Goal: Task Accomplishment & Management: Manage account settings

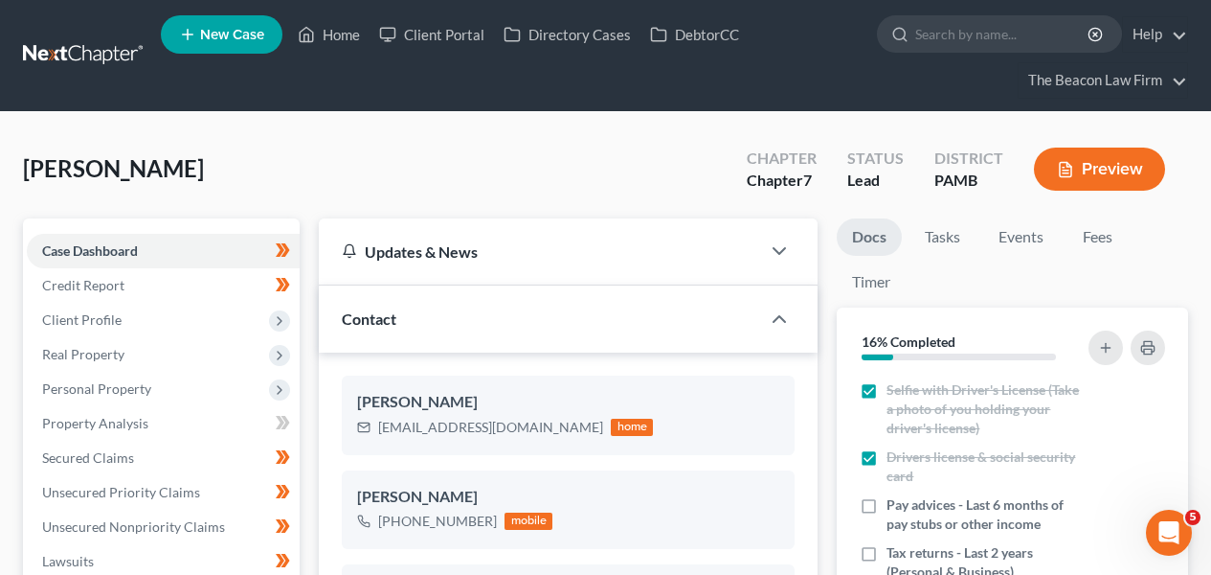
scroll to position [599, 0]
click at [90, 44] on link at bounding box center [84, 55] width 123 height 34
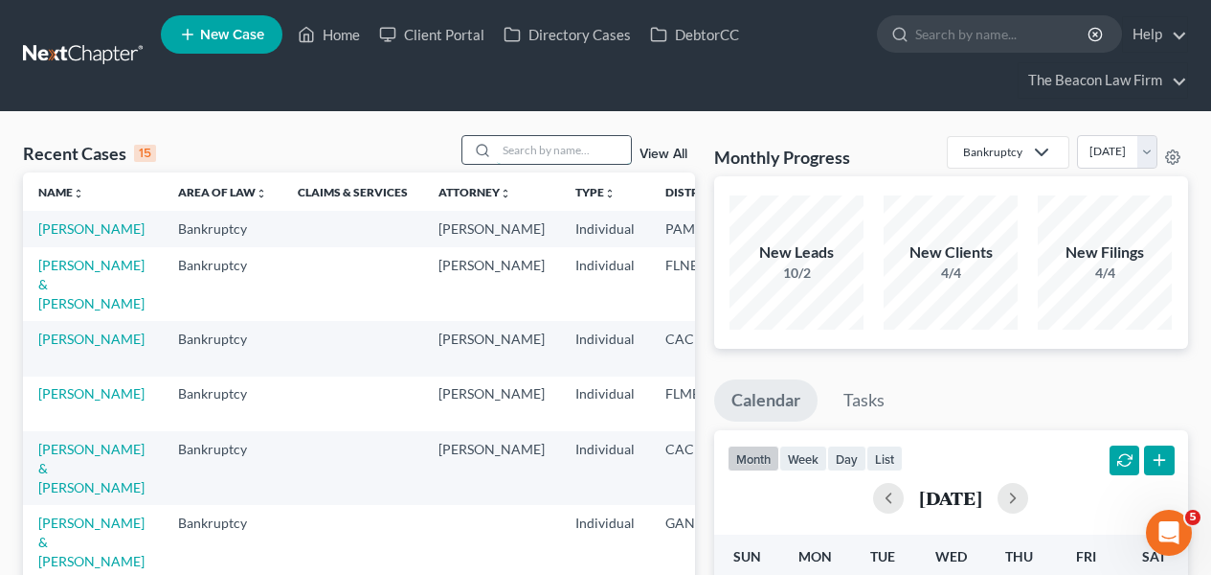
click at [520, 139] on input "search" at bounding box center [564, 150] width 134 height 28
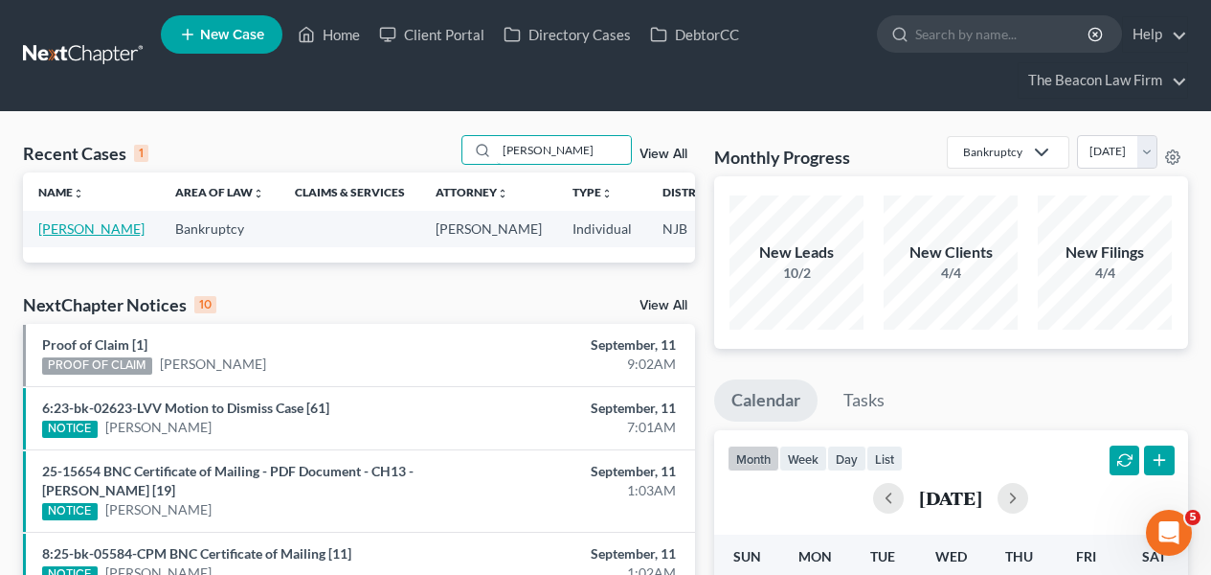
type input "novak"
click at [57, 237] on link "Novak, Jennifer" at bounding box center [91, 228] width 106 height 16
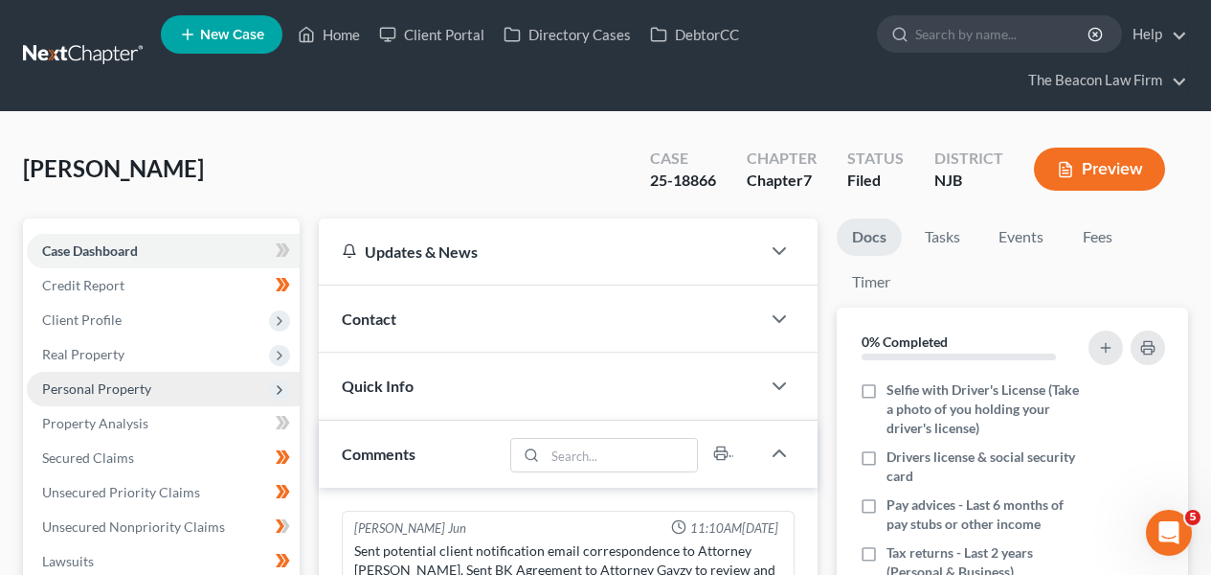
scroll to position [599, 0]
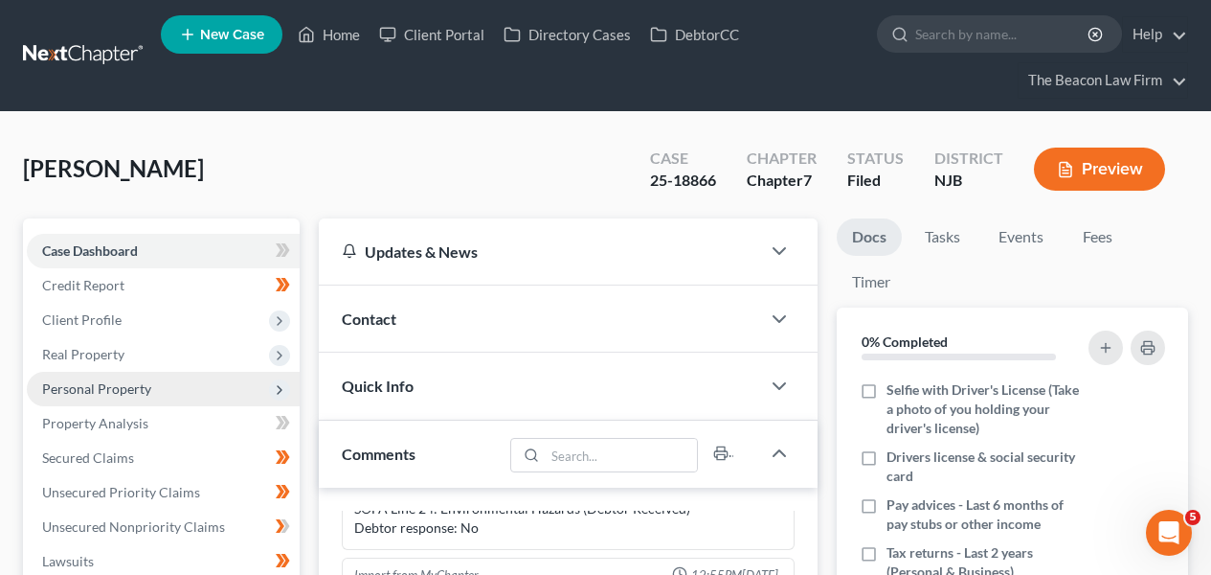
click at [118, 383] on span "Personal Property" at bounding box center [96, 388] width 109 height 16
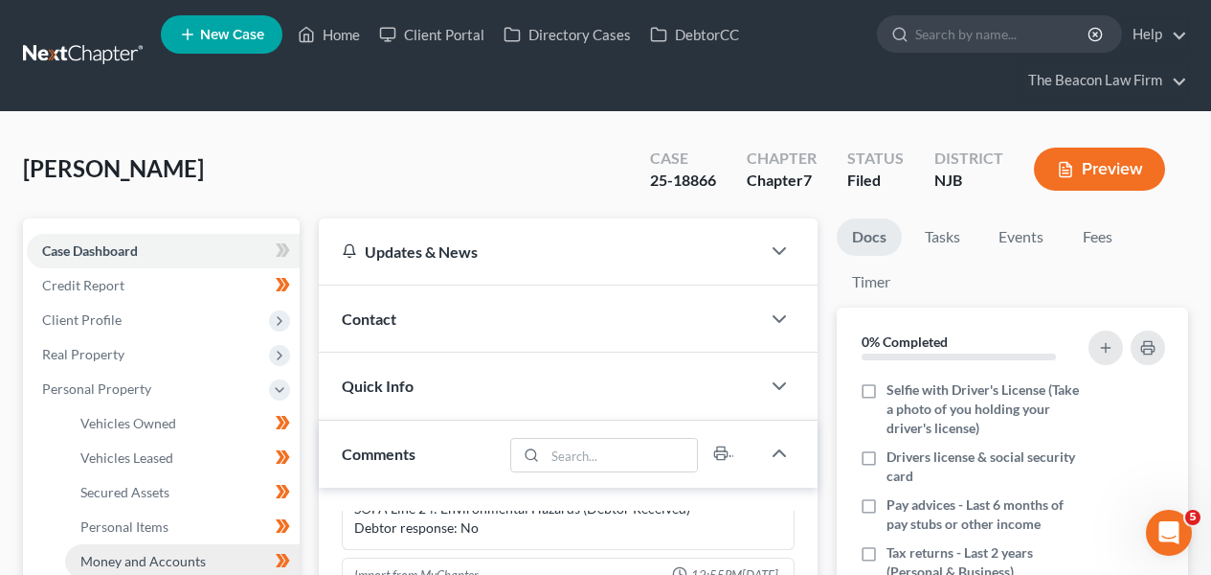
click at [127, 558] on span "Money and Accounts" at bounding box center [142, 561] width 125 height 16
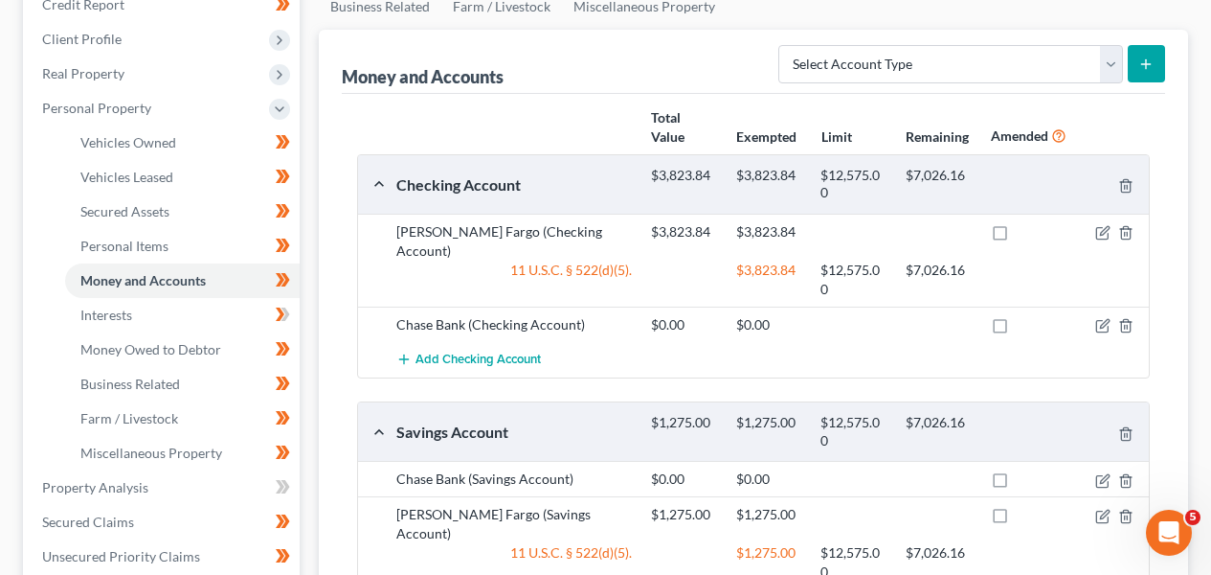
scroll to position [371, 0]
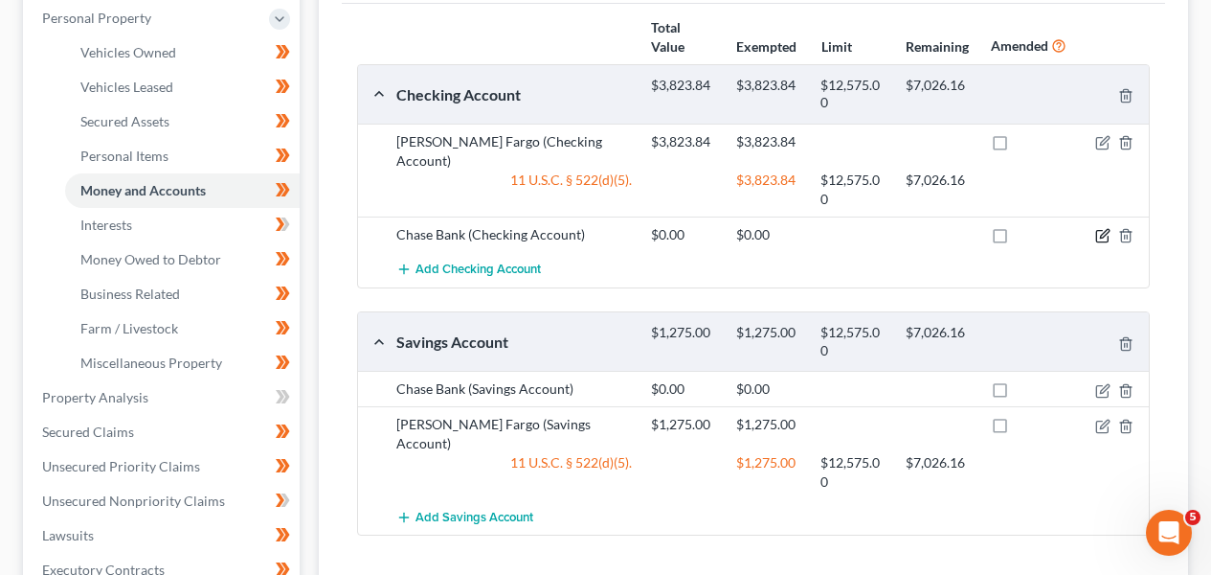
click at [1099, 228] on icon "button" at bounding box center [1103, 235] width 15 height 15
select select "33"
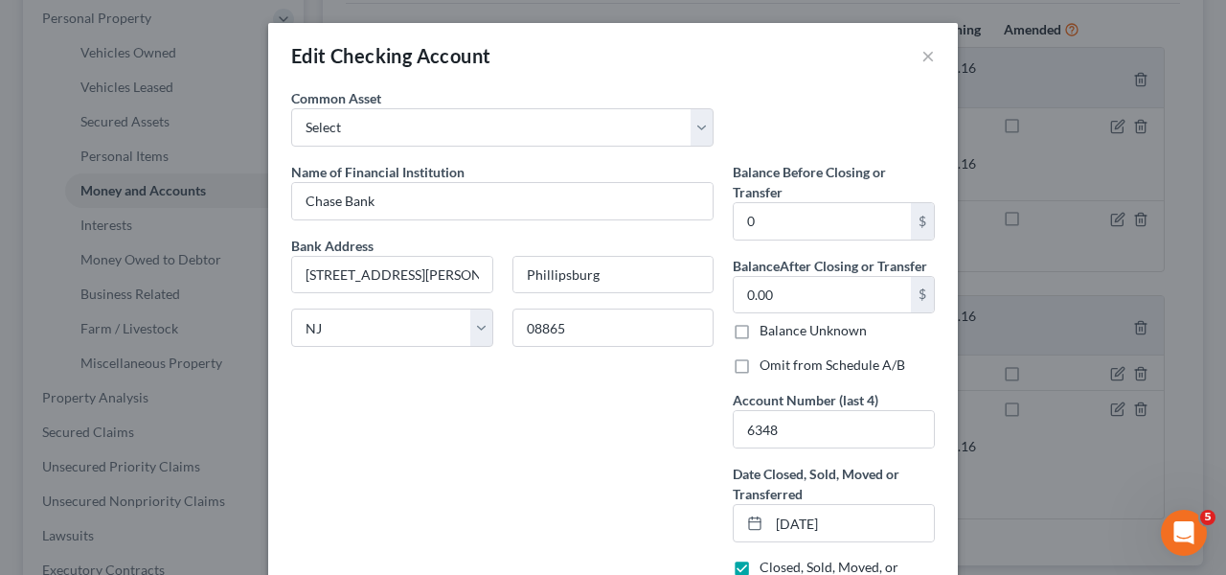
click at [1039, 262] on div "Edit Checking Account × An exemption set must first be selected from the Filing…" at bounding box center [613, 287] width 1226 height 575
click at [921, 54] on button "×" at bounding box center [927, 55] width 13 height 23
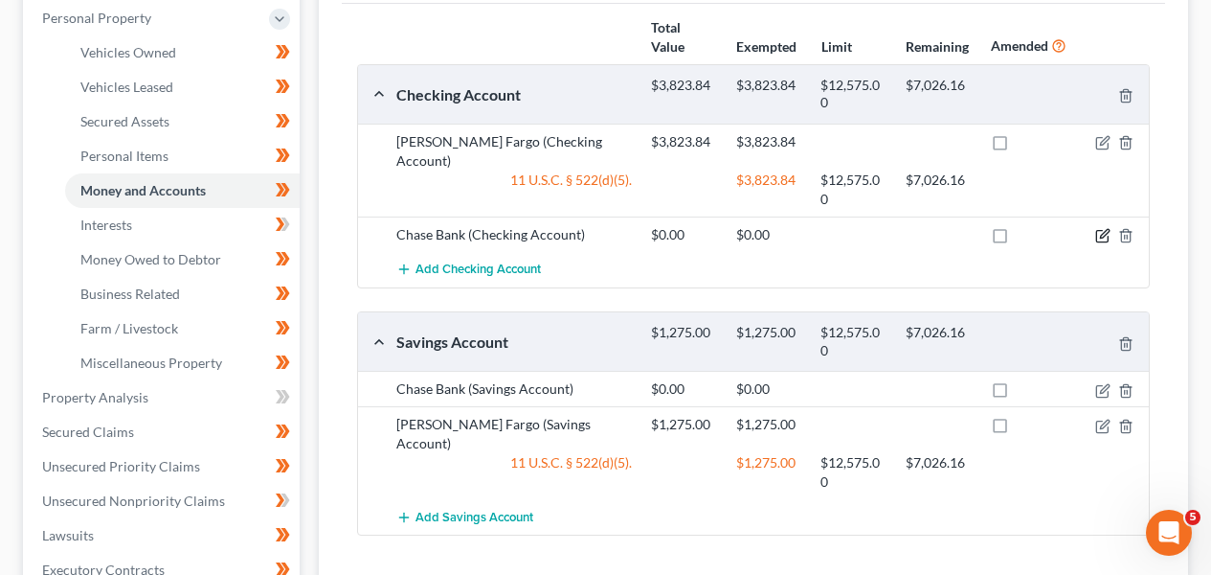
click at [1105, 228] on icon "button" at bounding box center [1103, 235] width 15 height 15
select select "33"
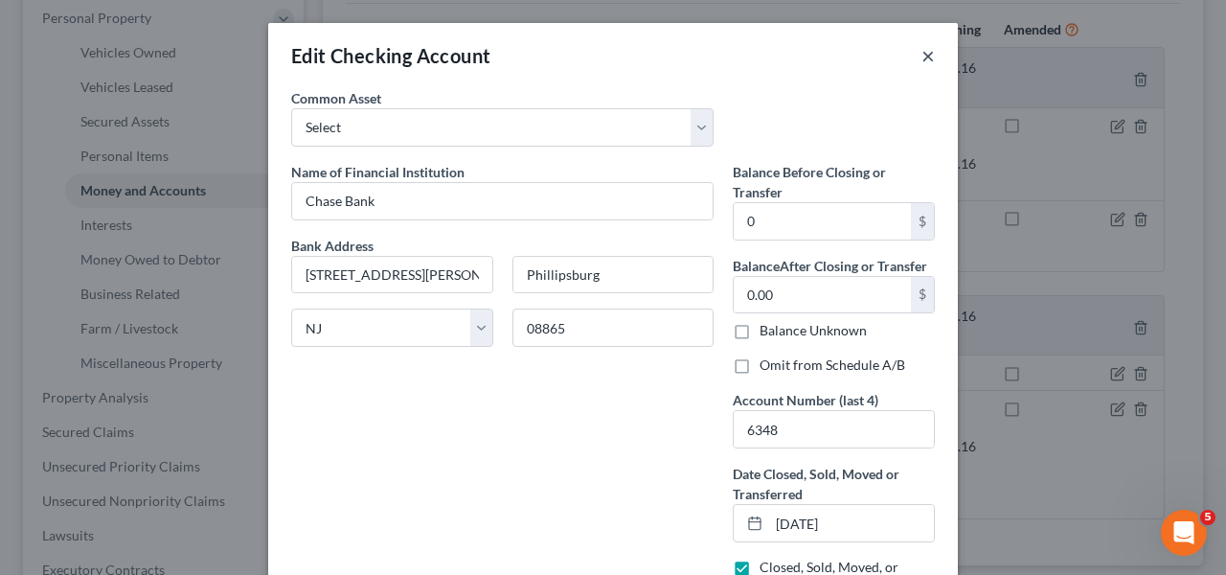
click at [922, 57] on button "×" at bounding box center [927, 55] width 13 height 23
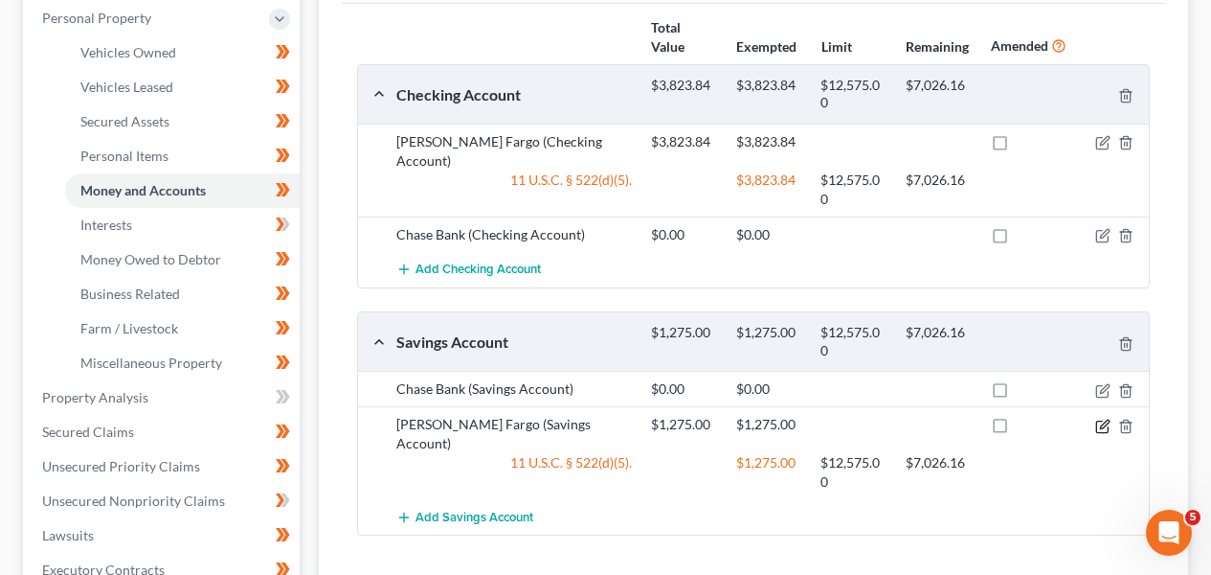
click at [1109, 418] on icon "button" at bounding box center [1103, 425] width 15 height 15
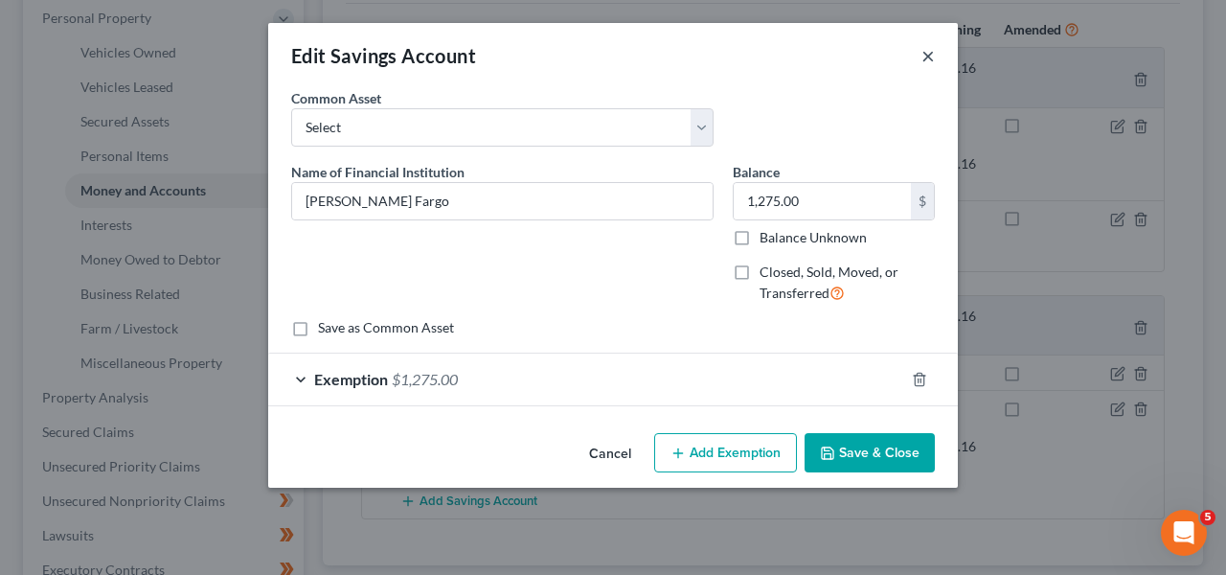
click at [928, 58] on button "×" at bounding box center [927, 55] width 13 height 23
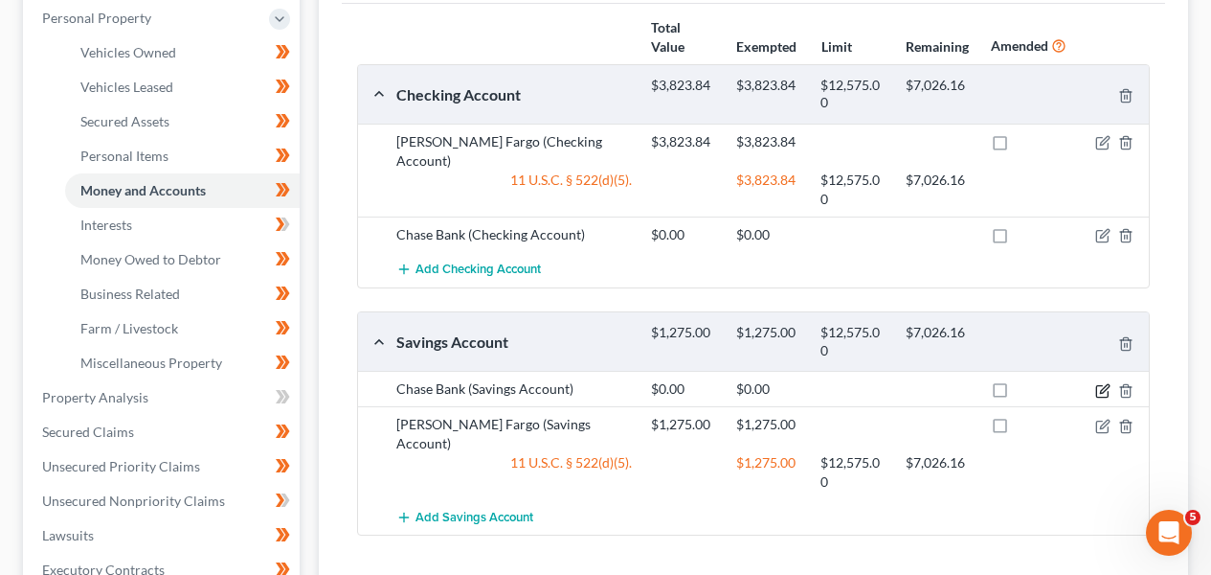
click at [1108, 383] on icon "button" at bounding box center [1103, 390] width 15 height 15
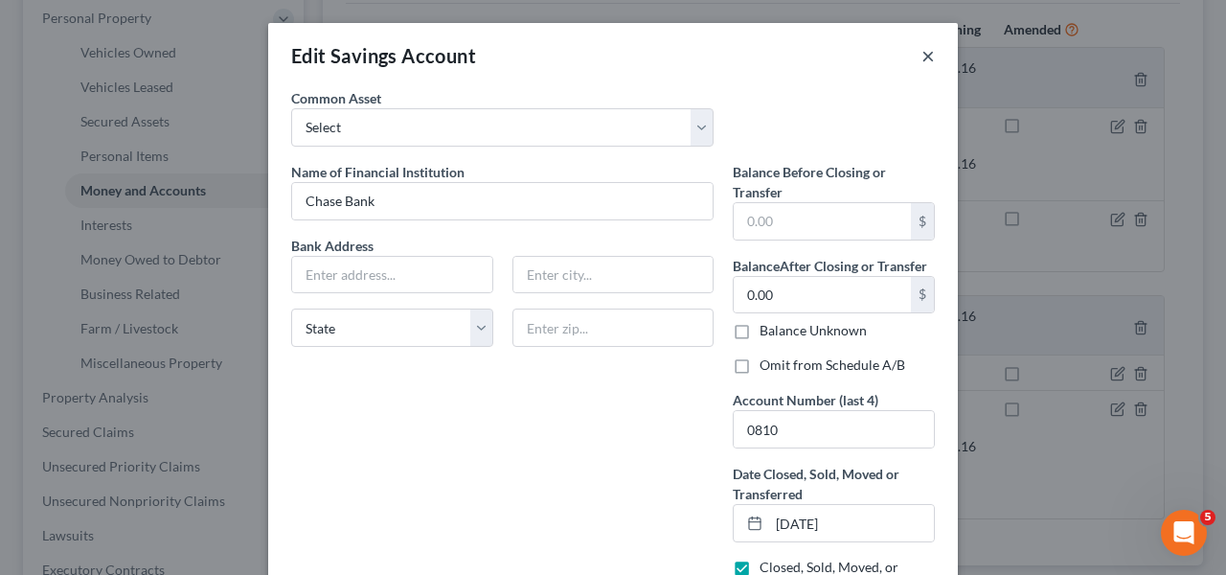
click at [921, 55] on button "×" at bounding box center [927, 55] width 13 height 23
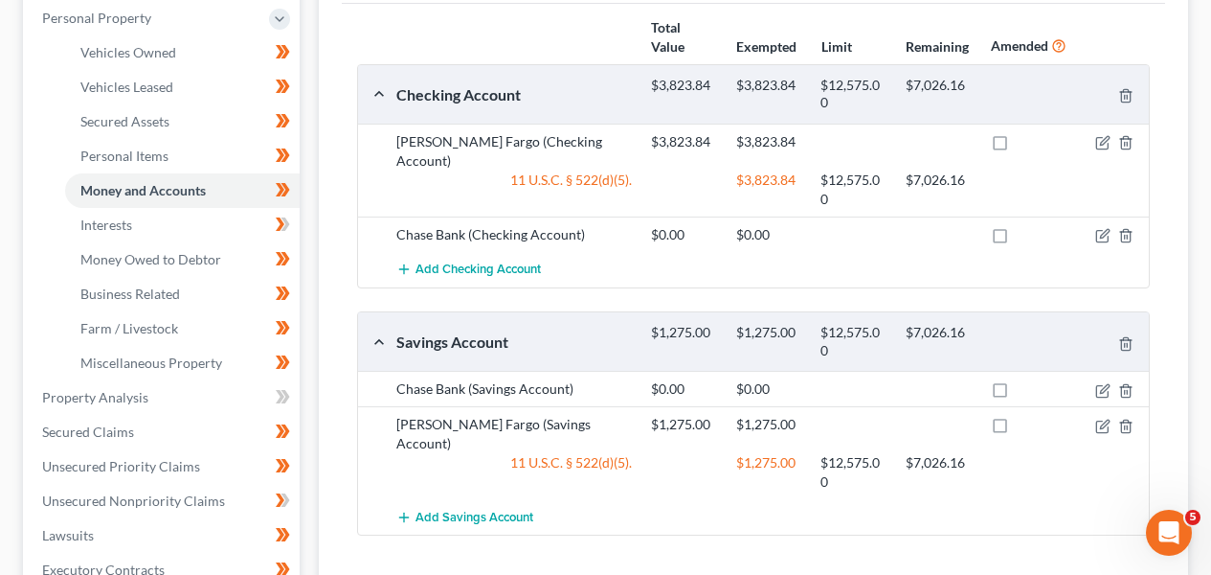
scroll to position [0, 0]
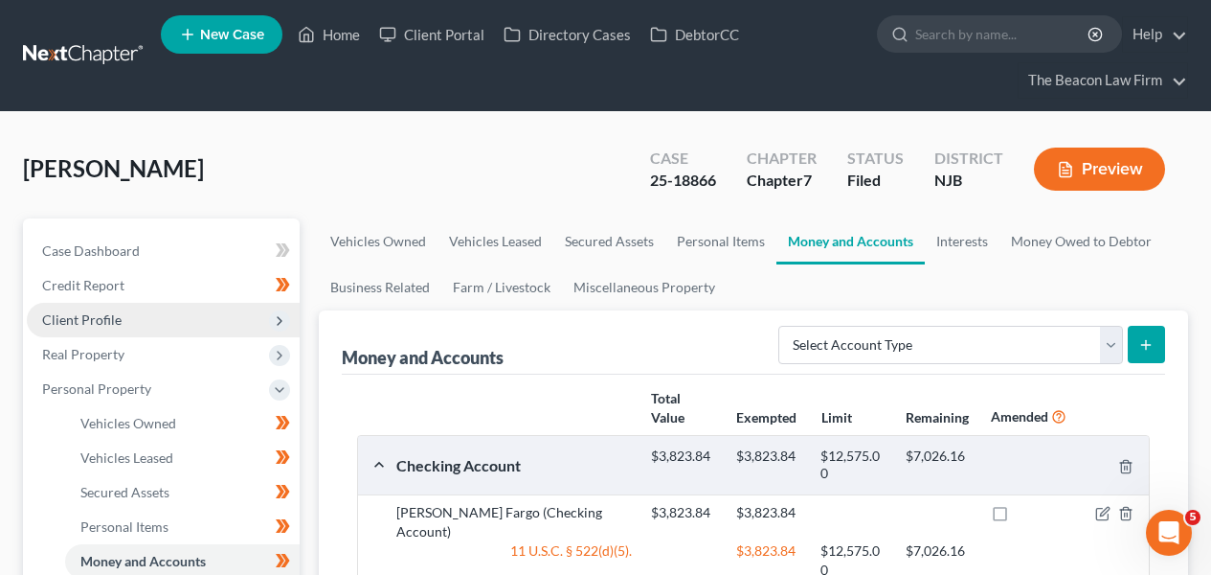
click at [123, 312] on span "Client Profile" at bounding box center [163, 320] width 273 height 34
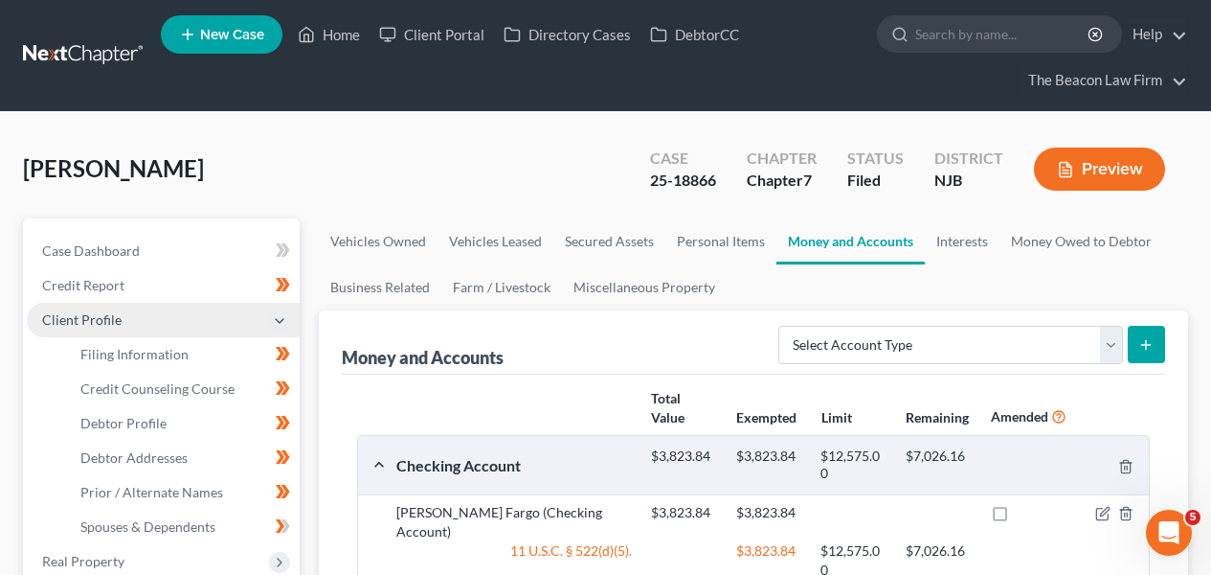
click at [131, 327] on span "Client Profile" at bounding box center [163, 320] width 273 height 34
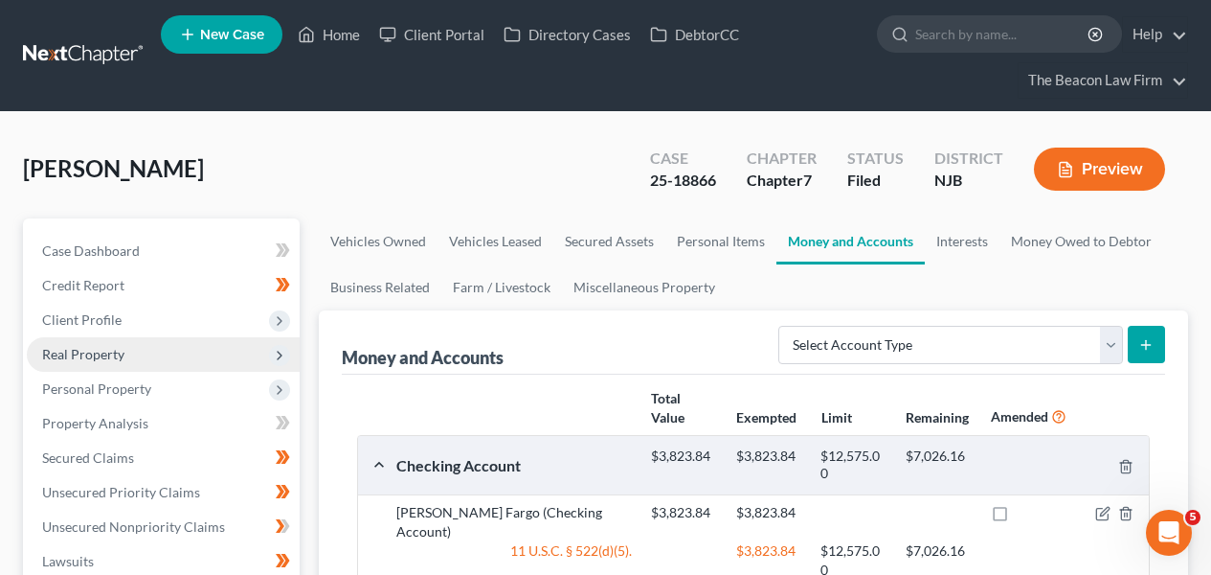
click at [128, 352] on span "Real Property" at bounding box center [163, 354] width 273 height 34
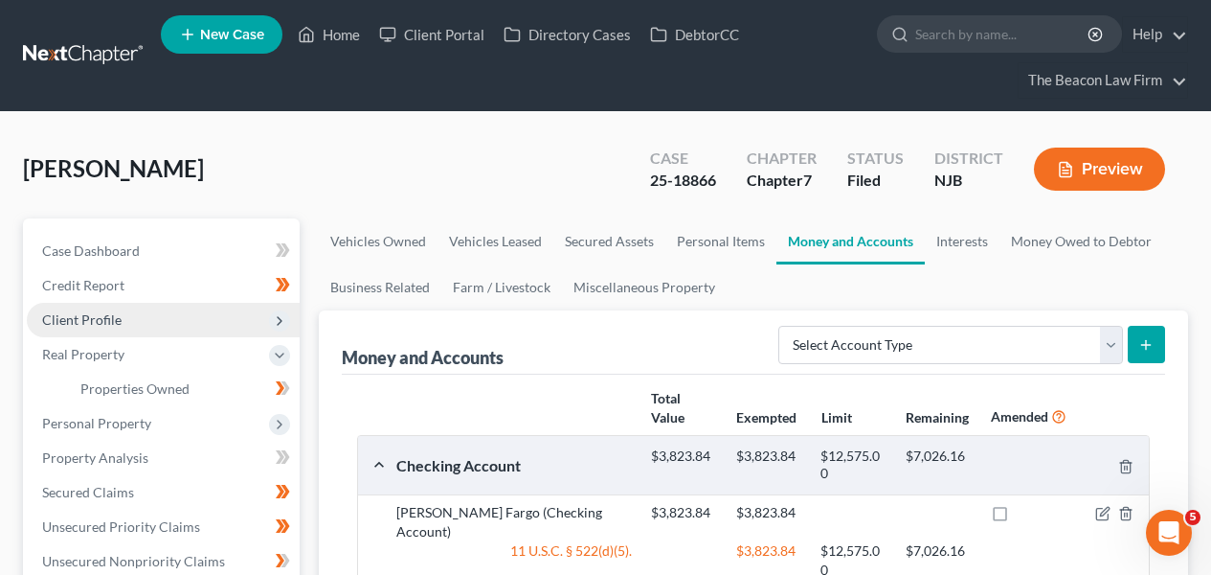
click at [135, 319] on span "Client Profile" at bounding box center [163, 320] width 273 height 34
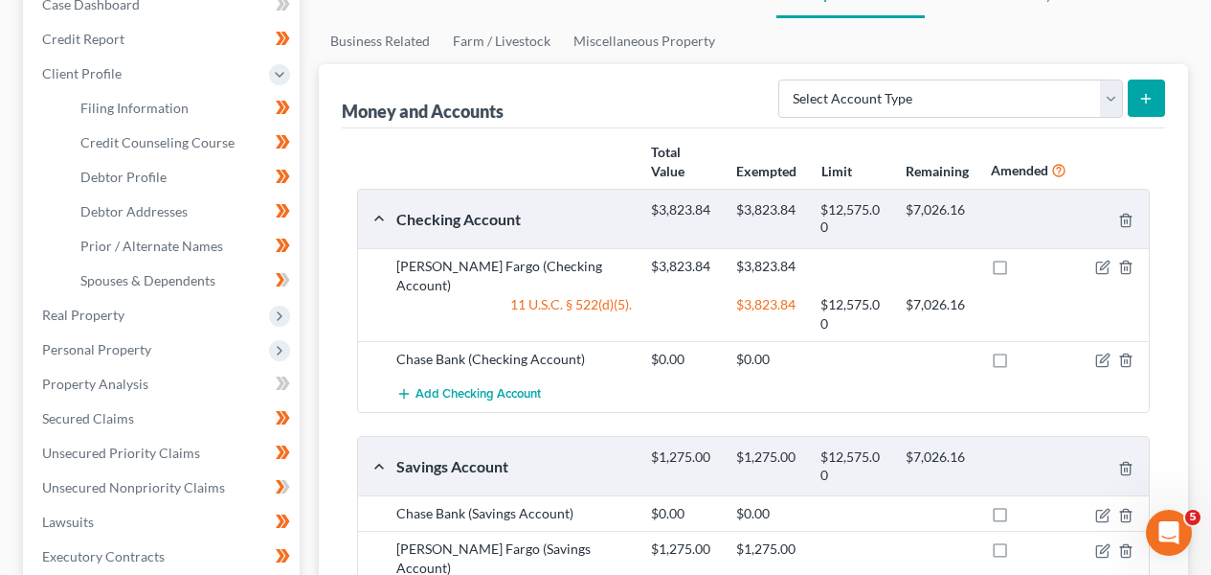
scroll to position [247, 0]
click at [149, 4] on link "Case Dashboard" at bounding box center [163, 4] width 273 height 34
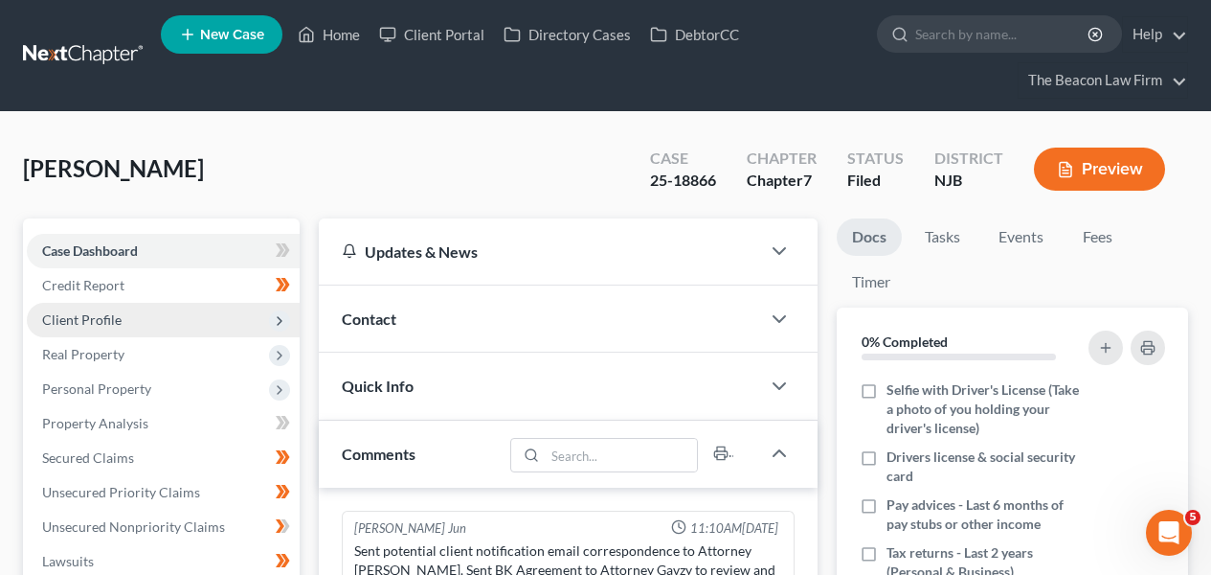
scroll to position [599, 0]
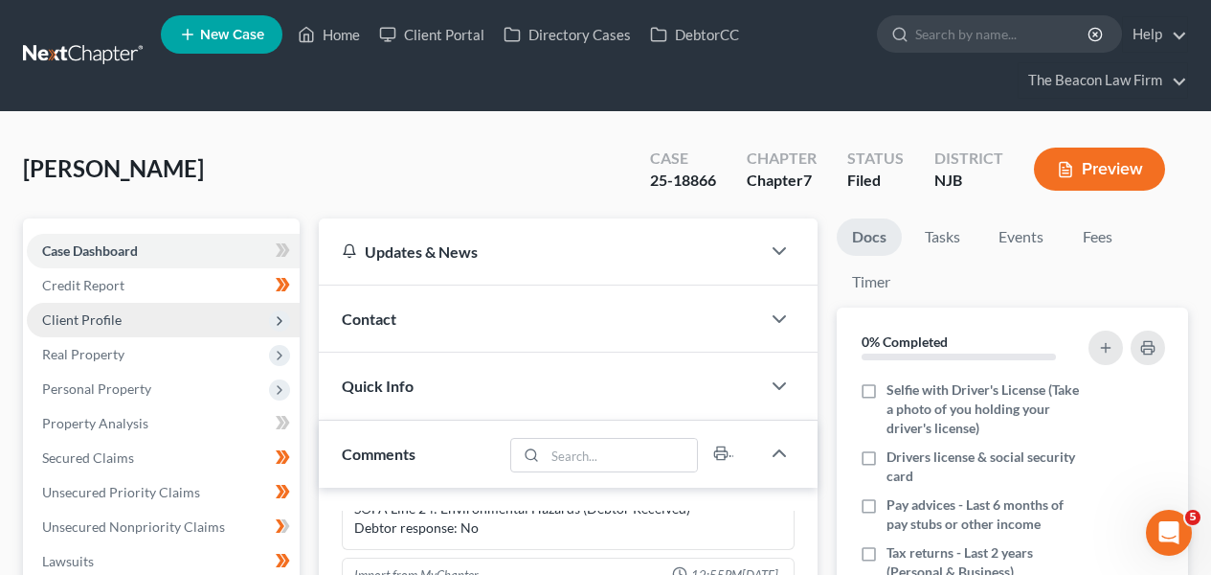
click at [161, 330] on span "Client Profile" at bounding box center [163, 320] width 273 height 34
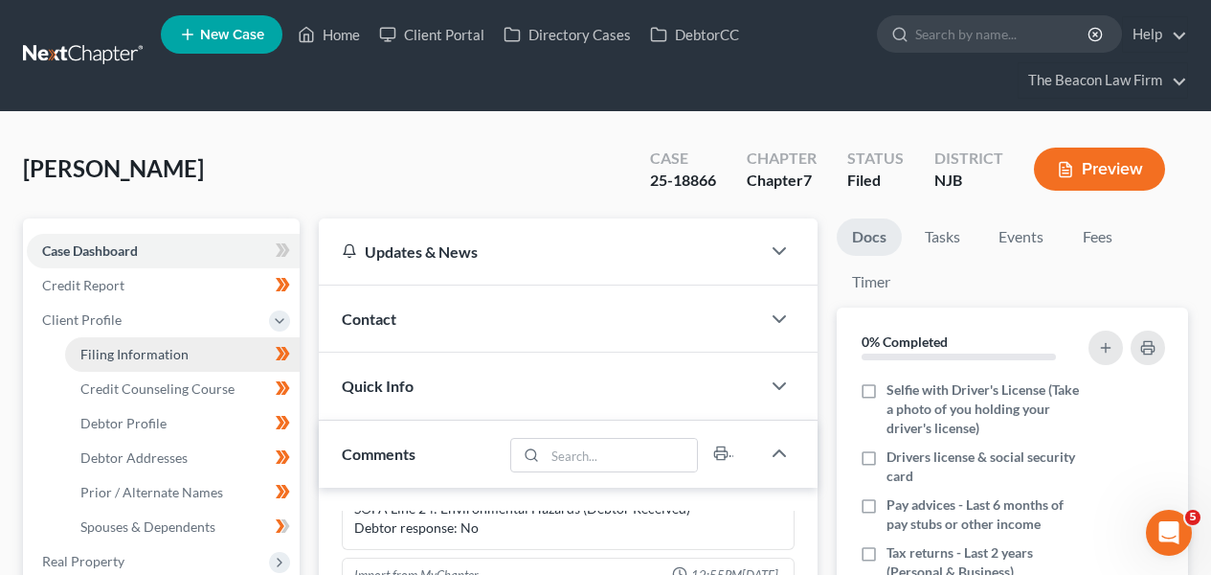
click at [159, 351] on span "Filing Information" at bounding box center [134, 354] width 108 height 16
select select "1"
select select "0"
select select "11"
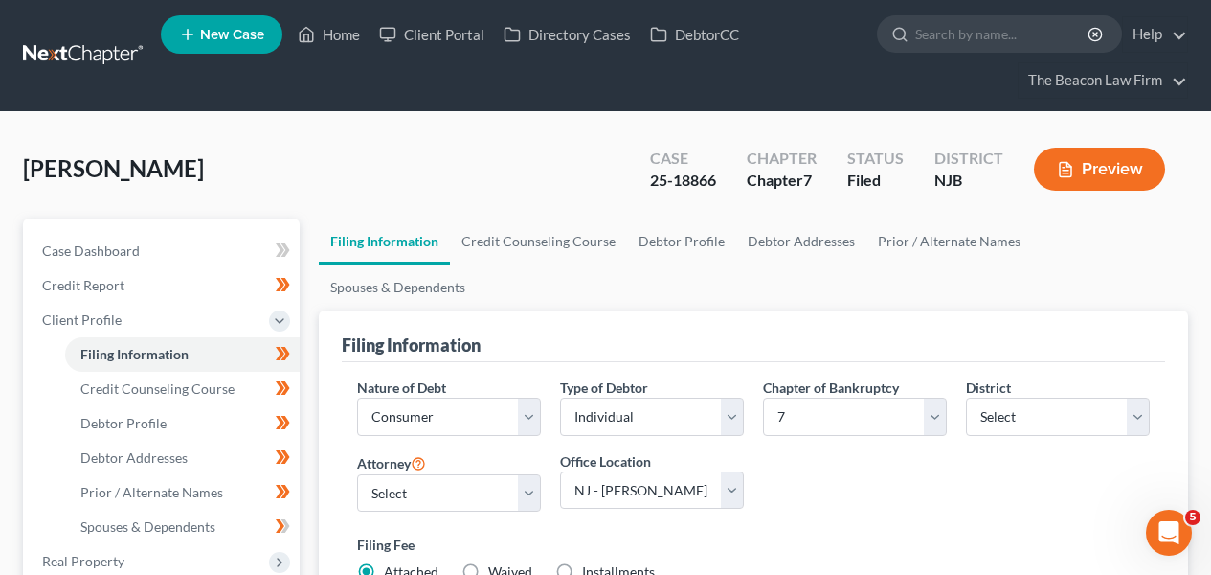
click at [134, 41] on link at bounding box center [84, 55] width 123 height 34
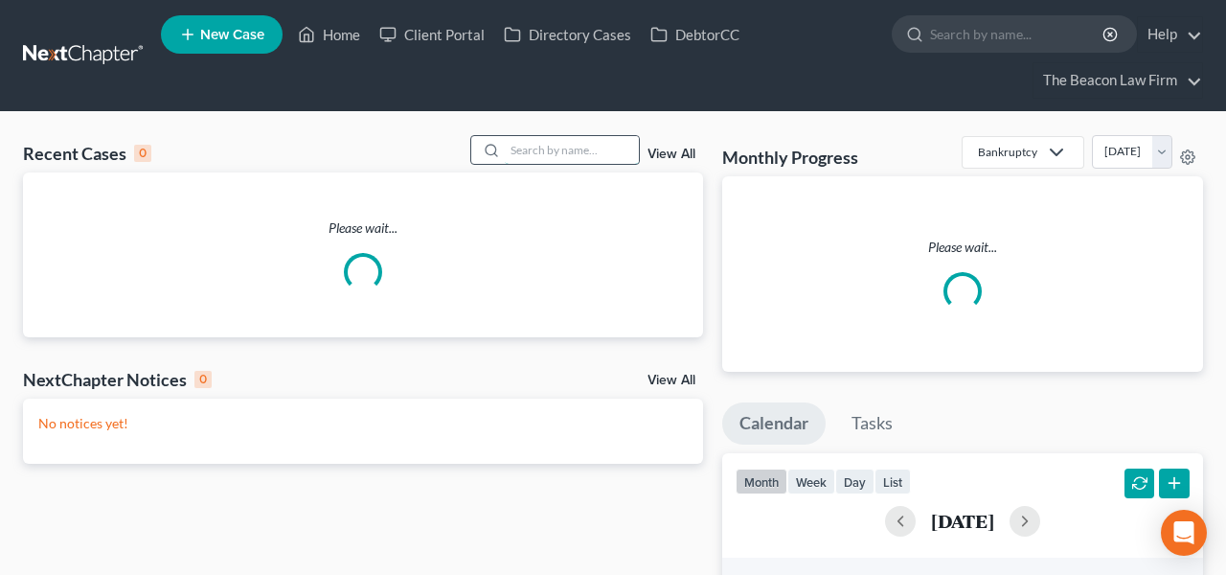
click at [529, 153] on input "search" at bounding box center [572, 150] width 134 height 28
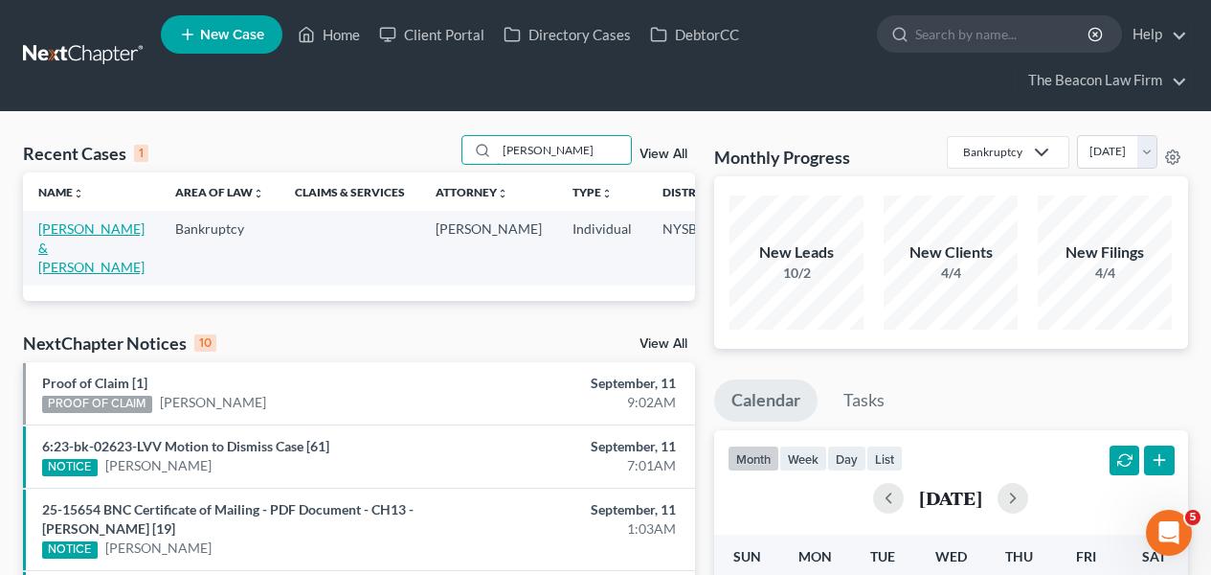
type input "lombardi"
click at [93, 233] on link "[PERSON_NAME] & [PERSON_NAME]" at bounding box center [91, 247] width 106 height 55
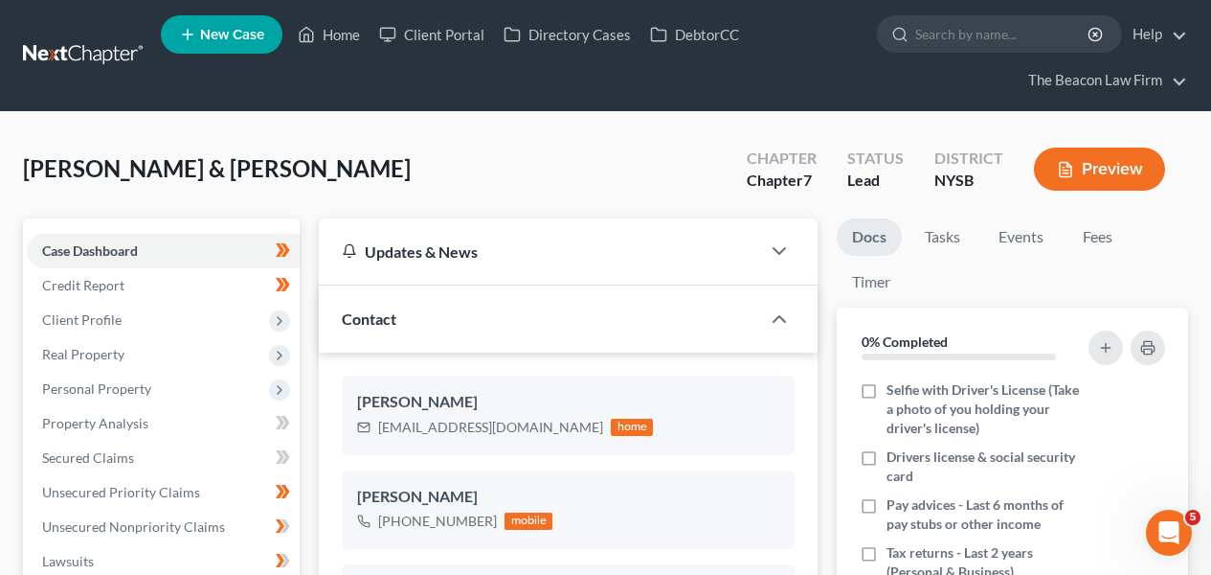
scroll to position [403, 0]
click at [131, 449] on span "Secured Claims" at bounding box center [88, 457] width 92 height 16
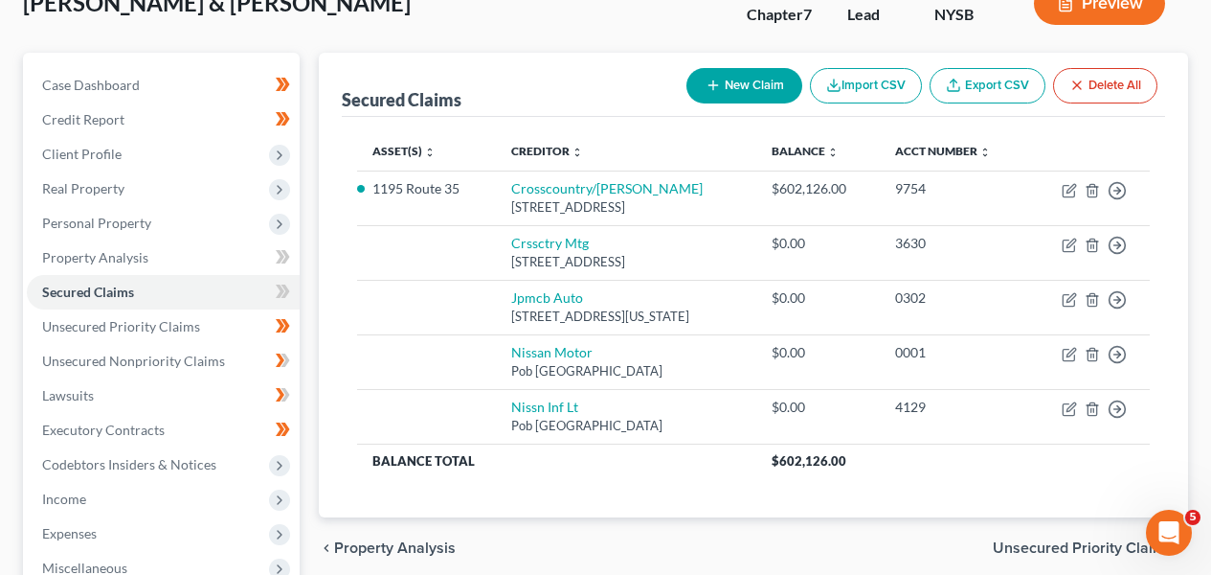
scroll to position [166, 0]
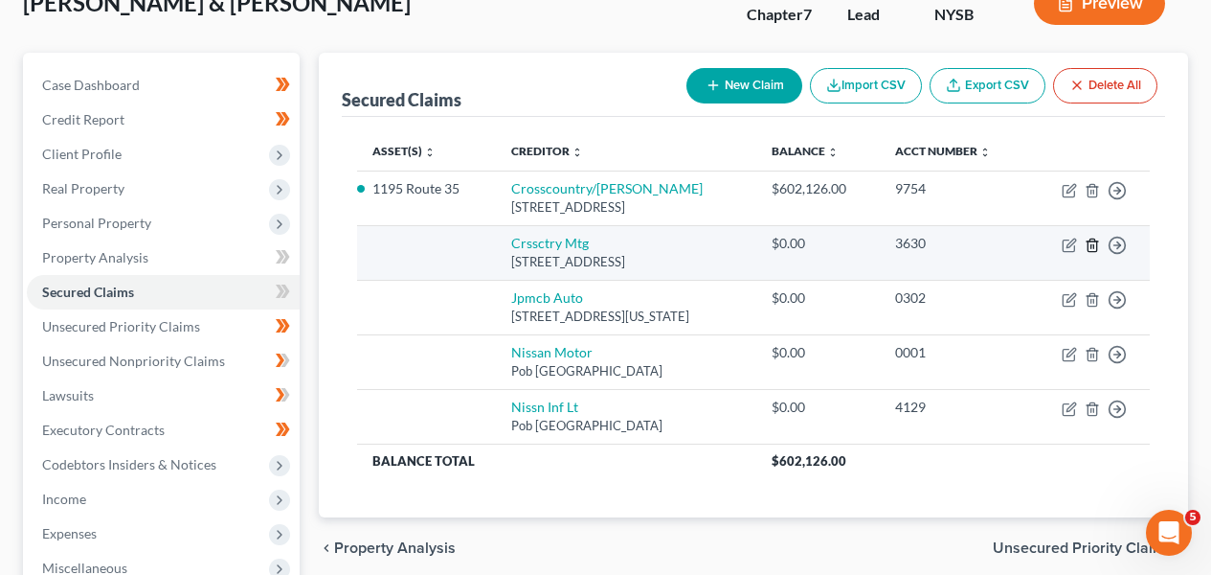
click at [1092, 245] on line "button" at bounding box center [1092, 246] width 0 height 4
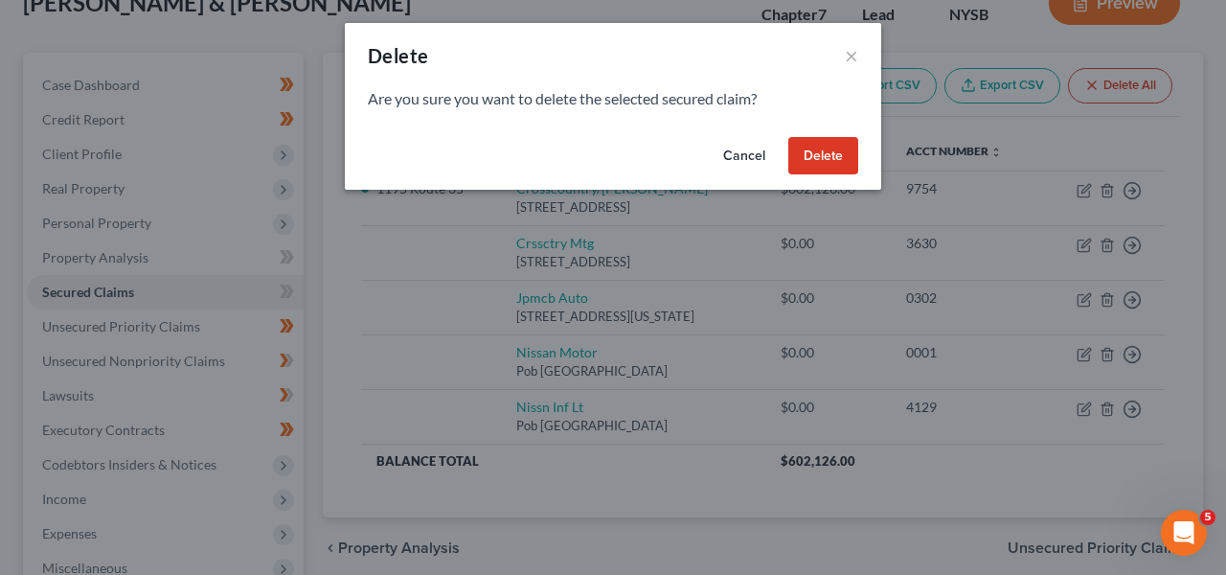
click at [802, 159] on button "Delete" at bounding box center [823, 156] width 70 height 38
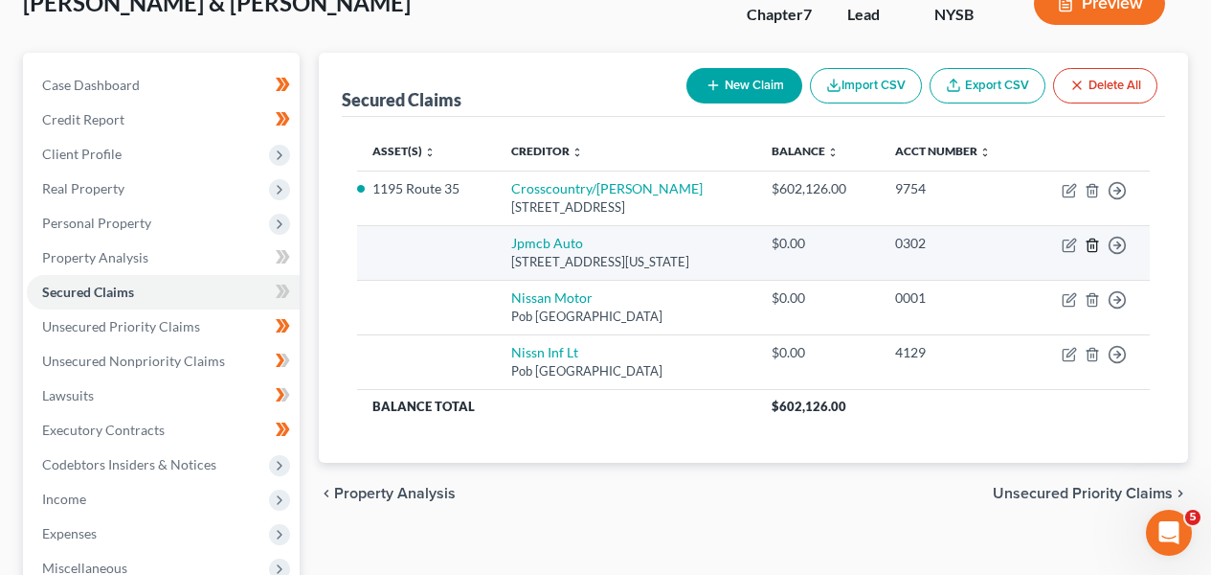
click at [1087, 237] on icon "button" at bounding box center [1092, 244] width 15 height 15
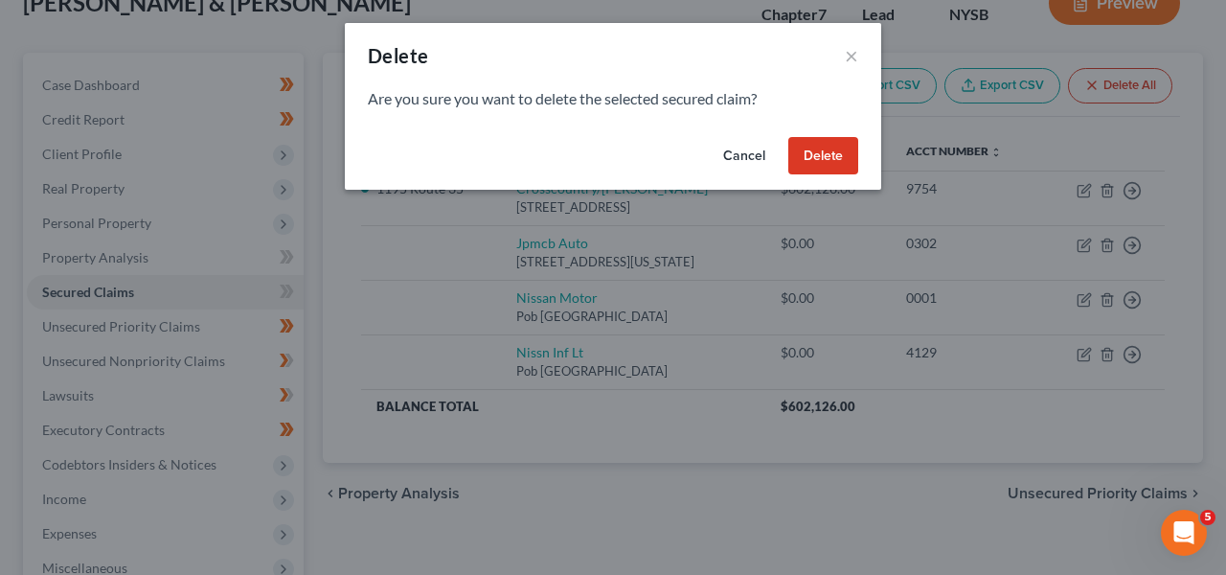
click at [833, 144] on button "Delete" at bounding box center [823, 156] width 70 height 38
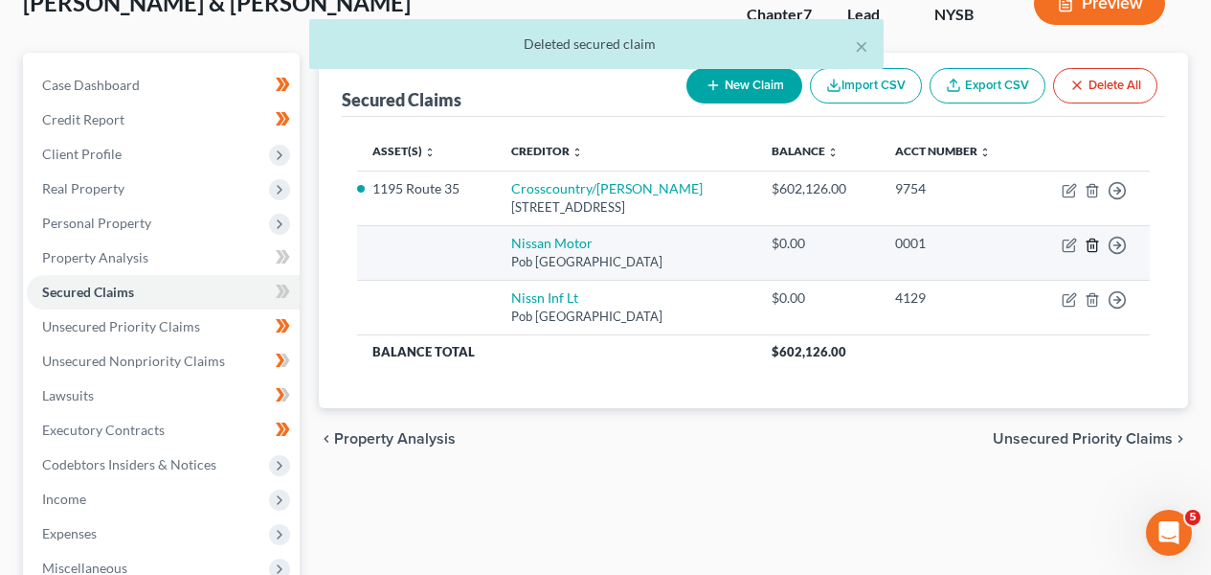
click at [1096, 246] on icon "button" at bounding box center [1092, 244] width 15 height 15
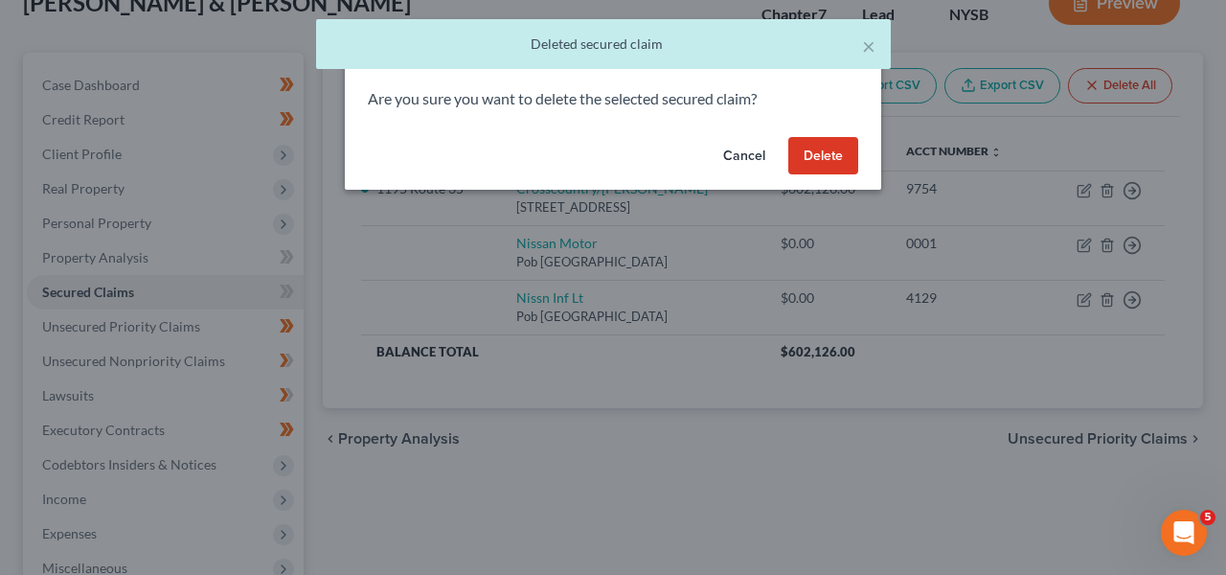
click at [853, 150] on button "Delete" at bounding box center [823, 156] width 70 height 38
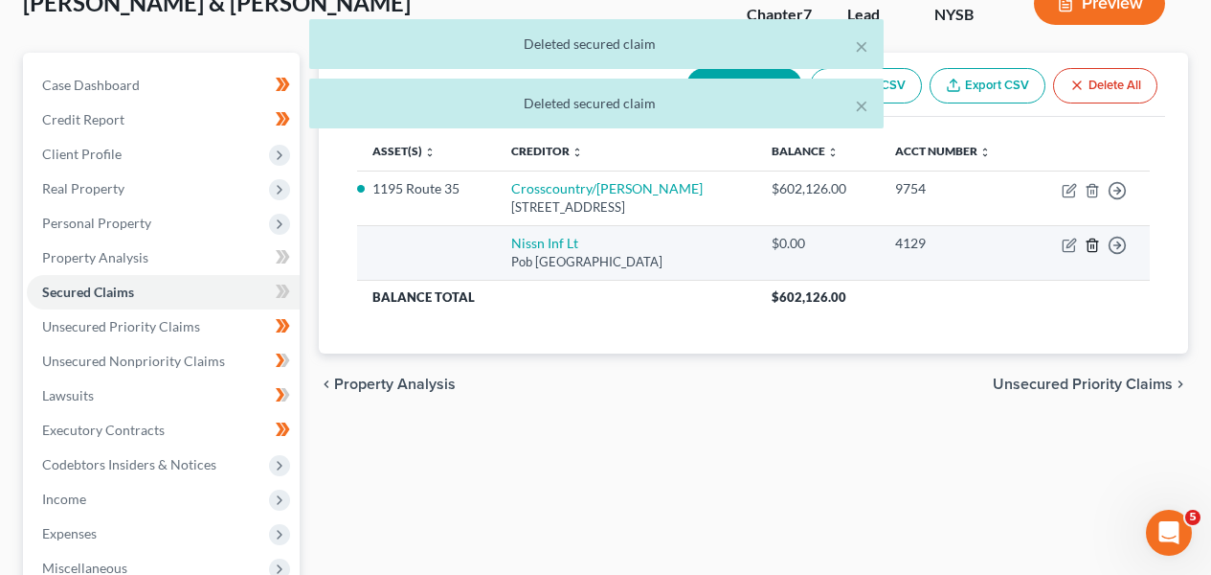
click at [1091, 247] on icon "button" at bounding box center [1092, 244] width 15 height 15
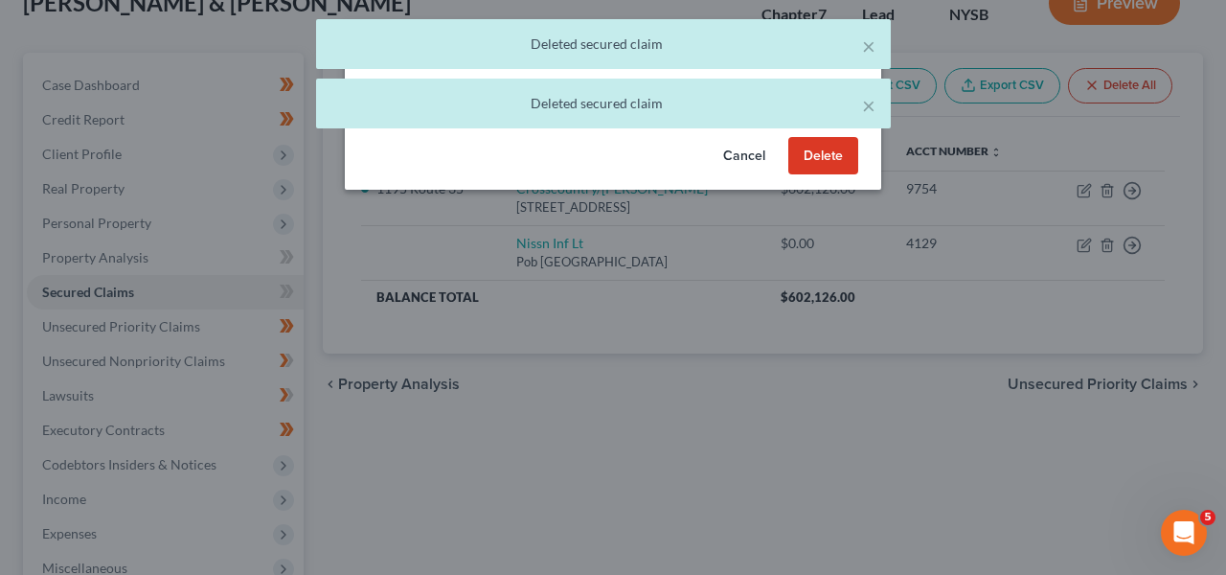
click at [846, 153] on button "Delete" at bounding box center [823, 156] width 70 height 38
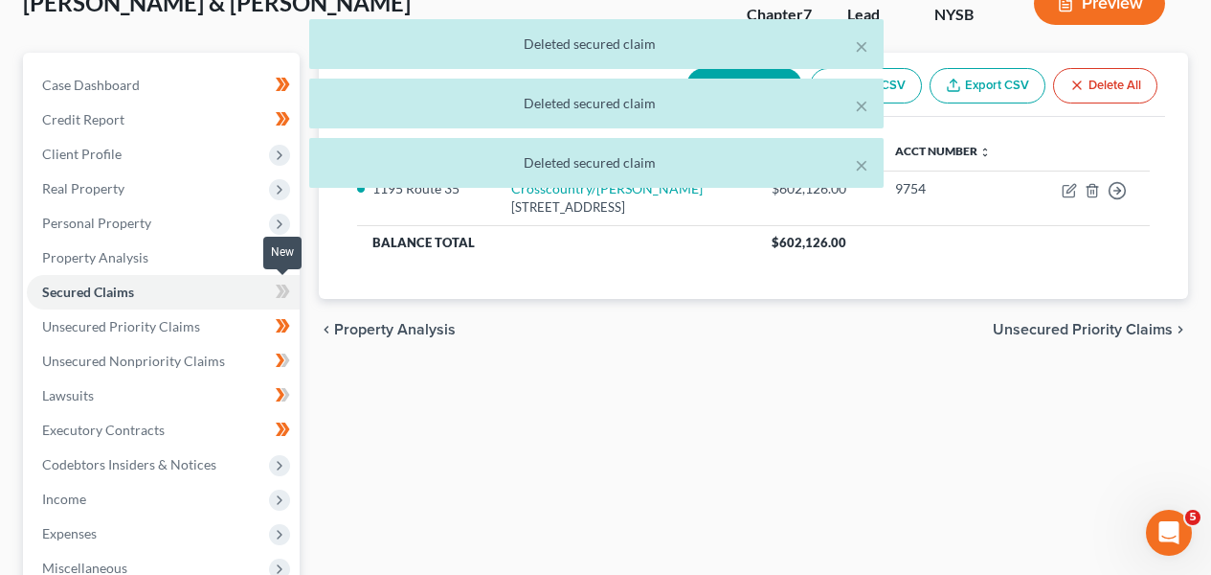
click at [280, 290] on icon at bounding box center [283, 292] width 14 height 24
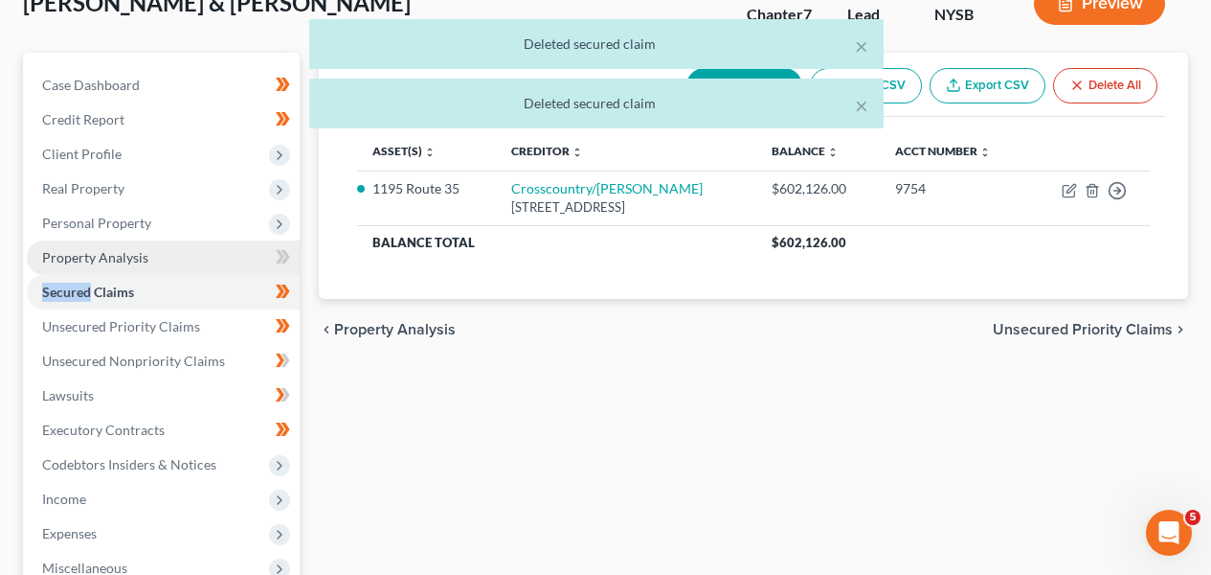
click at [239, 254] on link "Property Analysis" at bounding box center [163, 257] width 273 height 34
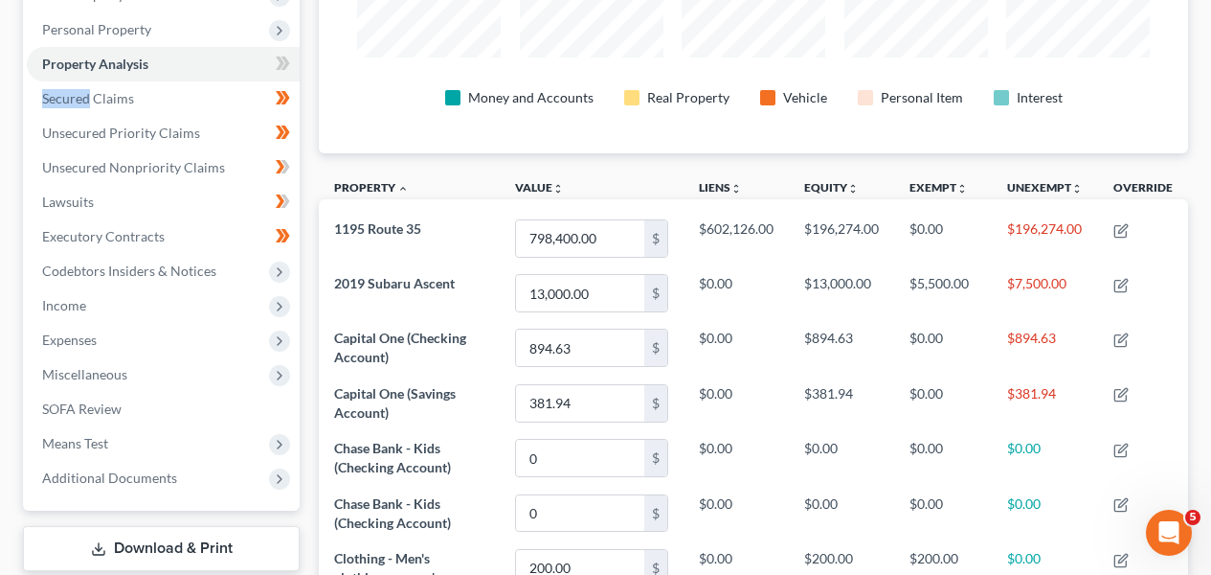
scroll to position [44, 0]
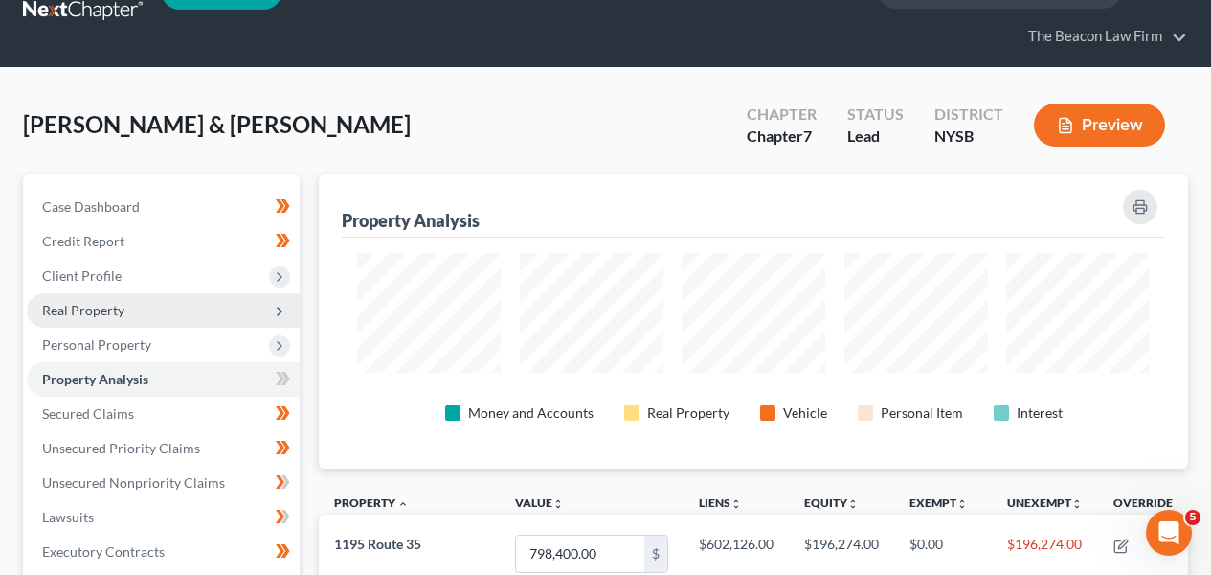
click at [245, 306] on span "Real Property" at bounding box center [163, 310] width 273 height 34
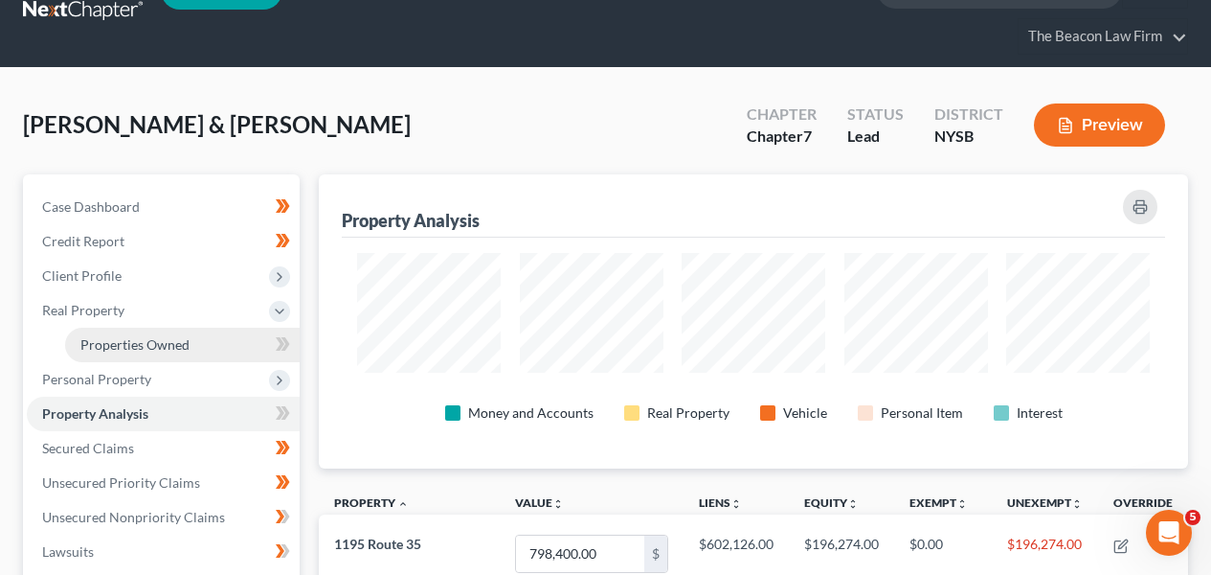
click at [235, 338] on link "Properties Owned" at bounding box center [182, 345] width 235 height 34
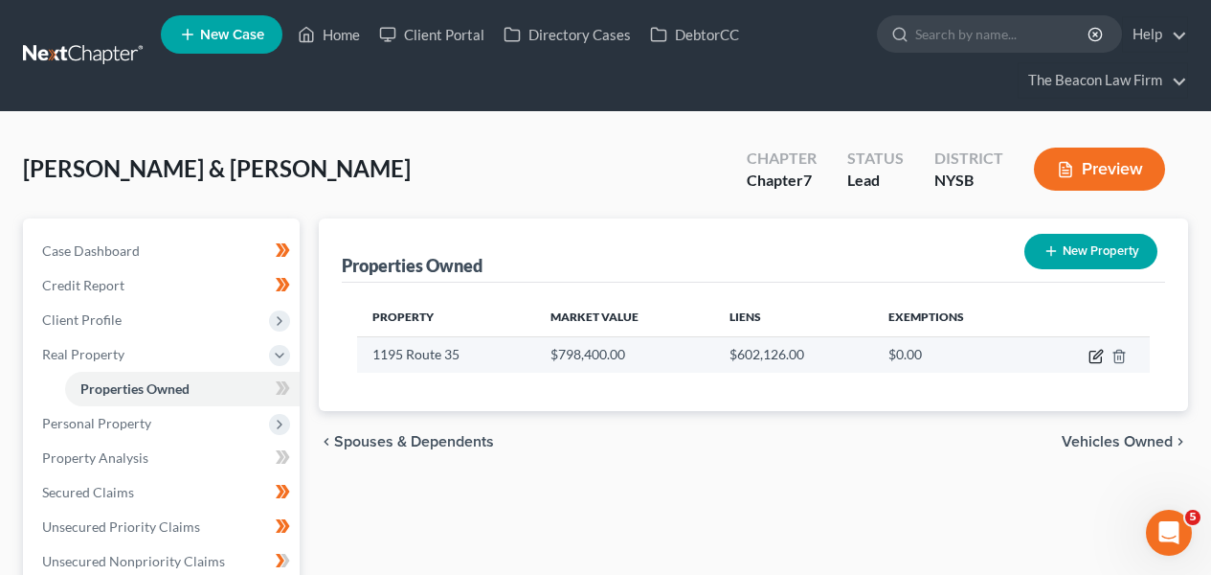
click at [1099, 357] on icon "button" at bounding box center [1096, 356] width 15 height 15
select select "35"
select select "1"
select select "0"
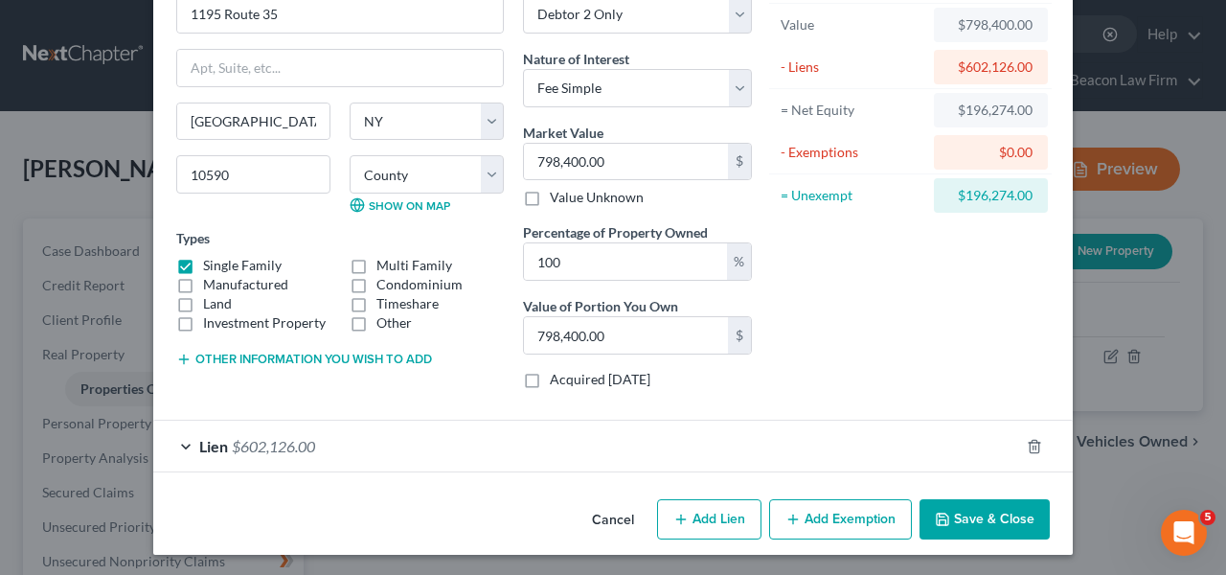
scroll to position [116, 0]
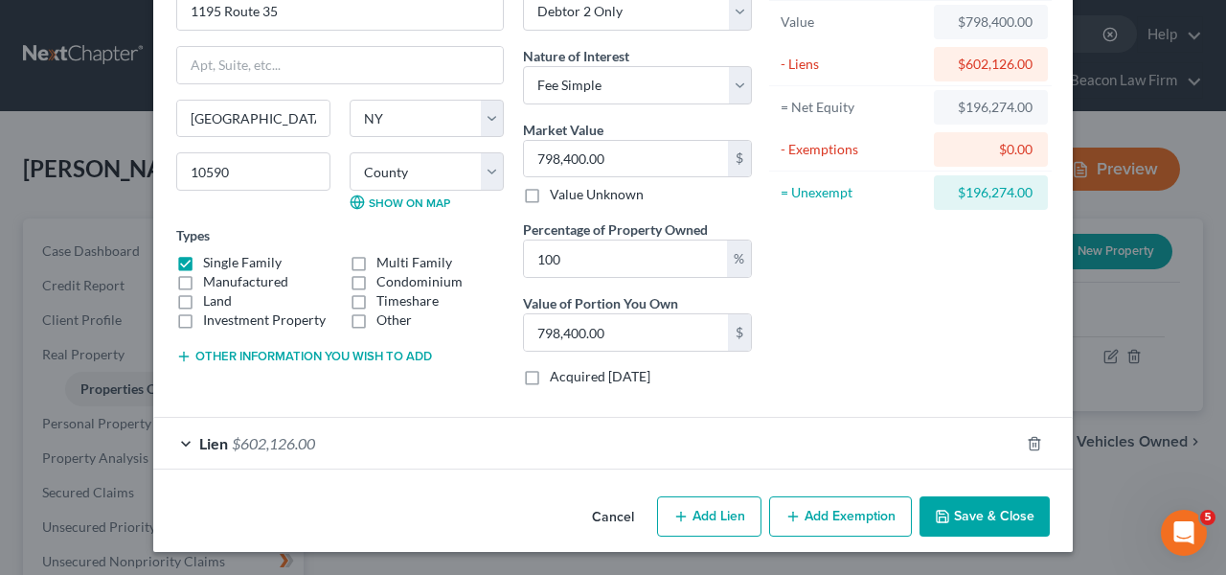
click at [800, 509] on button "Add Exemption" at bounding box center [840, 516] width 143 height 40
select select "2"
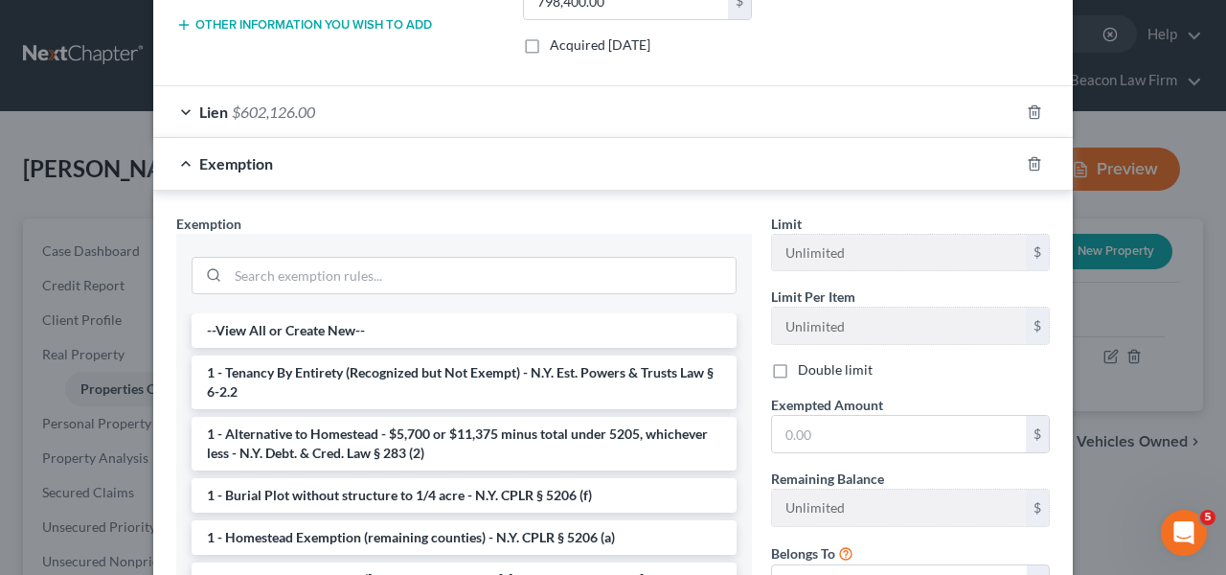
scroll to position [491, 0]
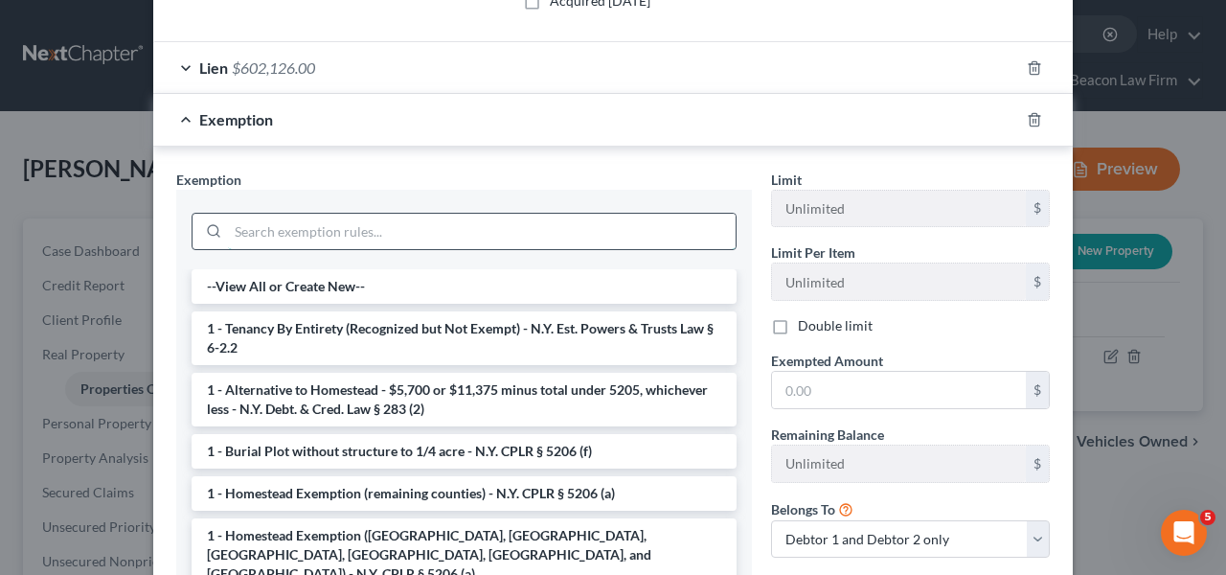
click at [520, 244] on input "search" at bounding box center [482, 232] width 508 height 36
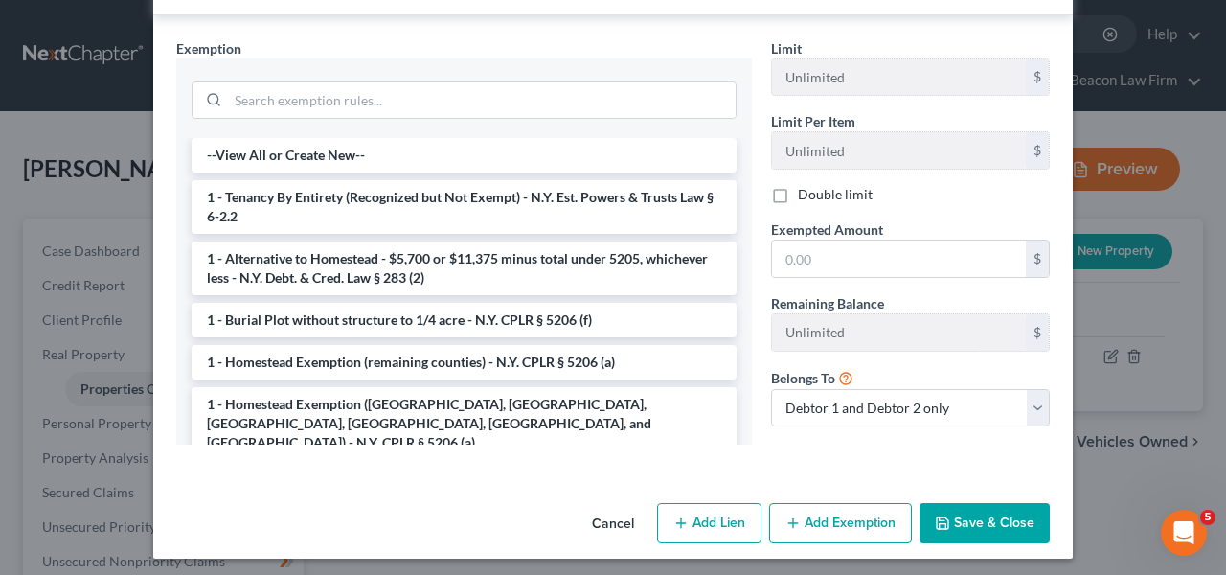
scroll to position [629, 0]
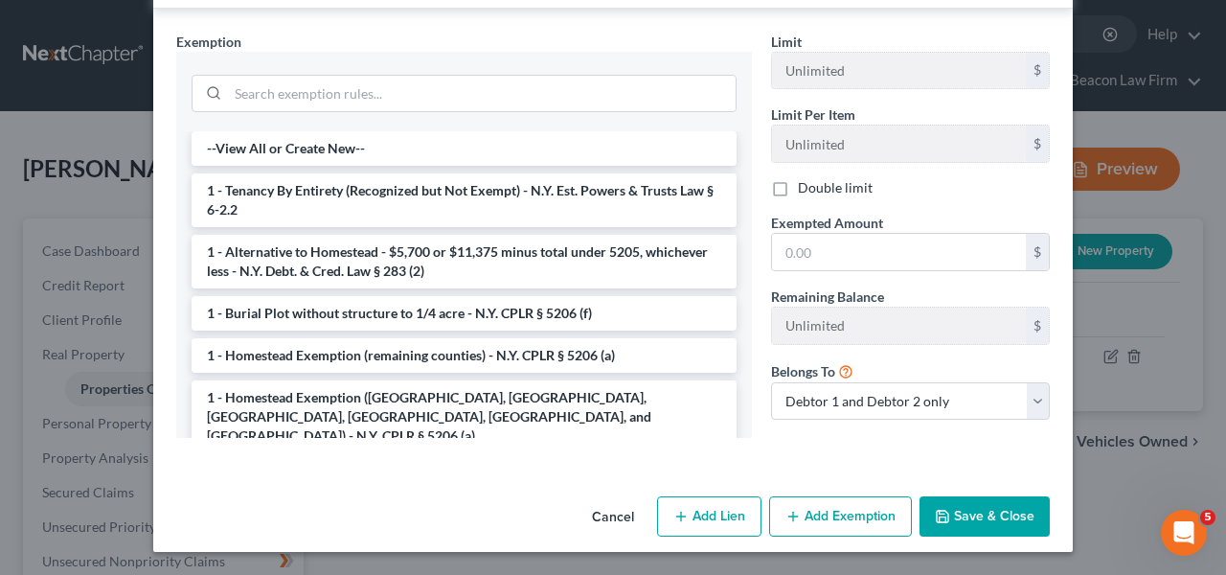
click at [1225, 143] on div "Edit Property × Address * 1195 Route 35 South Salem State AL AK AR AZ CA CO CT …" at bounding box center [613, 287] width 1226 height 575
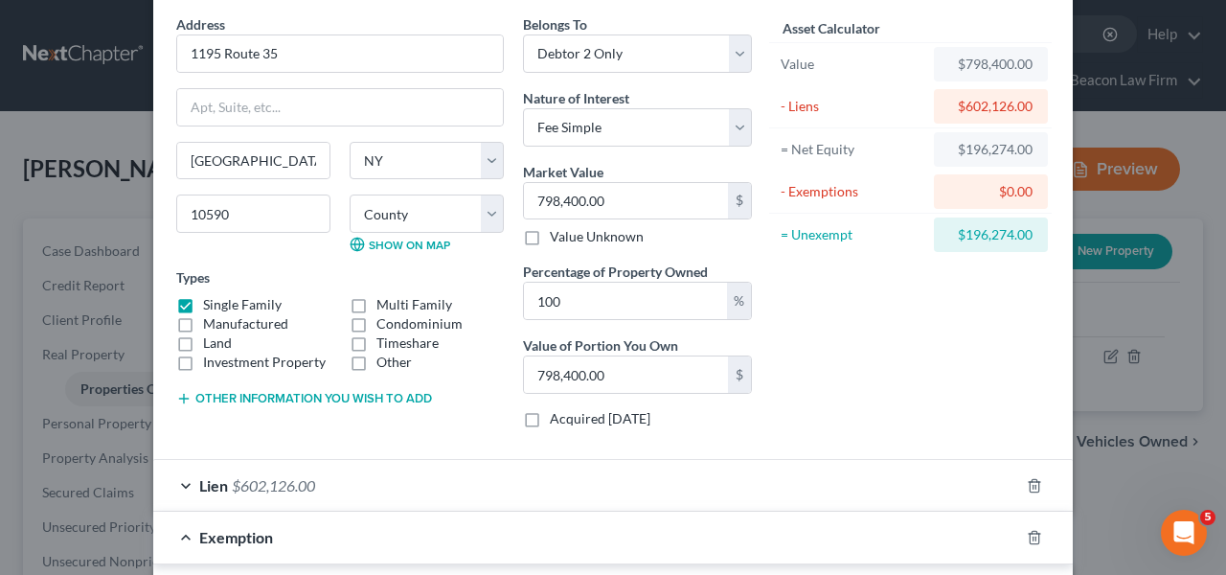
click at [1190, 147] on div "Edit Property × Address * 1195 Route 35 South Salem State AL AK AR AZ CA CO CT …" at bounding box center [613, 287] width 1226 height 575
click at [1188, 147] on div "Edit Property × Address * 1195 Route 35 South Salem State AL AK AR AZ CA CO CT …" at bounding box center [613, 287] width 1226 height 575
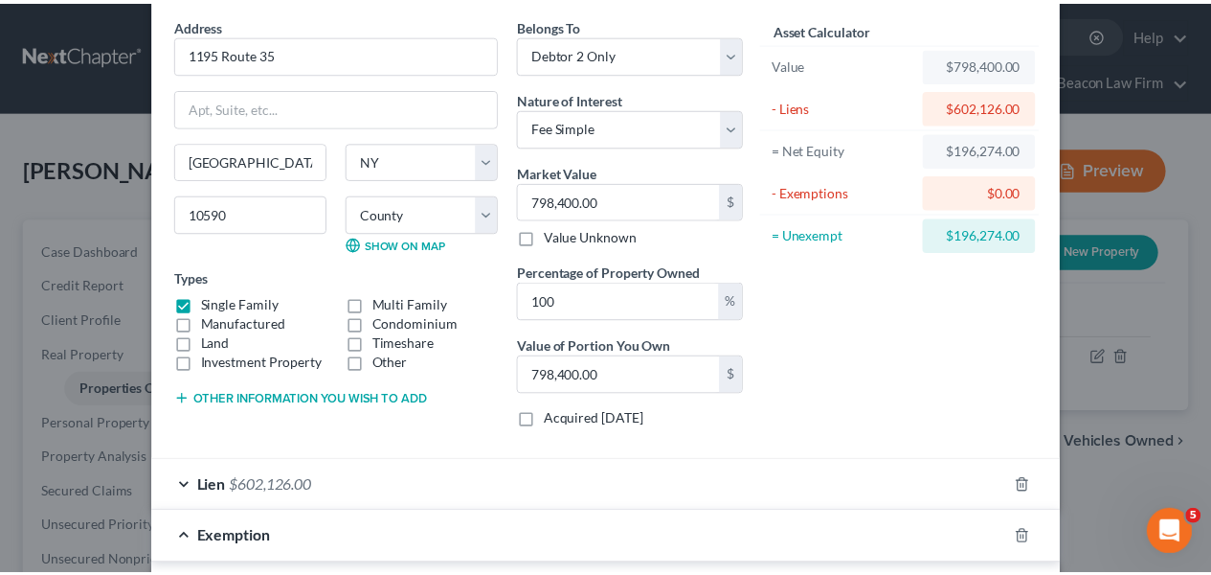
scroll to position [0, 0]
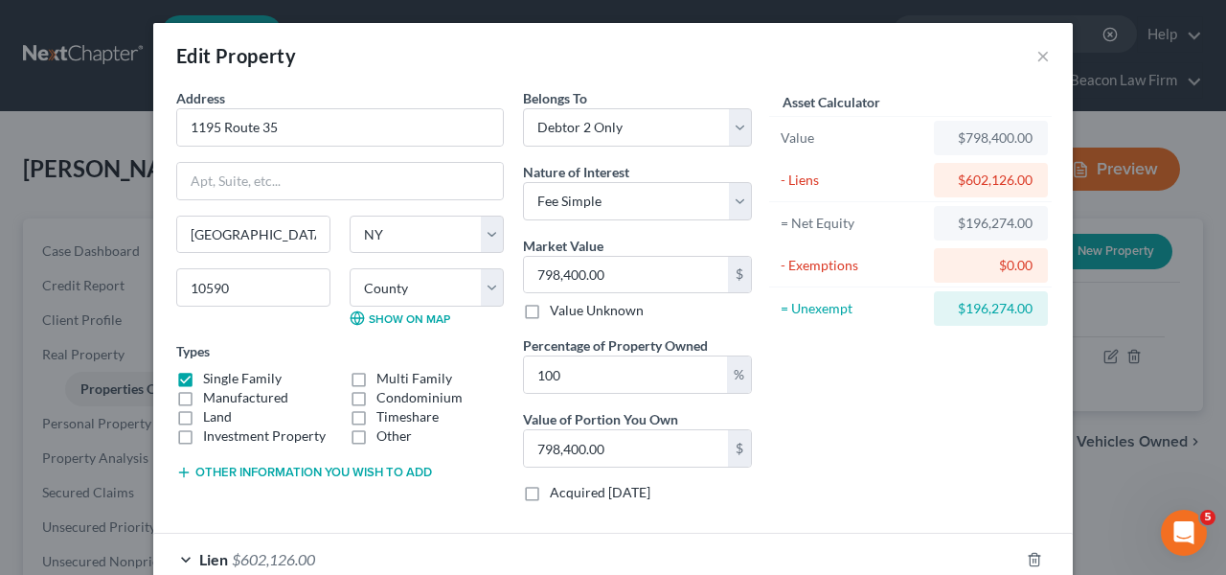
click at [1043, 51] on div "Edit Property ×" at bounding box center [612, 55] width 919 height 65
click at [1037, 55] on button "×" at bounding box center [1042, 55] width 13 height 23
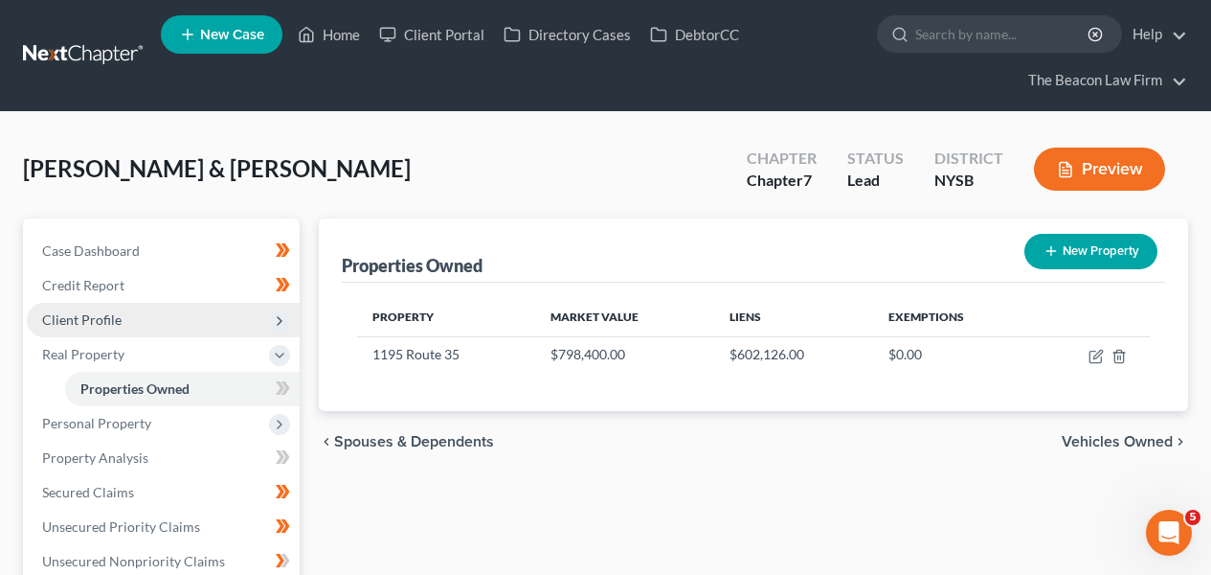
click at [113, 303] on span "Client Profile" at bounding box center [163, 320] width 273 height 34
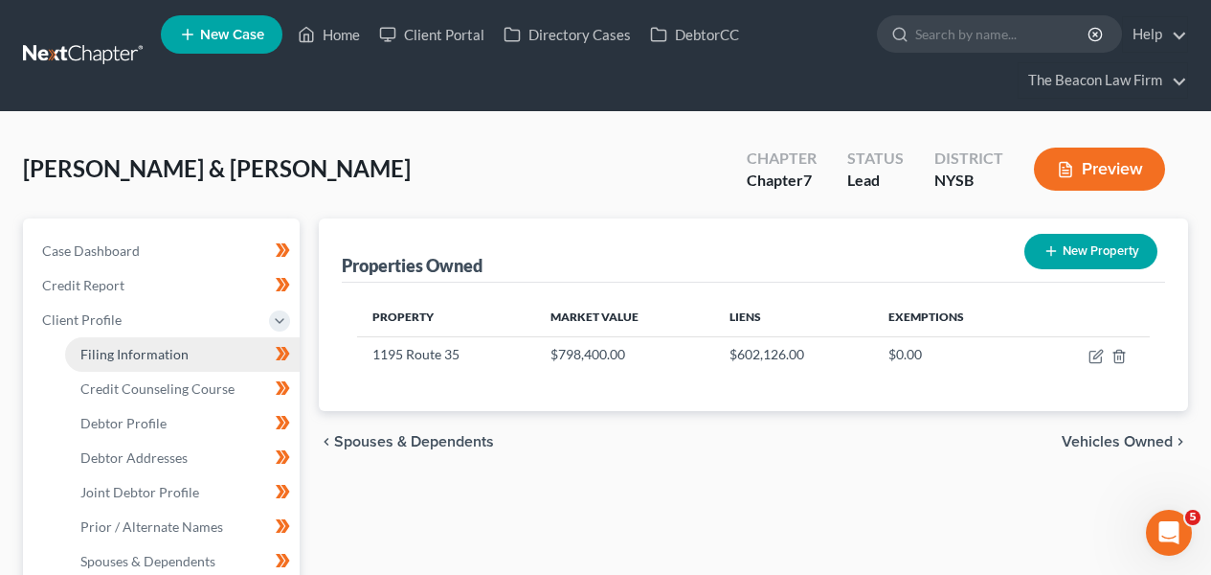
click at [124, 356] on span "Filing Information" at bounding box center [134, 354] width 108 height 16
select select "1"
select select "0"
select select "35"
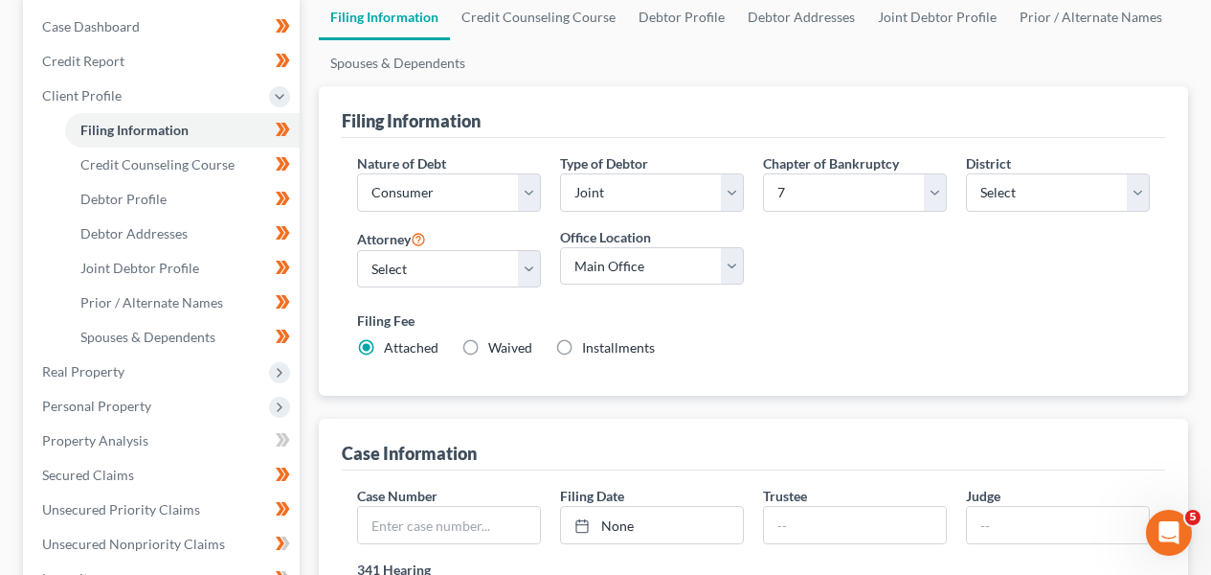
scroll to position [222, 0]
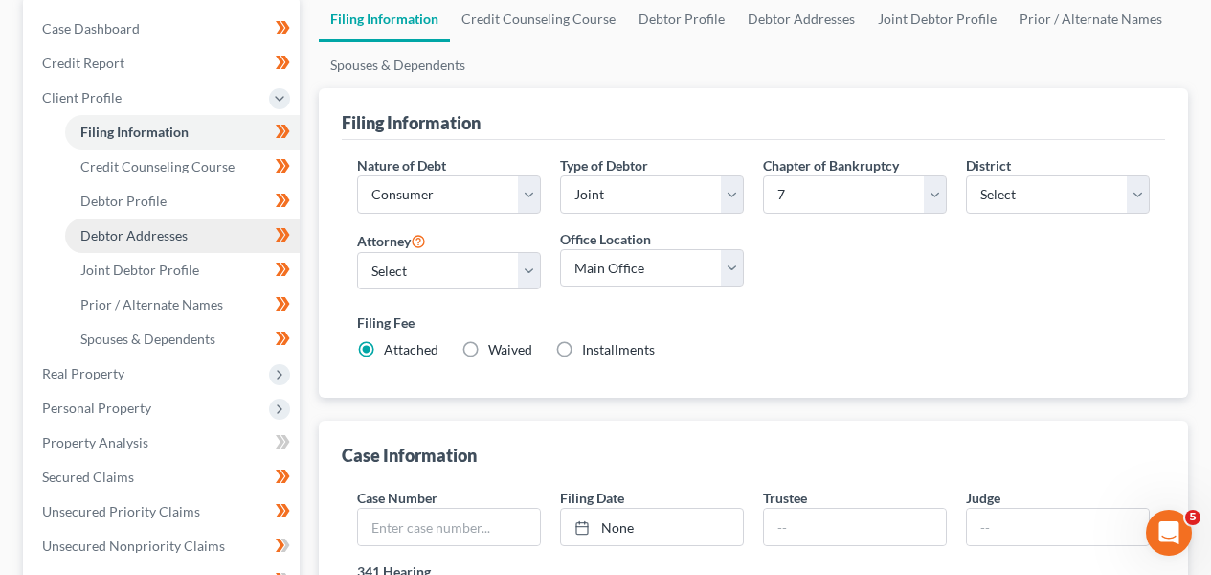
click at [227, 223] on link "Debtor Addresses" at bounding box center [182, 235] width 235 height 34
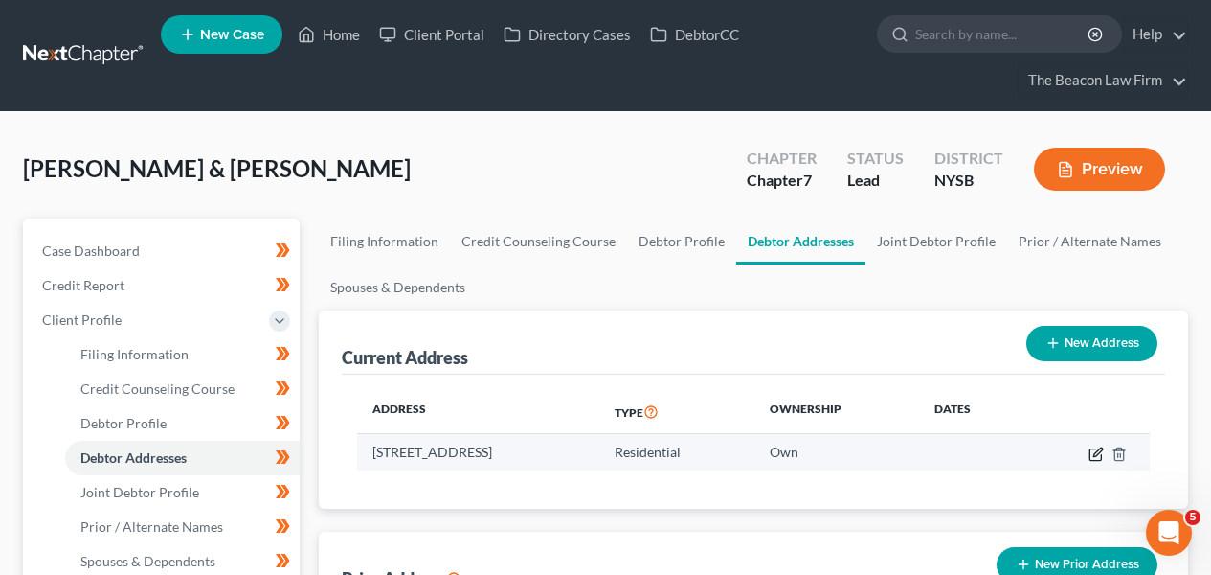
click at [1090, 448] on icon "button" at bounding box center [1095, 453] width 11 height 11
select select "35"
select select "59"
select select "0"
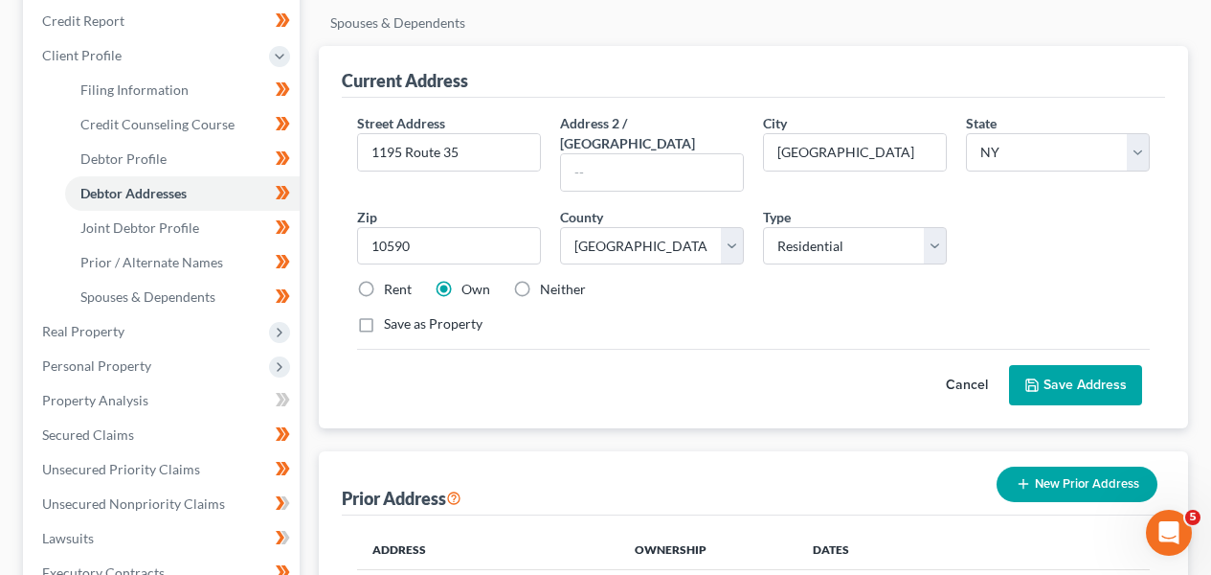
scroll to position [265, 0]
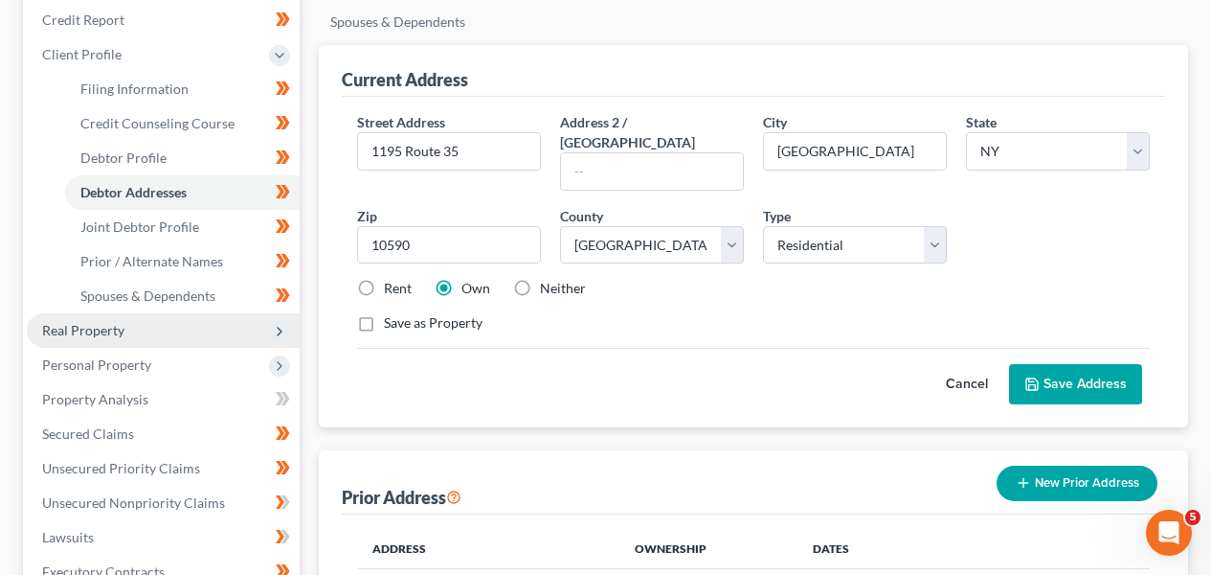
click at [198, 344] on span "Real Property" at bounding box center [163, 330] width 273 height 34
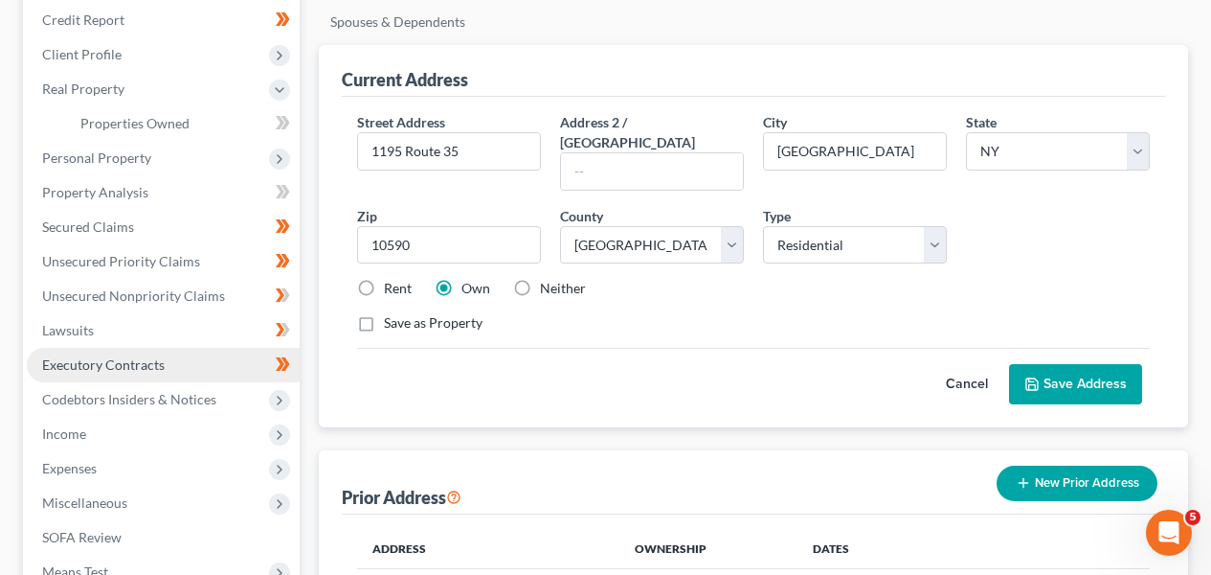
click at [197, 353] on link "Executory Contracts" at bounding box center [163, 365] width 273 height 34
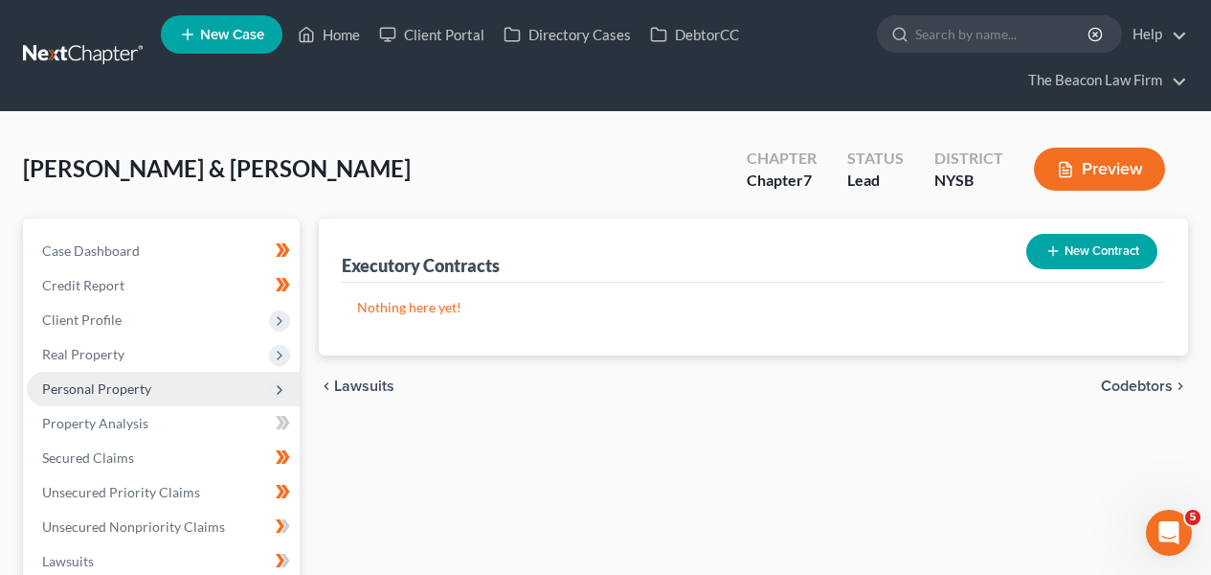
click at [170, 383] on span "Personal Property" at bounding box center [163, 389] width 273 height 34
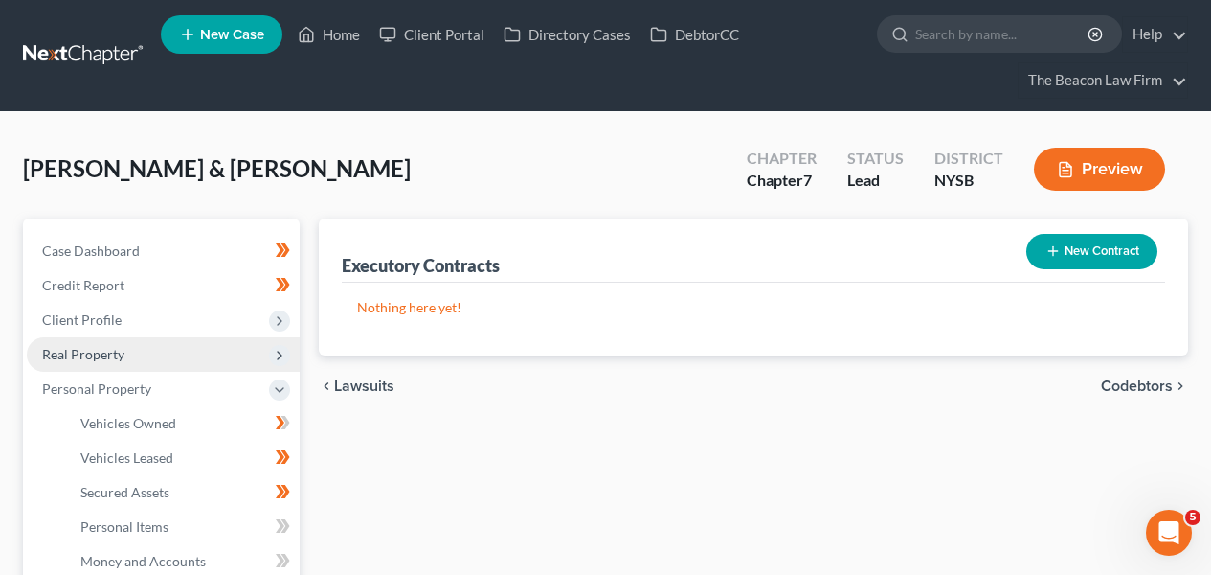
click at [168, 354] on span "Real Property" at bounding box center [163, 354] width 273 height 34
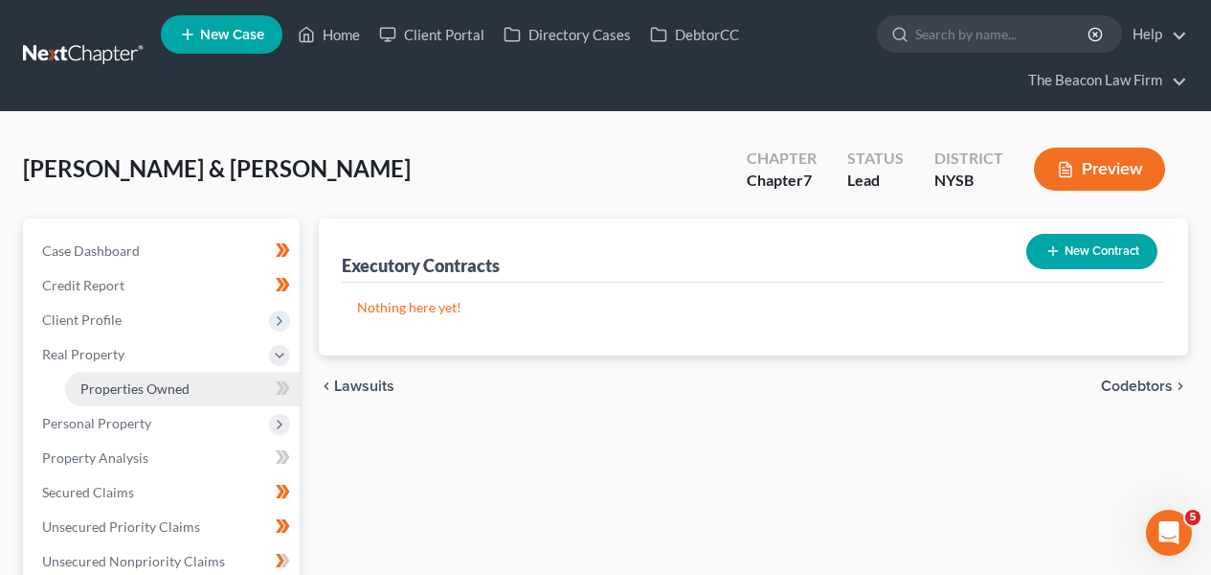
click at [165, 375] on link "Properties Owned" at bounding box center [182, 389] width 235 height 34
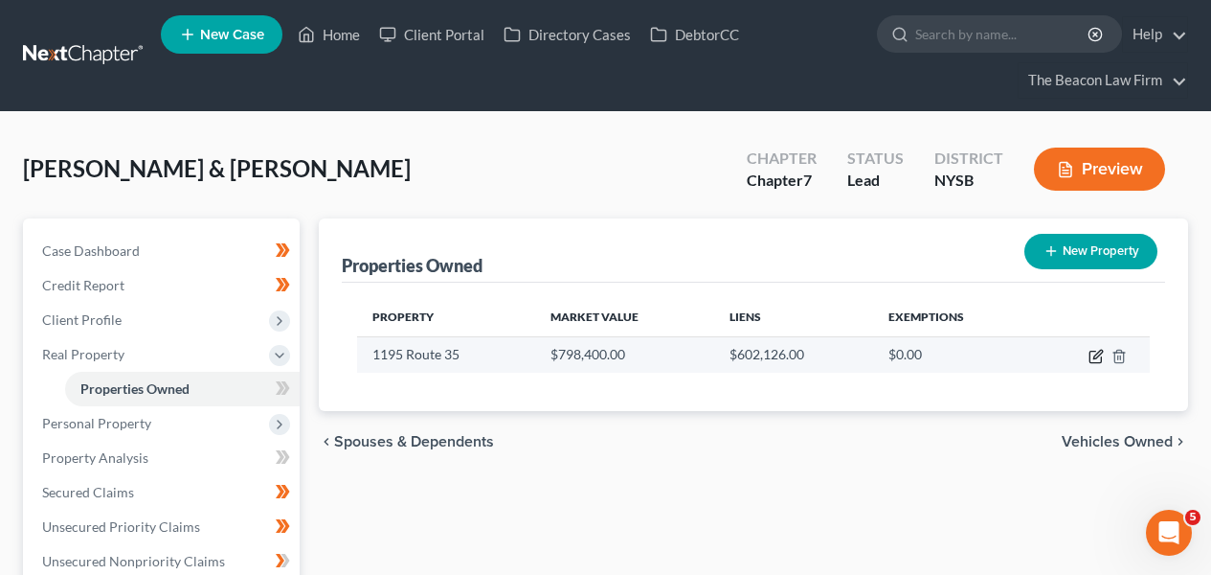
click at [1097, 359] on icon "button" at bounding box center [1096, 356] width 15 height 15
select select "35"
select select "1"
select select "0"
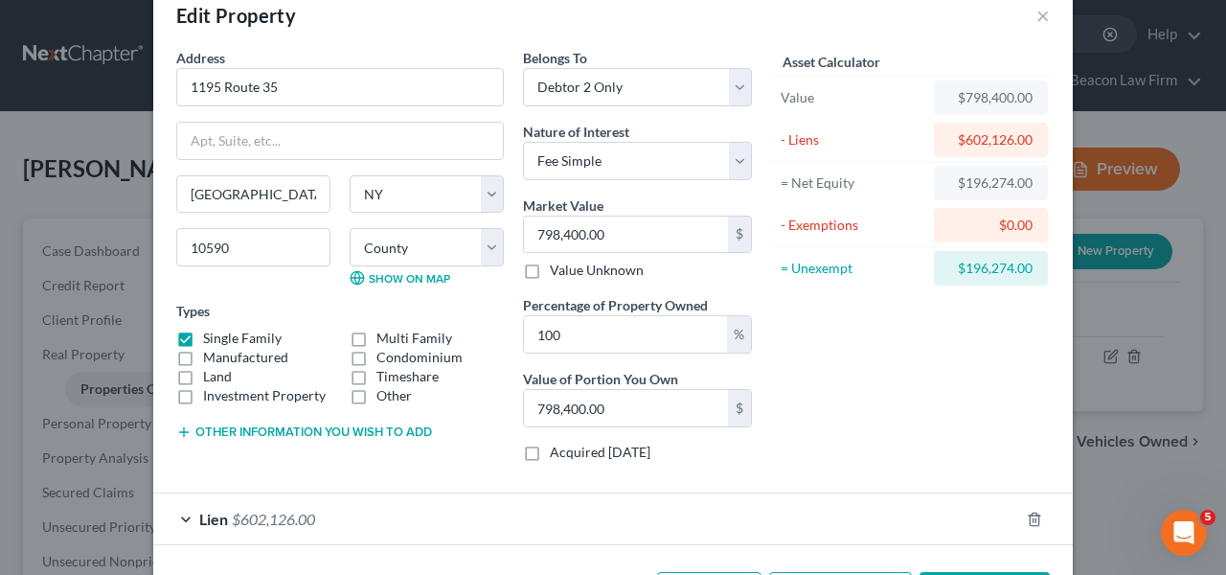
scroll to position [116, 0]
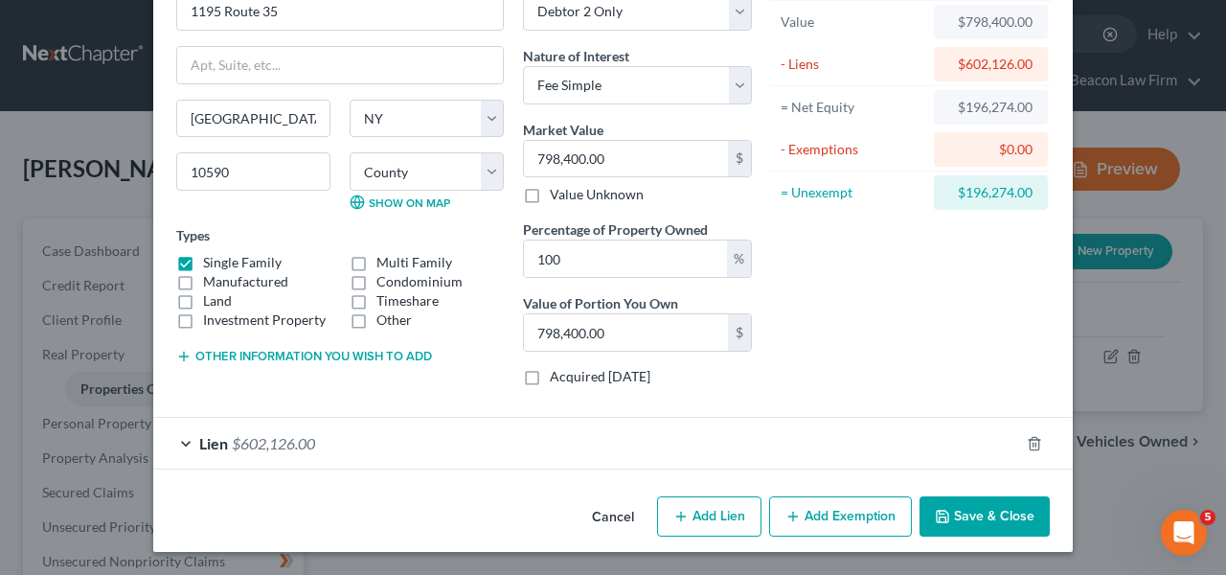
click at [794, 516] on icon "button" at bounding box center [792, 516] width 15 height 15
select select "2"
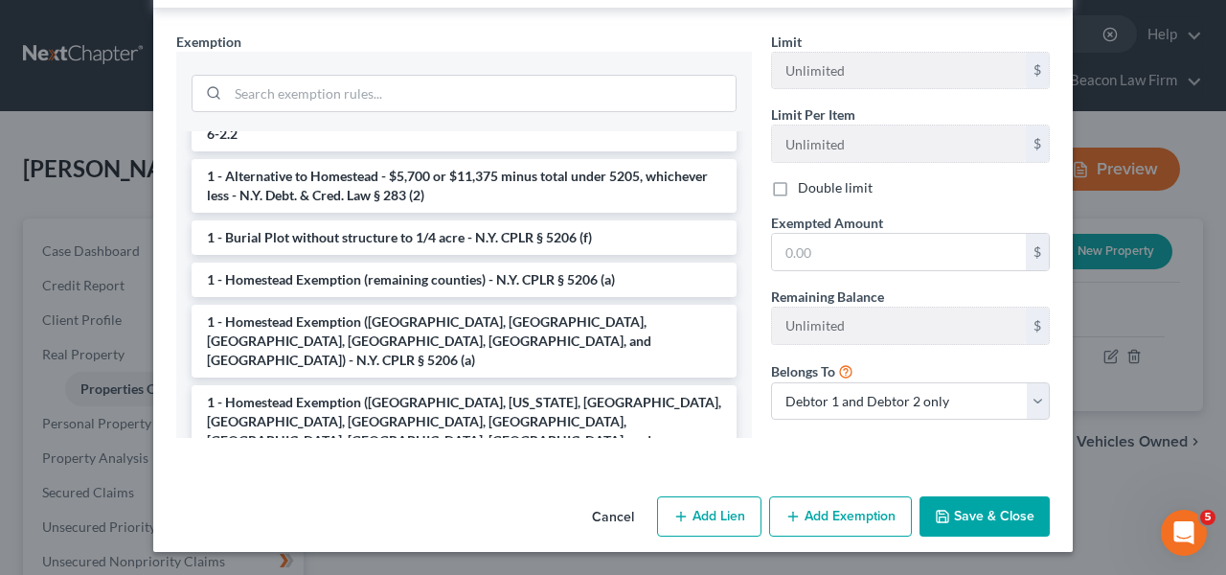
scroll to position [99, 0]
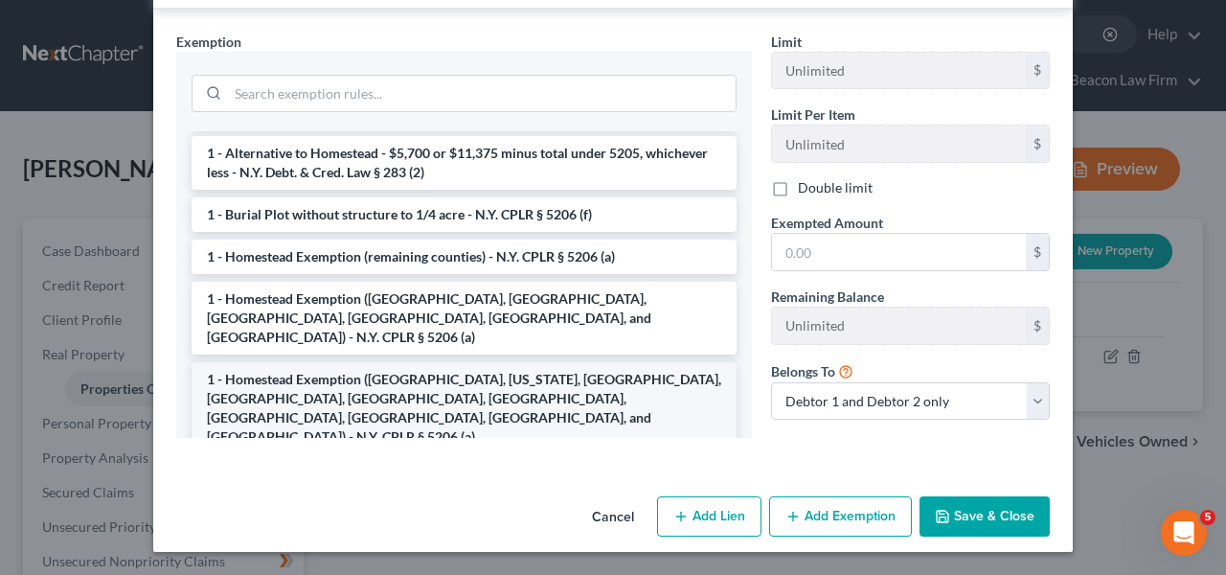
click at [555, 377] on li "1 - Homestead Exemption (Kings, New York, Queens, Bronx, Richmond, Nassau, Suff…" at bounding box center [464, 408] width 545 height 92
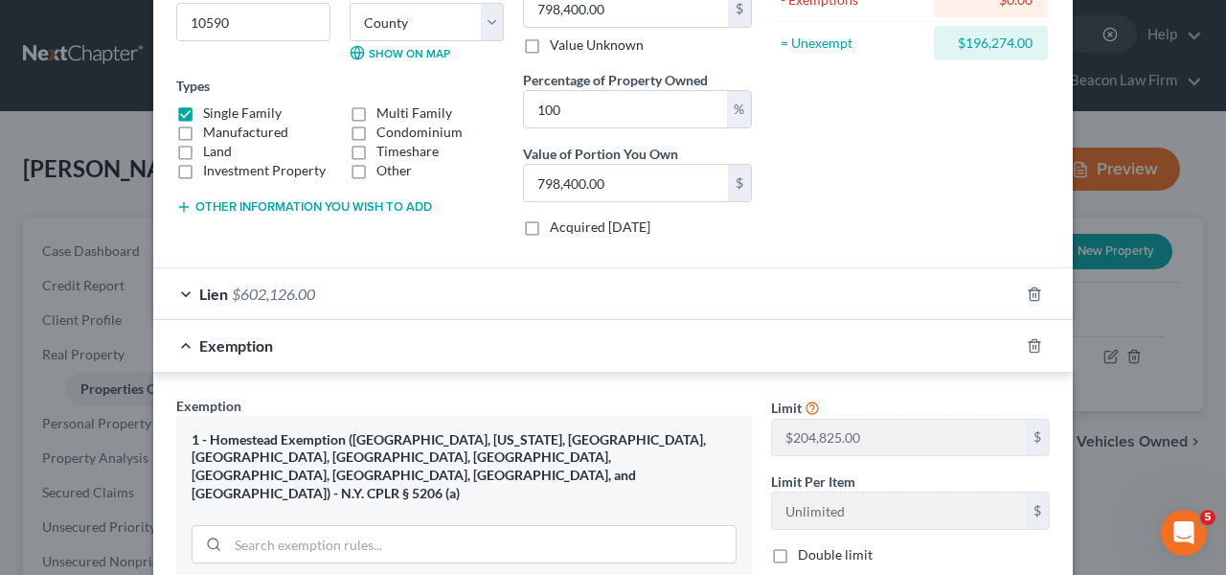
scroll to position [105, 0]
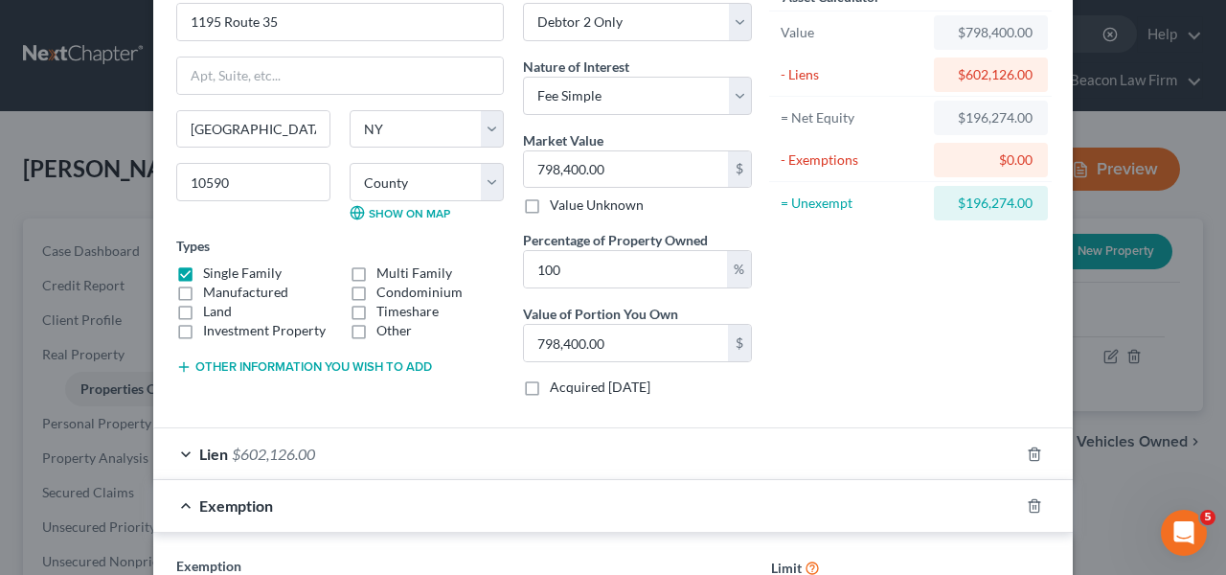
click at [975, 218] on div "$196,274.00" at bounding box center [991, 203] width 114 height 34
click at [985, 209] on div "$196,274.00" at bounding box center [990, 202] width 83 height 19
copy div "196,274.00"
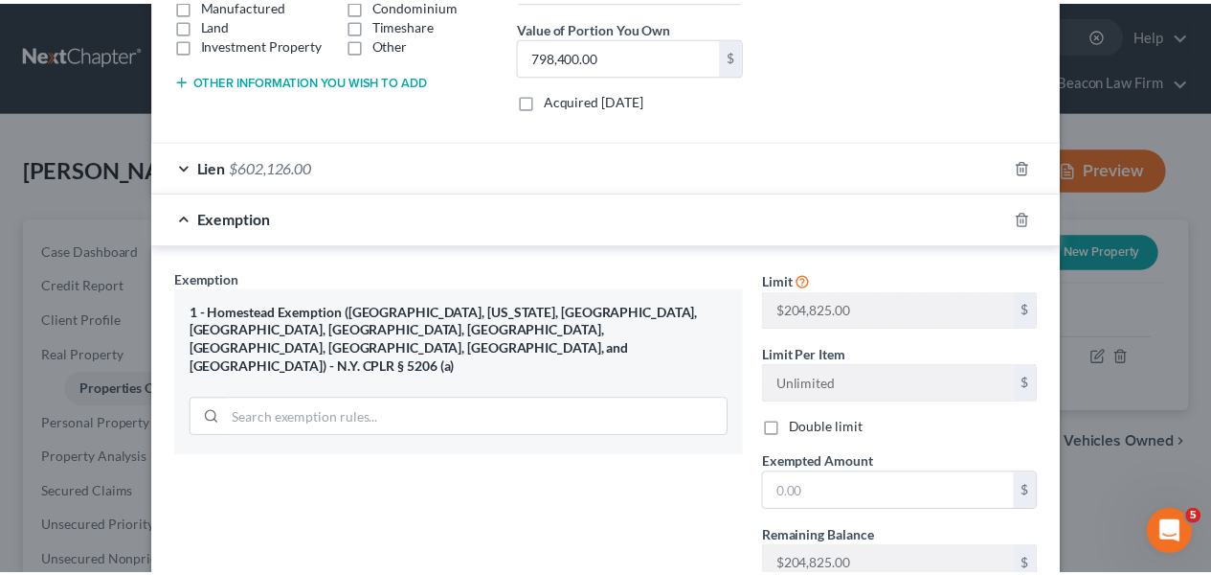
scroll to position [614, 0]
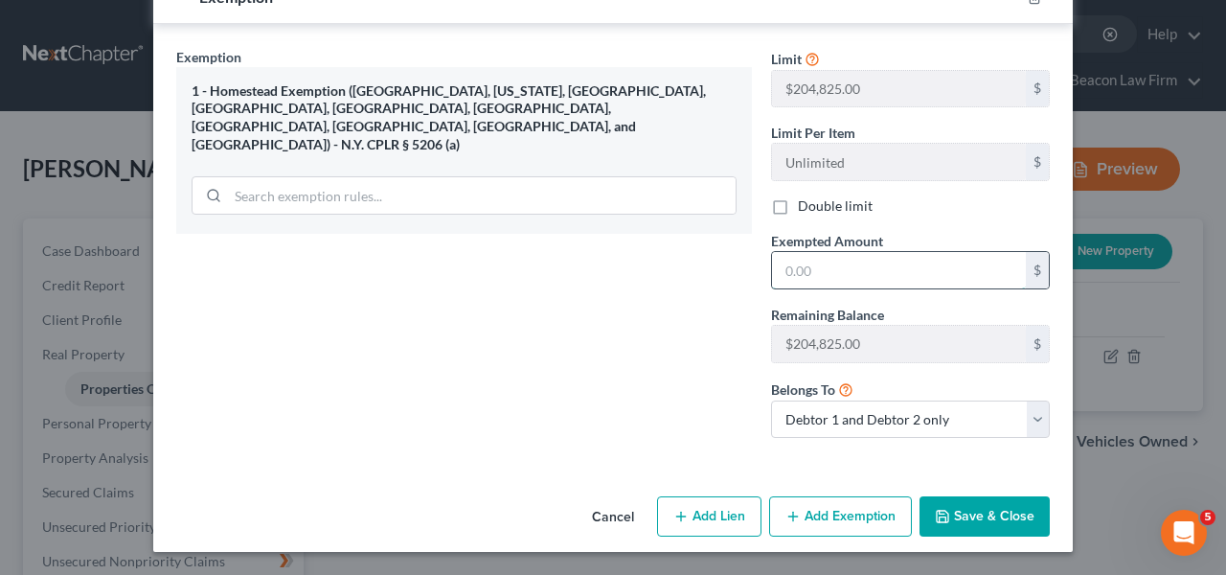
click at [833, 265] on input "text" at bounding box center [899, 270] width 254 height 36
paste input "196,274.00"
type input "196,274.00"
click at [986, 511] on button "Save & Close" at bounding box center [984, 516] width 130 height 40
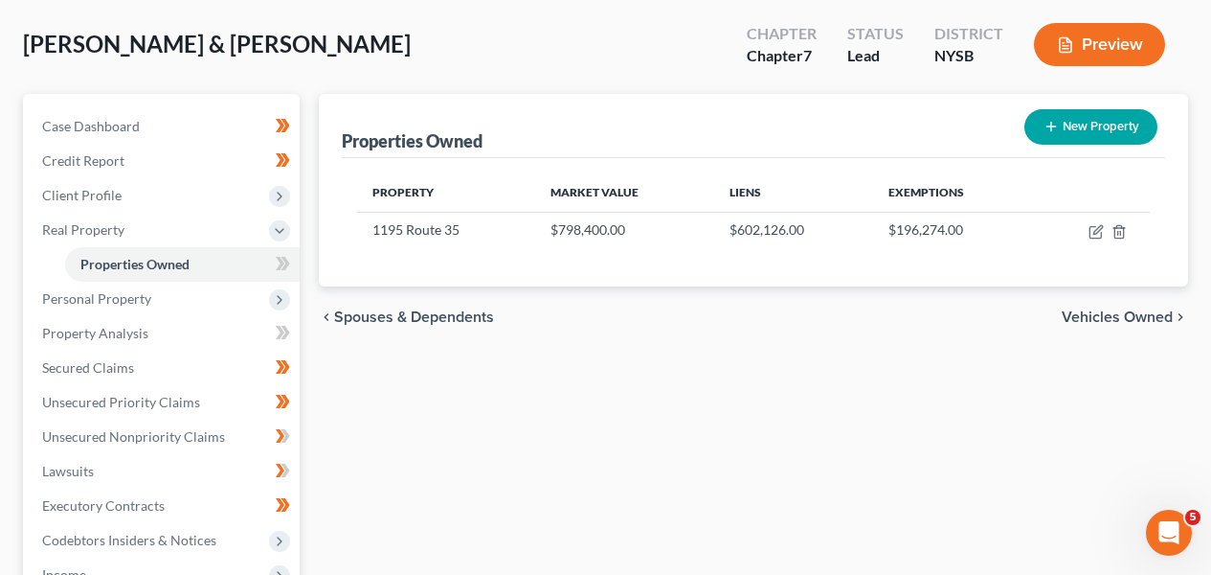
scroll to position [125, 0]
click at [297, 260] on span at bounding box center [283, 265] width 34 height 29
click at [298, 259] on span at bounding box center [283, 265] width 34 height 29
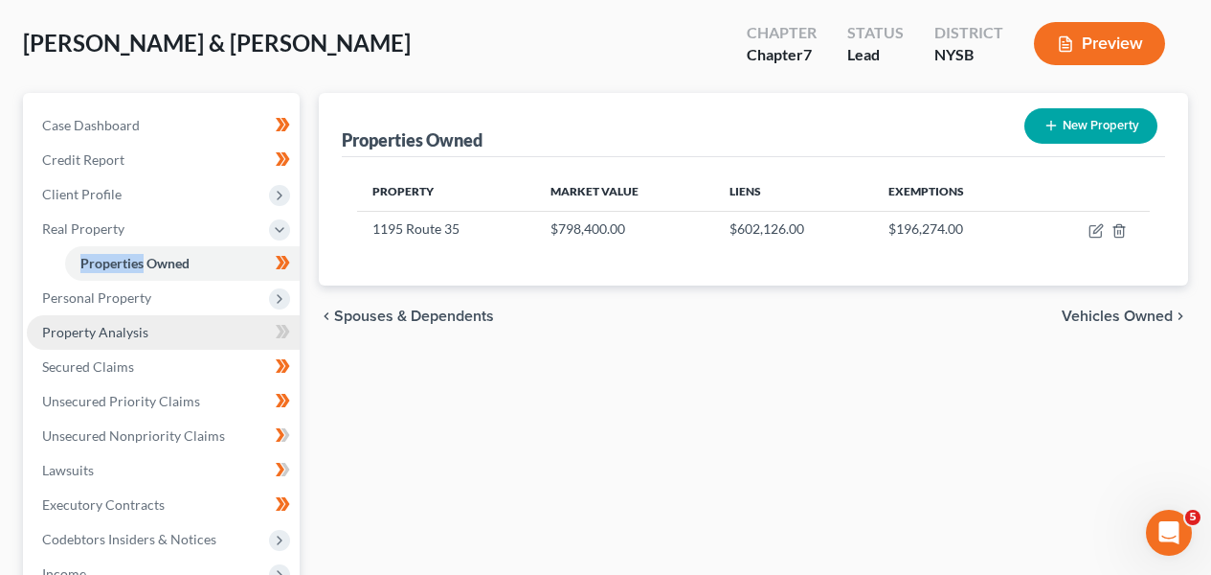
click at [208, 318] on link "Property Analysis" at bounding box center [163, 332] width 273 height 34
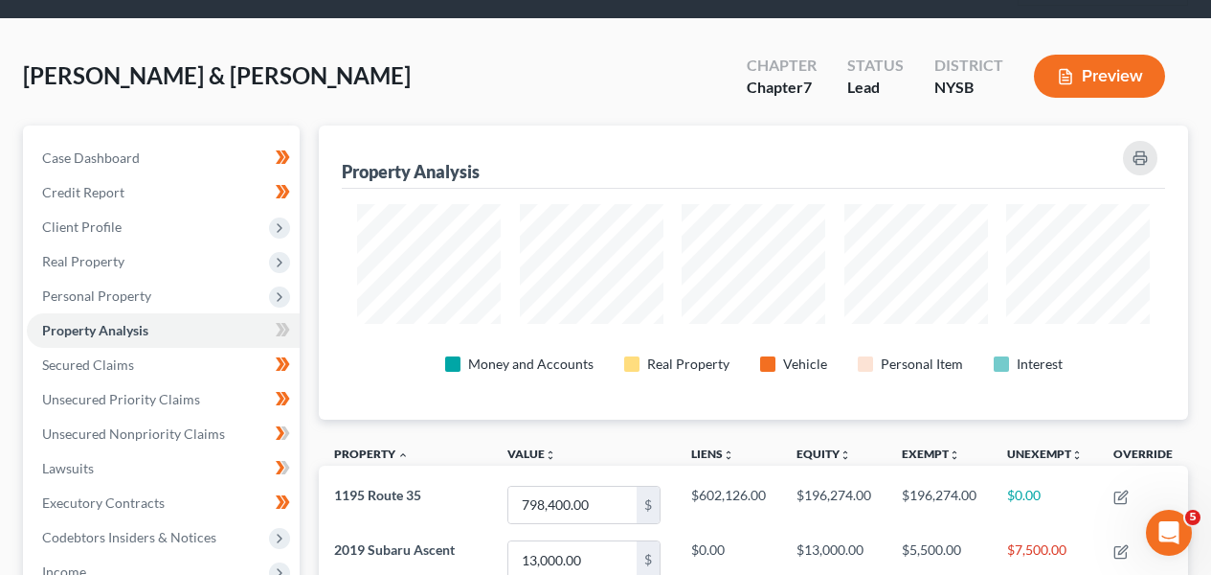
scroll to position [92, 0]
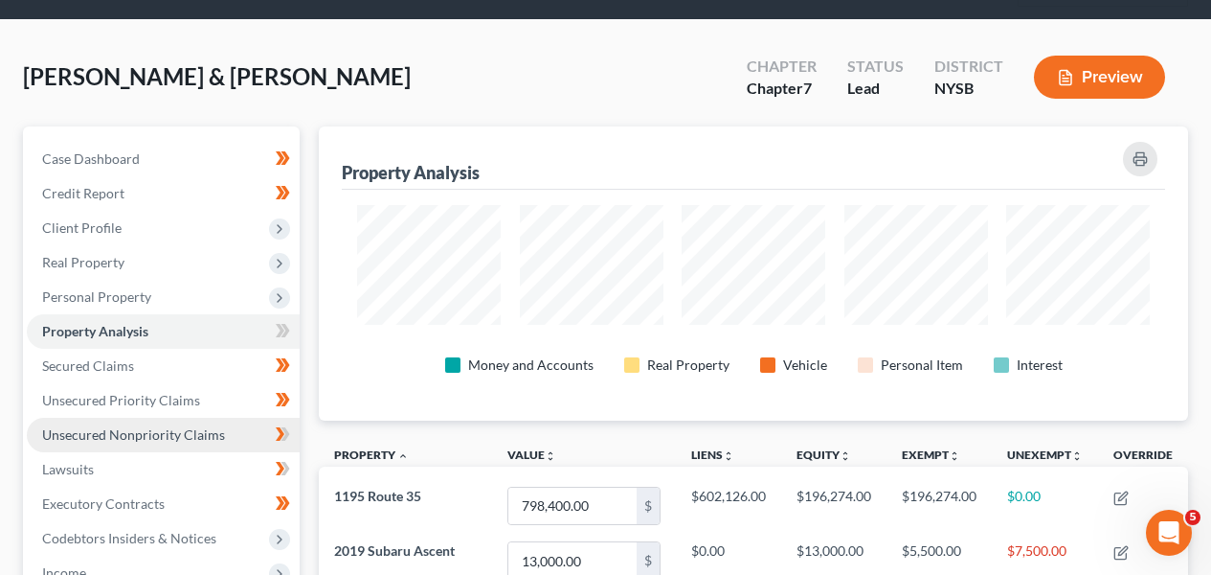
click at [196, 426] on span "Unsecured Nonpriority Claims" at bounding box center [133, 434] width 183 height 16
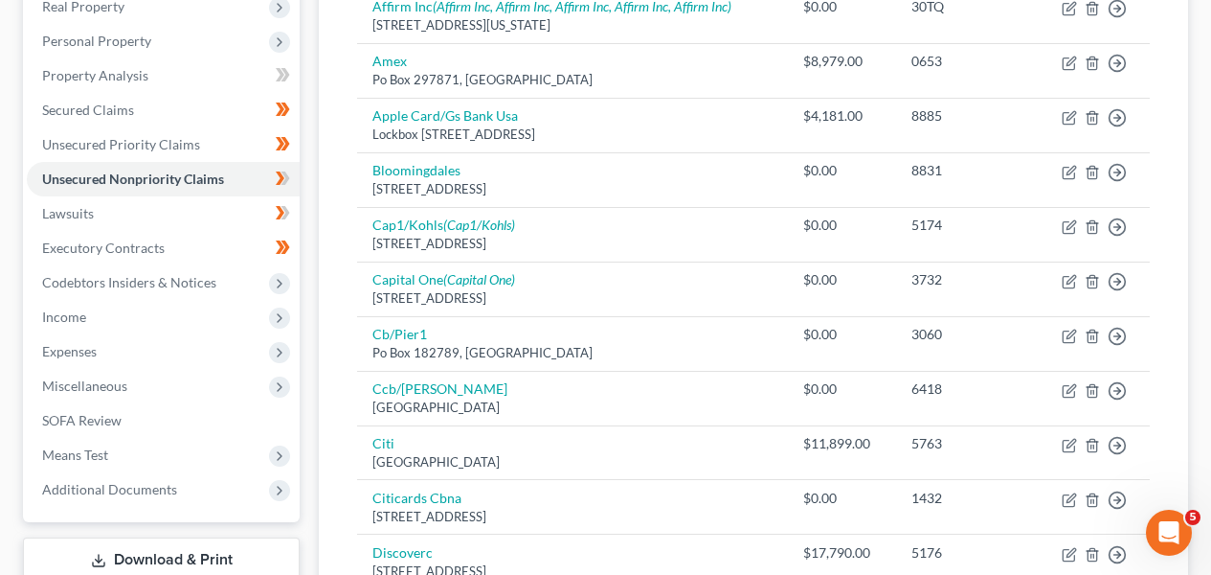
scroll to position [448, 0]
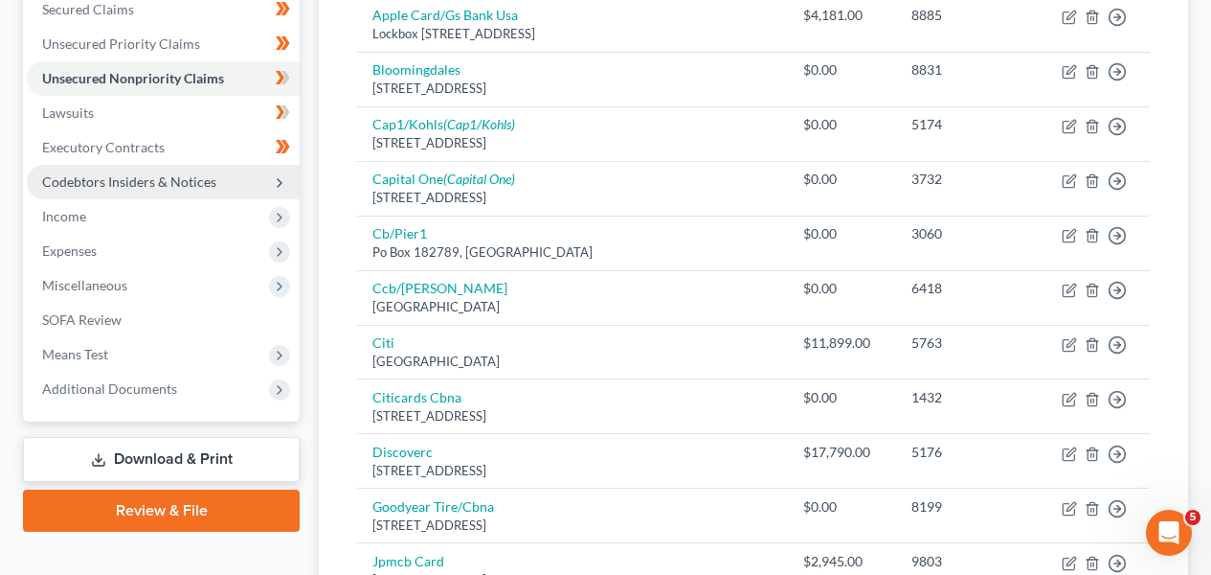
click at [197, 173] on span "Codebtors Insiders & Notices" at bounding box center [129, 181] width 174 height 16
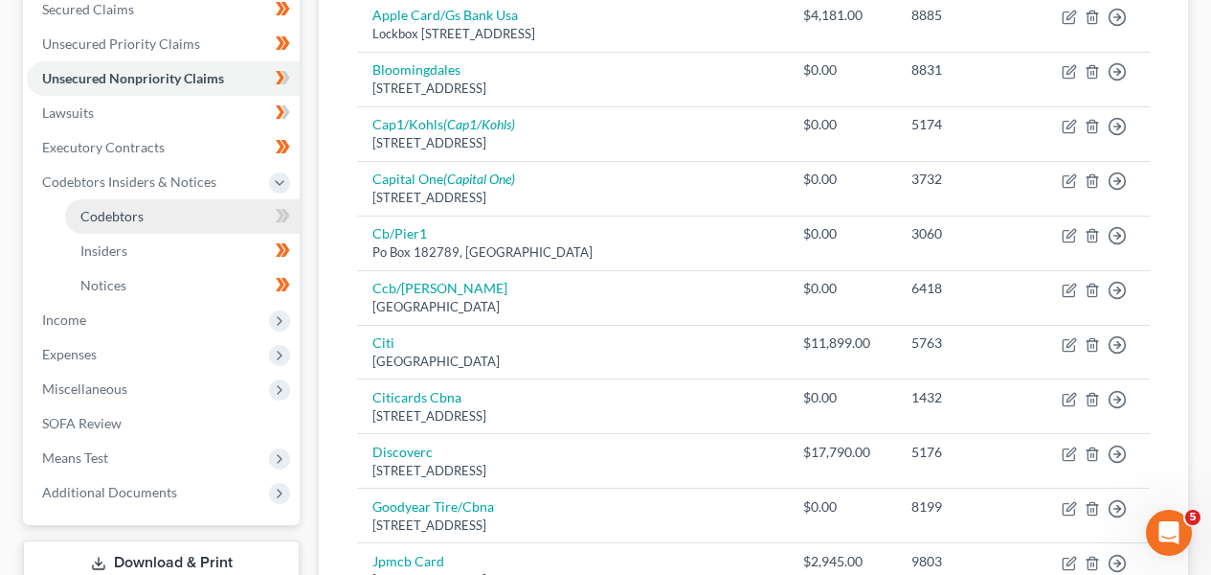
click at [195, 200] on link "Codebtors" at bounding box center [182, 216] width 235 height 34
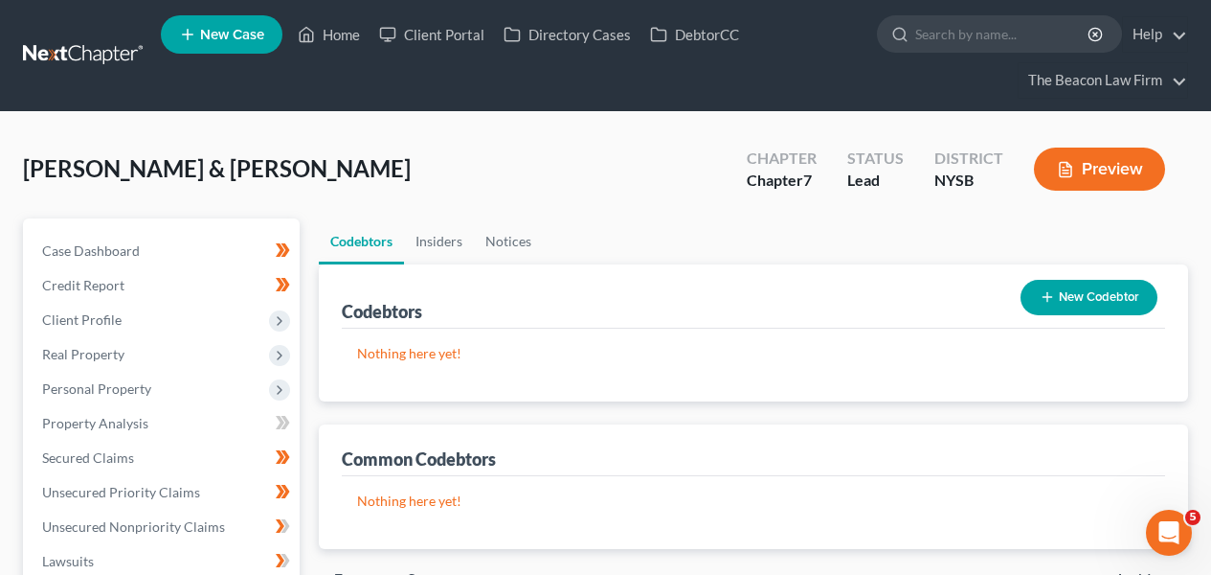
scroll to position [555, 0]
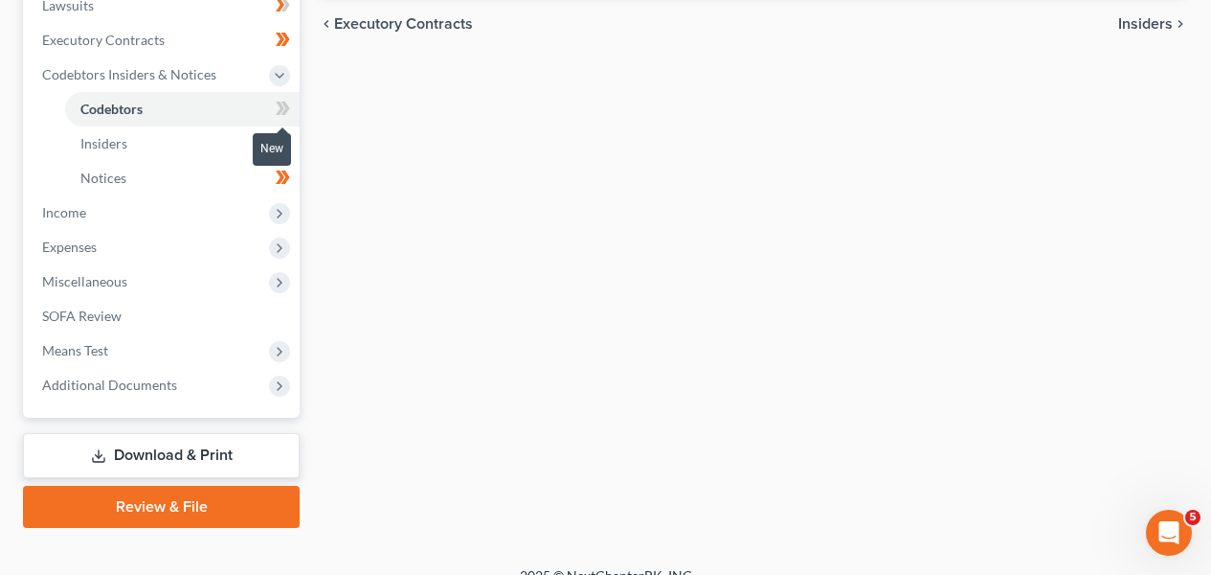
click at [290, 112] on span at bounding box center [283, 111] width 34 height 29
click at [203, 201] on span "Income" at bounding box center [163, 212] width 273 height 34
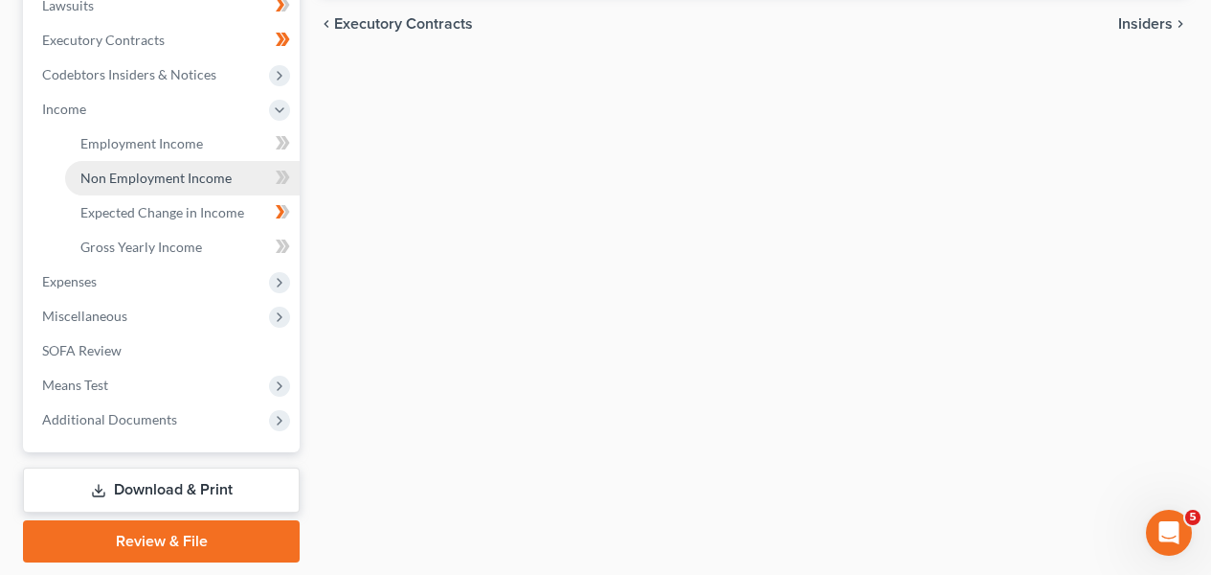
click at [209, 170] on span "Non Employment Income" at bounding box center [155, 178] width 151 height 16
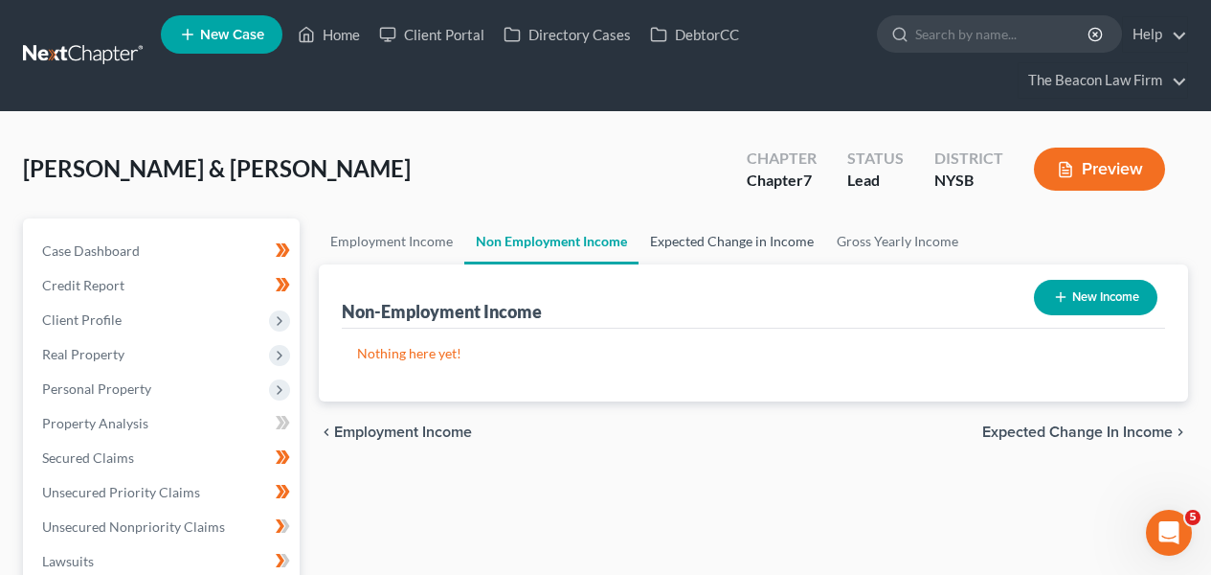
click at [753, 242] on link "Expected Change in Income" at bounding box center [732, 241] width 187 height 46
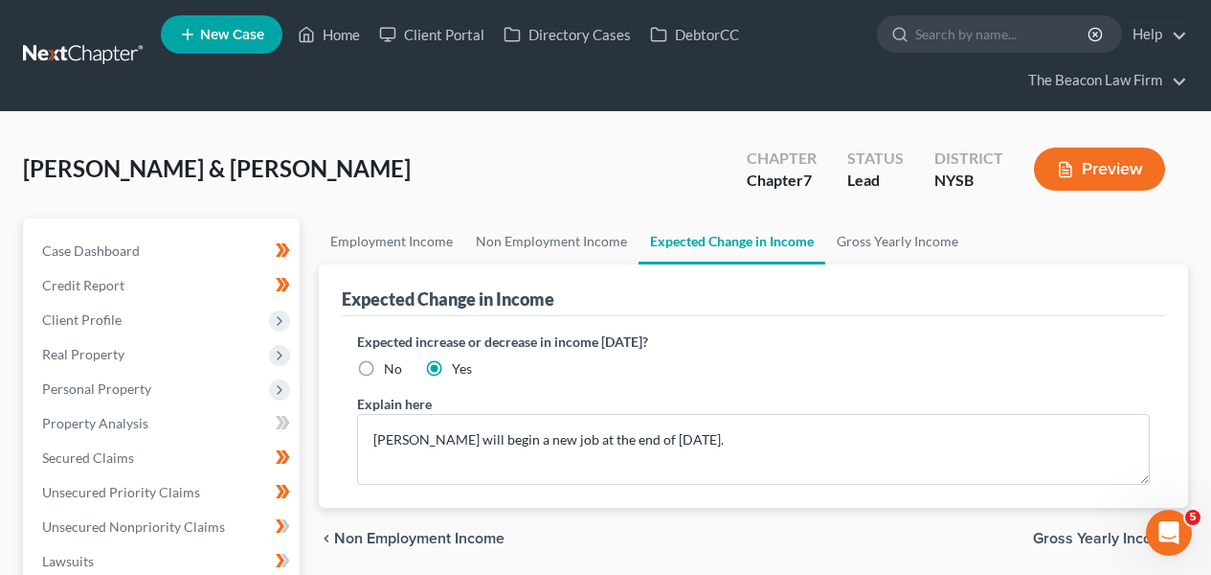
click at [384, 365] on div "No" at bounding box center [379, 368] width 45 height 19
click at [384, 367] on label "No" at bounding box center [393, 368] width 18 height 19
click at [392, 367] on input "No" at bounding box center [398, 365] width 12 height 12
radio input "true"
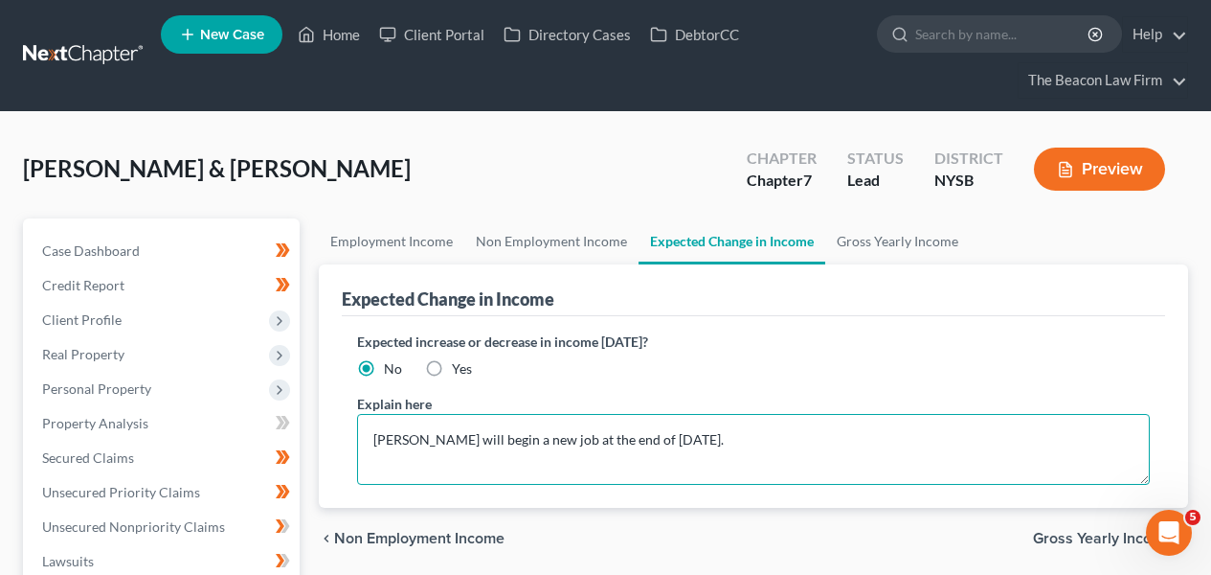
click at [466, 441] on textarea "Anthony will begin a new job at the end of September 2025." at bounding box center [753, 449] width 793 height 71
click at [466, 440] on textarea "Anthony will begin a new job at the end of September 2025." at bounding box center [753, 449] width 793 height 71
click at [467, 440] on textarea "Anthony will begin a new job at the end of September 2025." at bounding box center [753, 449] width 793 height 71
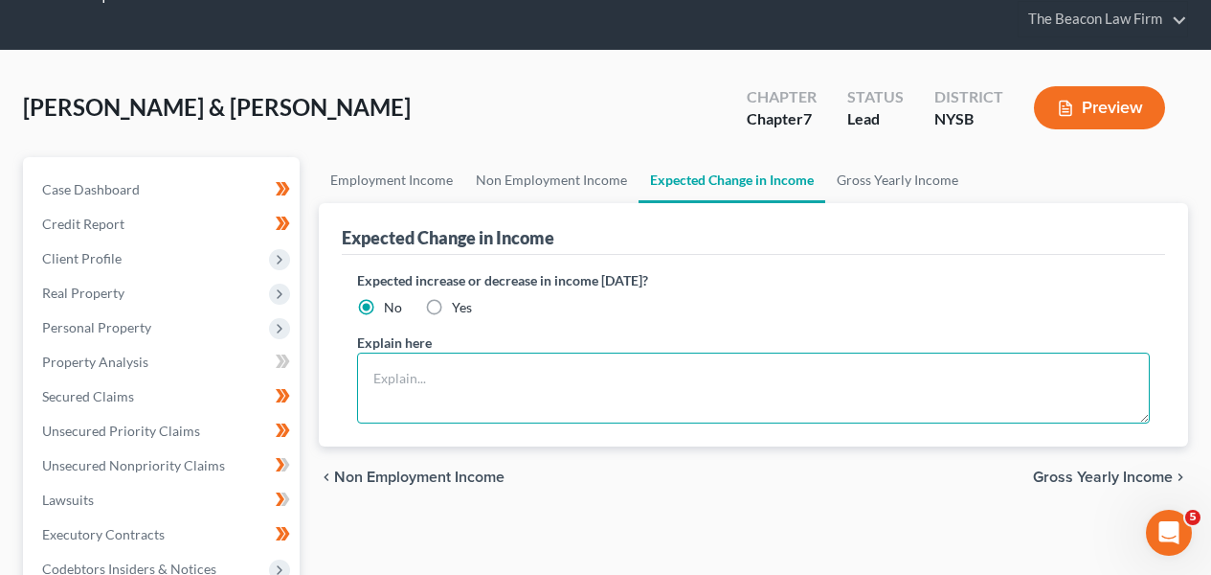
scroll to position [404, 0]
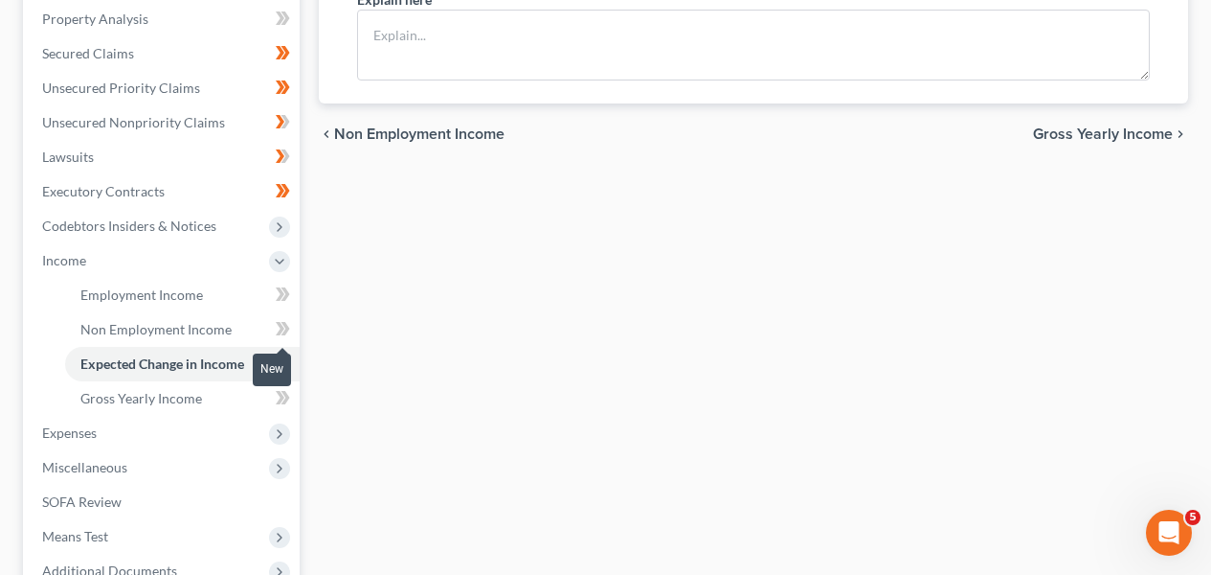
click at [276, 319] on icon at bounding box center [283, 329] width 14 height 24
click at [279, 356] on icon at bounding box center [280, 362] width 9 height 13
click at [277, 361] on icon at bounding box center [283, 363] width 14 height 24
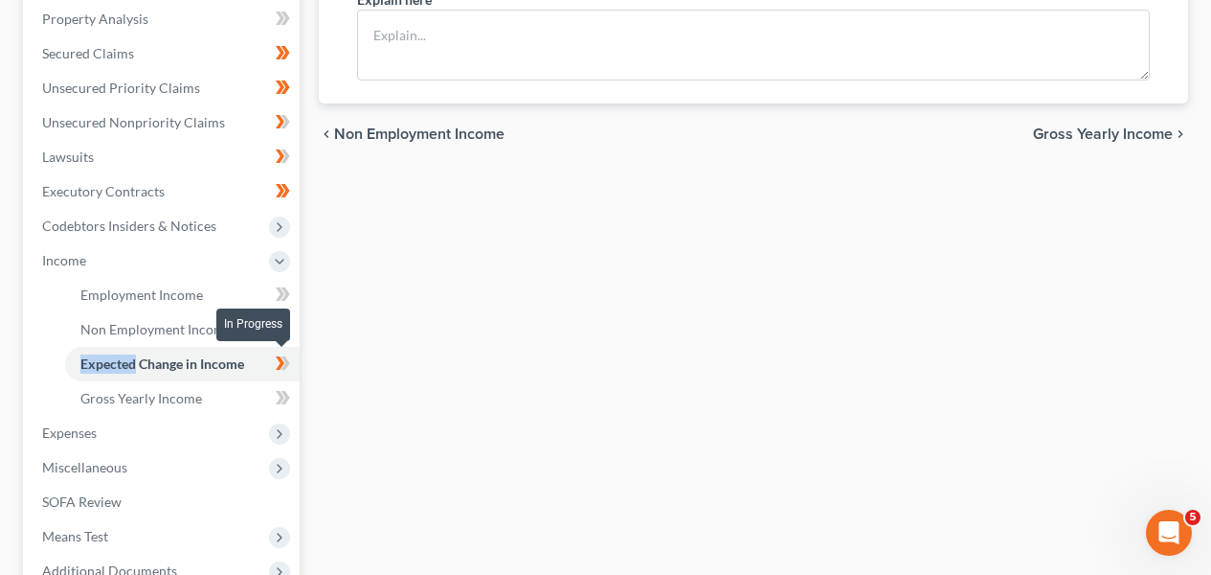
click at [277, 361] on icon at bounding box center [283, 363] width 14 height 24
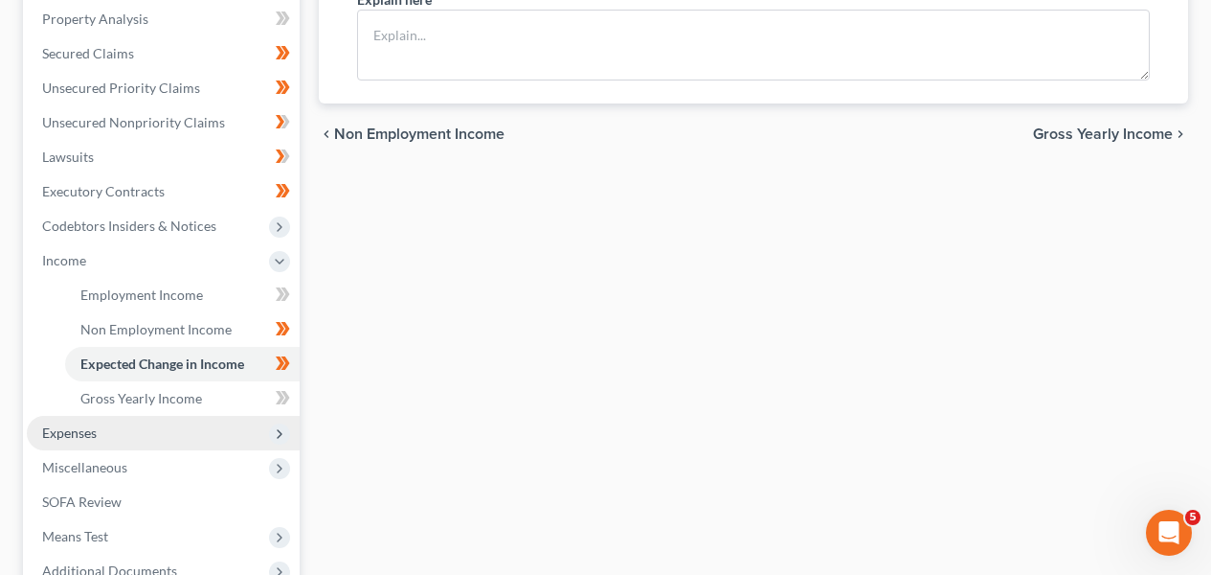
click at [213, 432] on span "Expenses" at bounding box center [163, 433] width 273 height 34
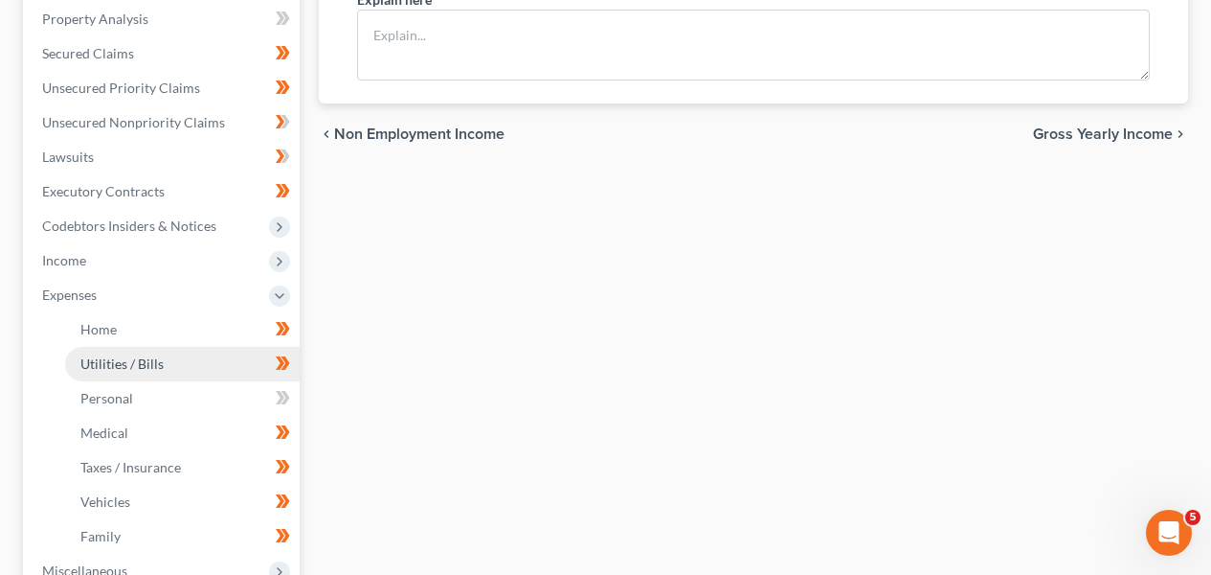
click at [170, 376] on link "Utilities / Bills" at bounding box center [182, 364] width 235 height 34
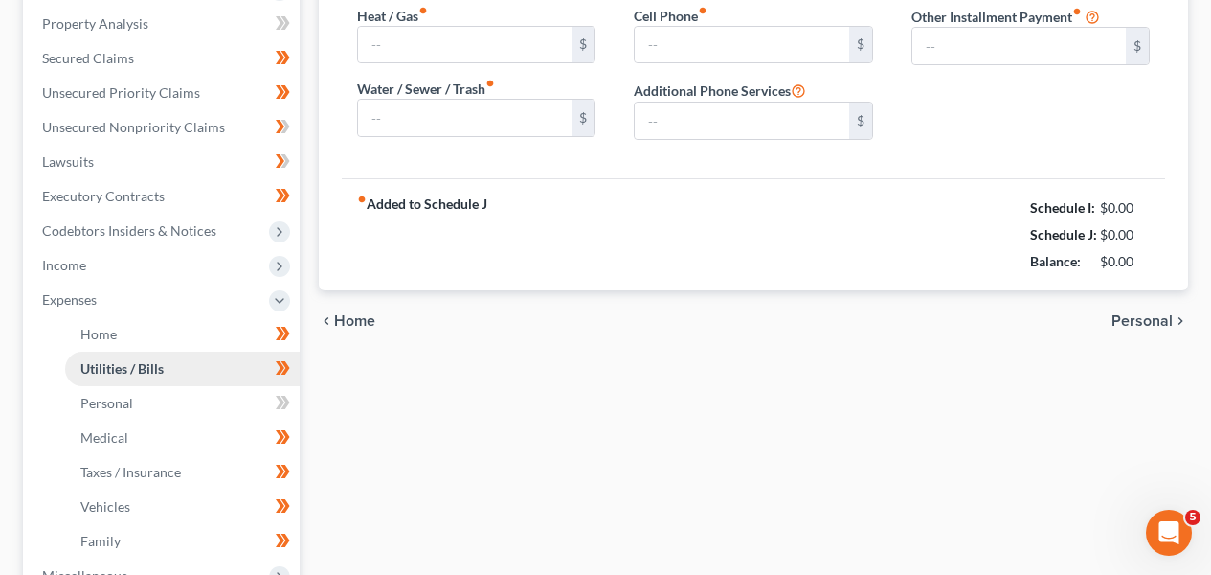
type input "250.00"
type input "85.01"
type input "167.50"
type input "0.00"
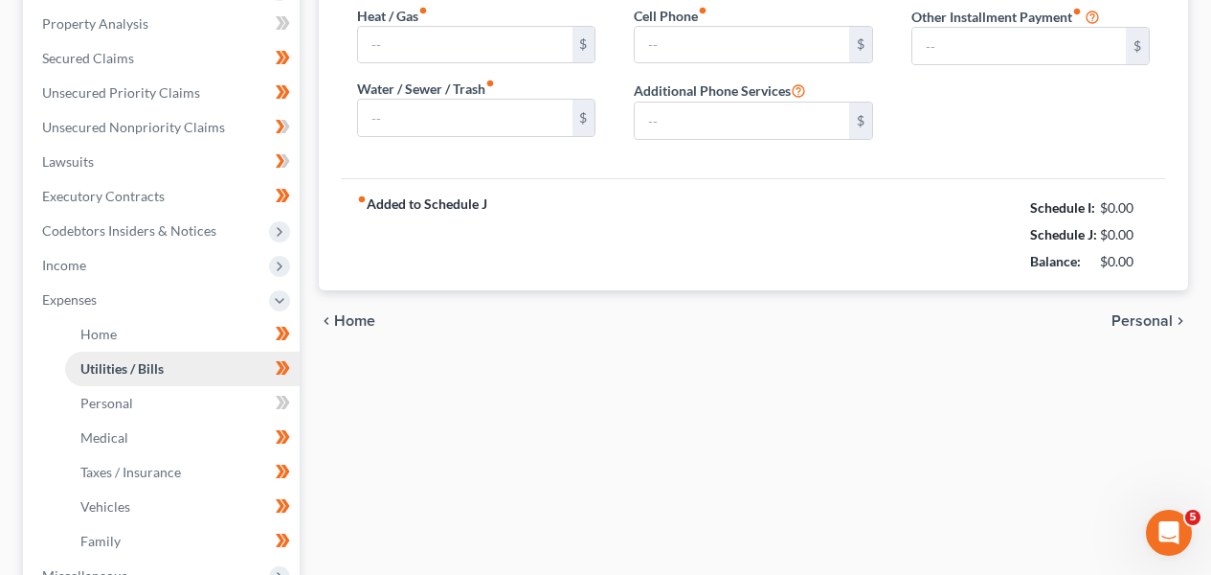
type input "0.00"
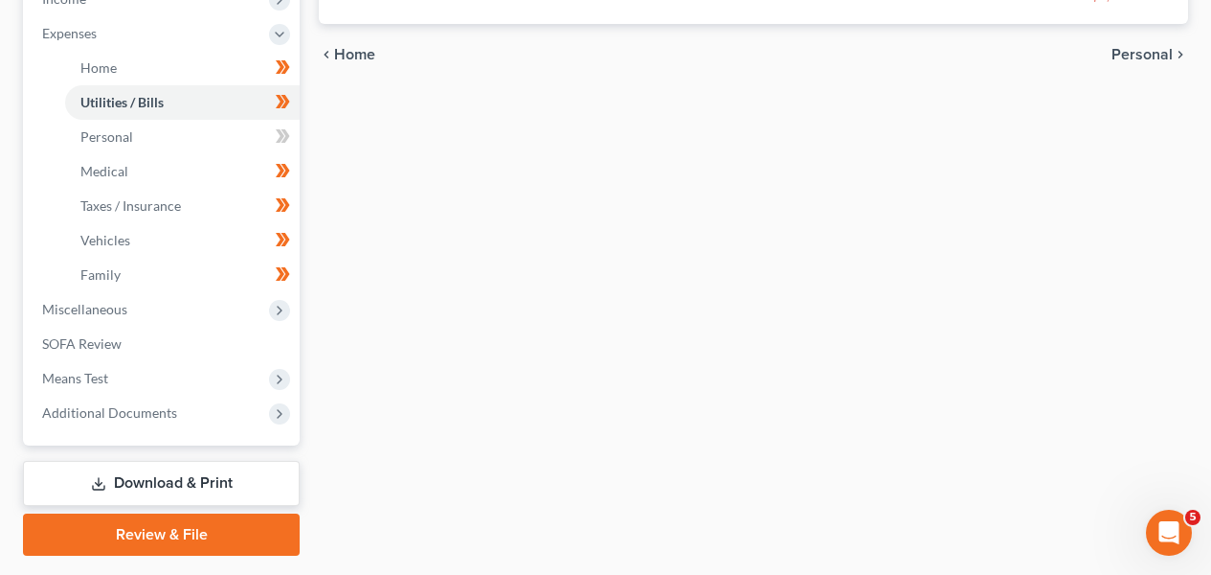
scroll to position [717, 0]
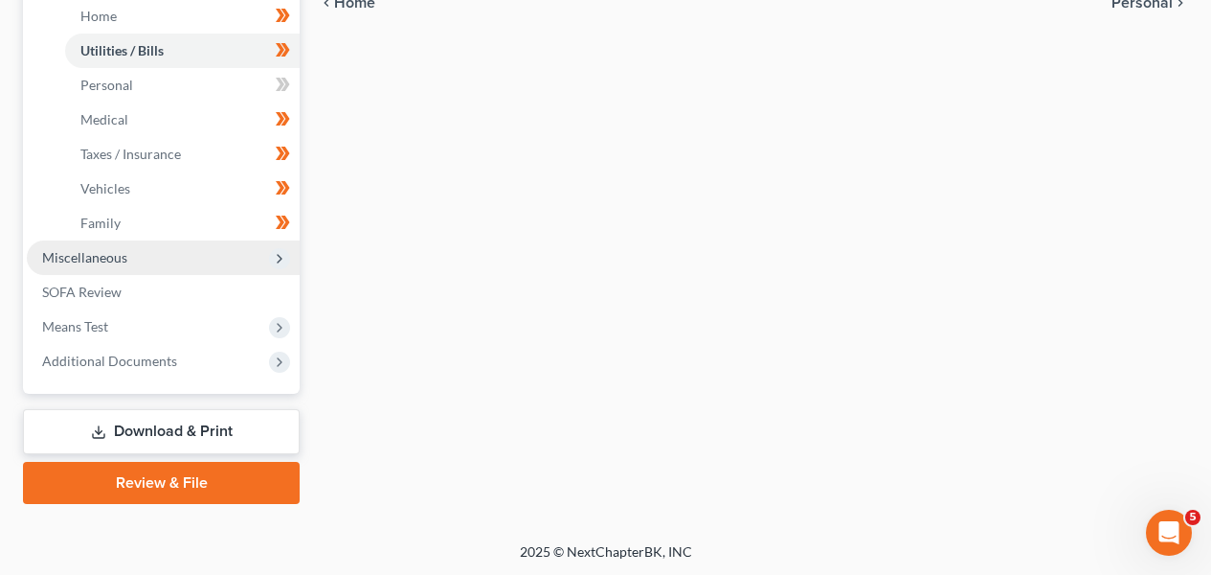
click at [226, 269] on span "Miscellaneous" at bounding box center [163, 257] width 273 height 34
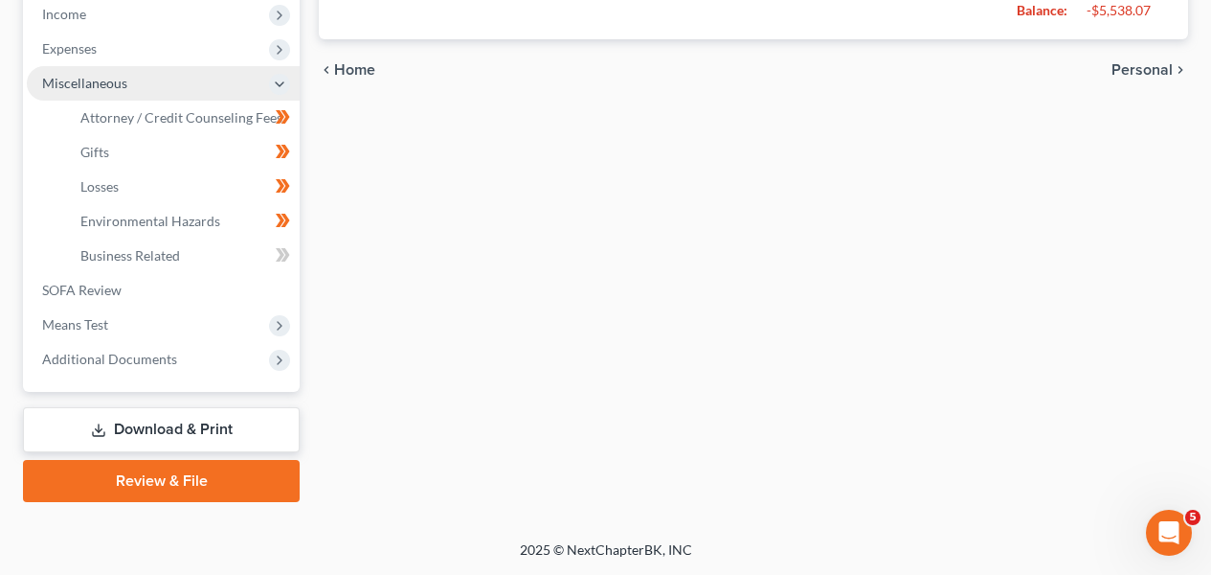
scroll to position [648, 0]
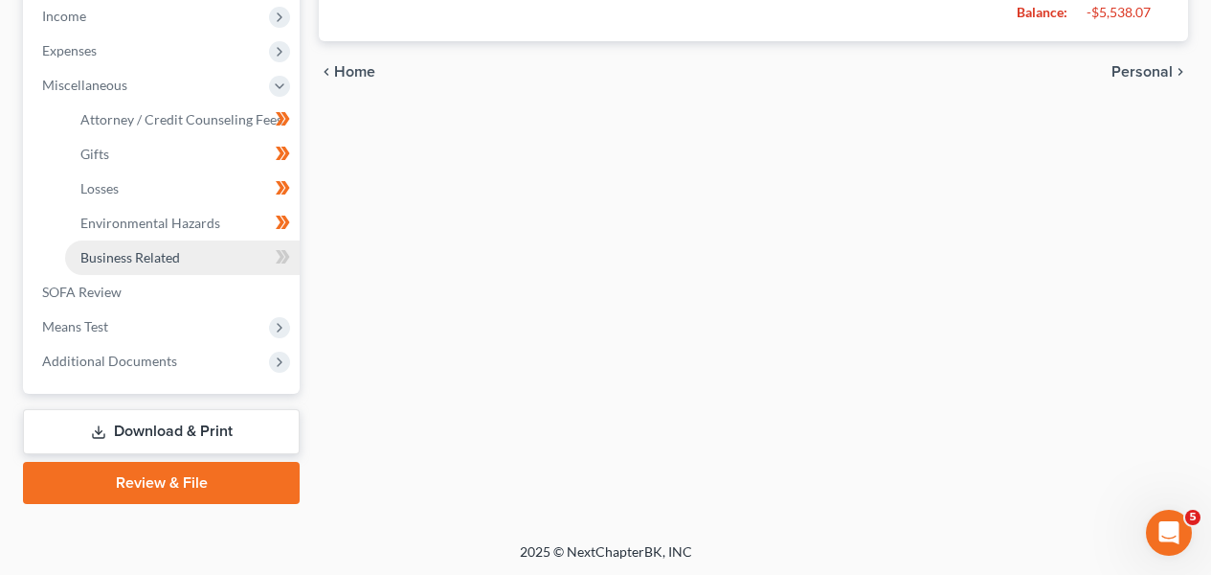
click at [226, 264] on link "Business Related" at bounding box center [182, 257] width 235 height 34
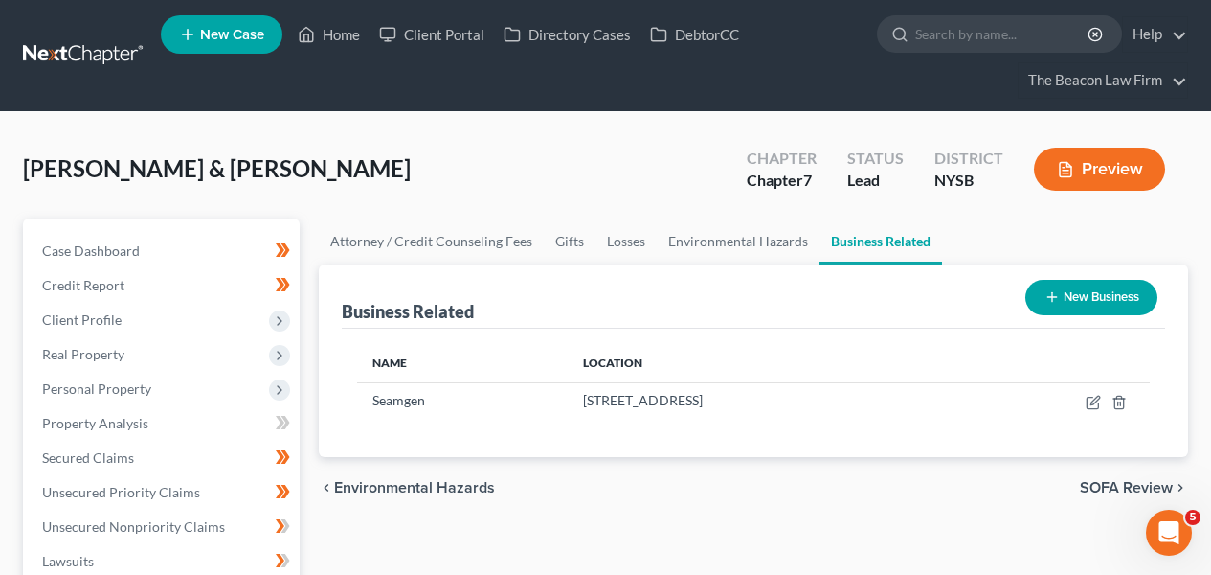
click at [526, 184] on div "Lombardi, Dominique & Anthony Upgraded Chapter Chapter 7 Status Lead District N…" at bounding box center [605, 176] width 1165 height 83
click at [468, 367] on th "Name" at bounding box center [462, 363] width 211 height 38
click at [1060, 171] on icon "button" at bounding box center [1065, 169] width 17 height 17
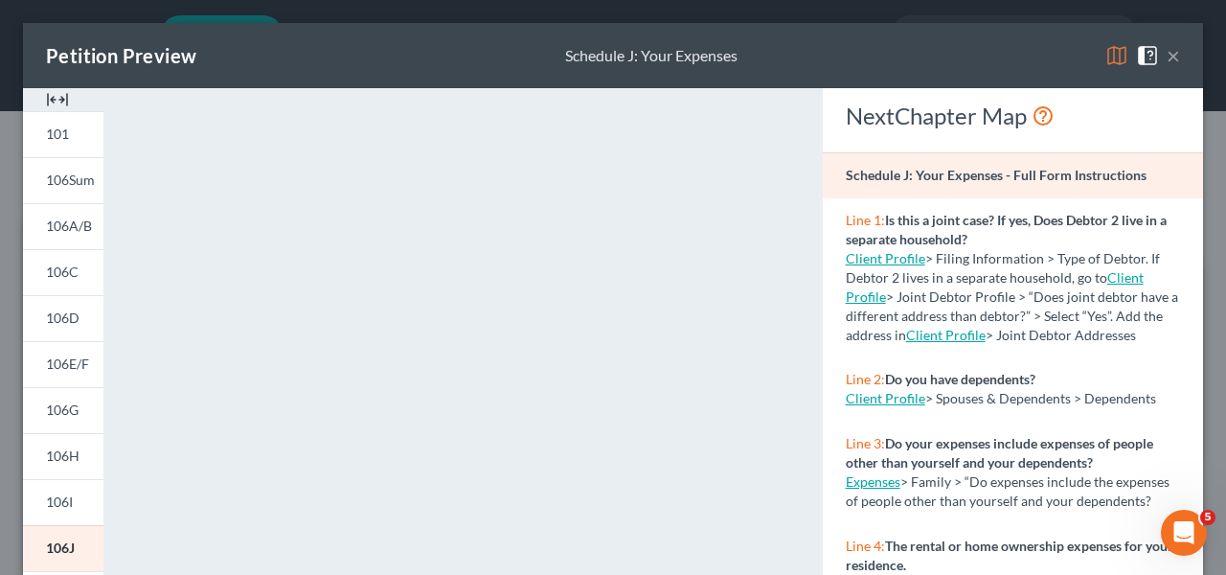
click at [1166, 61] on button "×" at bounding box center [1172, 55] width 13 height 23
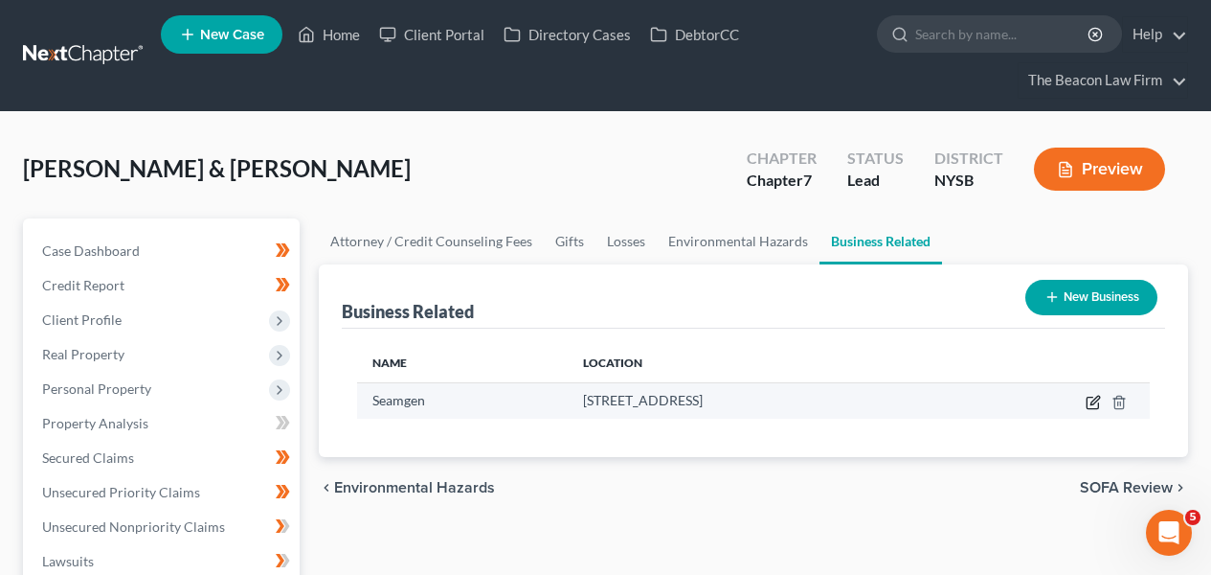
click at [1088, 402] on icon "button" at bounding box center [1093, 402] width 15 height 15
select select "sole_proprietor"
select select "4"
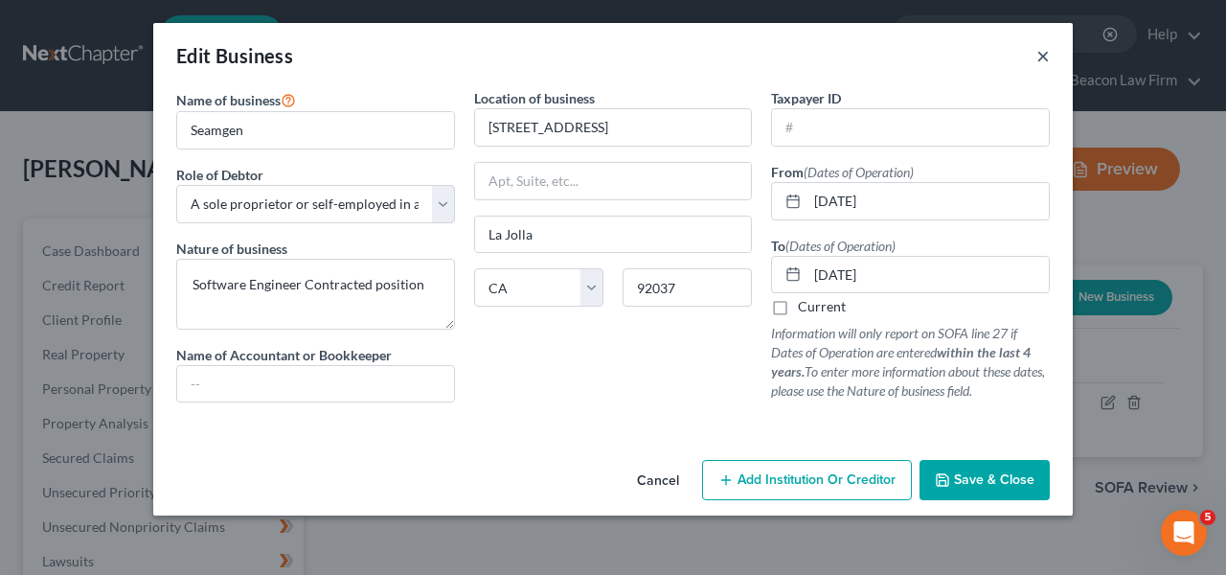
click at [1041, 55] on button "×" at bounding box center [1042, 55] width 13 height 23
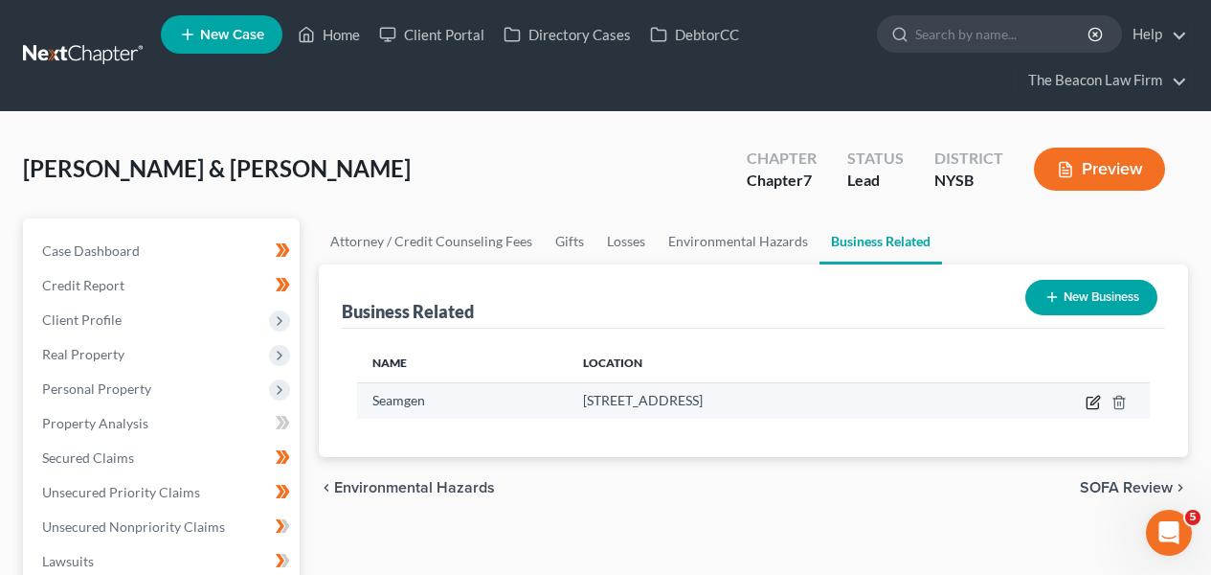
click at [1090, 399] on icon "button" at bounding box center [1093, 402] width 15 height 15
select select "sole_proprietor"
select select "4"
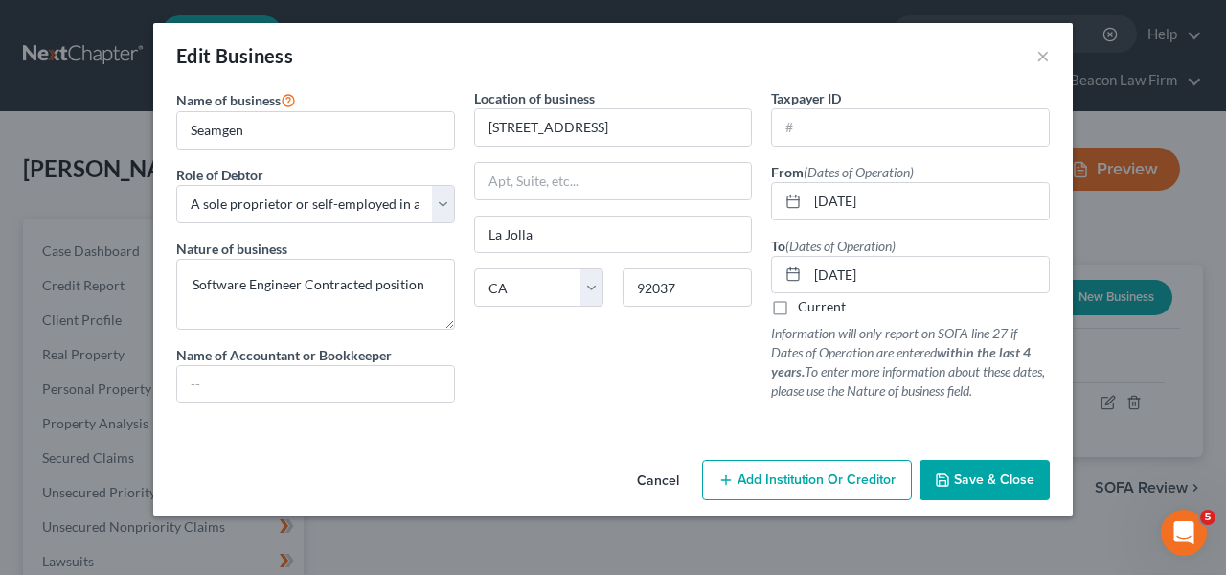
click at [653, 478] on button "Cancel" at bounding box center [658, 481] width 73 height 38
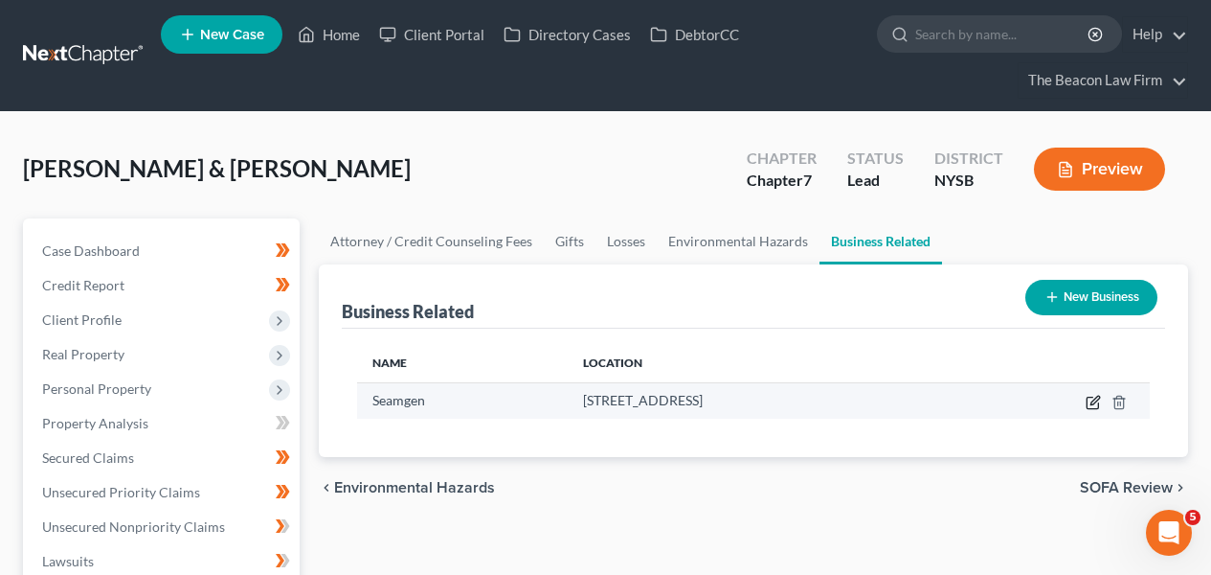
click at [1099, 403] on icon "button" at bounding box center [1093, 402] width 15 height 15
select select "sole_proprietor"
select select "4"
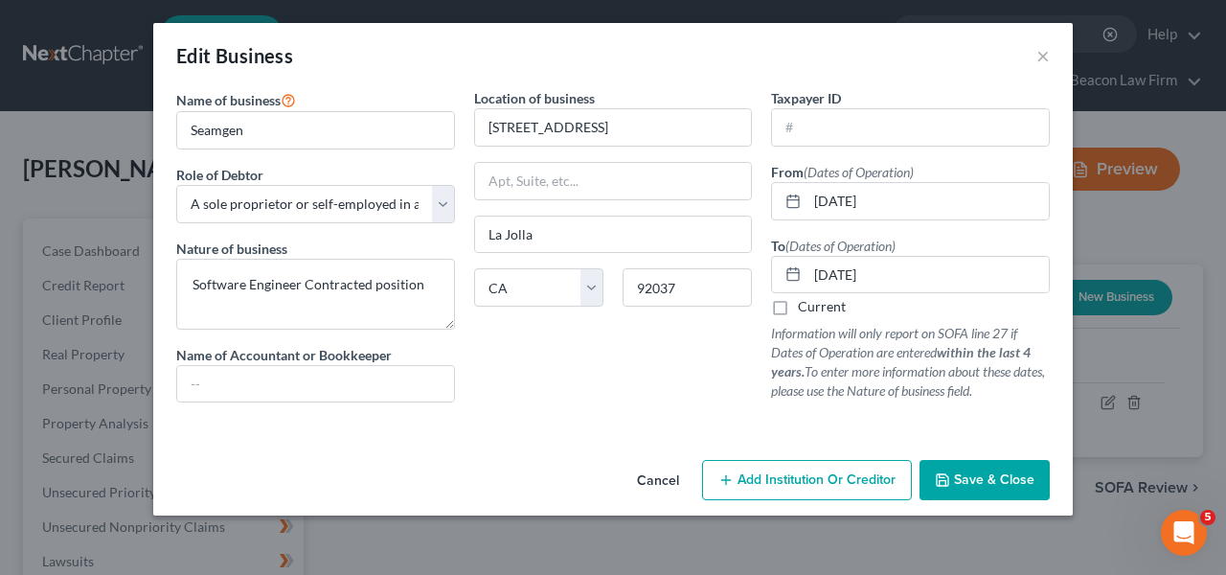
click at [671, 478] on button "Cancel" at bounding box center [658, 481] width 73 height 38
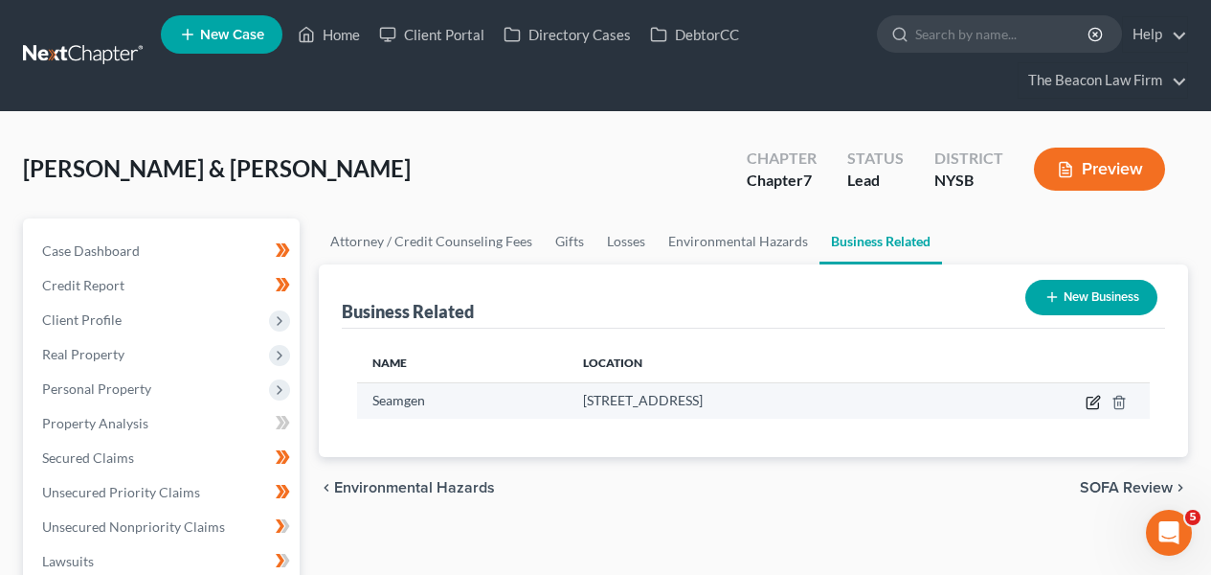
click at [1087, 403] on icon "button" at bounding box center [1092, 402] width 11 height 11
select select "sole_proprietor"
select select "4"
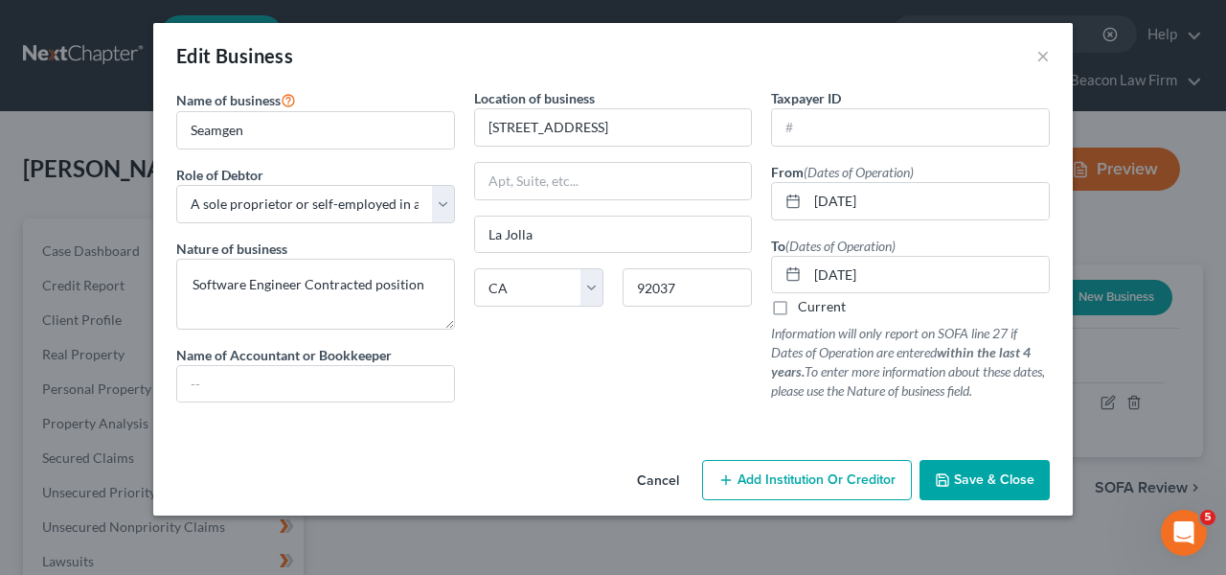
click at [647, 470] on button "Cancel" at bounding box center [658, 481] width 73 height 38
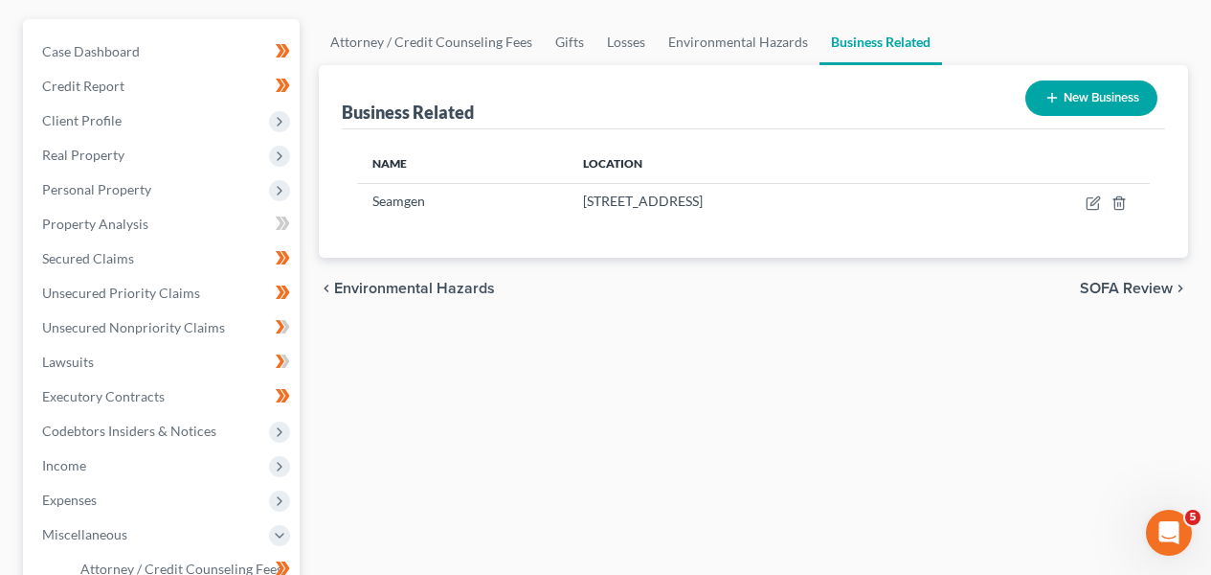
scroll to position [226, 0]
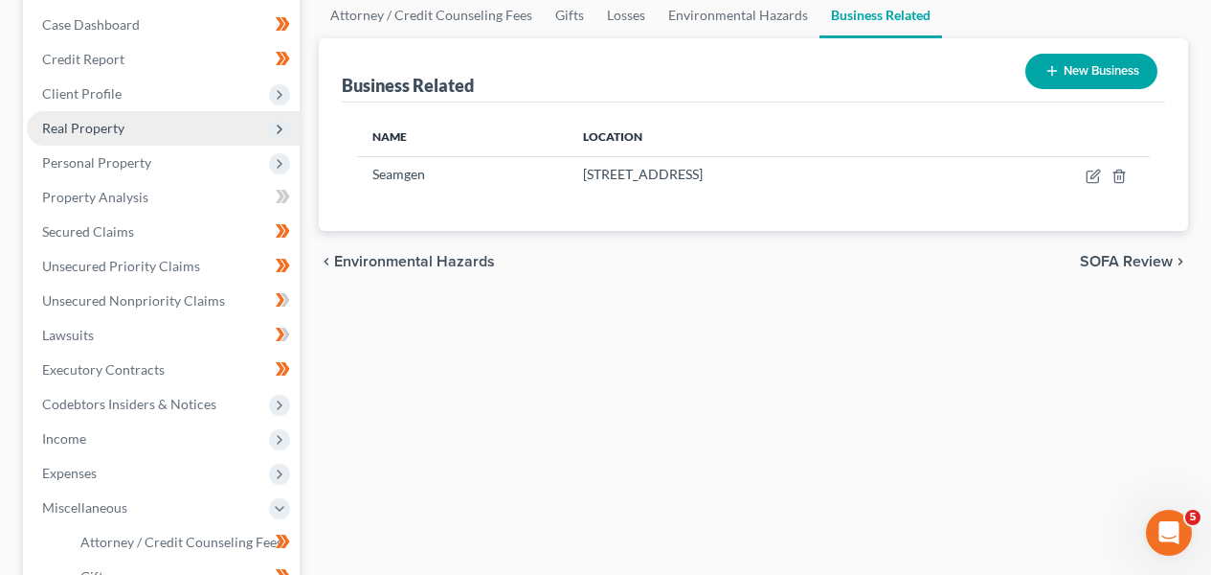
click at [147, 130] on span "Real Property" at bounding box center [163, 128] width 273 height 34
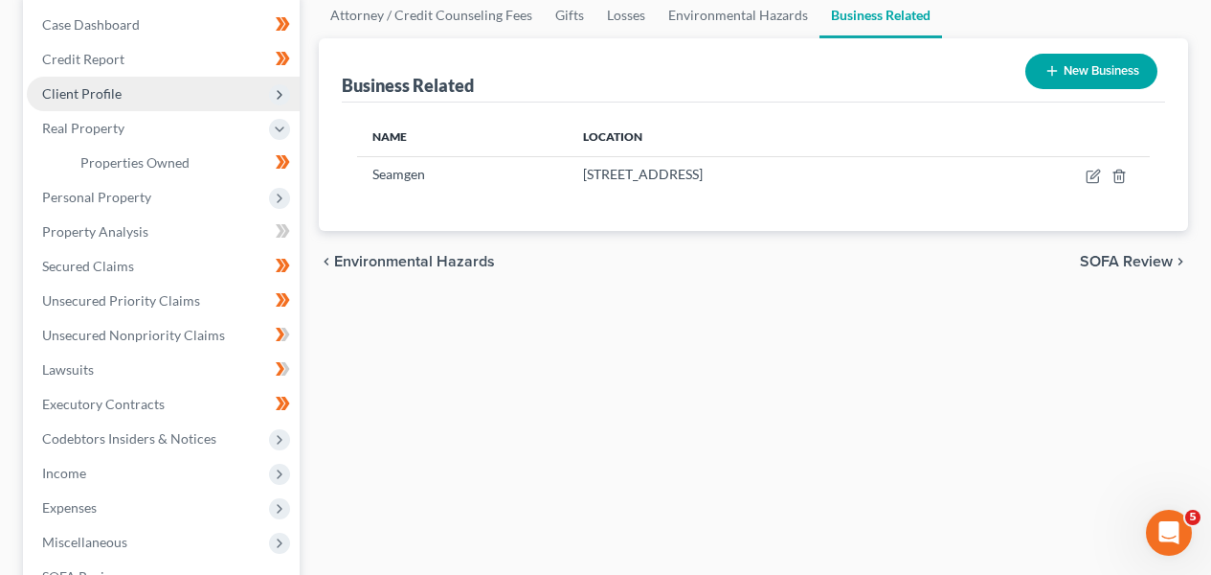
click at [166, 101] on span "Client Profile" at bounding box center [163, 94] width 273 height 34
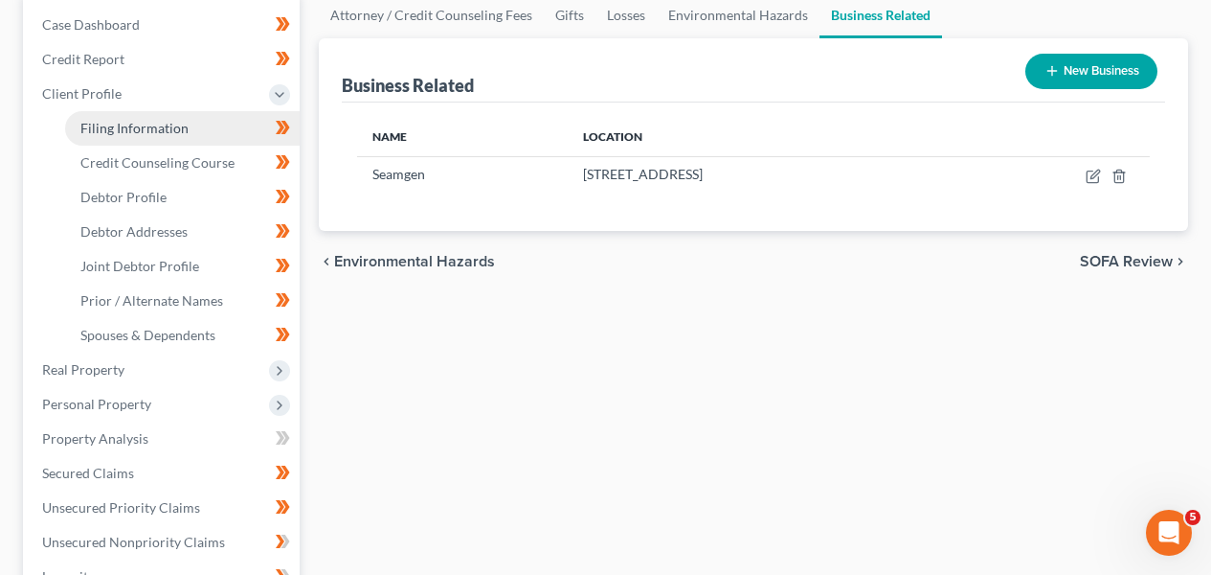
click at [164, 136] on link "Filing Information" at bounding box center [182, 128] width 235 height 34
select select "1"
select select "0"
select select "55"
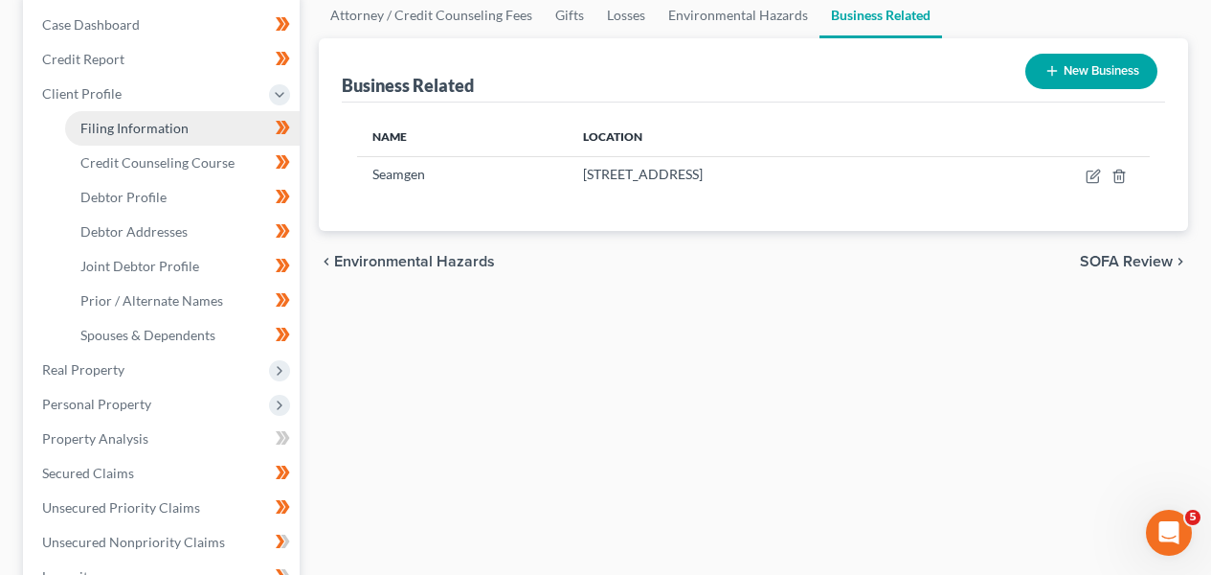
select select "10"
select select "35"
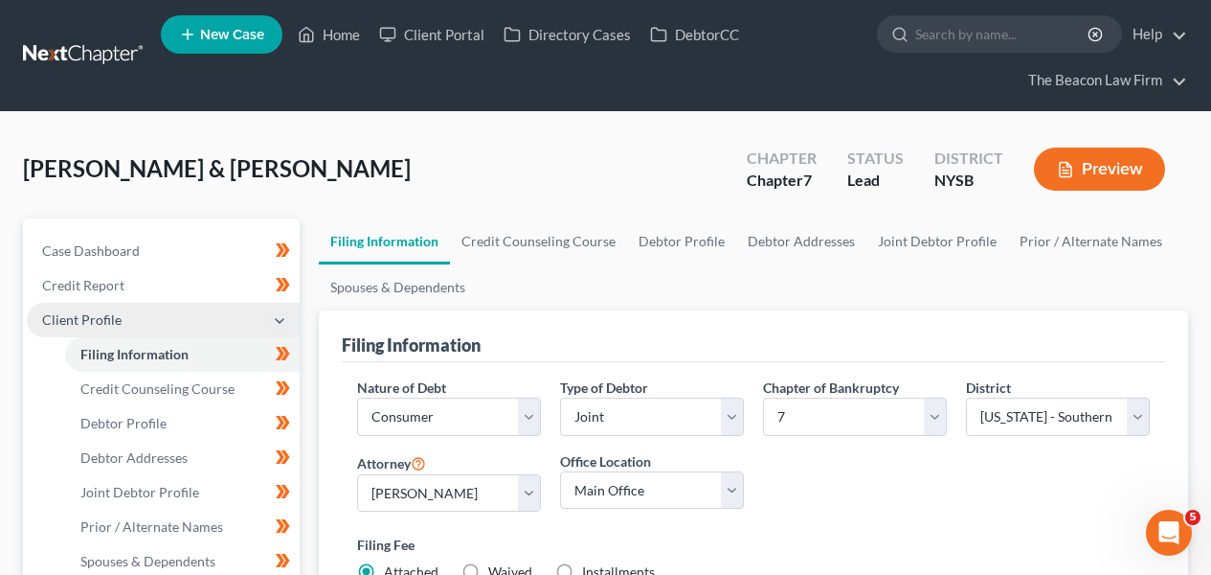
click at [158, 328] on span "Client Profile" at bounding box center [163, 320] width 273 height 34
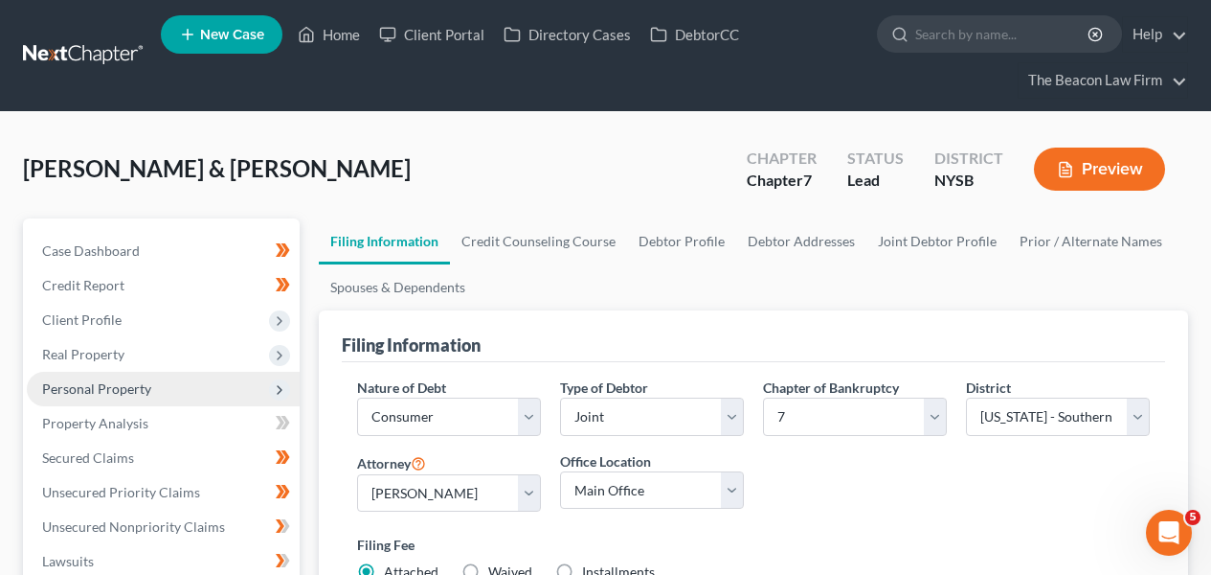
click at [160, 382] on span "Personal Property" at bounding box center [163, 389] width 273 height 34
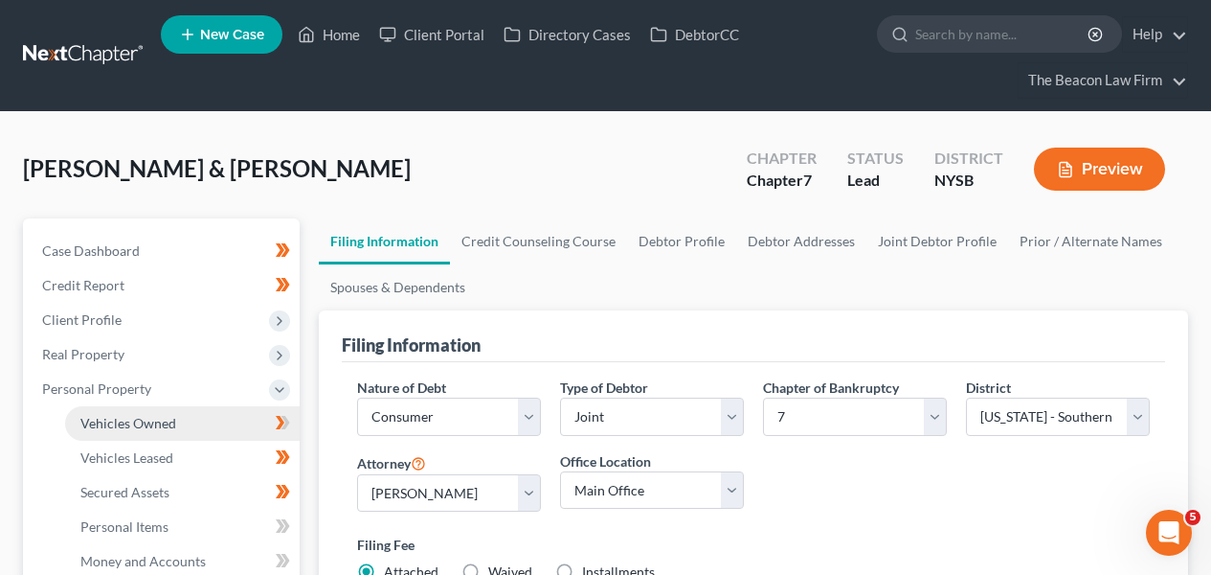
click at [158, 418] on span "Vehicles Owned" at bounding box center [128, 423] width 96 height 16
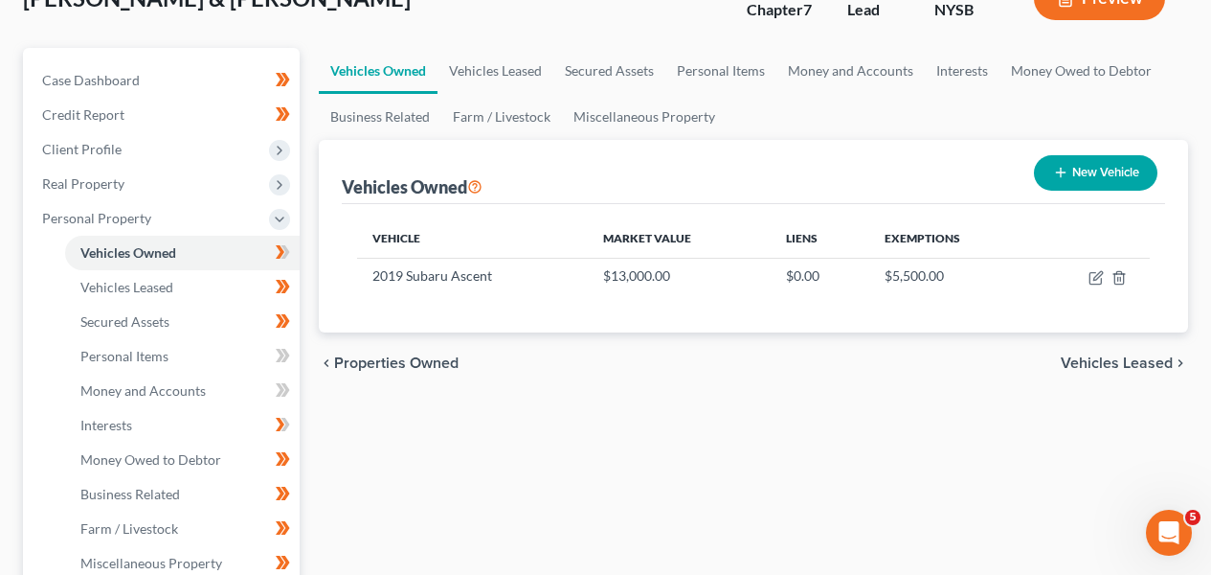
scroll to position [217, 0]
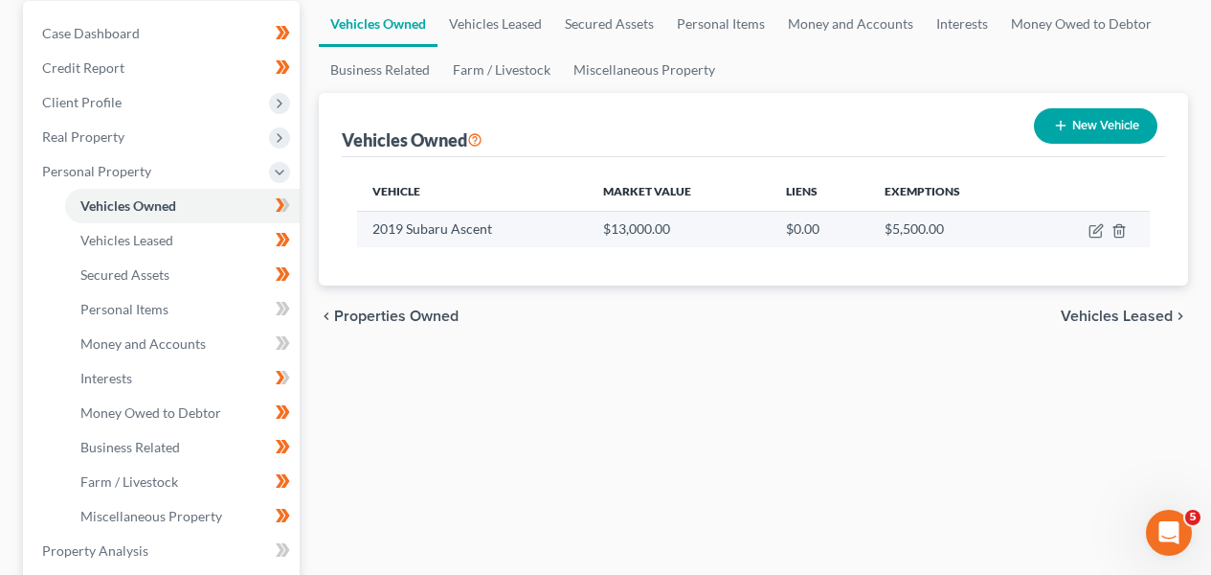
click at [639, 236] on td "$13,000.00" at bounding box center [679, 229] width 182 height 36
click at [1096, 236] on icon "button" at bounding box center [1095, 231] width 11 height 11
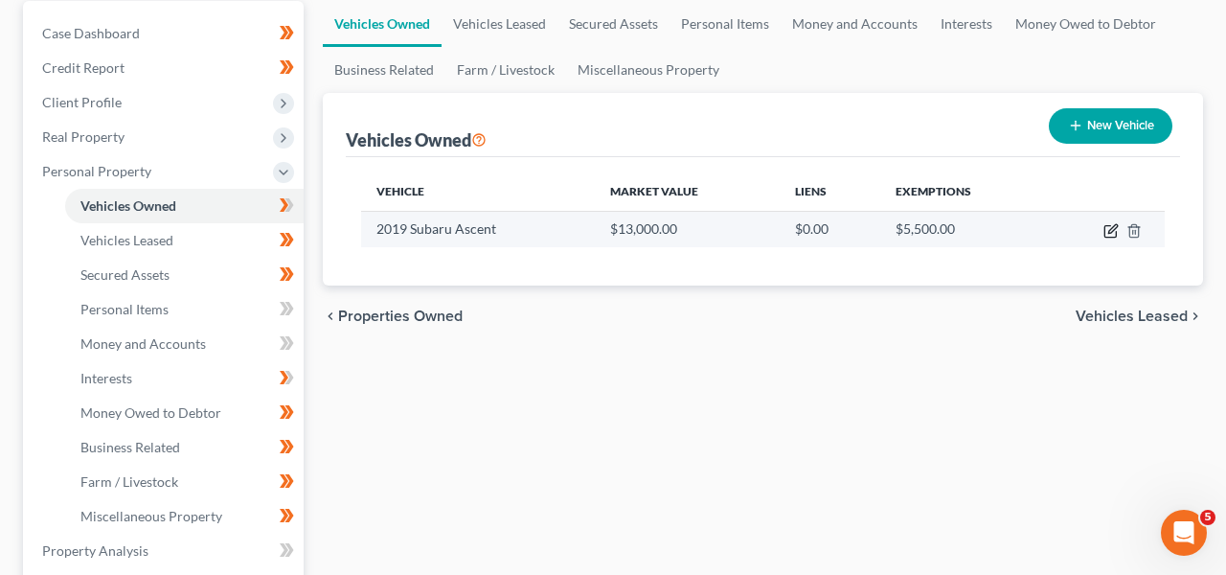
select select "0"
select select "7"
select select "3"
select select "0"
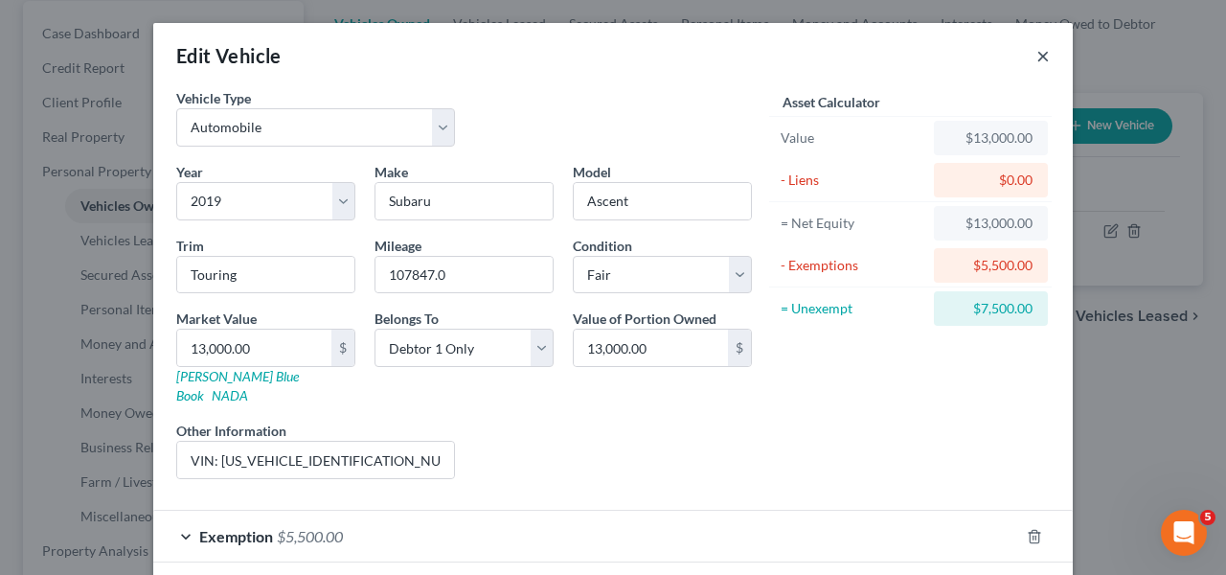
click at [1036, 57] on button "×" at bounding box center [1042, 55] width 13 height 23
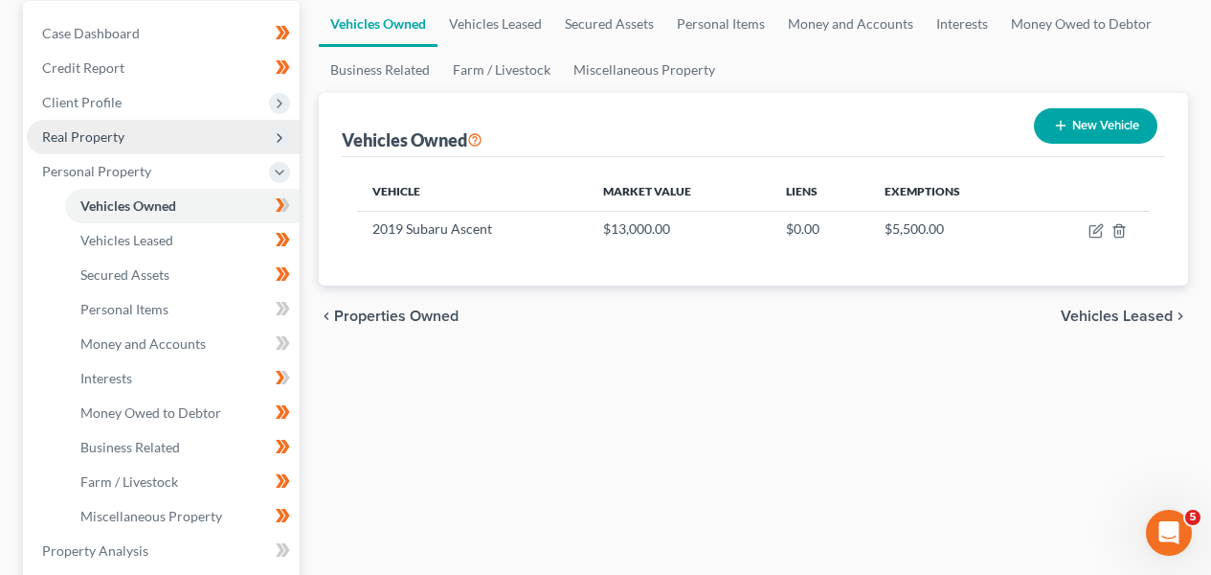
click at [165, 141] on span "Real Property" at bounding box center [163, 137] width 273 height 34
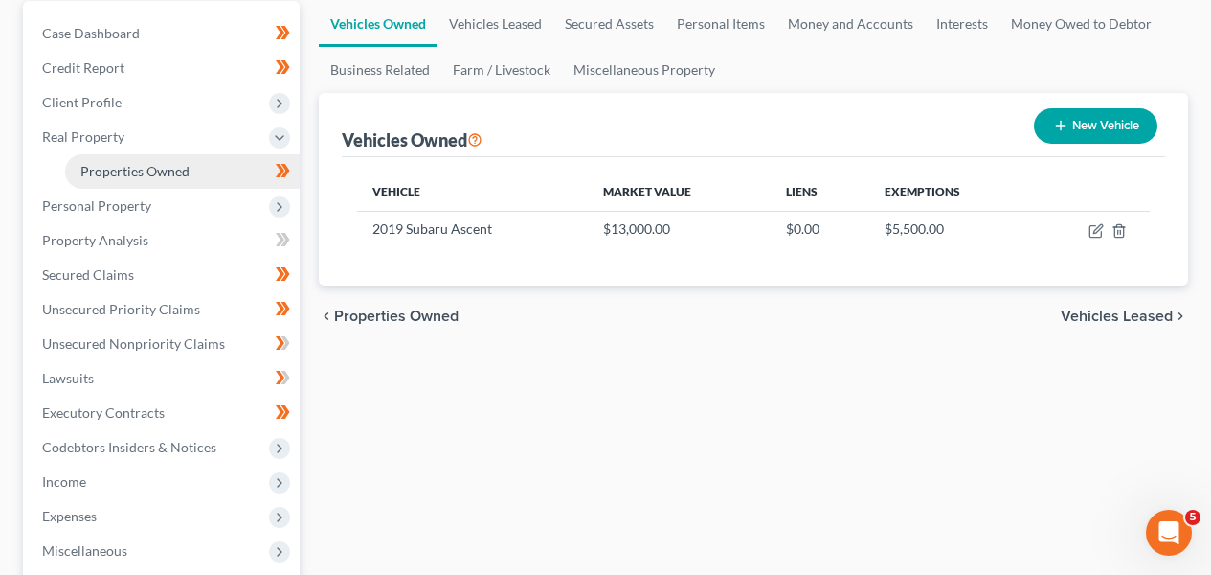
click at [162, 174] on span "Properties Owned" at bounding box center [134, 171] width 109 height 16
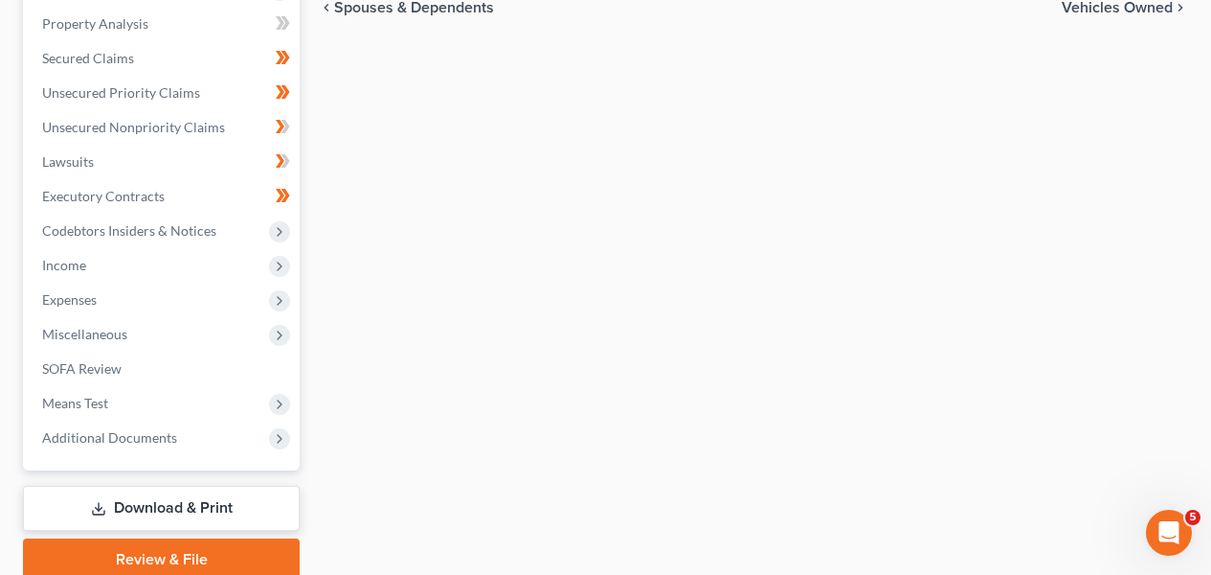
scroll to position [449, 0]
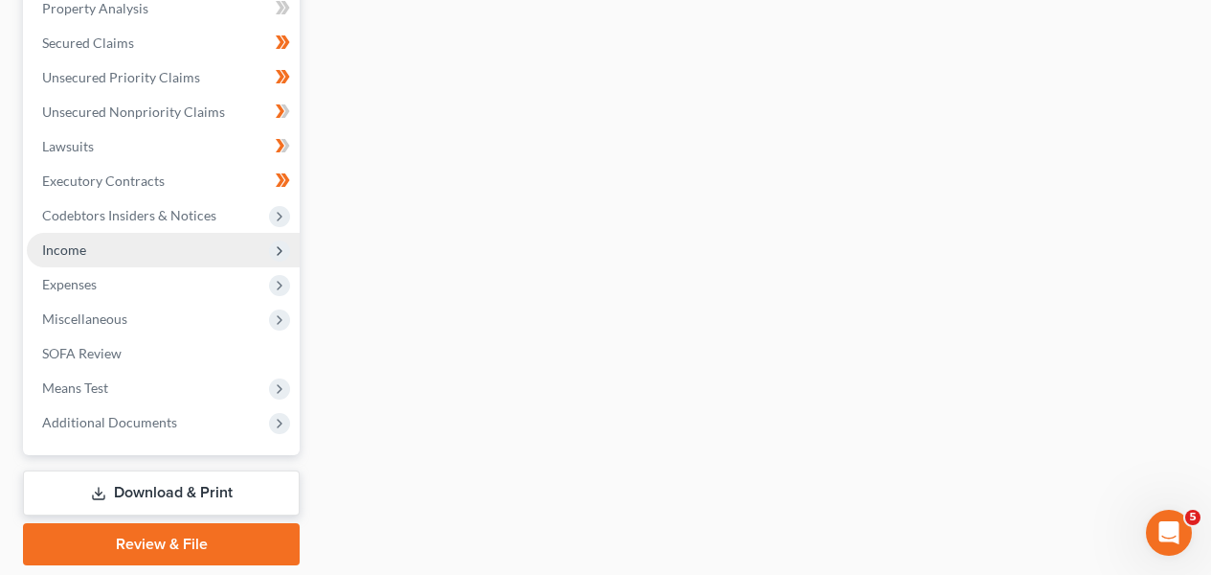
click at [160, 254] on span "Income" at bounding box center [163, 250] width 273 height 34
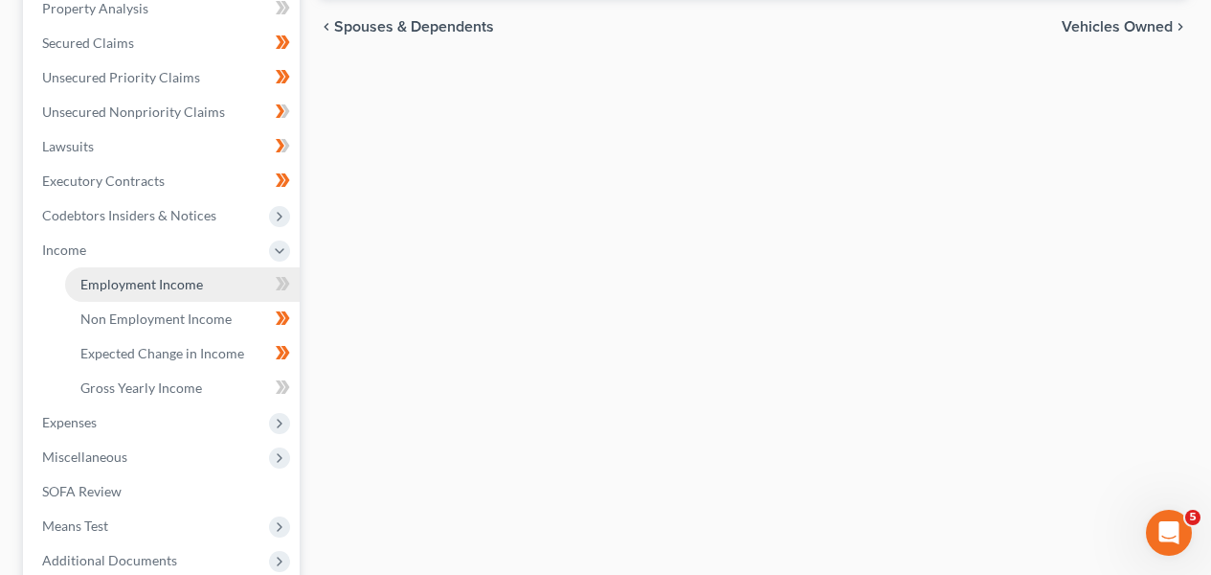
click at [166, 283] on span "Employment Income" at bounding box center [141, 284] width 123 height 16
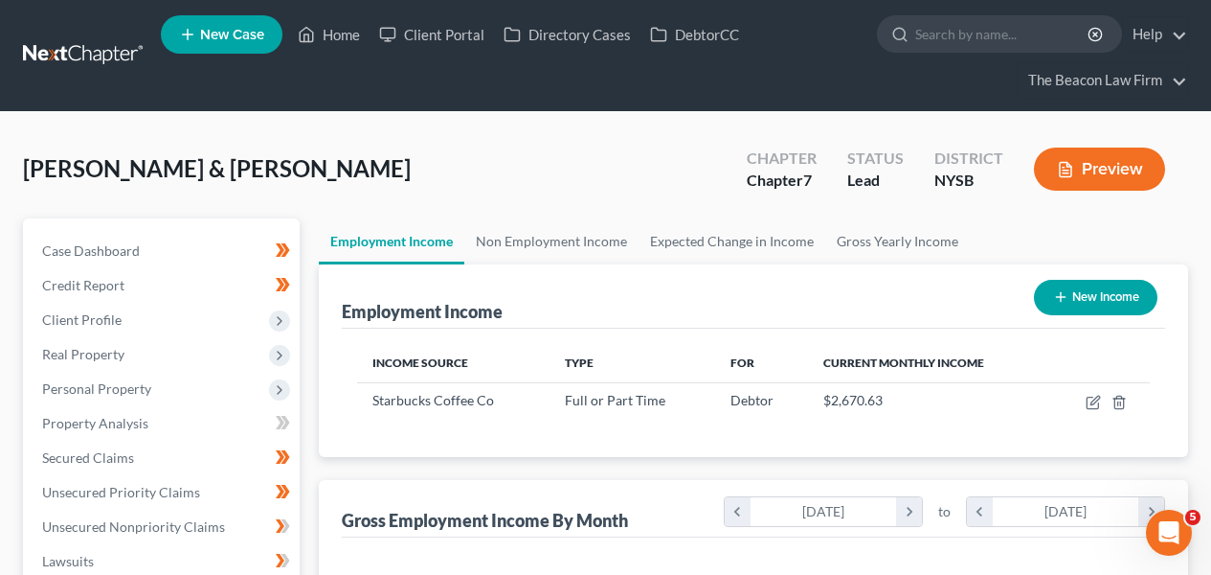
scroll to position [555, 0]
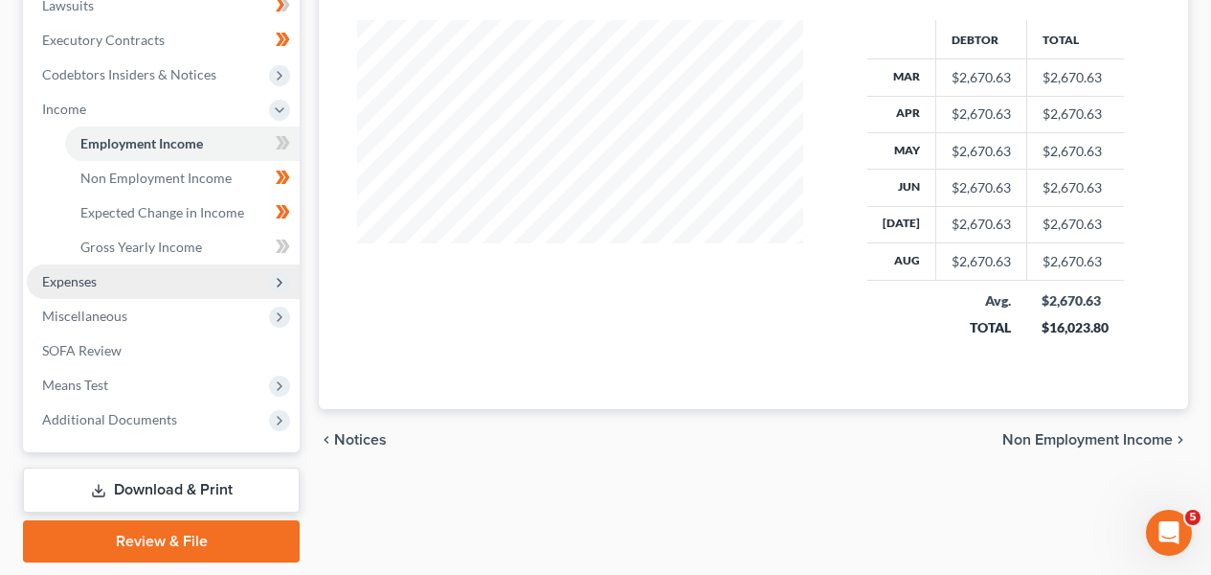
click at [166, 271] on span "Expenses" at bounding box center [163, 281] width 273 height 34
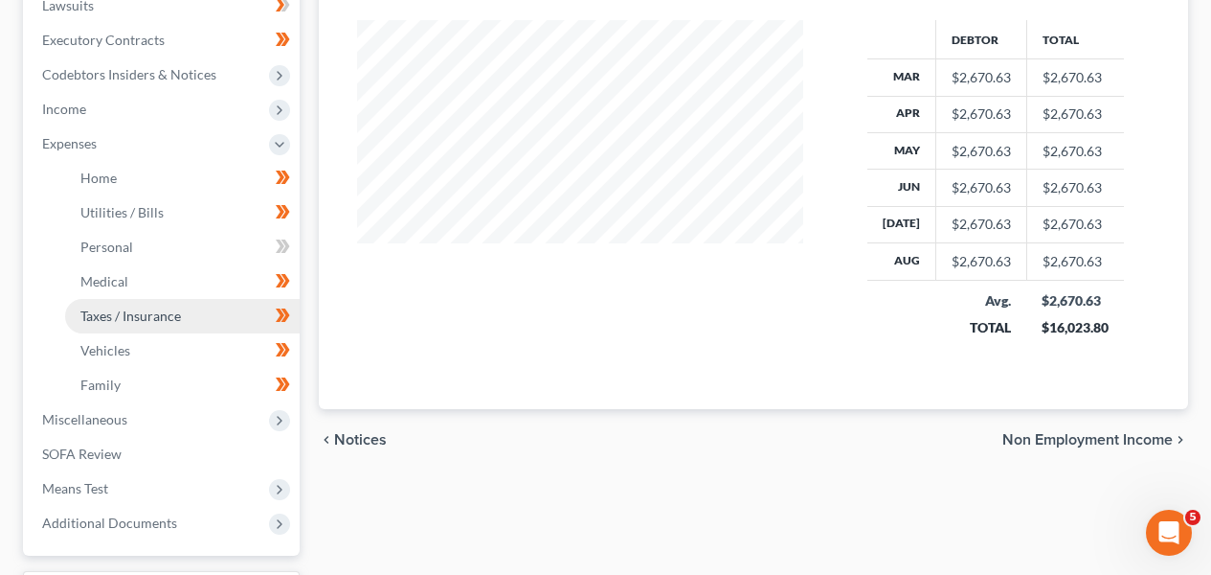
click at [161, 307] on span "Taxes / Insurance" at bounding box center [130, 315] width 101 height 16
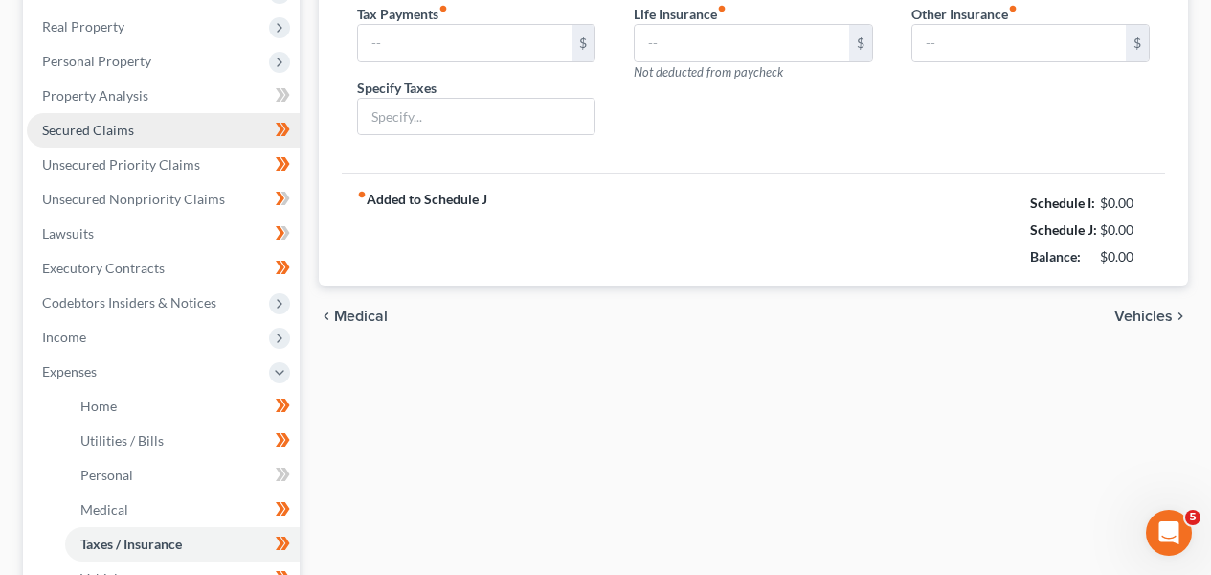
type input "0.00"
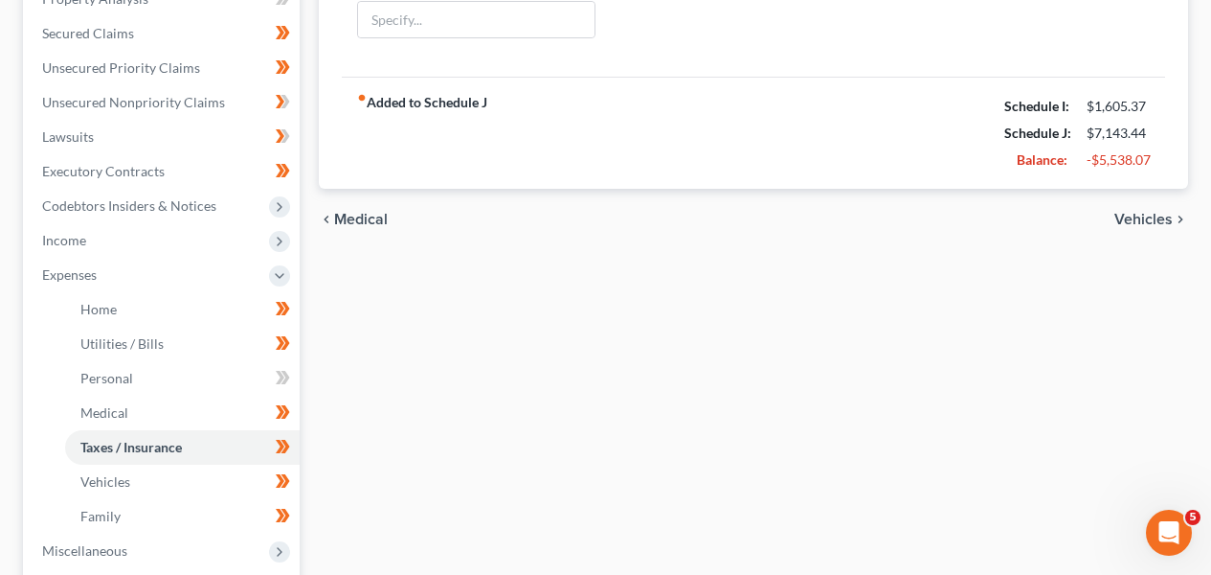
scroll to position [414, 0]
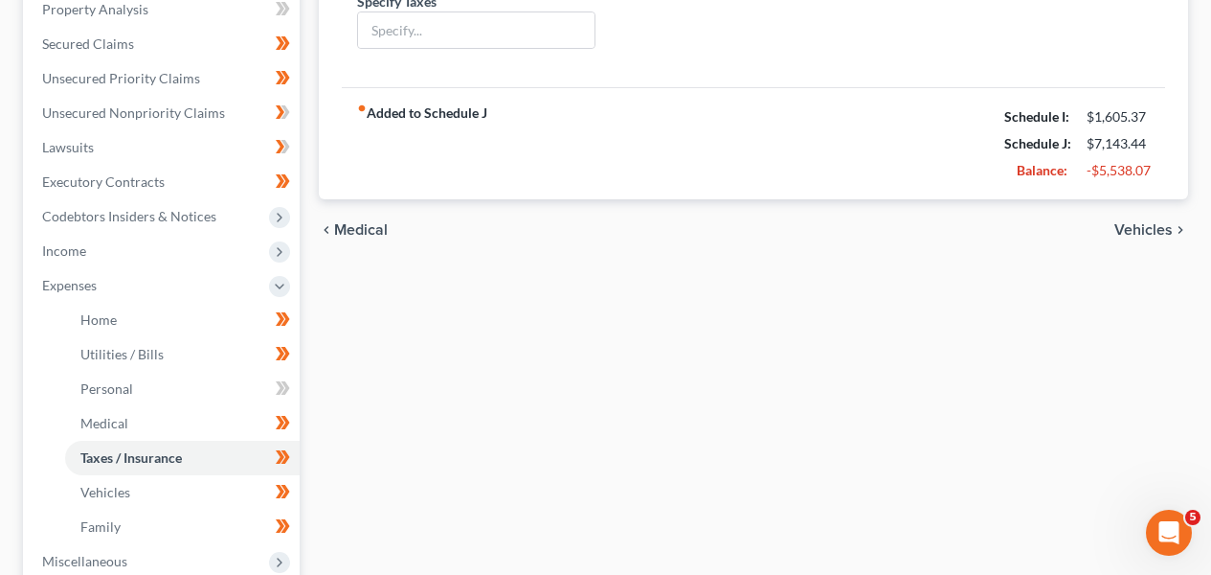
click at [598, 300] on div "Home Utilities / Bills Personal Medical Taxes / Insurance Vehicles Family Debto…" at bounding box center [753, 306] width 889 height 1003
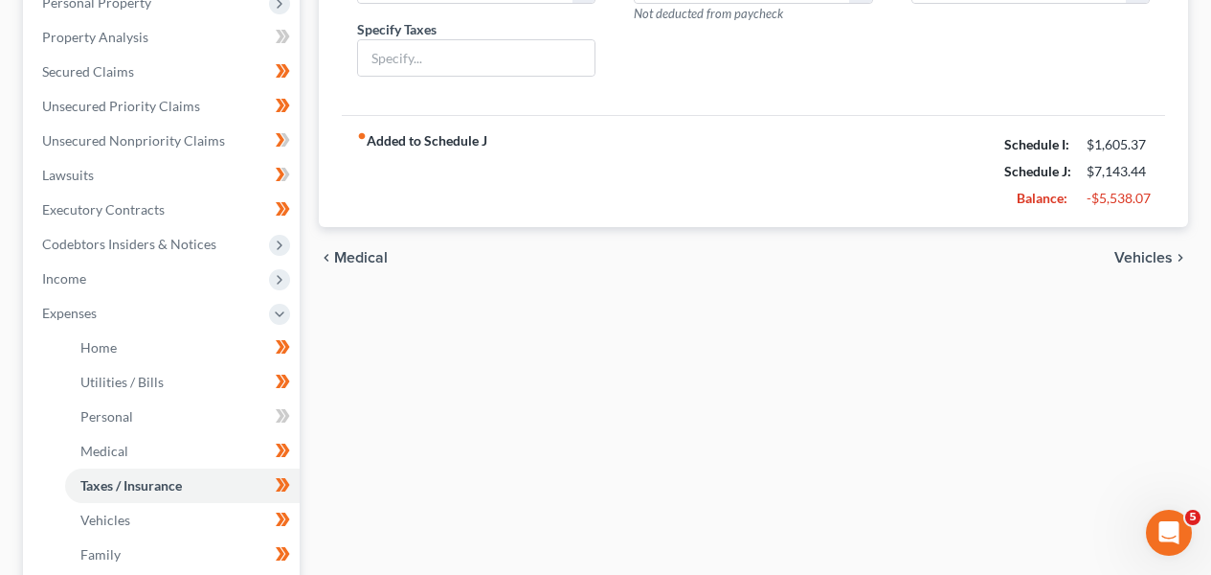
scroll to position [368, 0]
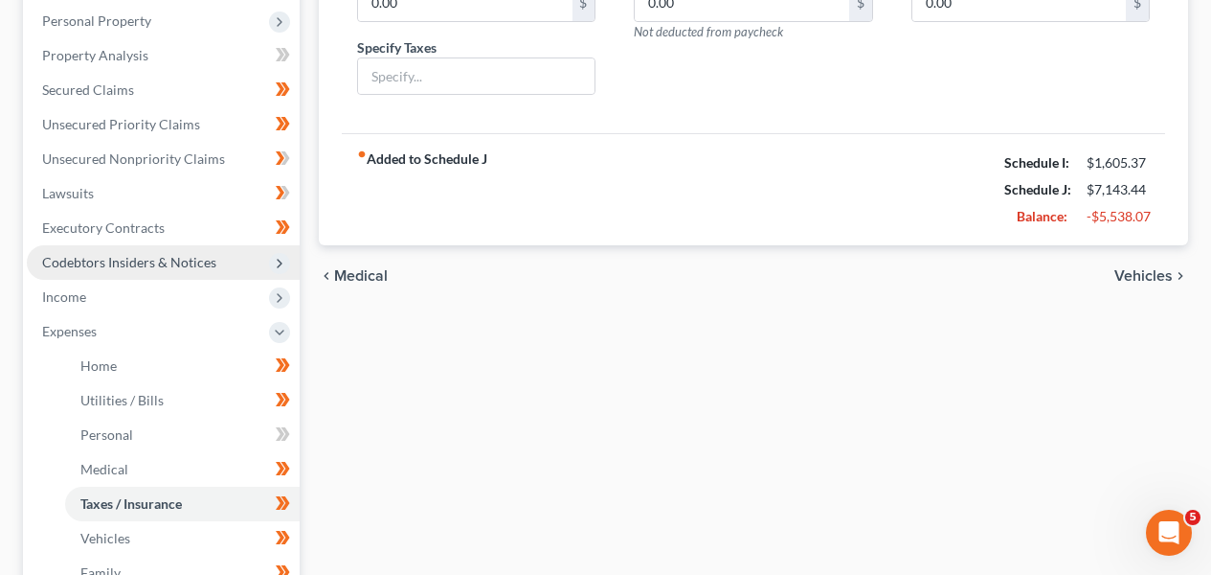
click at [166, 257] on span "Codebtors Insiders & Notices" at bounding box center [129, 262] width 174 height 16
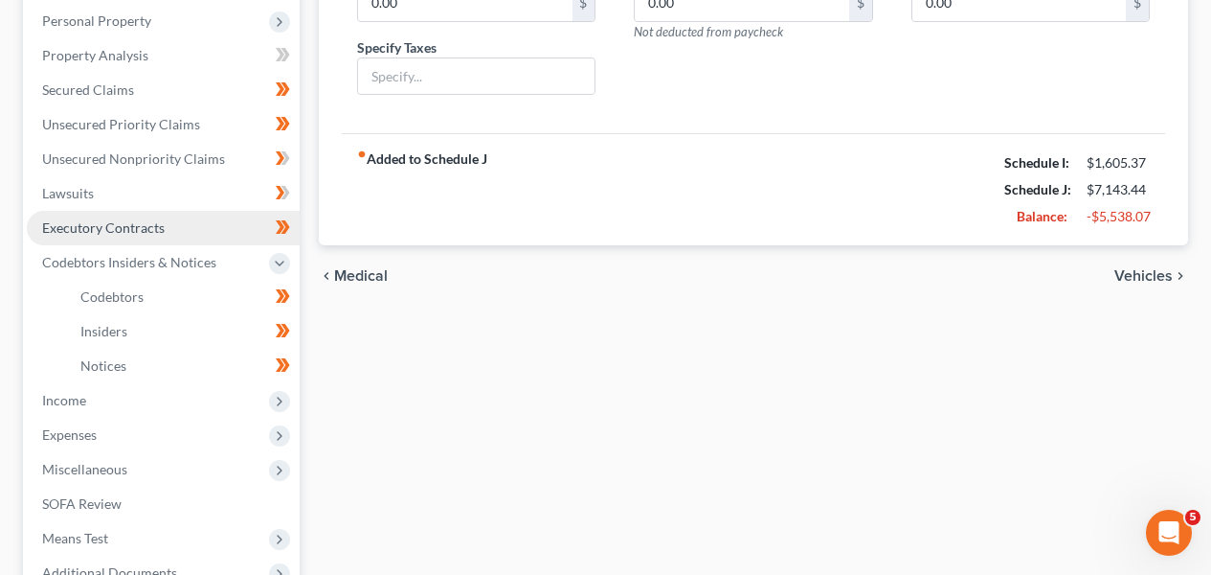
click at [168, 214] on link "Executory Contracts" at bounding box center [163, 228] width 273 height 34
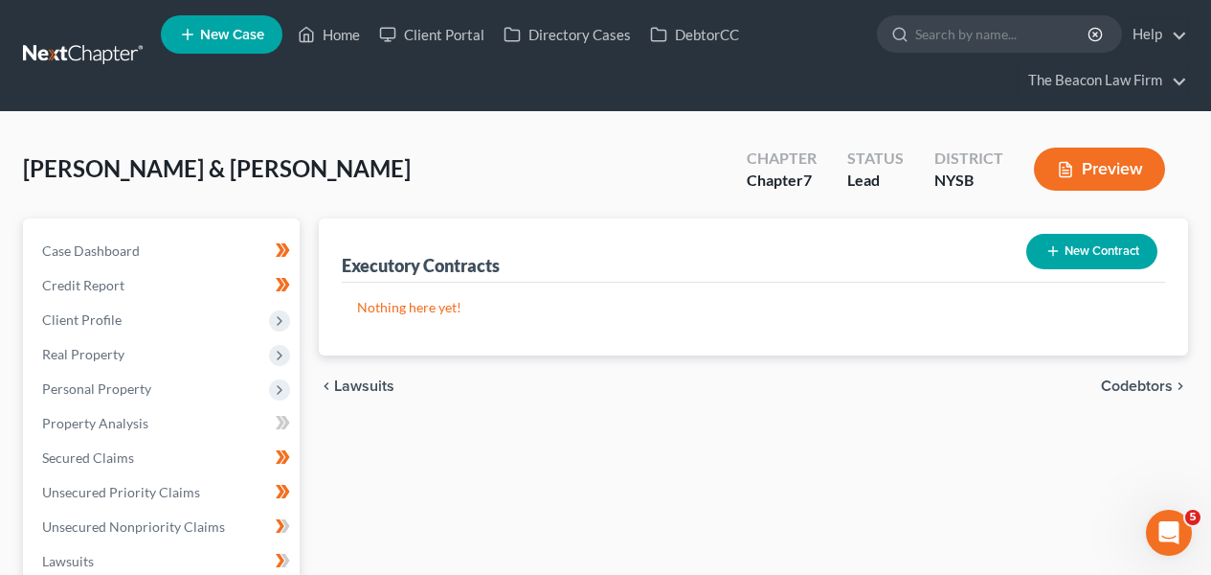
click at [49, 56] on link at bounding box center [84, 55] width 123 height 34
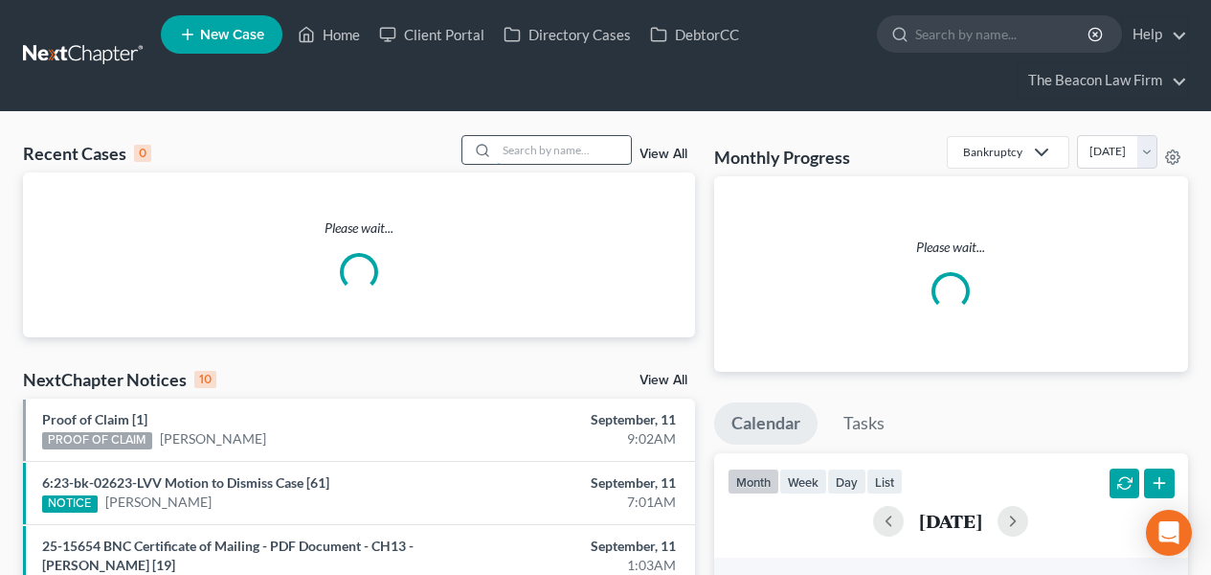
click at [584, 150] on input "search" at bounding box center [564, 150] width 134 height 28
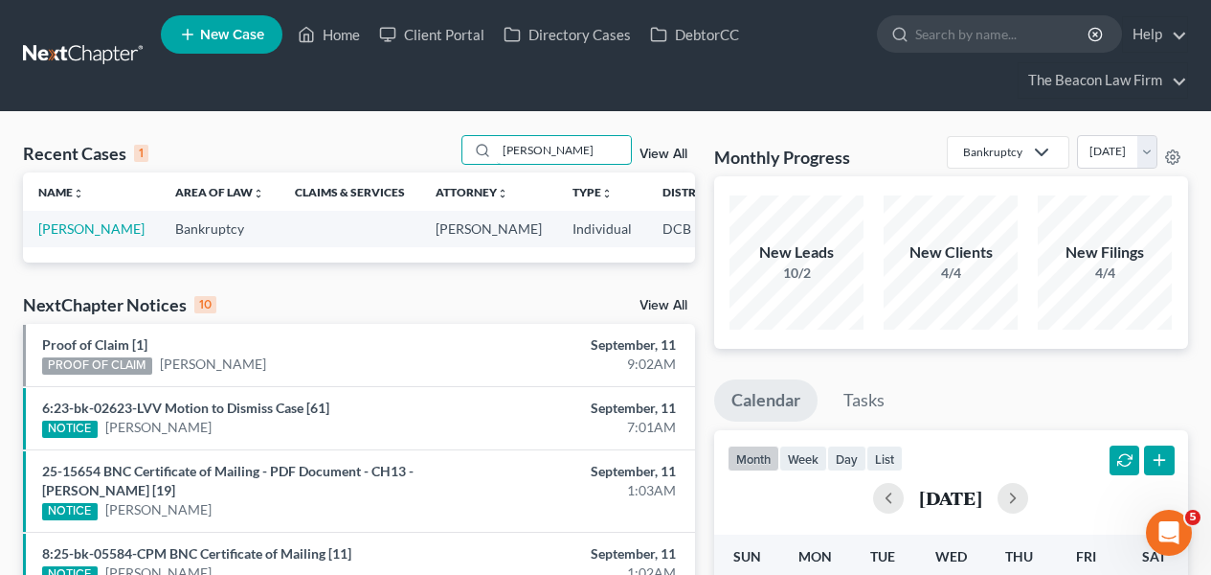
type input "[PERSON_NAME]"
click at [75, 246] on td "[PERSON_NAME]" at bounding box center [91, 228] width 137 height 35
click at [81, 237] on link "[PERSON_NAME]" at bounding box center [91, 228] width 106 height 16
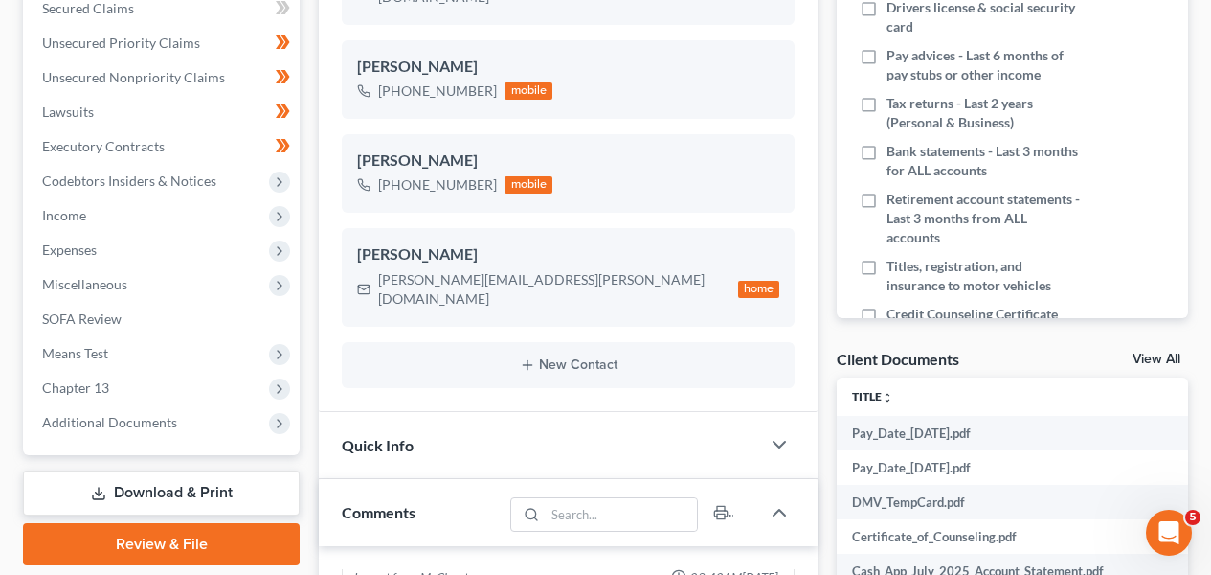
scroll to position [445, 0]
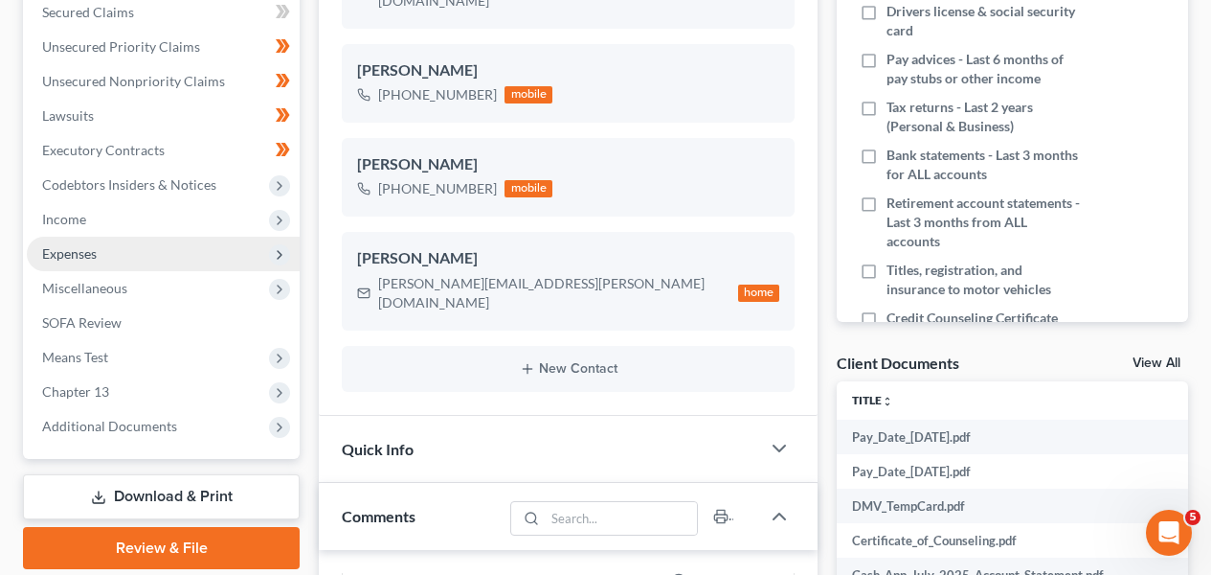
click at [213, 238] on span "Expenses" at bounding box center [163, 254] width 273 height 34
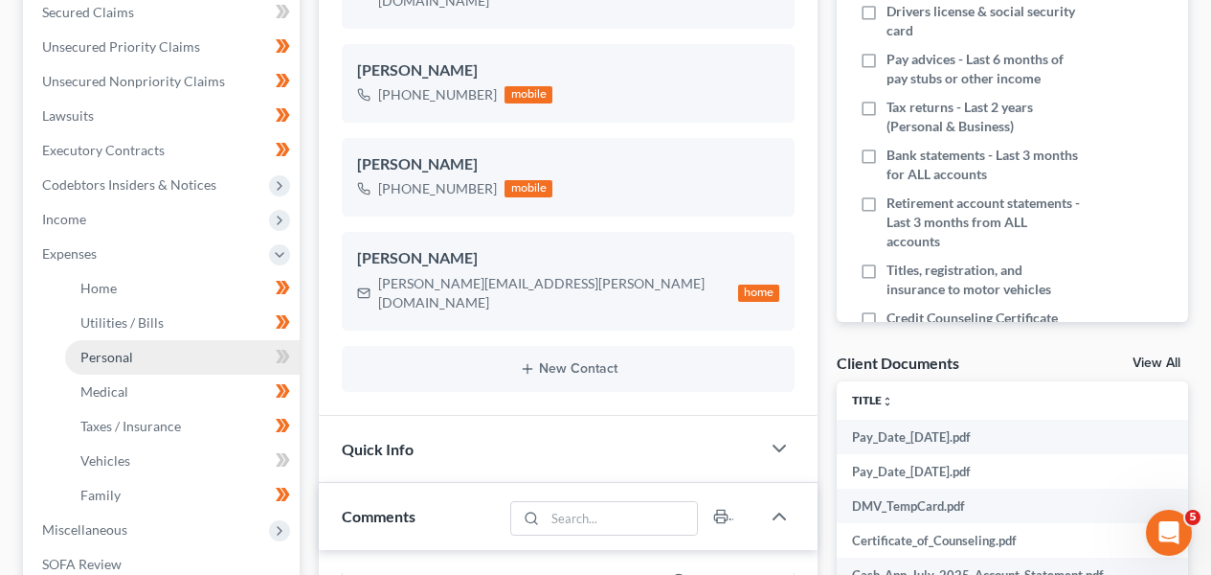
click at [208, 354] on link "Personal" at bounding box center [182, 357] width 235 height 34
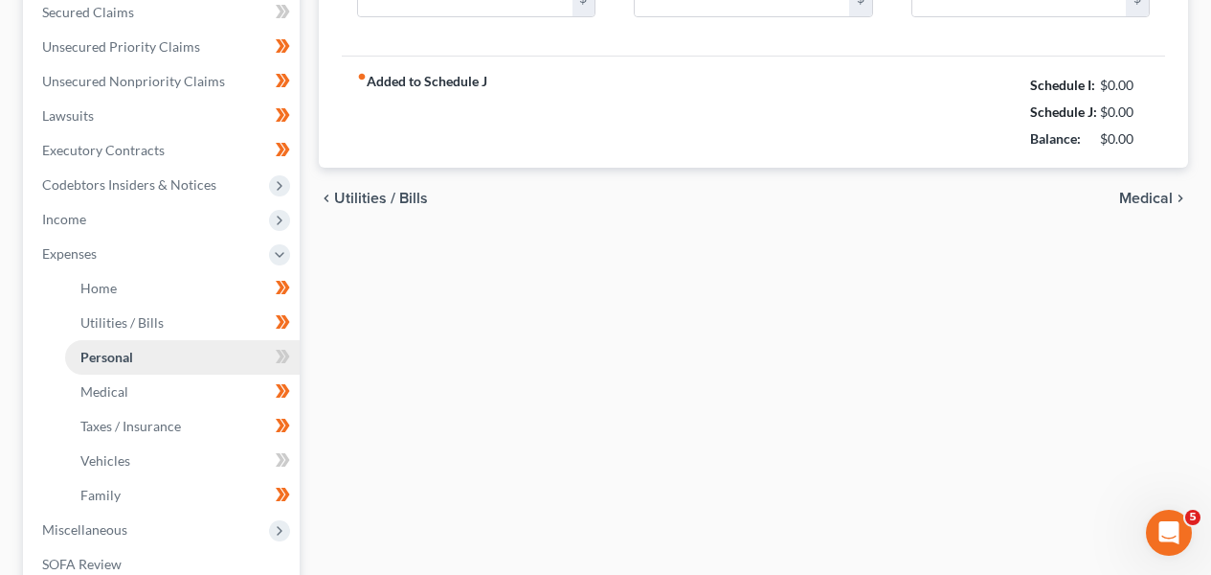
type input "500.00"
type input "50.00"
type input "100.00"
type input "50.00"
type input "100.00"
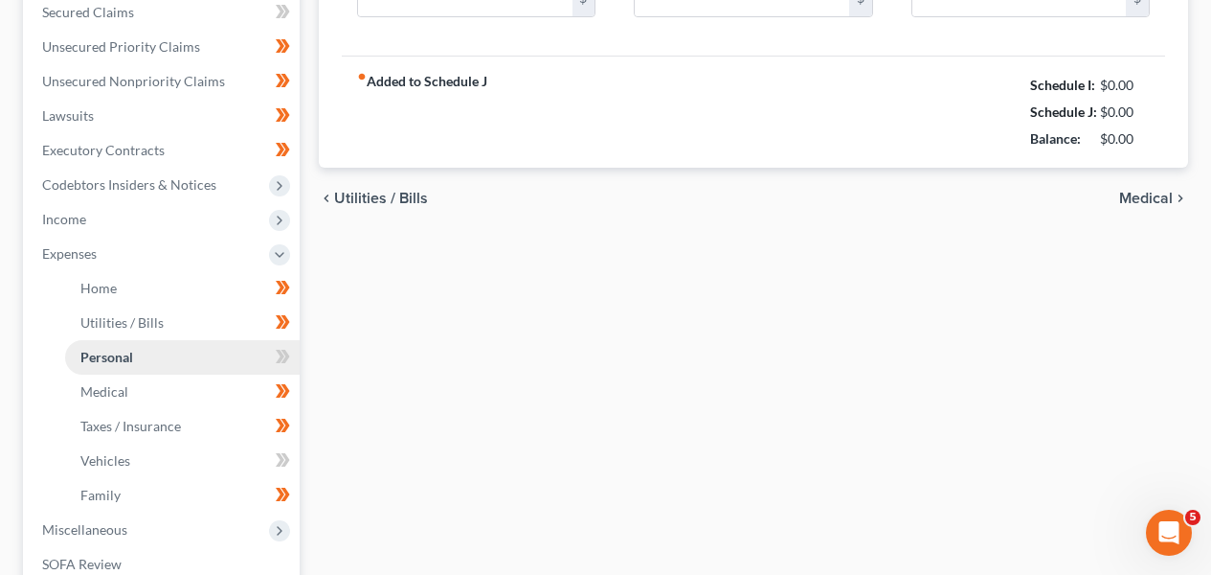
type input "300.00"
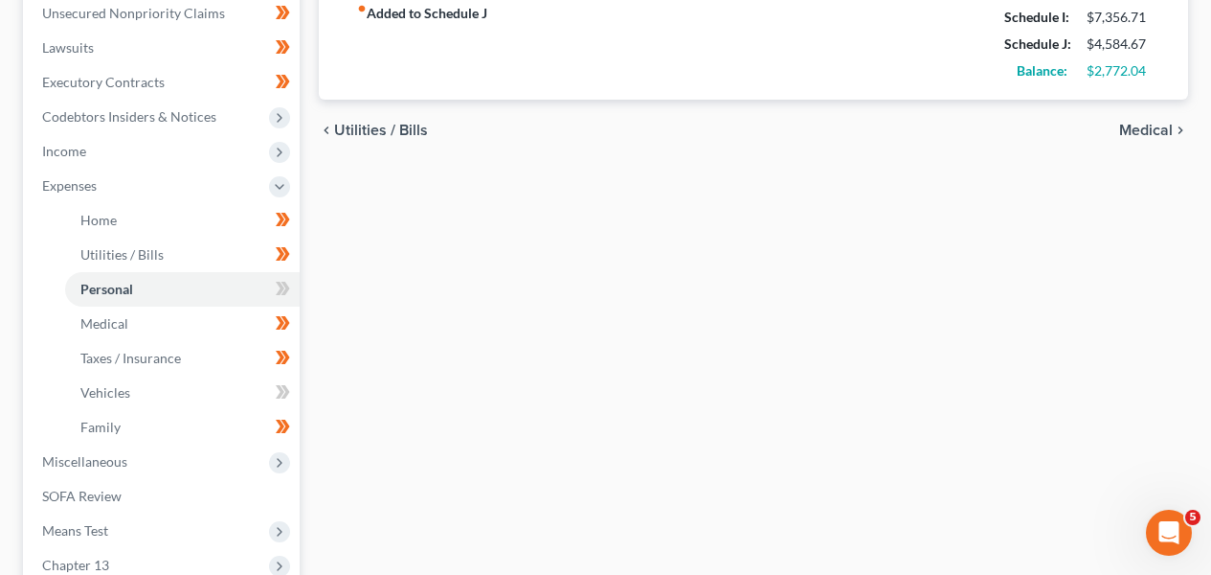
scroll to position [630, 0]
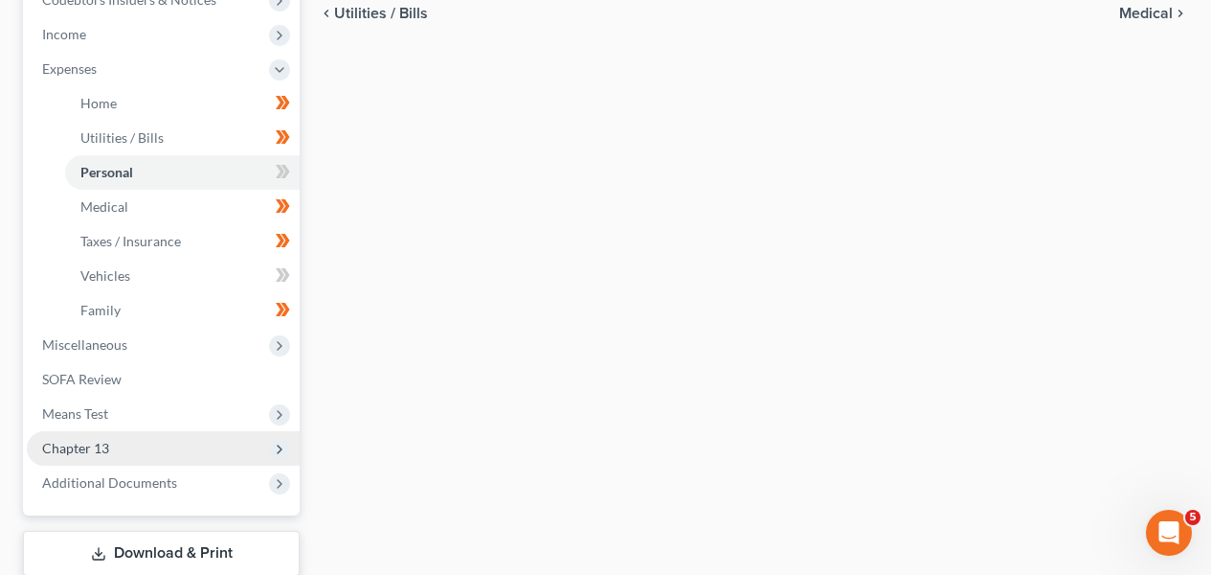
click at [133, 454] on span "Chapter 13" at bounding box center [163, 448] width 273 height 34
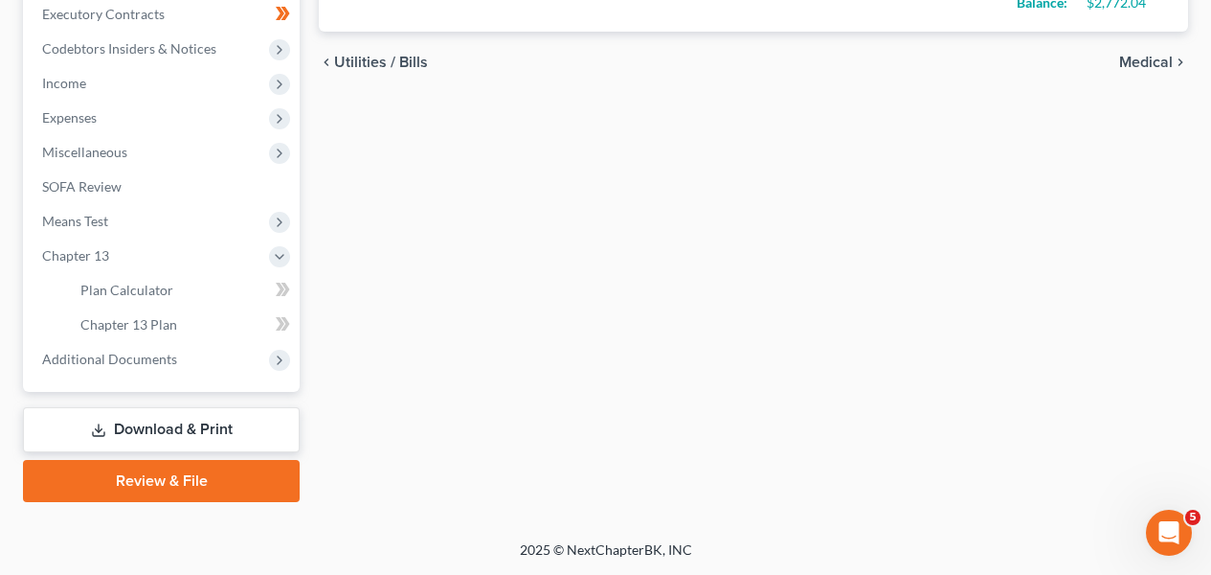
scroll to position [579, 0]
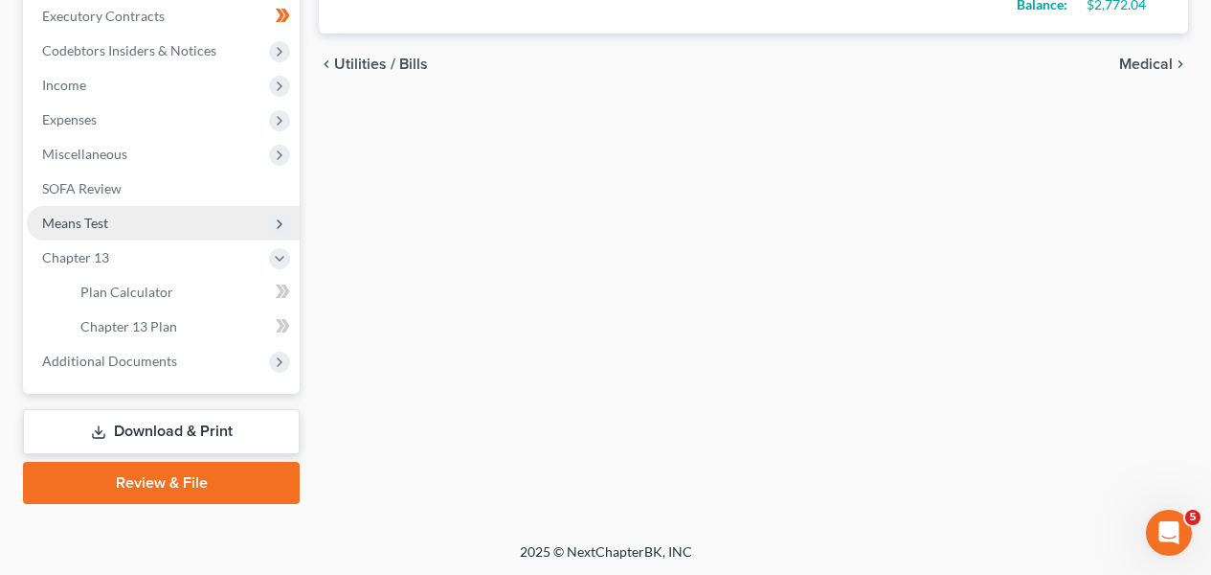
click at [177, 226] on span "Means Test" at bounding box center [163, 223] width 273 height 34
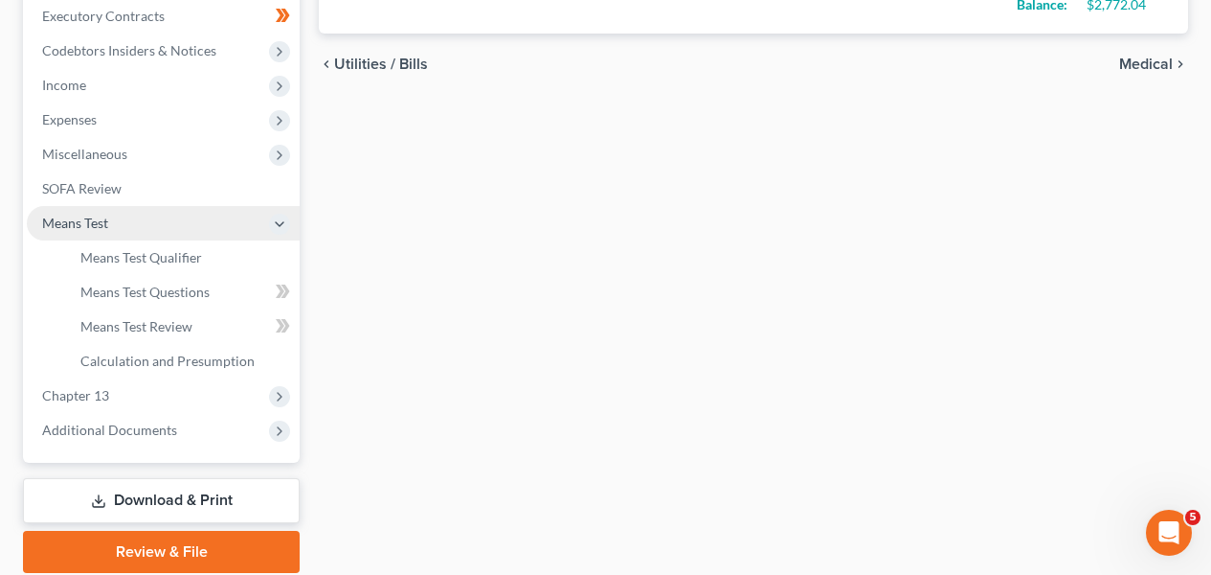
scroll to position [630, 0]
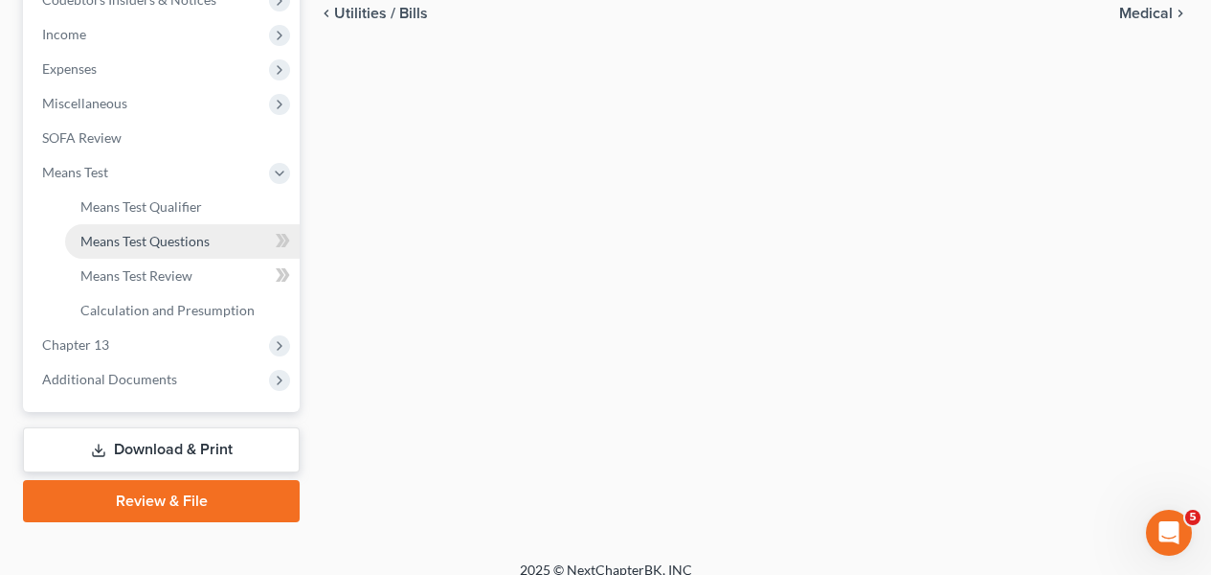
click at [187, 244] on span "Means Test Questions" at bounding box center [144, 241] width 129 height 16
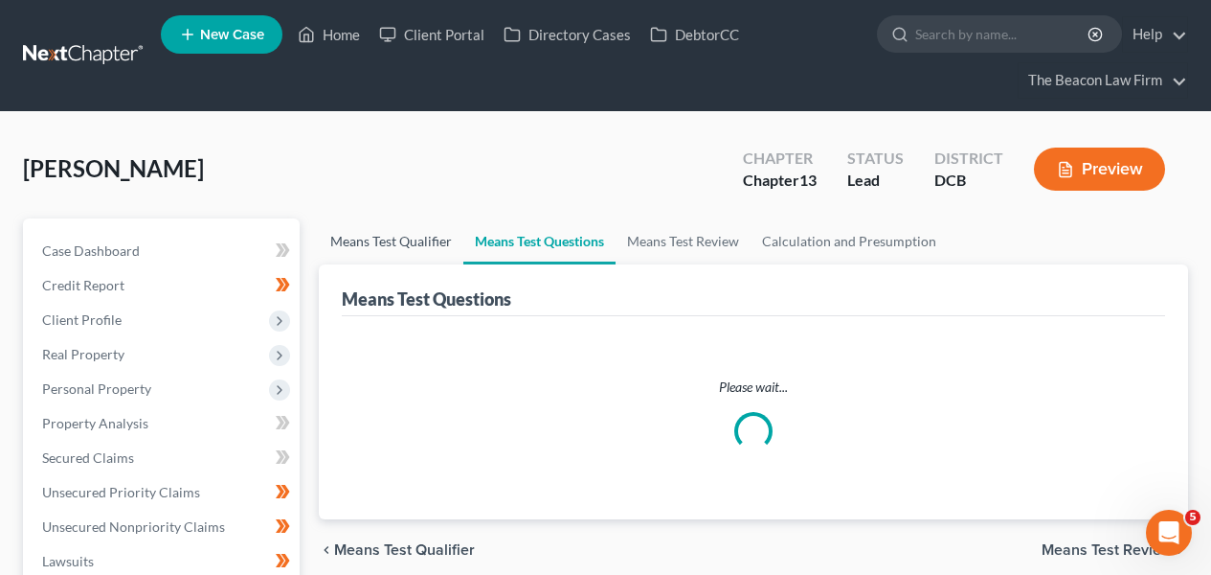
click at [406, 233] on link "Means Test Qualifier" at bounding box center [391, 241] width 145 height 46
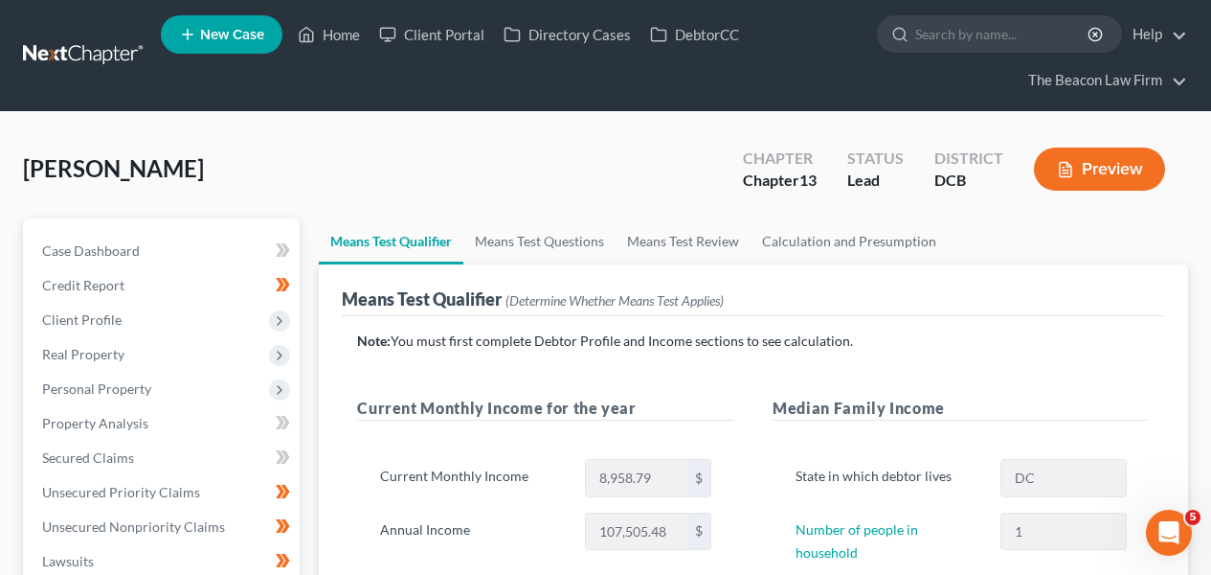
click at [83, 48] on link at bounding box center [84, 55] width 123 height 34
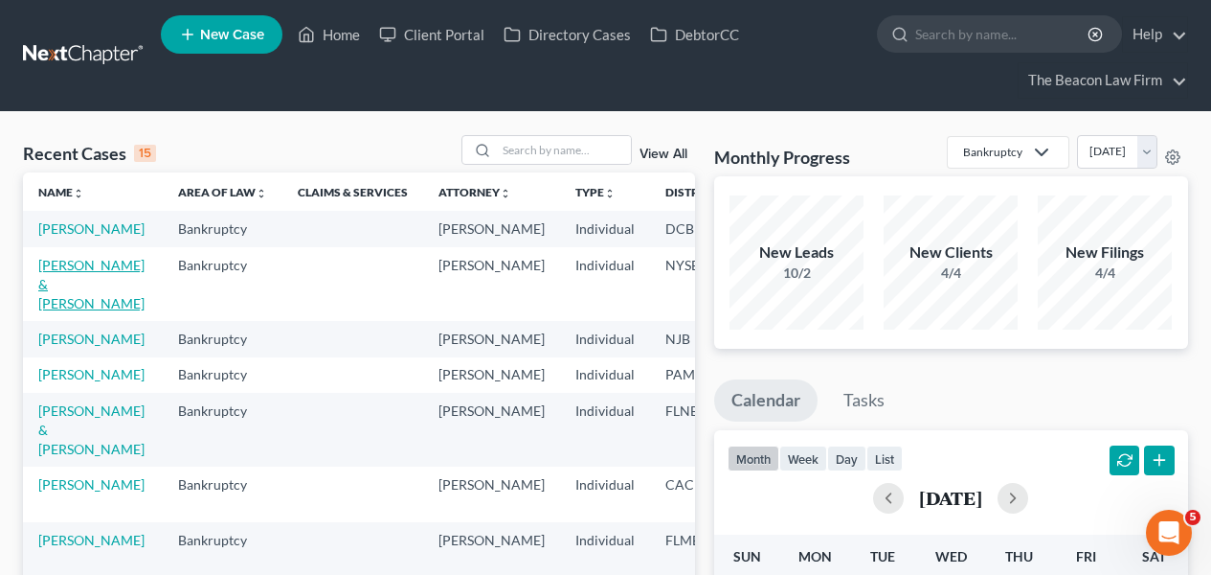
click at [90, 288] on link "[PERSON_NAME] & [PERSON_NAME]" at bounding box center [91, 284] width 106 height 55
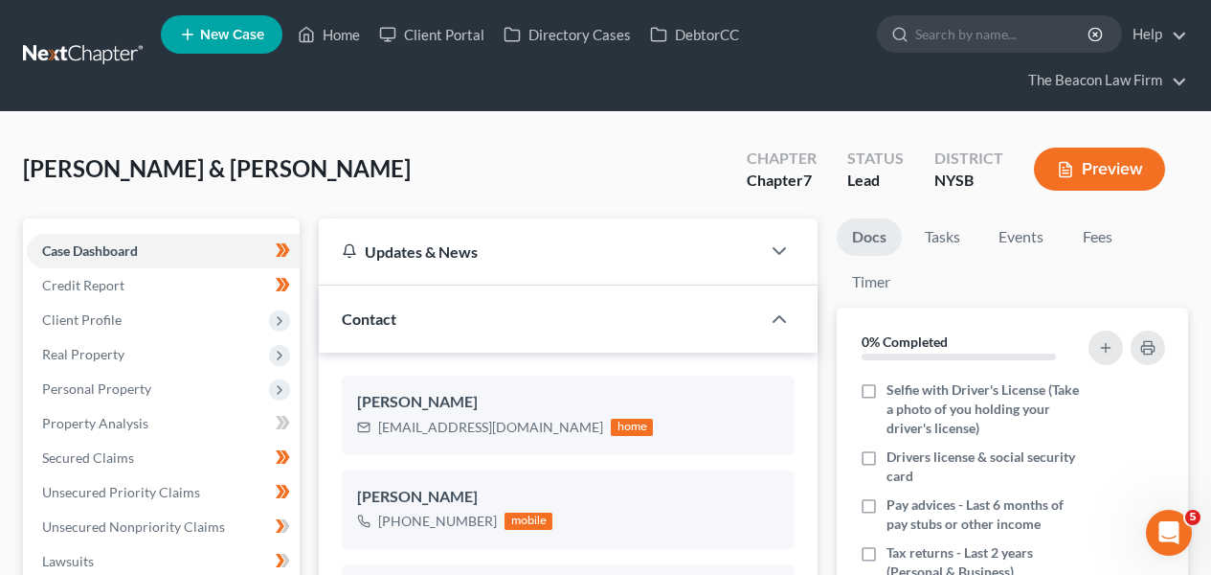
scroll to position [555, 0]
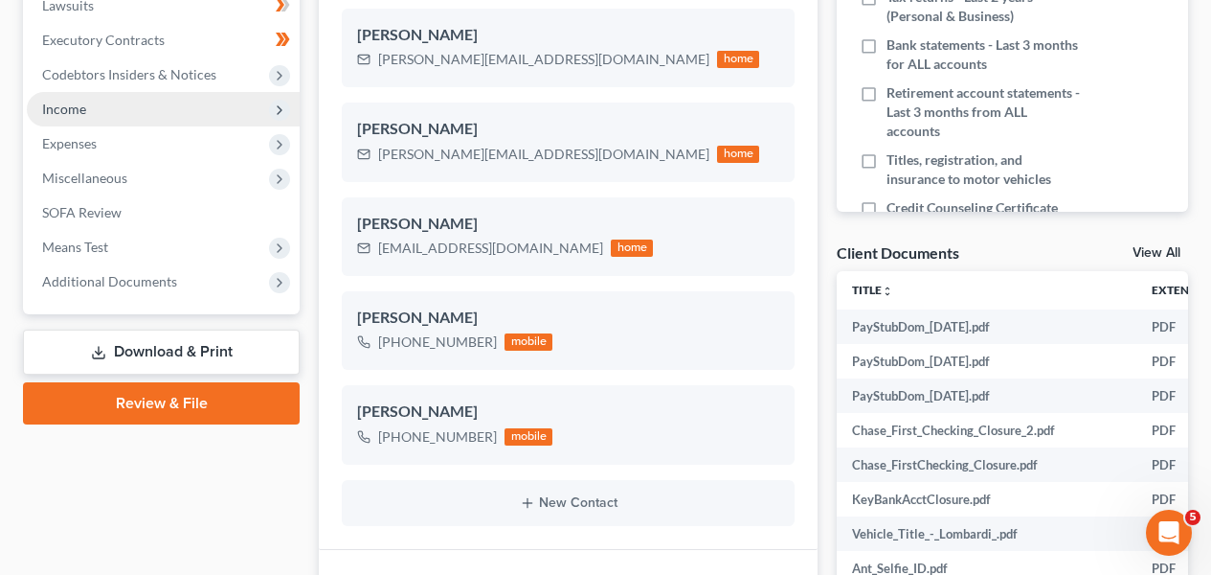
click at [259, 109] on span "Income" at bounding box center [163, 109] width 273 height 34
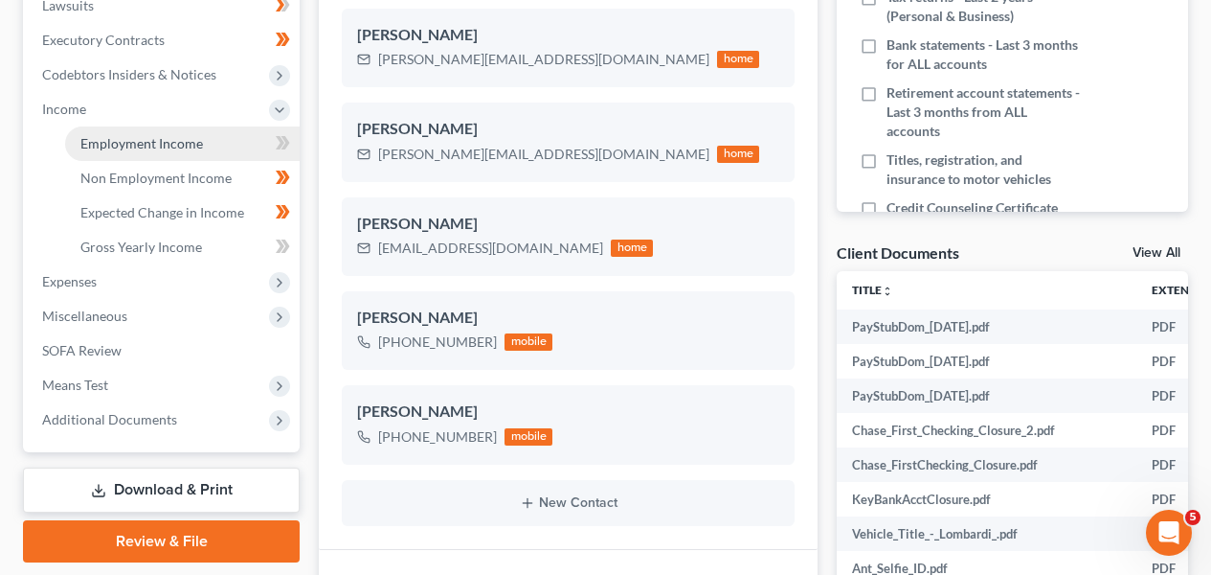
click at [246, 142] on link "Employment Income" at bounding box center [182, 143] width 235 height 34
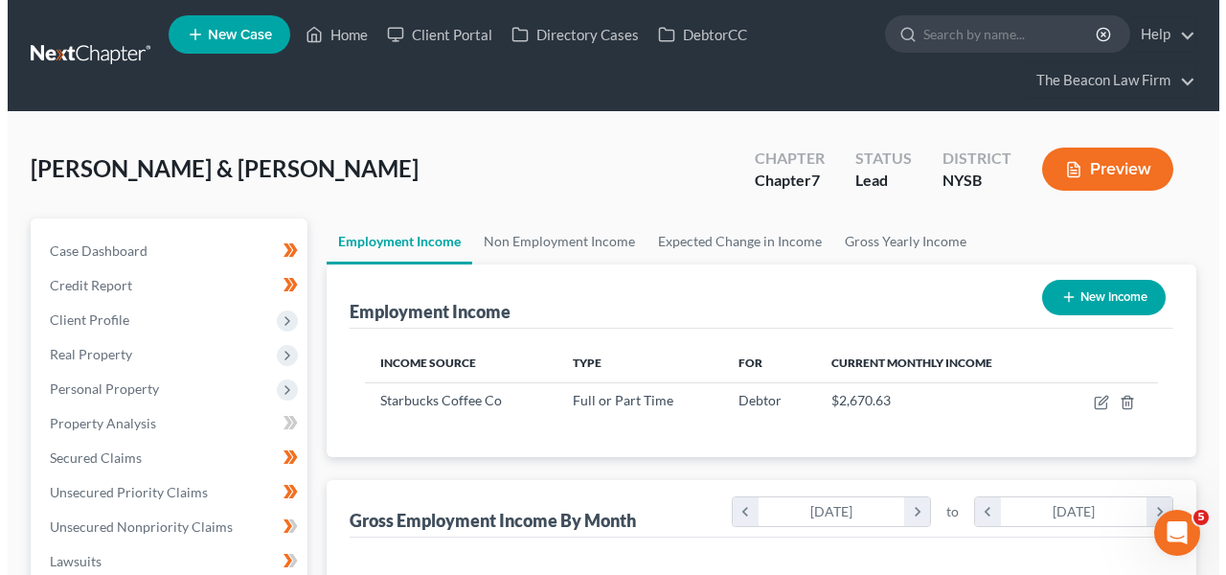
scroll to position [343, 485]
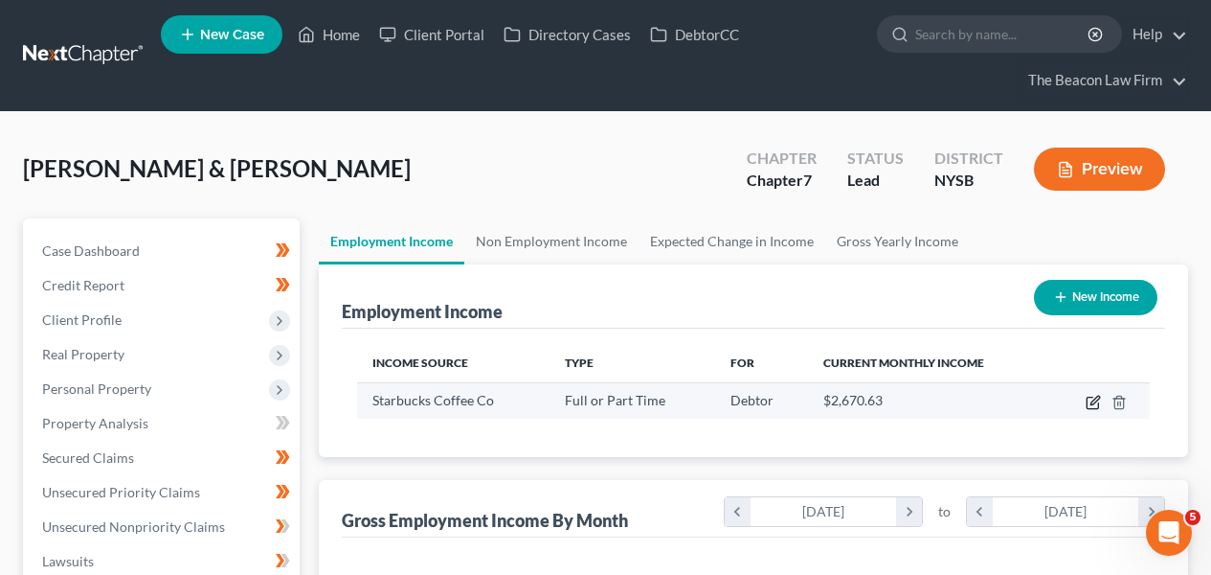
click at [1099, 400] on icon "button" at bounding box center [1093, 402] width 15 height 15
select select "0"
select select "35"
select select "3"
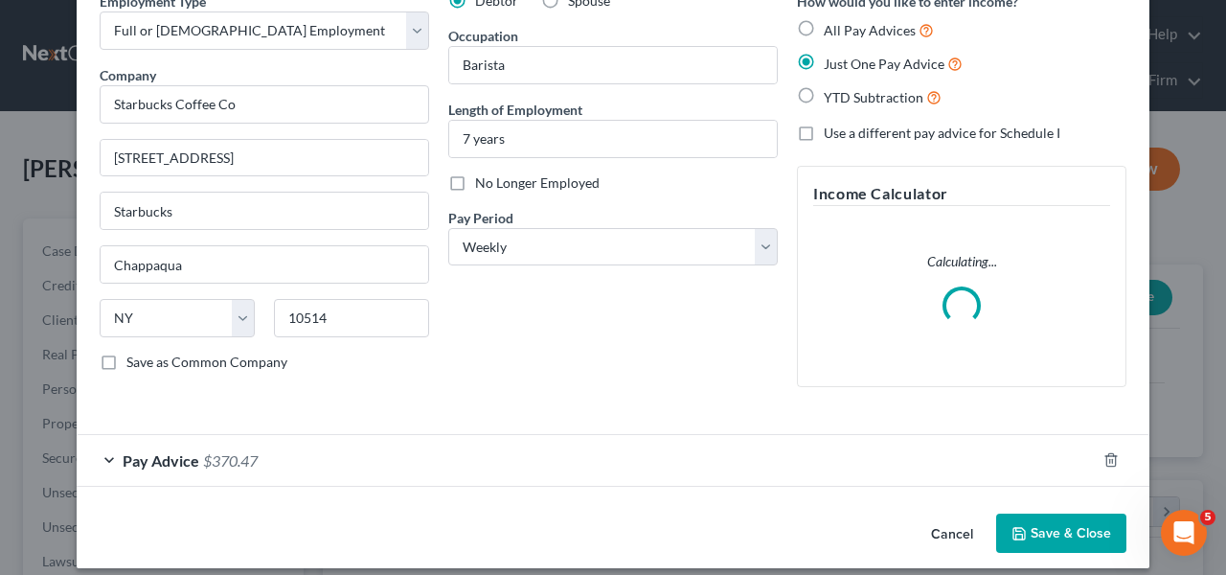
scroll to position [113, 0]
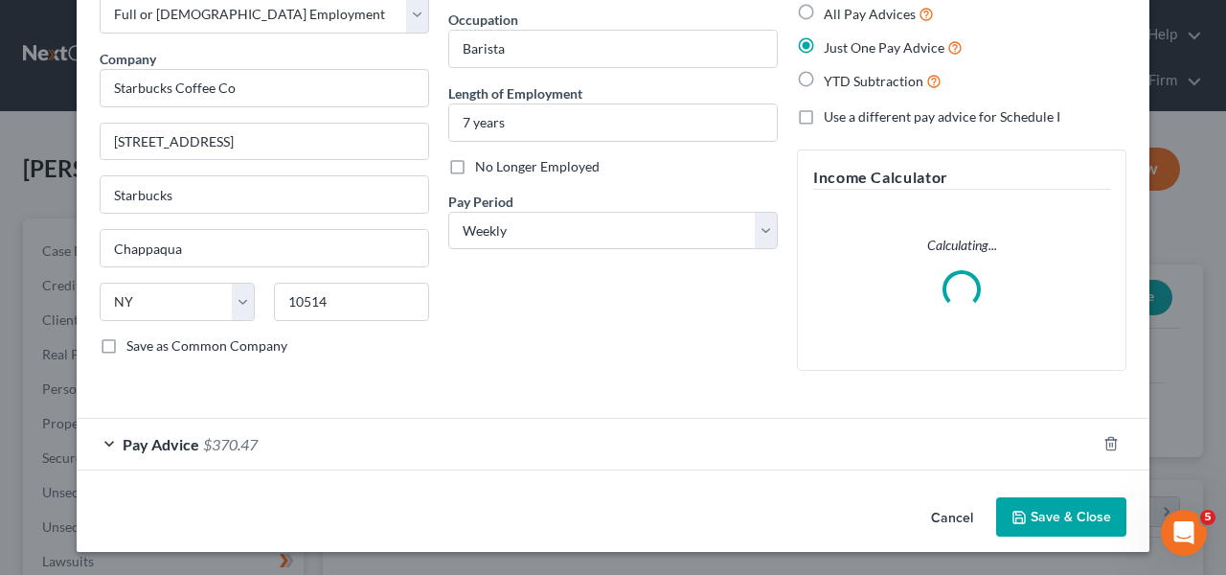
click at [666, 450] on form "Employment Type * Select Full or Part Time Employment Self Employment Company *…" at bounding box center [613, 222] width 1027 height 495
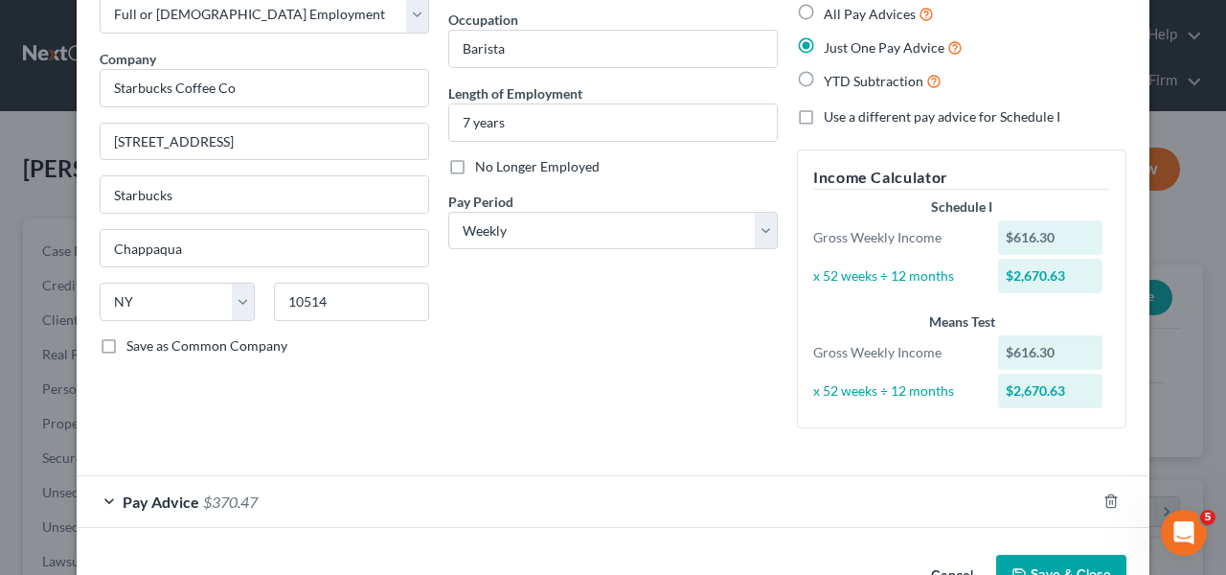
click at [651, 489] on div "Pay Advice $370.47" at bounding box center [586, 501] width 1019 height 51
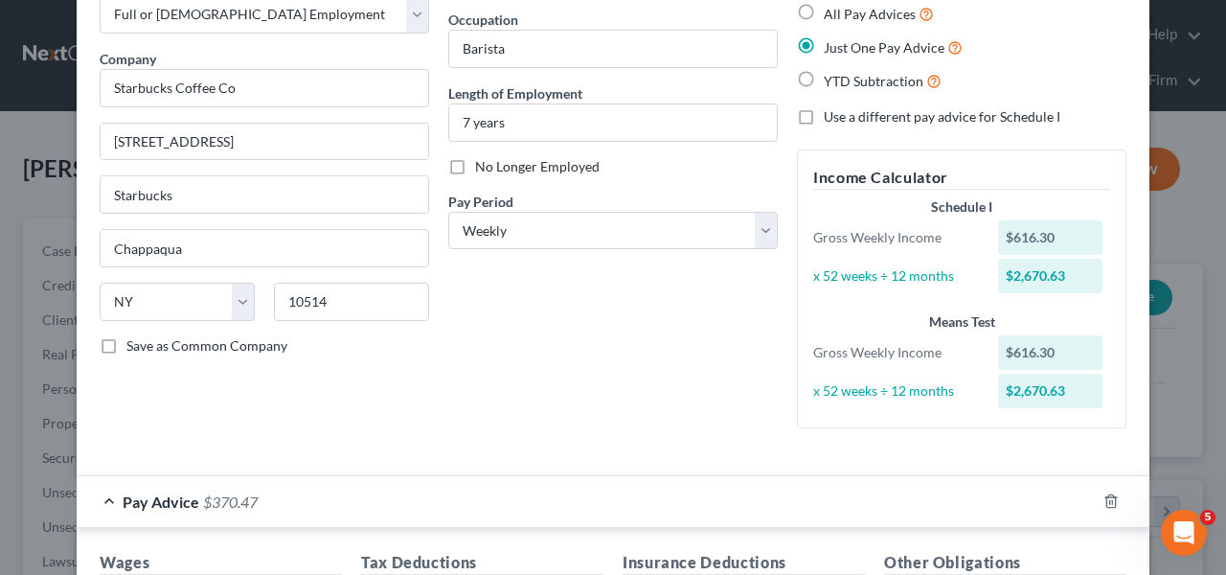
click at [651, 489] on div "Pay Advice $370.47" at bounding box center [586, 501] width 1019 height 51
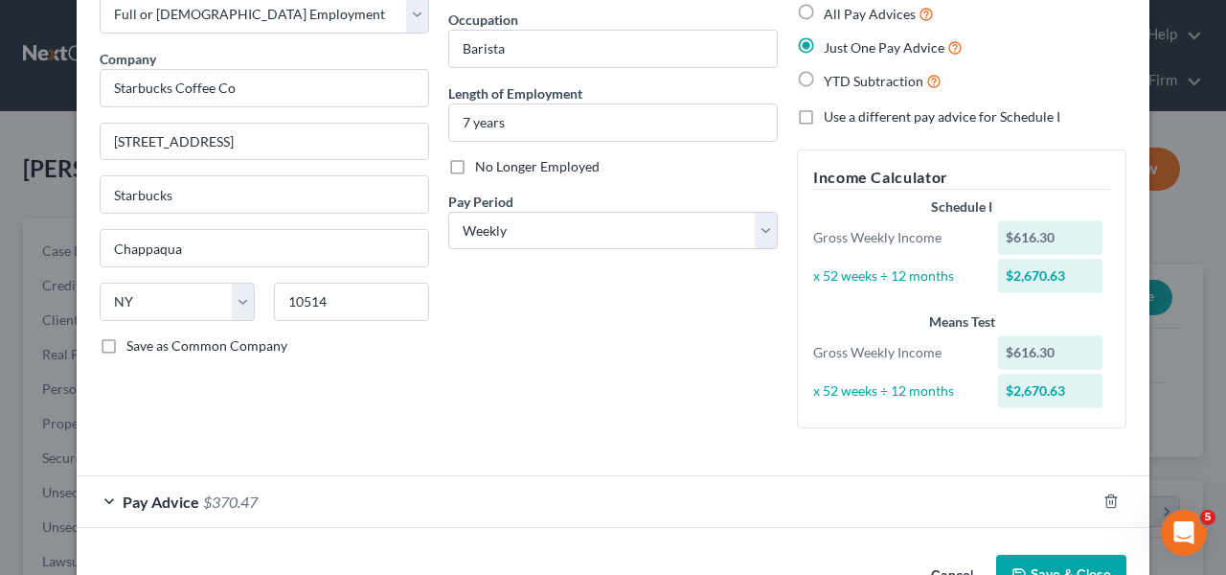
click at [651, 489] on div "Pay Advice $370.47" at bounding box center [586, 501] width 1019 height 51
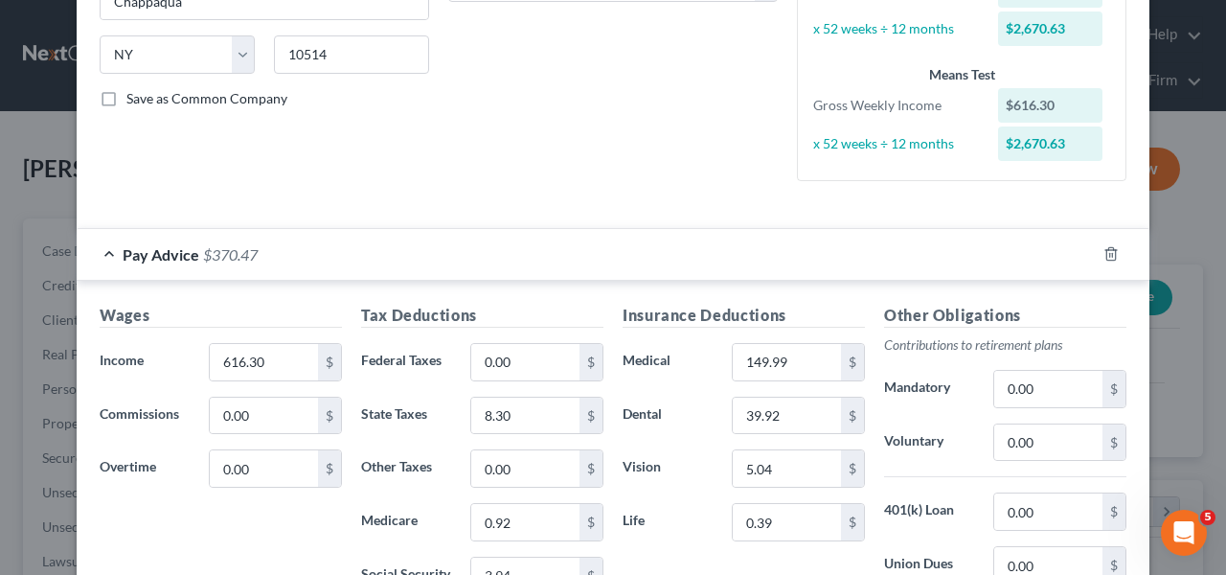
scroll to position [459, 0]
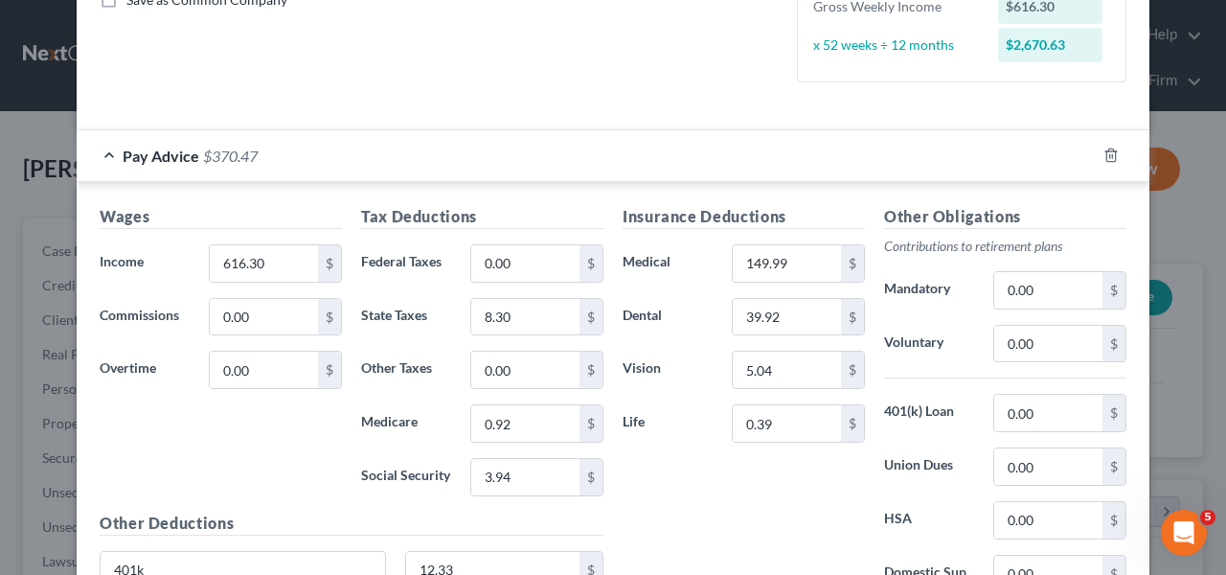
click at [334, 255] on div "616.30 $" at bounding box center [275, 263] width 152 height 38
click at [275, 260] on input "616.30" at bounding box center [264, 263] width 108 height 36
type input "0"
type input "513.09"
type input "16.19"
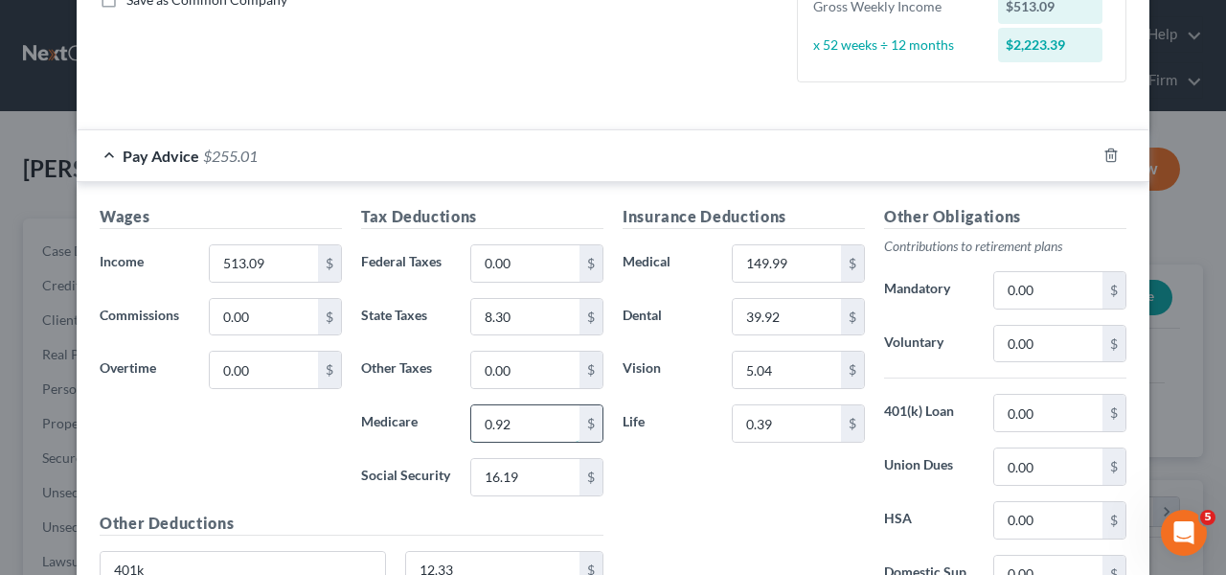
click at [525, 417] on input "0.92" at bounding box center [525, 423] width 108 height 36
type input "3.78"
click at [535, 362] on input "0.00" at bounding box center [525, 369] width 108 height 36
type input "4.86"
click at [532, 324] on input "8.30" at bounding box center [525, 317] width 108 height 36
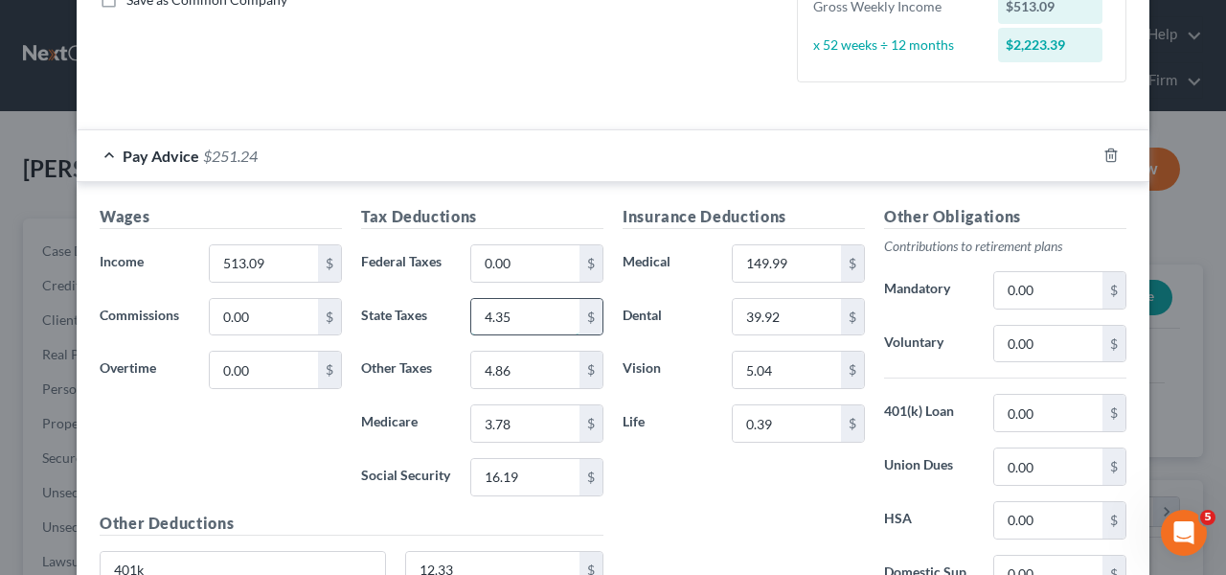
type input "4.35"
click at [525, 418] on input "3.78" at bounding box center [525, 423] width 108 height 36
type input "4.6"
click at [1036, 335] on input "0.00" at bounding box center [1048, 344] width 108 height 36
type input "10.26"
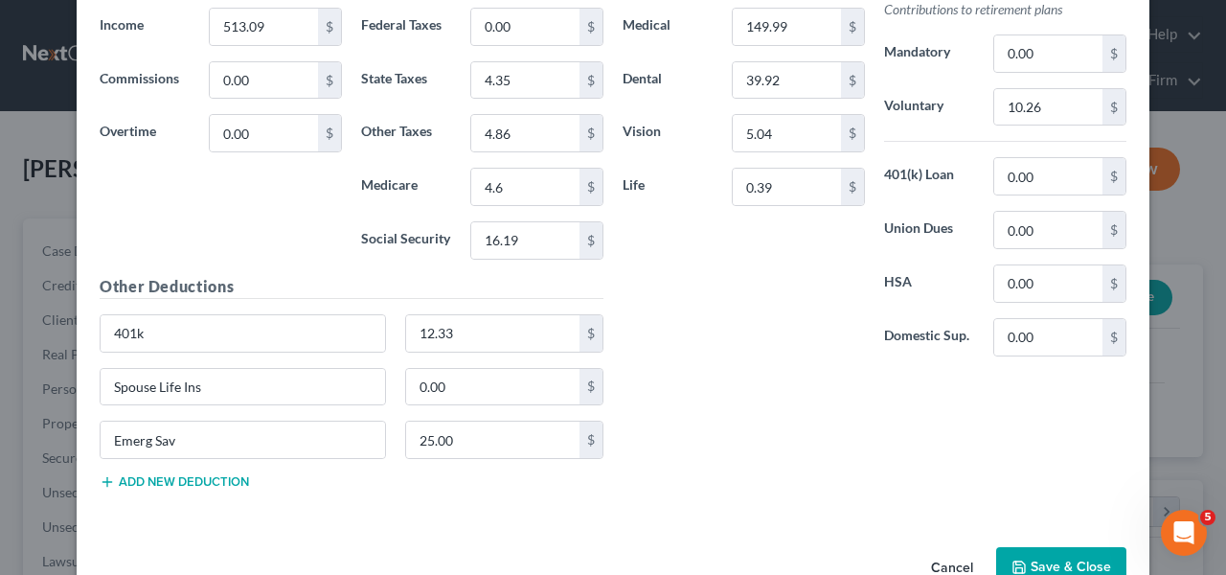
scroll to position [707, 0]
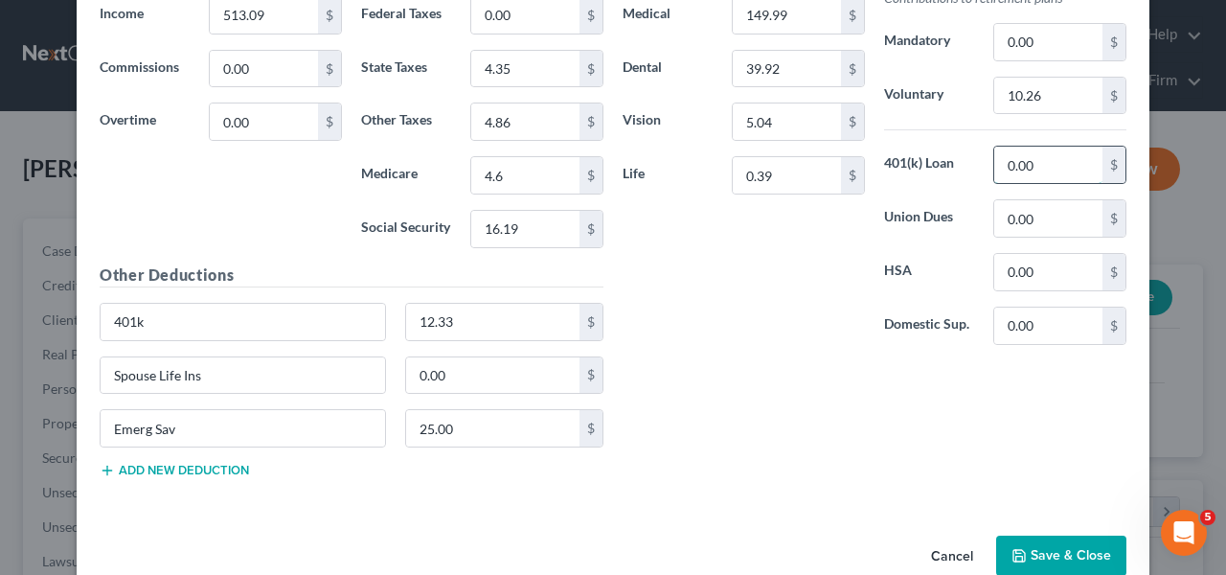
click at [1038, 156] on input "0.00" at bounding box center [1048, 165] width 108 height 36
type input "37.33"
click at [310, 300] on div "Other Deductions 401k 12.33 $ Spouse Life Ins 0.00 $ Emerg Sav 25.00 $ Add new …" at bounding box center [351, 378] width 523 height 230
click at [309, 313] on input "401k" at bounding box center [243, 322] width 284 height 36
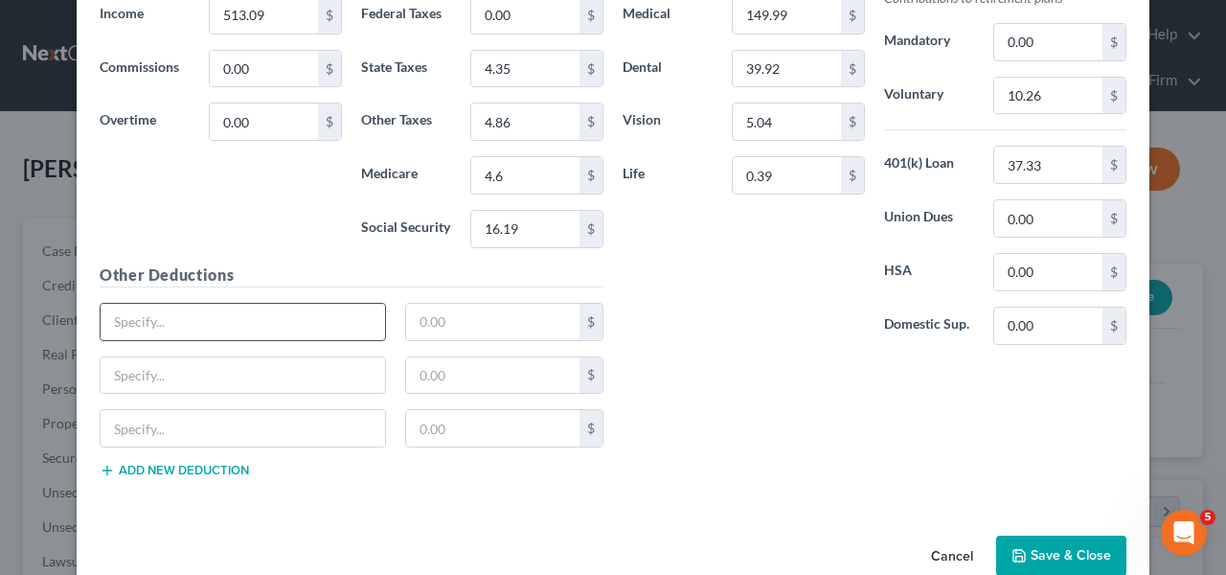
click at [323, 318] on input "text" at bounding box center [243, 322] width 284 height 36
type input "EmergSav"
type input "25"
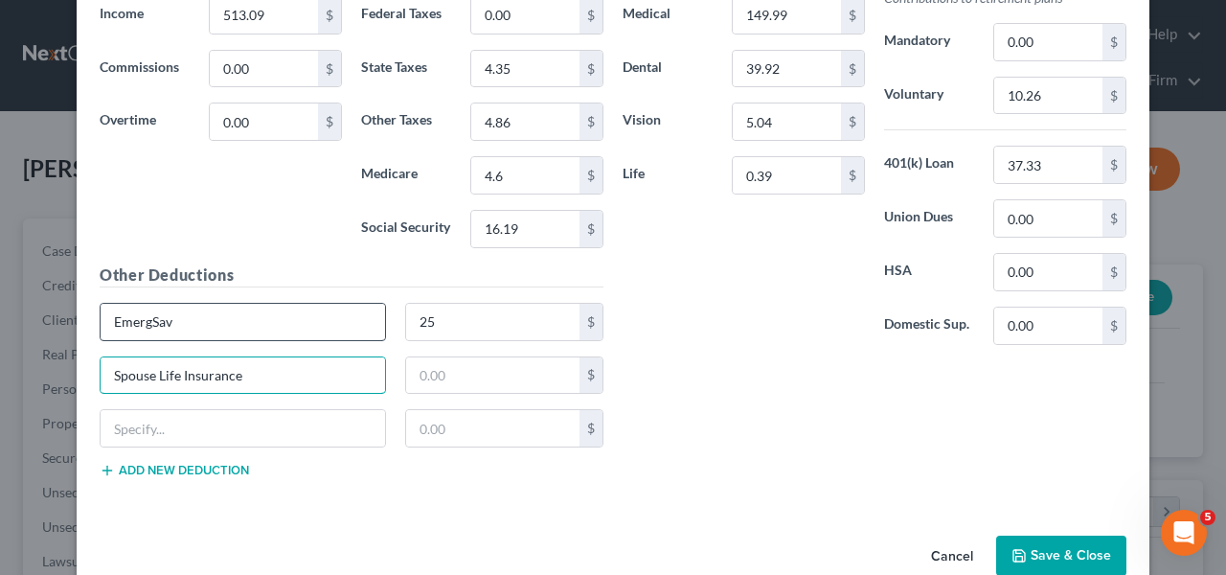
type input "Spouse Life Insurance"
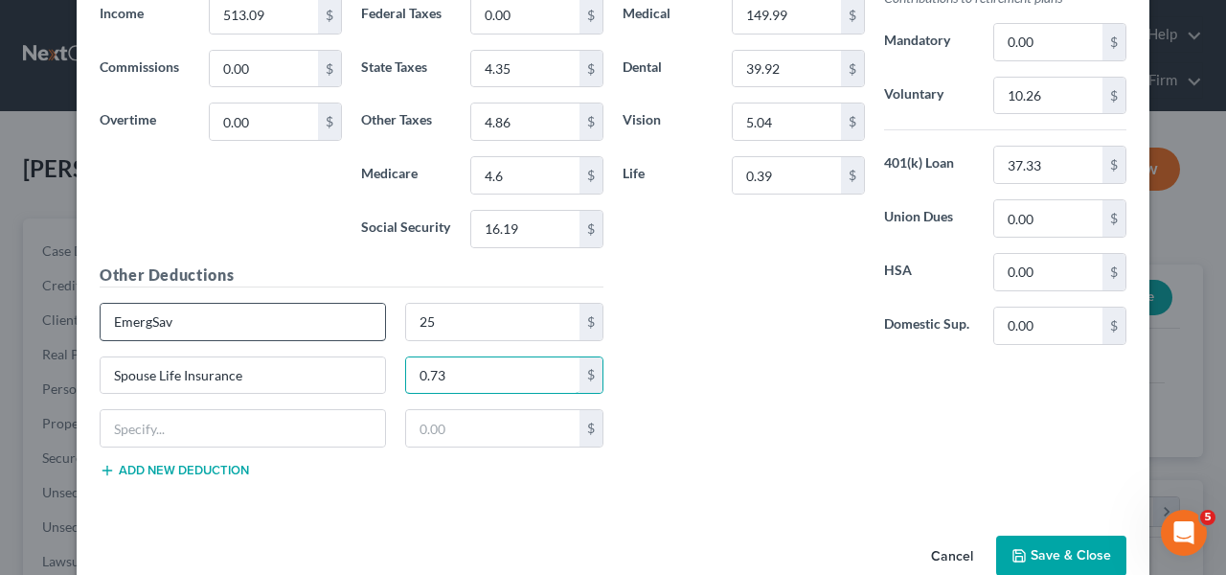
type input "0.73"
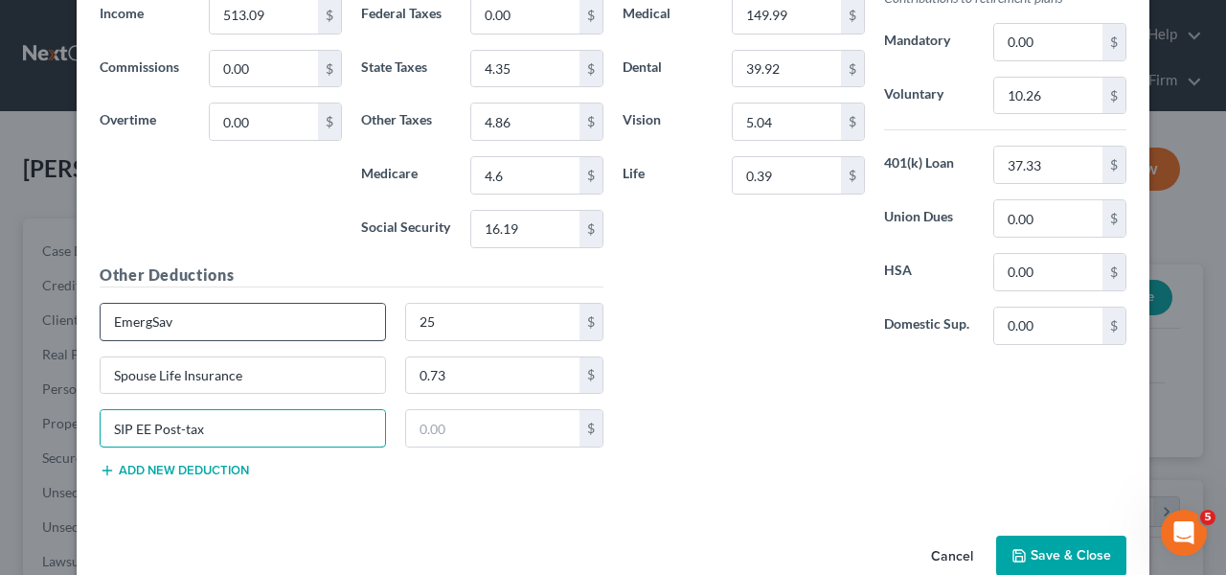
type input "SIP EE Post-tax"
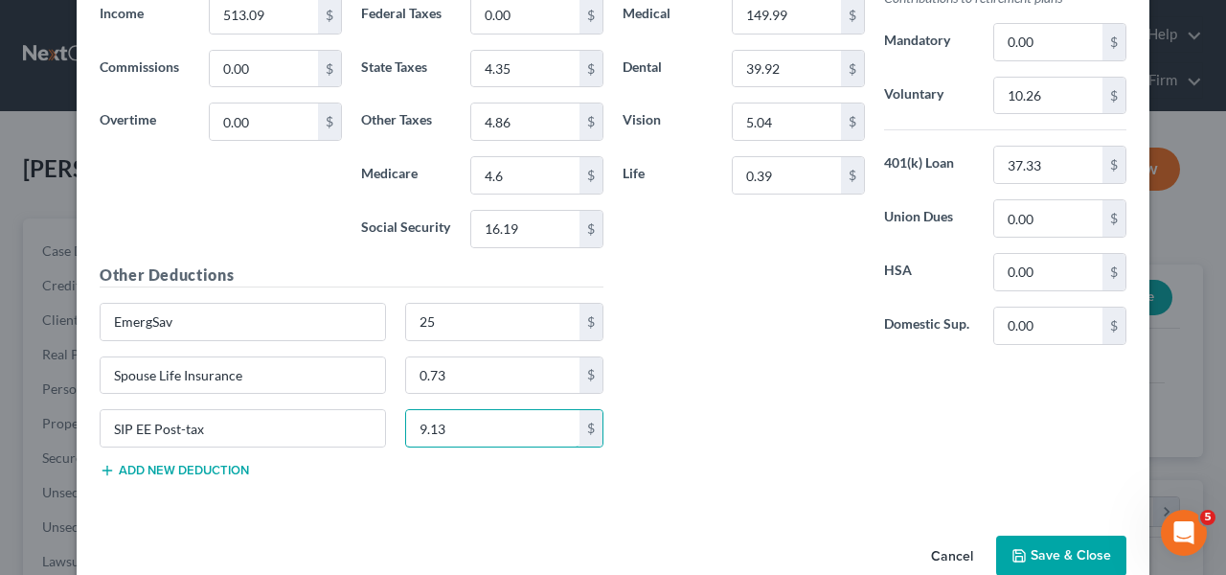
type input "9.13"
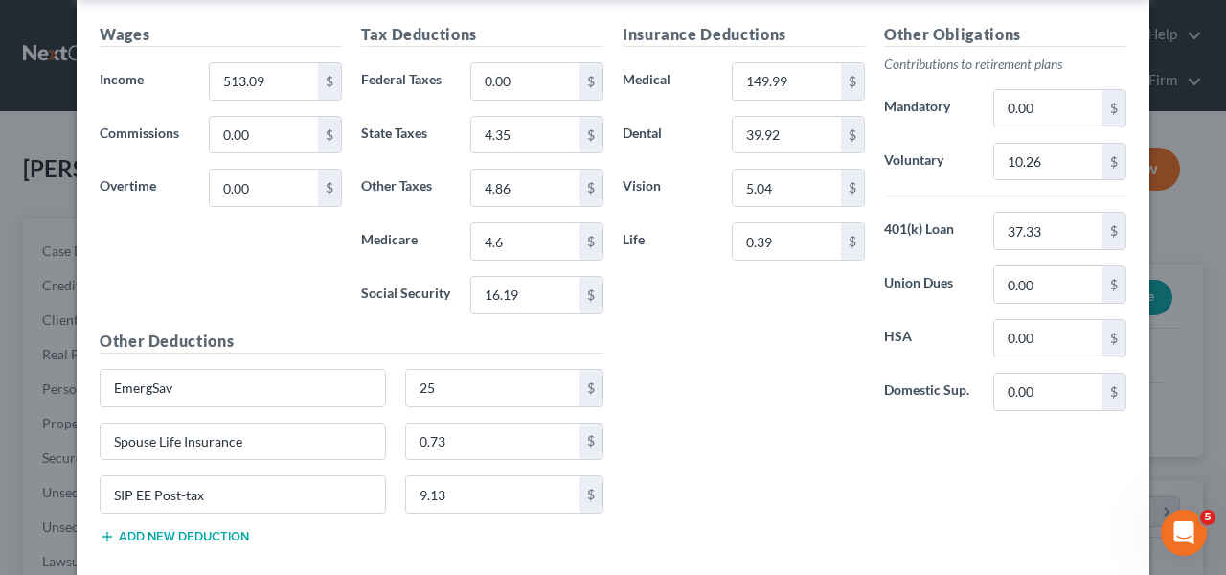
scroll to position [673, 0]
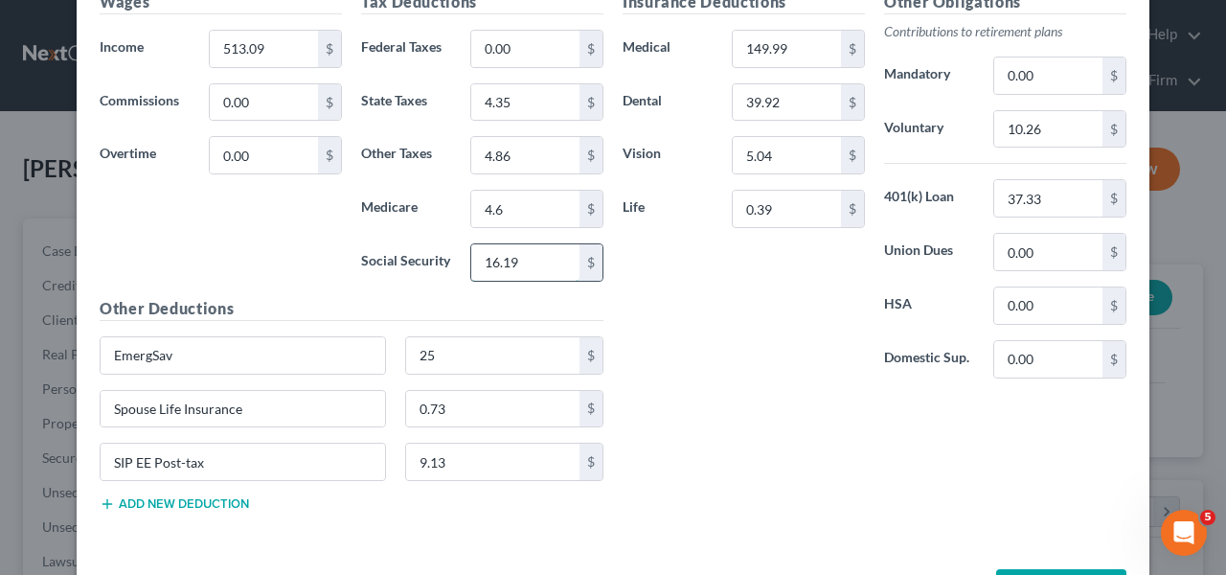
click at [531, 251] on input "16.19" at bounding box center [525, 262] width 108 height 36
type input "19.7"
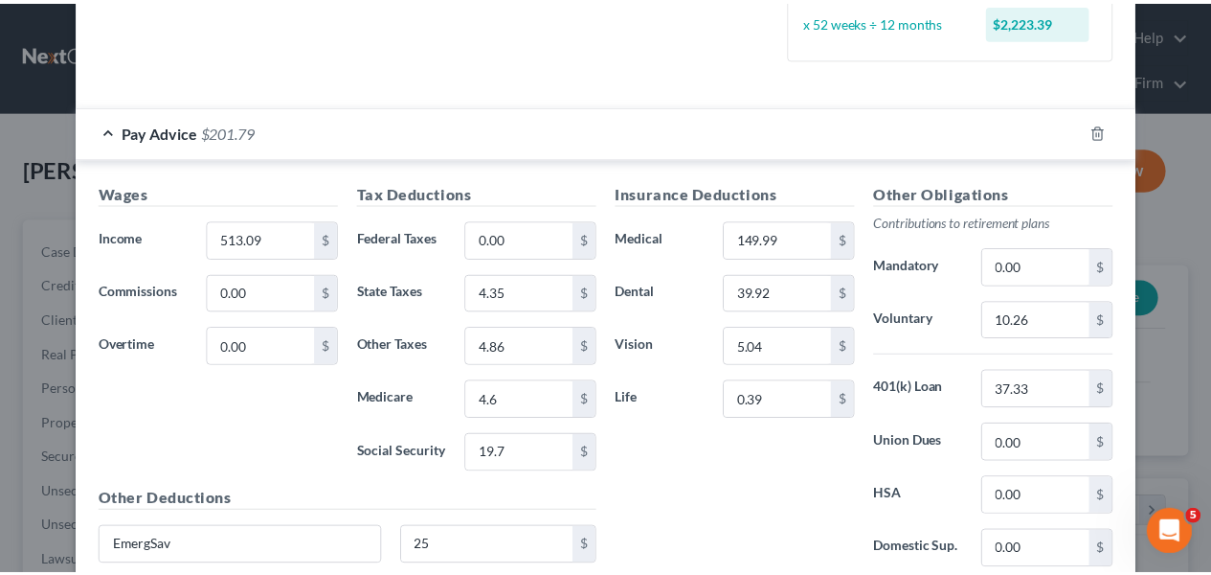
scroll to position [746, 0]
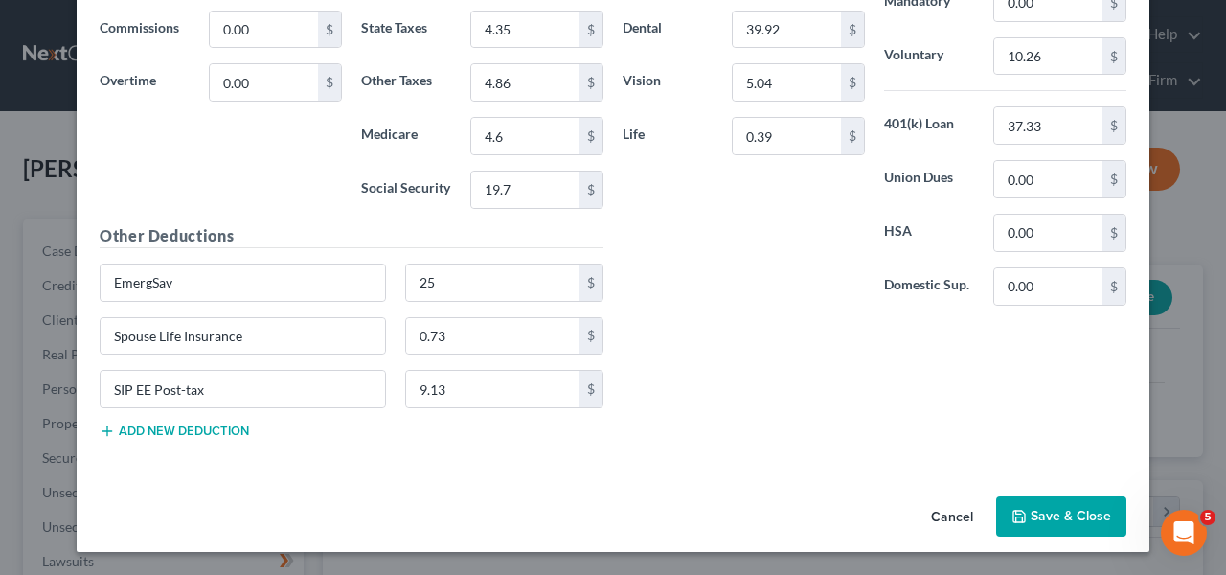
click at [1042, 512] on button "Save & Close" at bounding box center [1061, 516] width 130 height 40
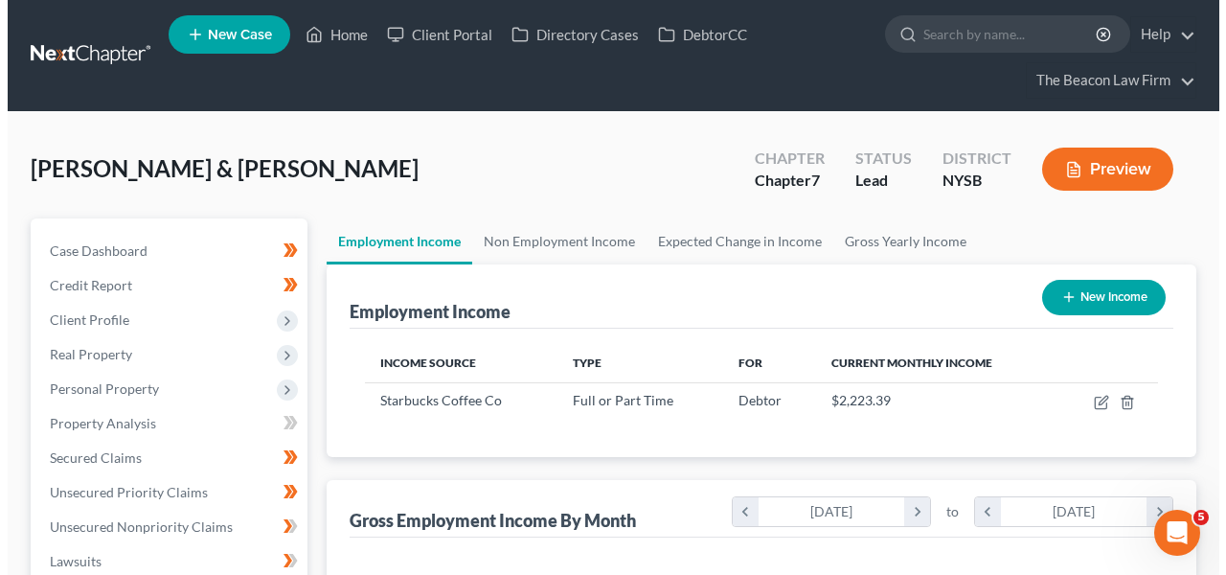
scroll to position [957290, 957149]
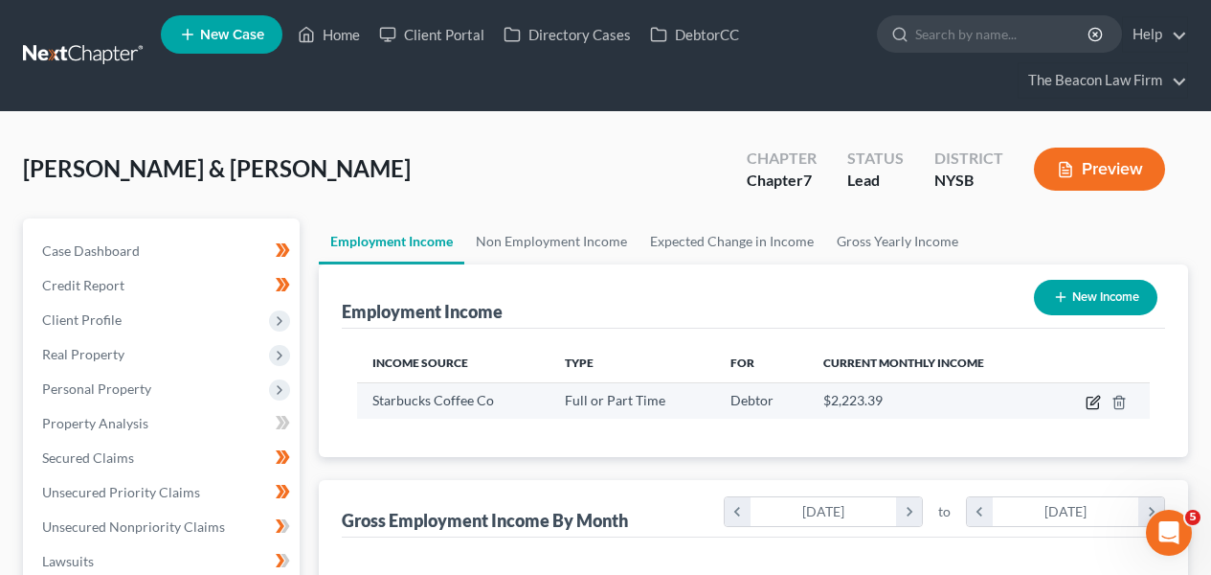
click at [1094, 402] on icon "button" at bounding box center [1095, 400] width 9 height 9
select select "0"
select select "35"
select select "3"
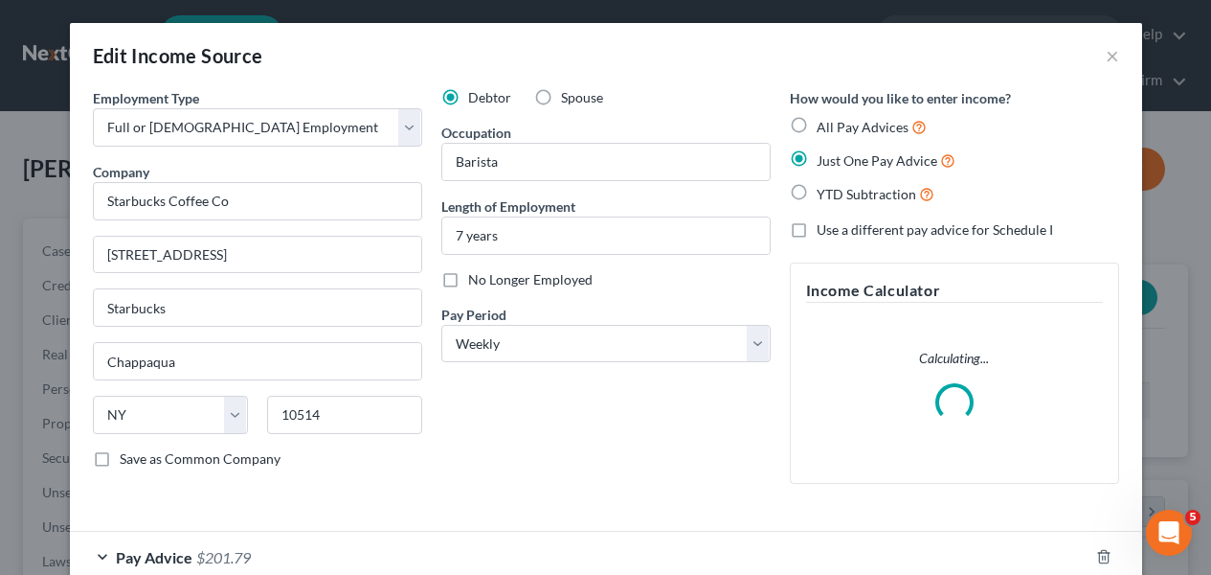
scroll to position [343, 490]
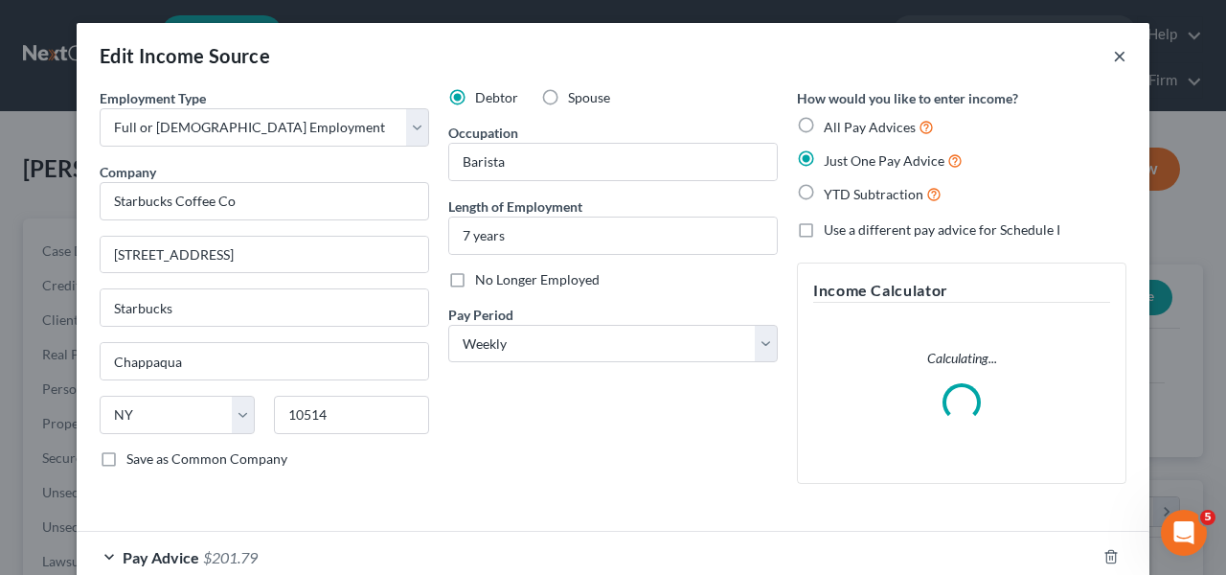
click at [1113, 59] on button "×" at bounding box center [1119, 55] width 13 height 23
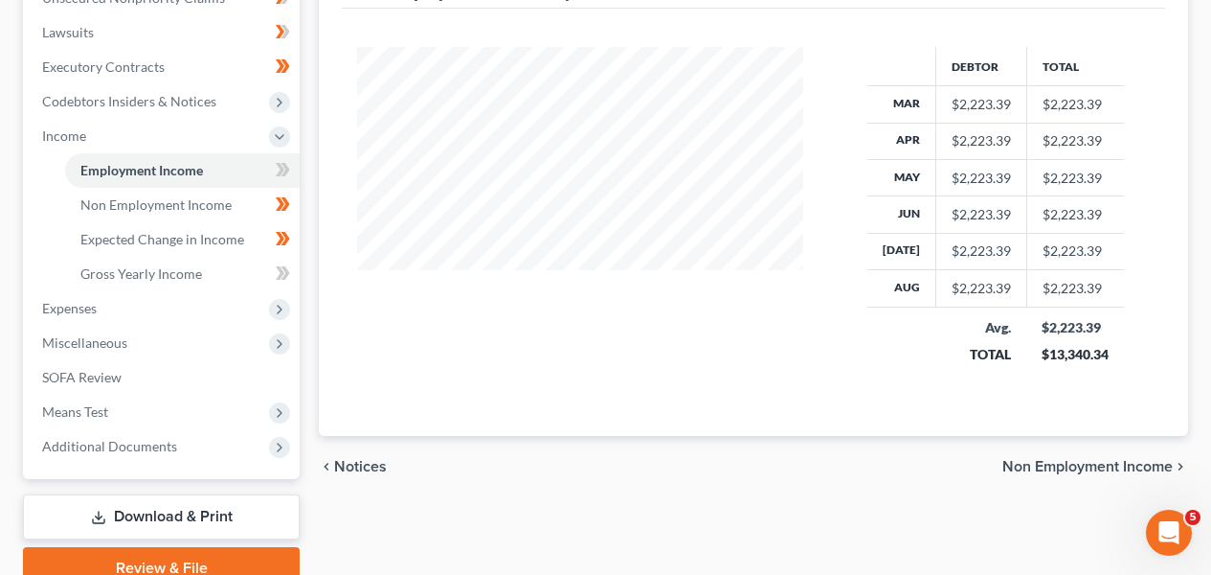
scroll to position [602, 0]
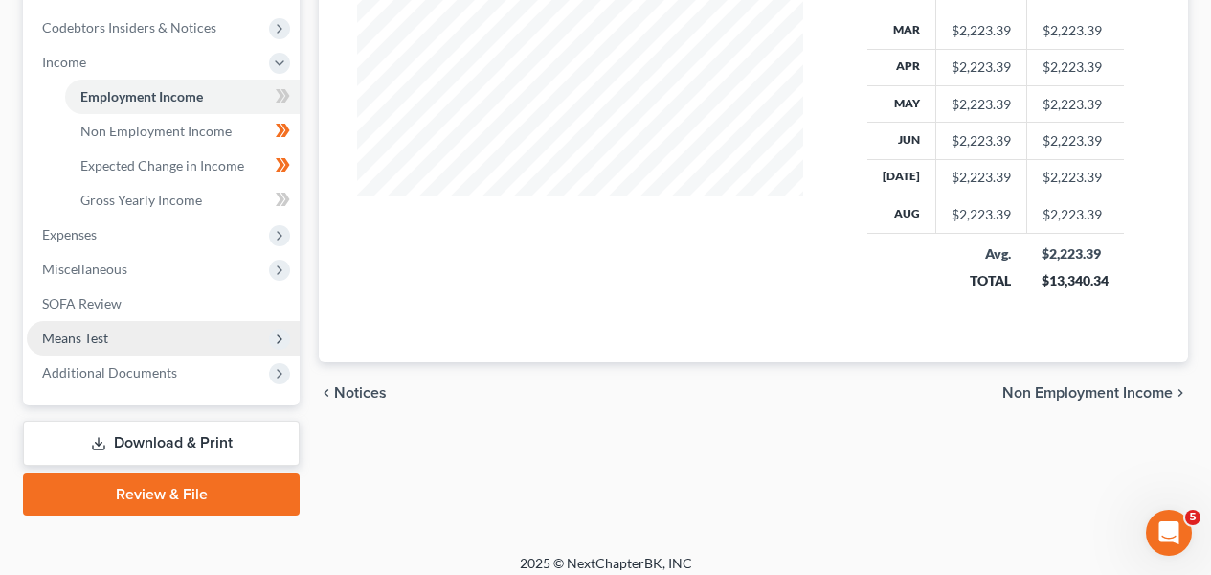
click at [188, 329] on span "Means Test" at bounding box center [163, 338] width 273 height 34
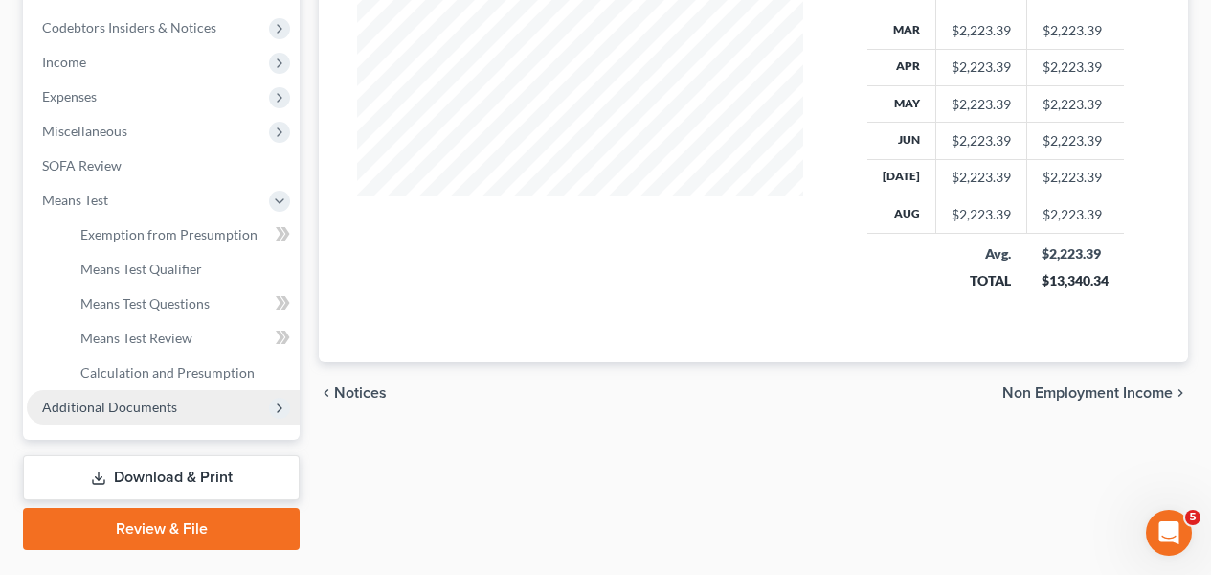
click at [200, 399] on span "Additional Documents" at bounding box center [163, 407] width 273 height 34
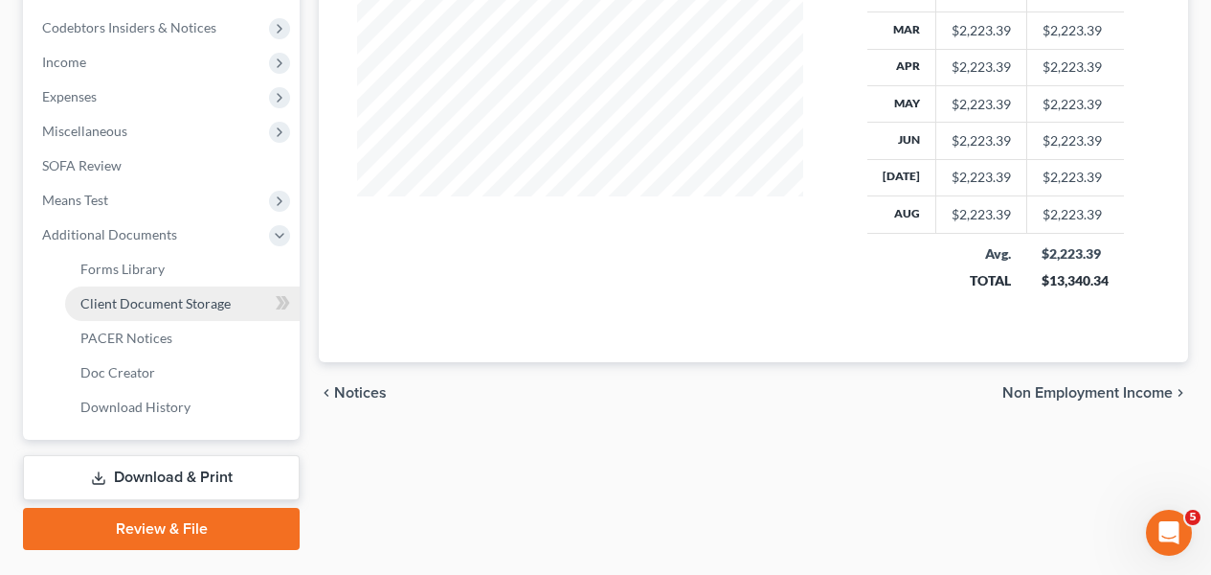
click at [217, 308] on span "Client Document Storage" at bounding box center [155, 303] width 150 height 16
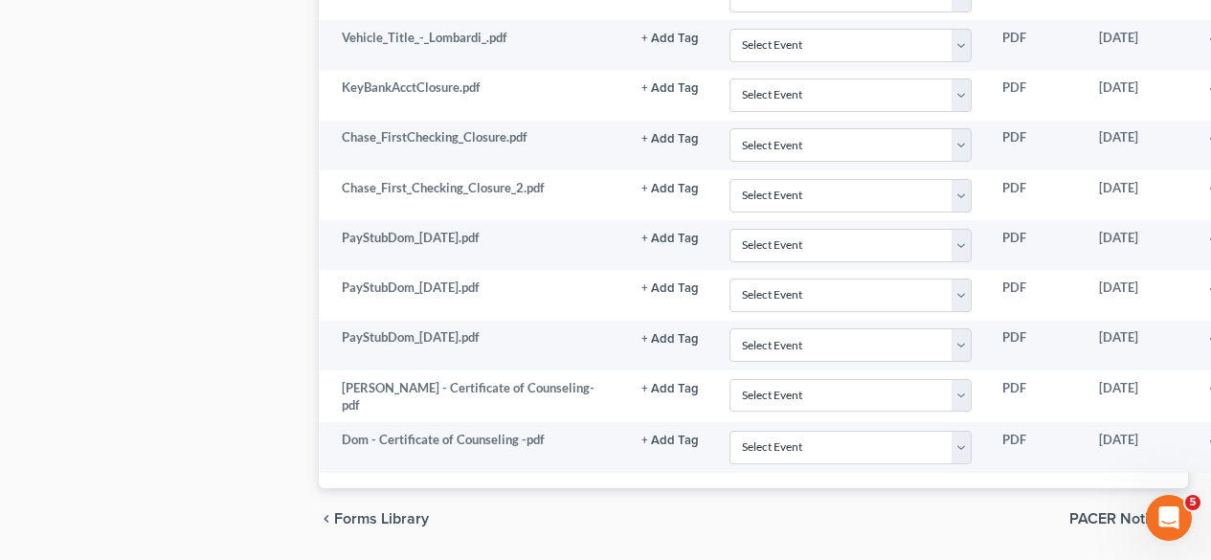
scroll to position [4245, 0]
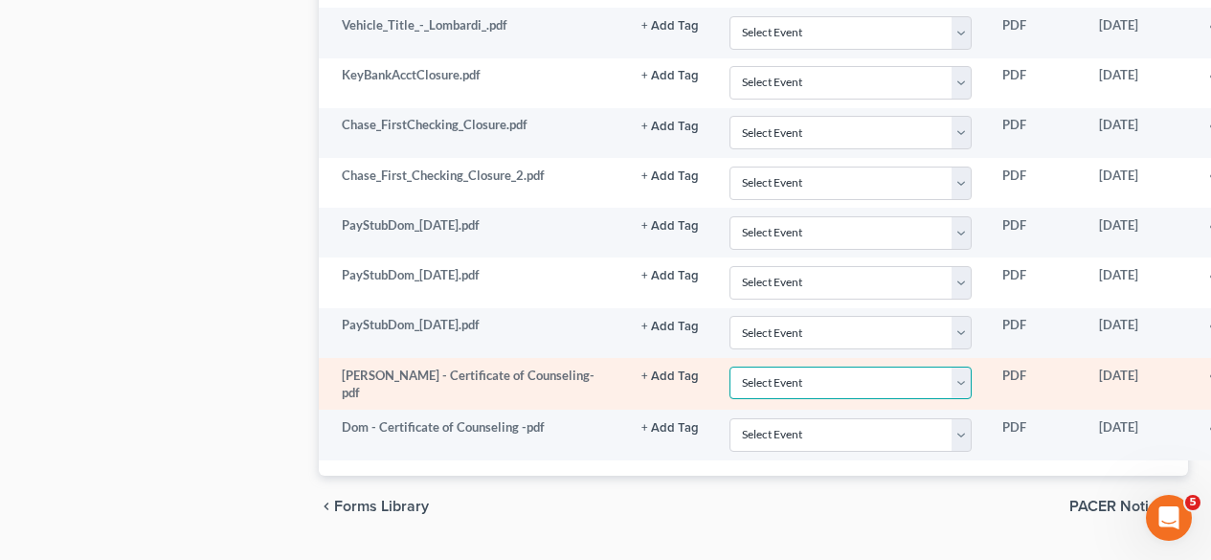
click at [815, 376] on select "Select Event Certificate of Credit Counseling Chapter 13 Calculation of Disposa…" at bounding box center [851, 384] width 242 height 34
select select "0"
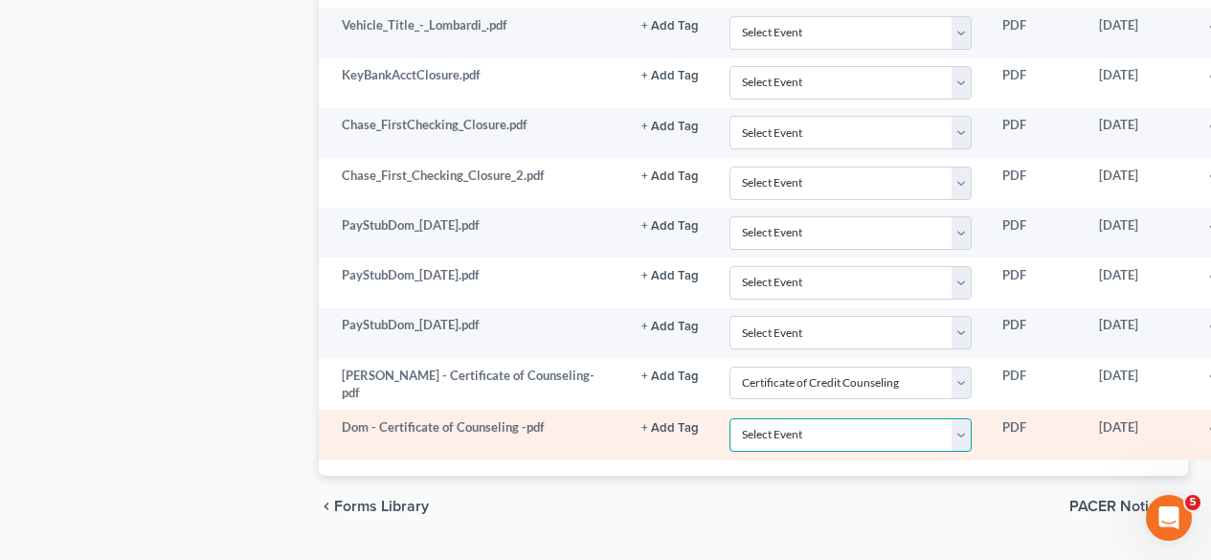
click at [798, 446] on select "Select Event Certificate of Credit Counseling Chapter 13 Calculation of Disposa…" at bounding box center [851, 435] width 242 height 34
select select "0"
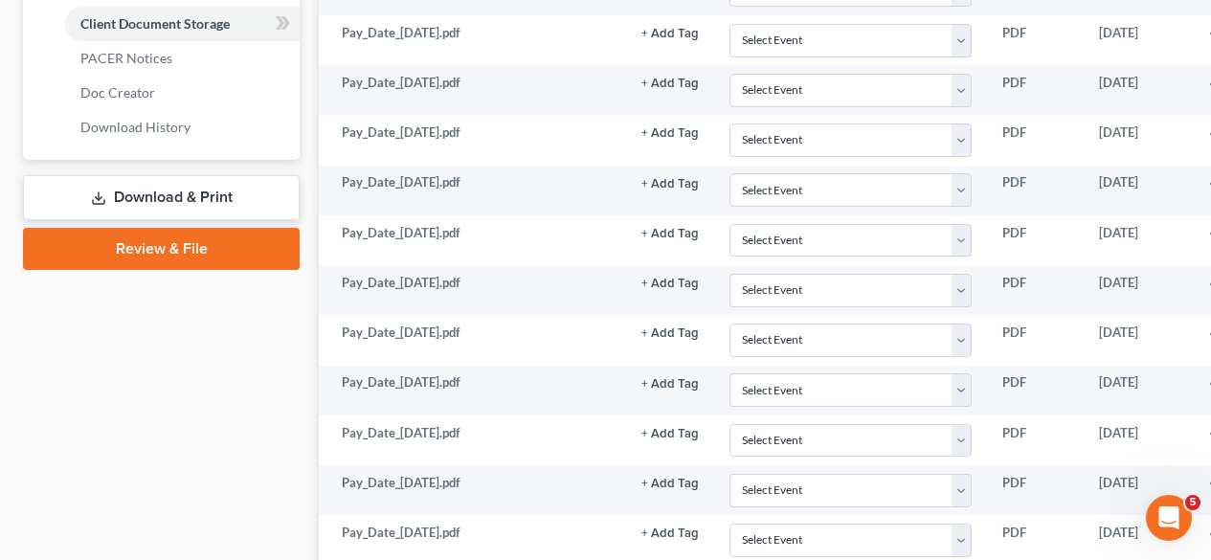
scroll to position [870, 0]
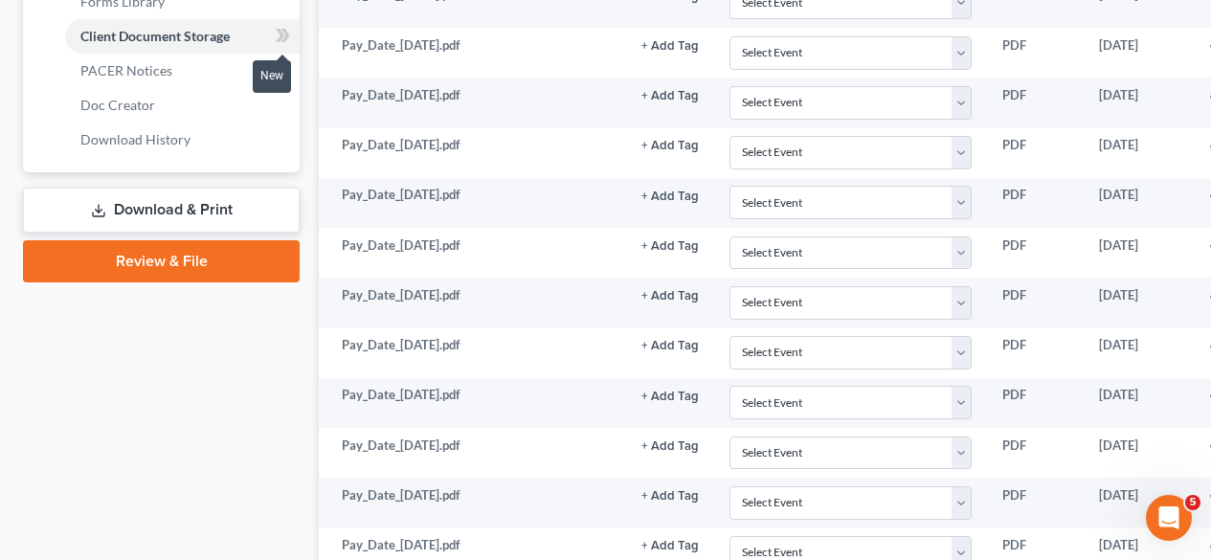
click at [283, 31] on icon at bounding box center [286, 35] width 9 height 13
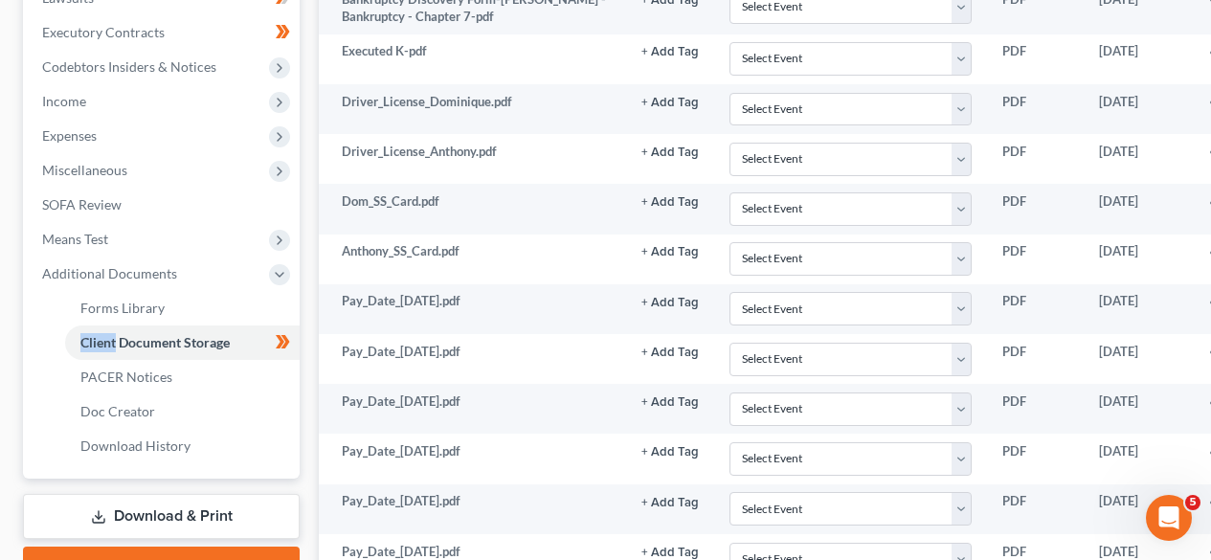
scroll to position [547, 0]
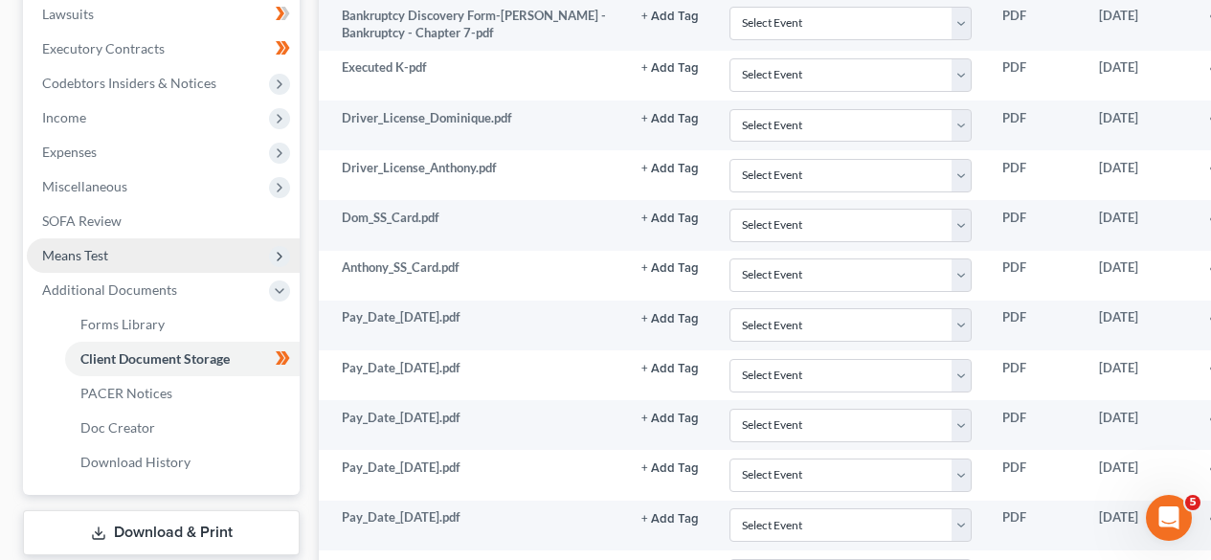
click at [206, 245] on span "Means Test" at bounding box center [163, 255] width 273 height 34
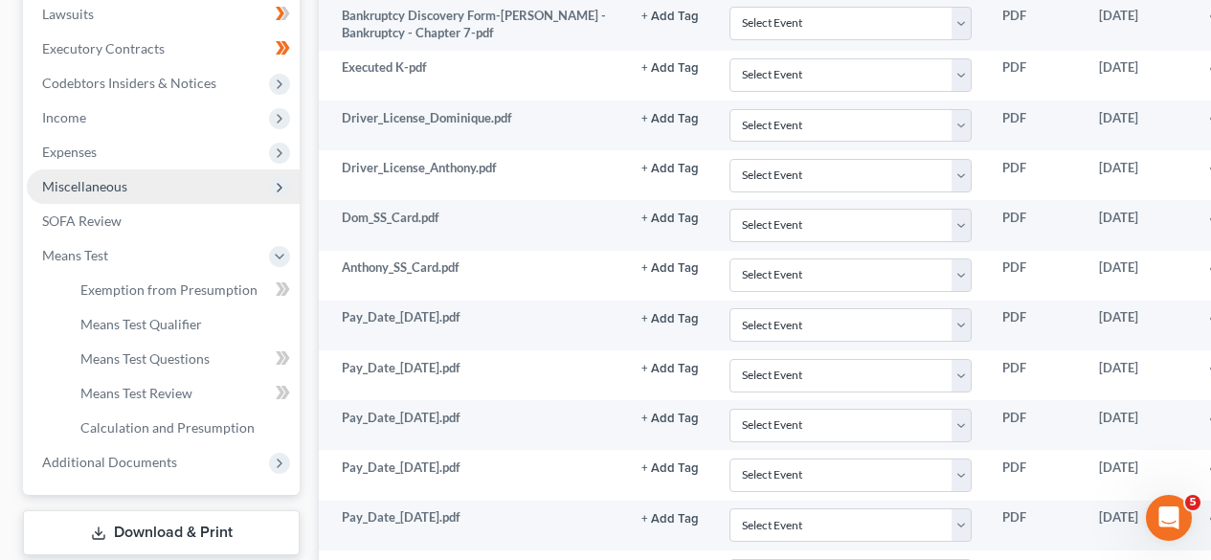
click at [200, 179] on span "Miscellaneous" at bounding box center [163, 187] width 273 height 34
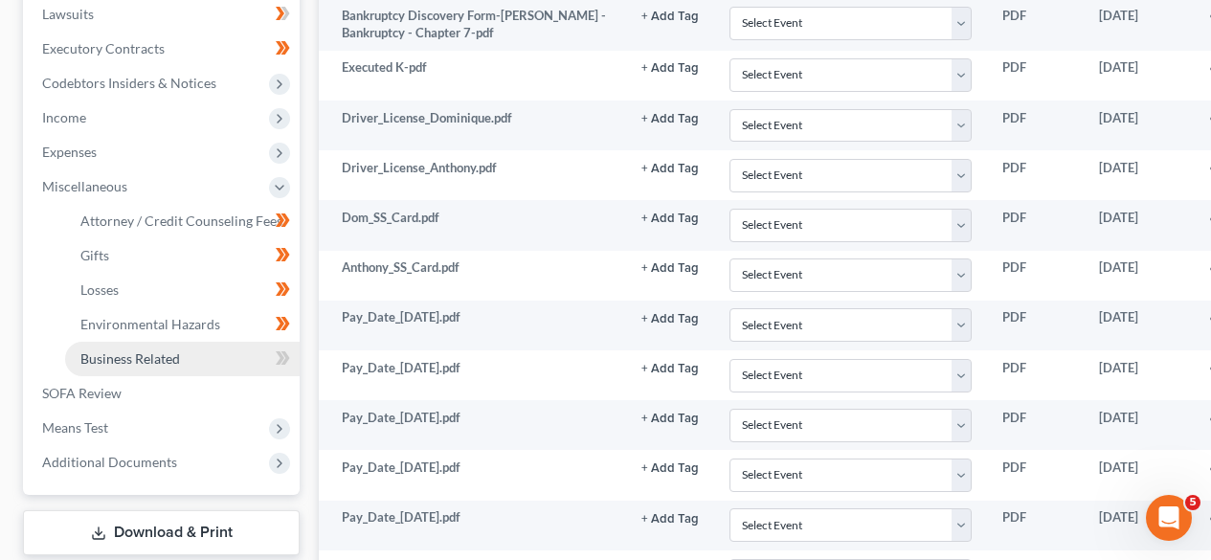
click at [193, 350] on link "Business Related" at bounding box center [182, 359] width 235 height 34
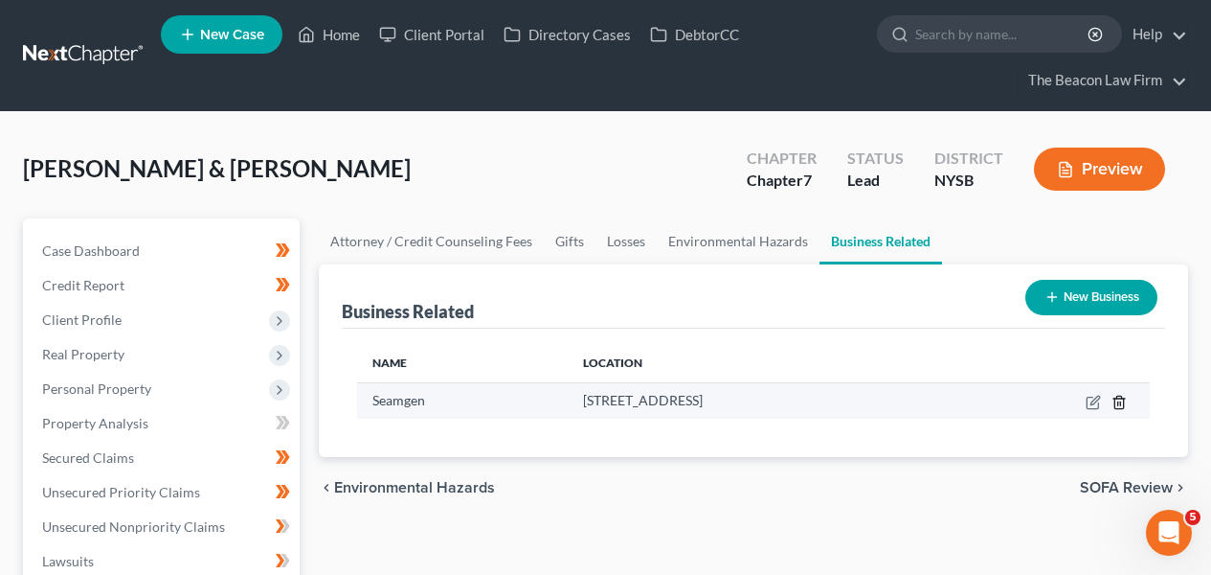
click at [1121, 406] on icon "button" at bounding box center [1119, 402] width 15 height 15
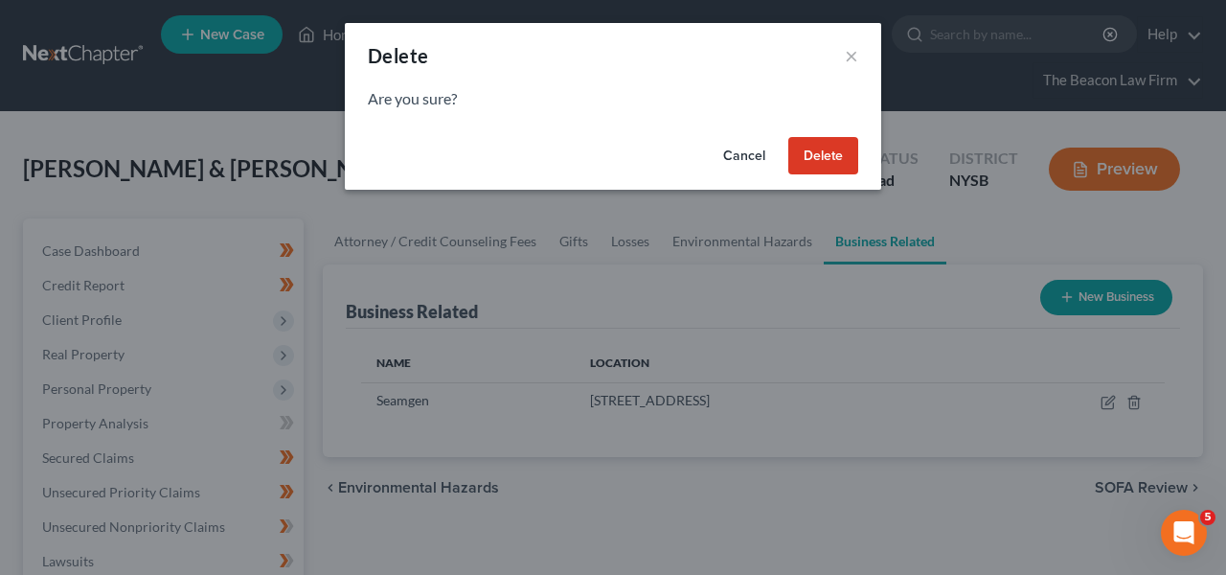
click at [819, 167] on button "Delete" at bounding box center [823, 156] width 70 height 38
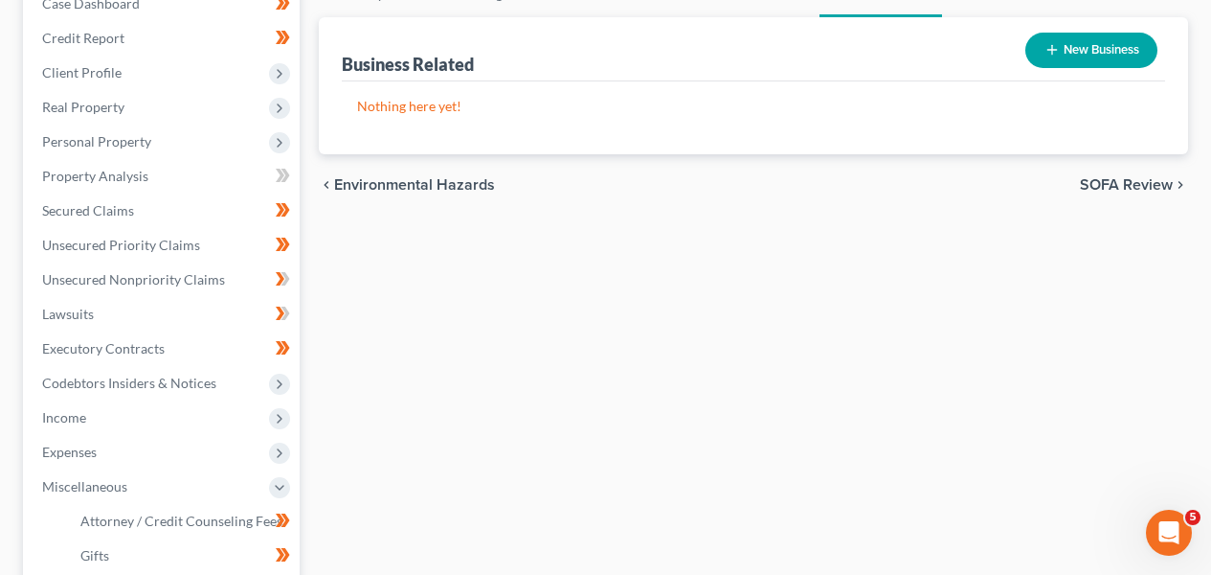
scroll to position [266, 0]
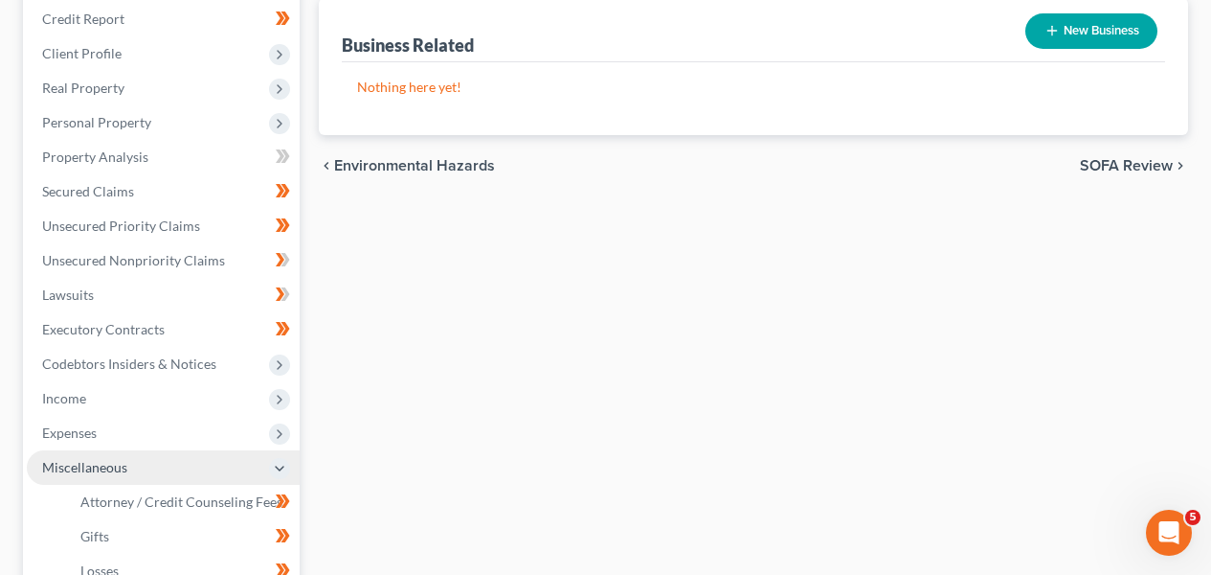
click at [233, 463] on span "Miscellaneous" at bounding box center [163, 467] width 273 height 34
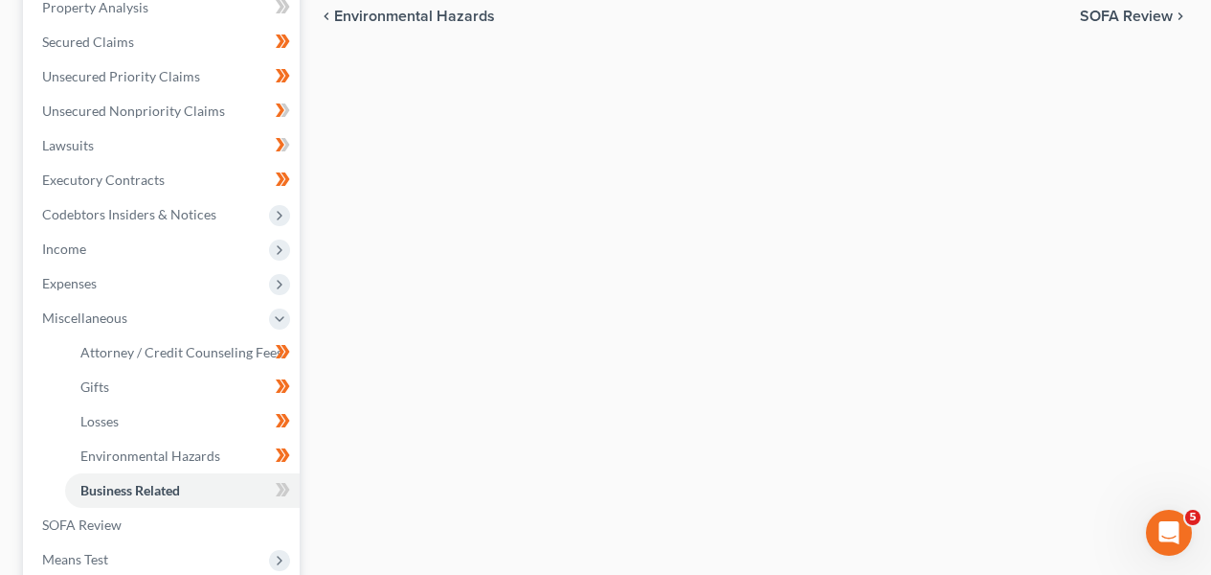
scroll to position [418, 0]
click at [276, 478] on icon at bounding box center [283, 488] width 14 height 24
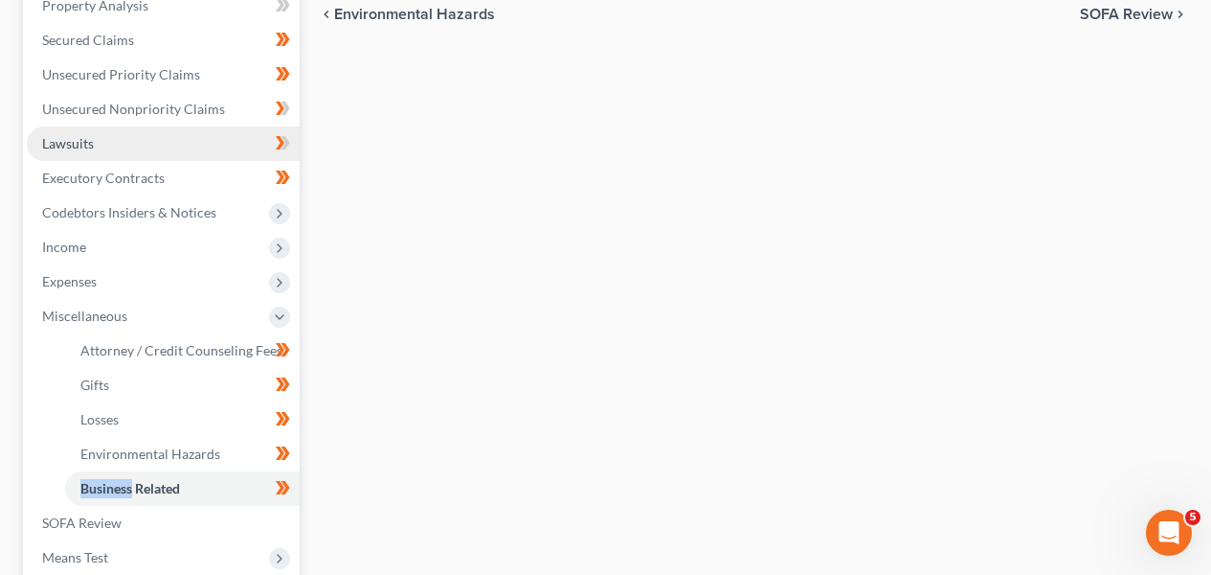
click at [207, 137] on link "Lawsuits" at bounding box center [163, 143] width 273 height 34
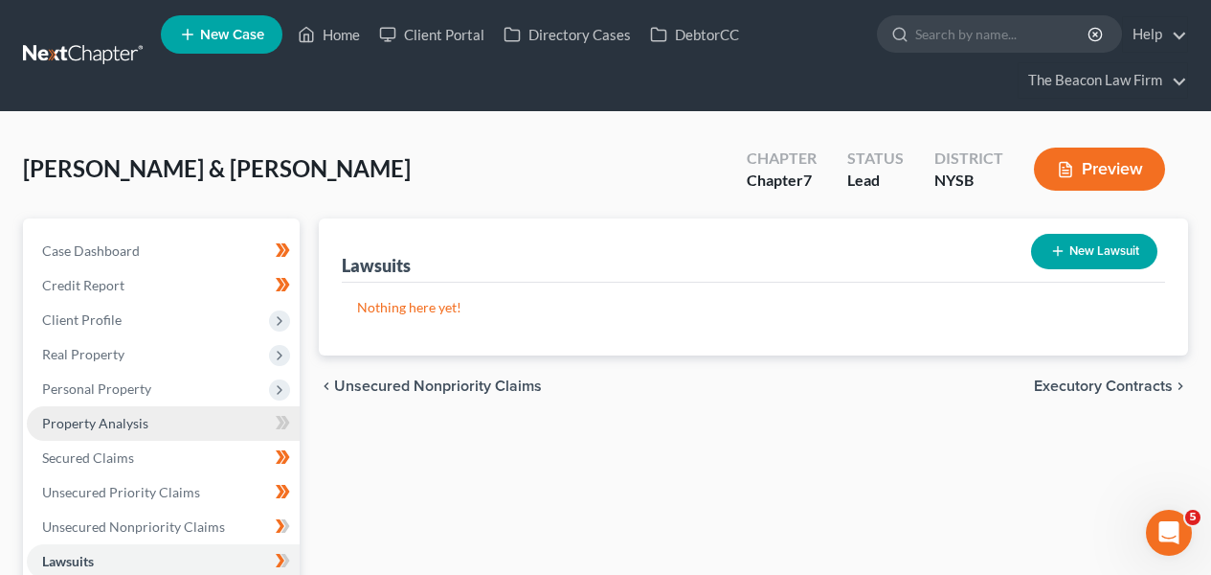
click at [190, 428] on link "Property Analysis" at bounding box center [163, 423] width 273 height 34
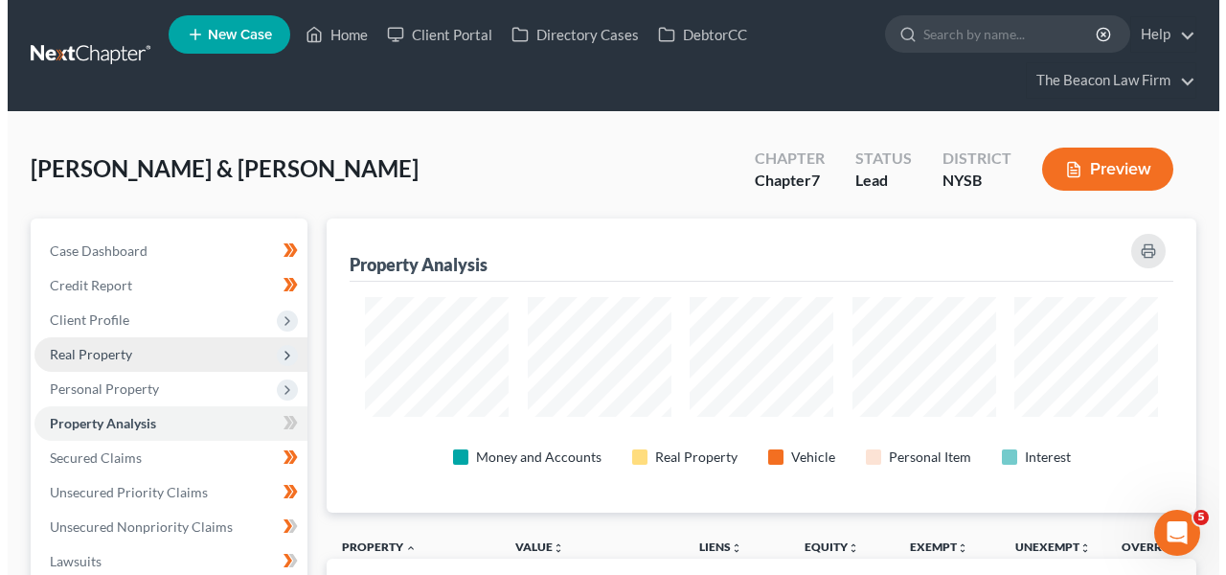
scroll to position [294, 869]
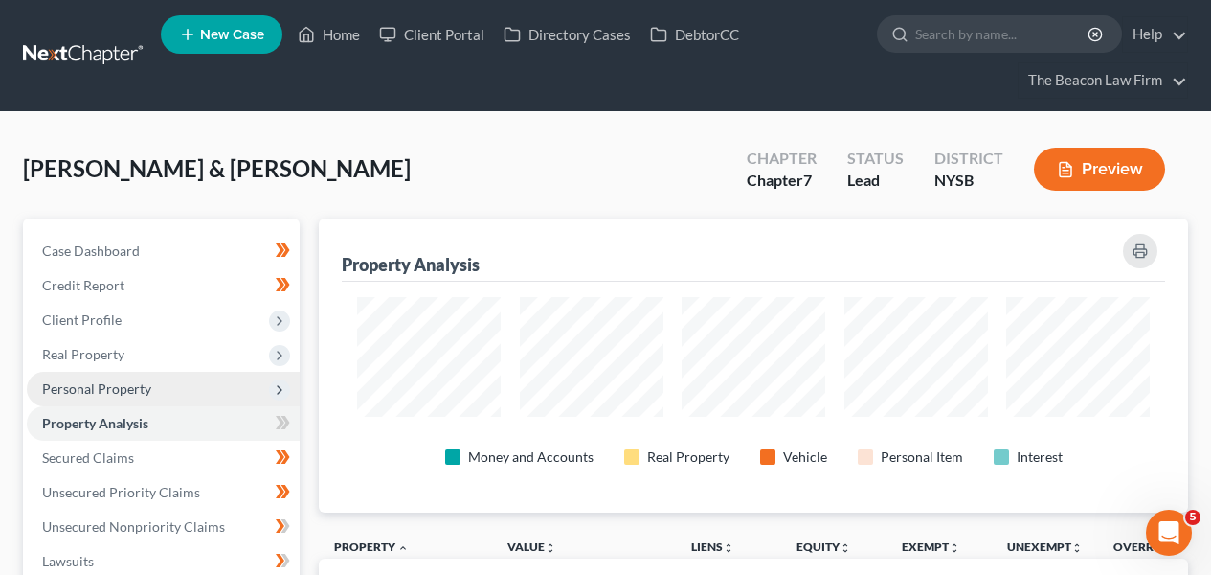
click at [163, 380] on span "Personal Property" at bounding box center [163, 389] width 273 height 34
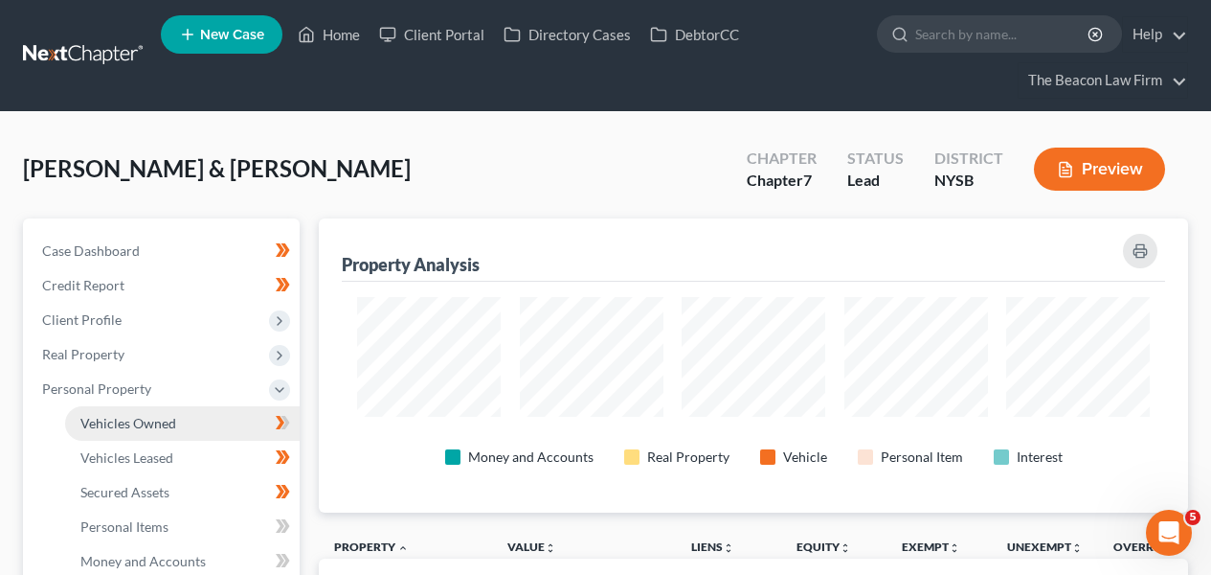
click at [162, 419] on span "Vehicles Owned" at bounding box center [128, 423] width 96 height 16
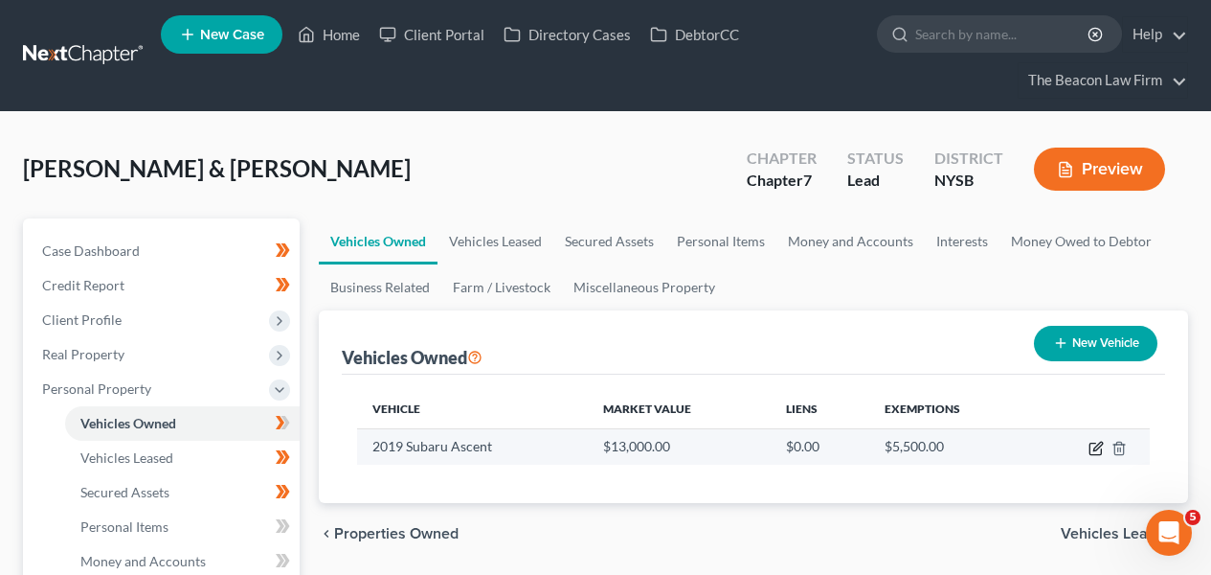
click at [1094, 457] on td at bounding box center [1091, 446] width 118 height 36
click at [1098, 447] on icon "button" at bounding box center [1098, 445] width 9 height 9
select select "0"
select select "7"
select select "3"
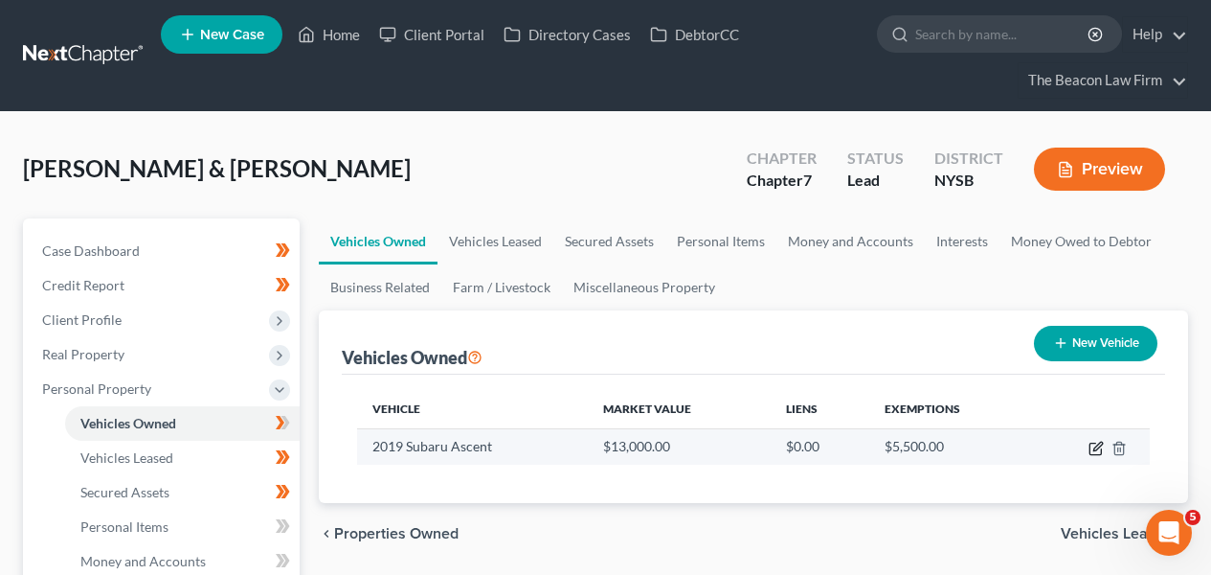
select select "0"
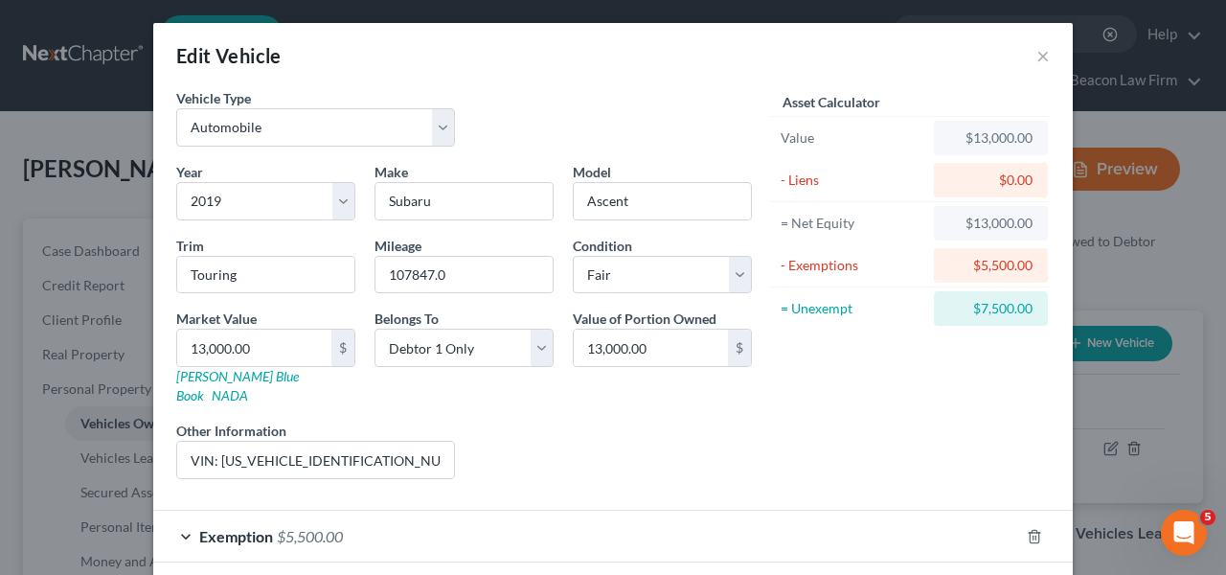
scroll to position [74, 0]
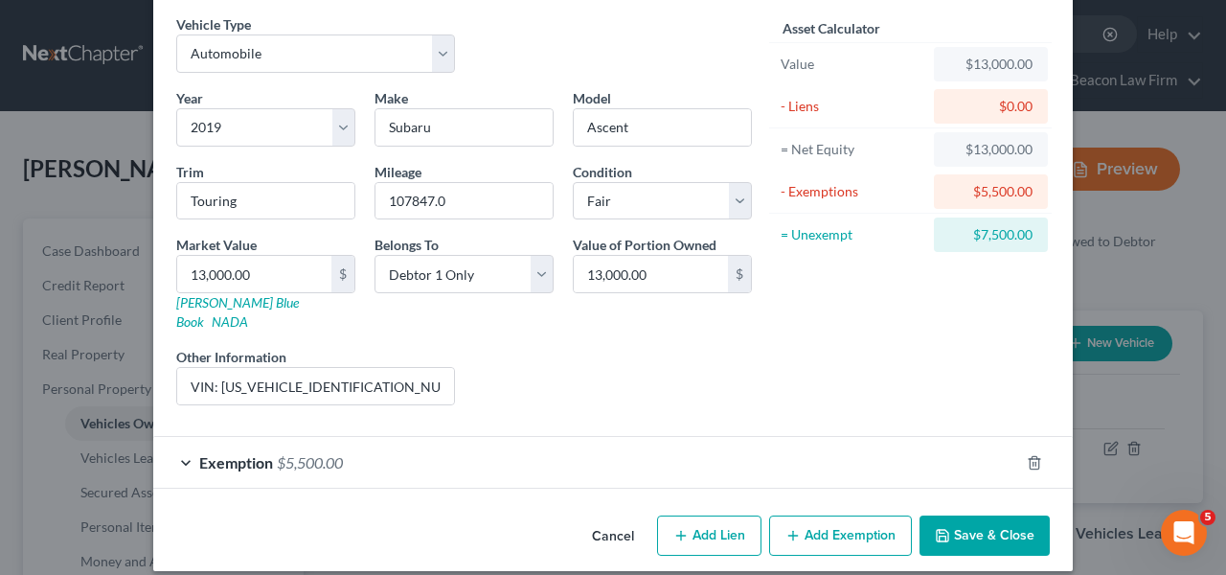
click at [938, 452] on div "Exemption $5,500.00" at bounding box center [586, 462] width 866 height 51
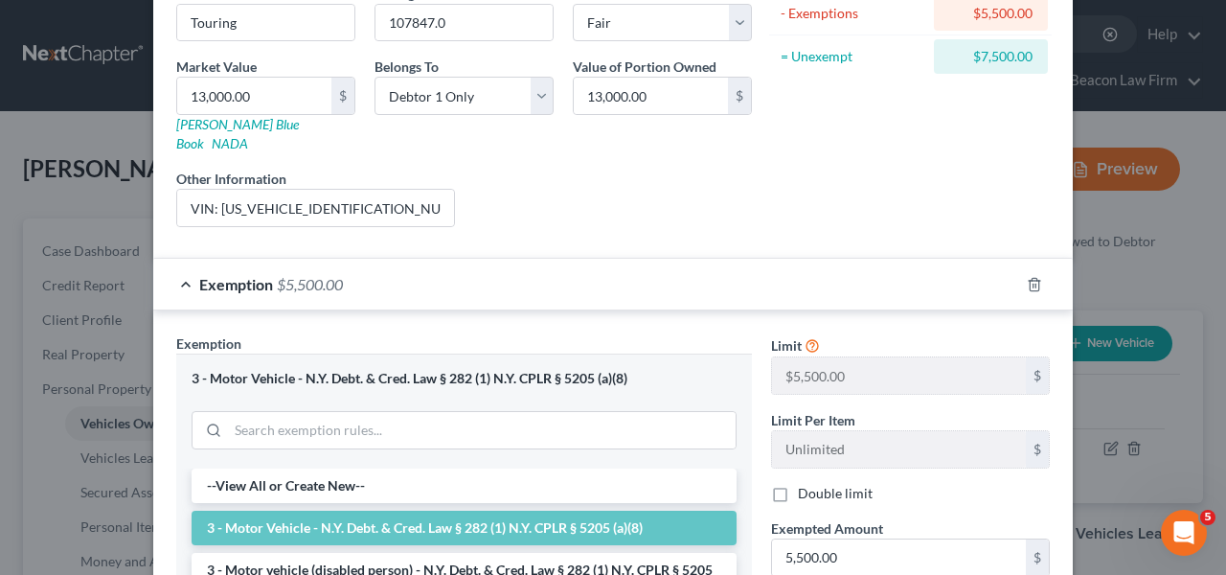
scroll to position [325, 0]
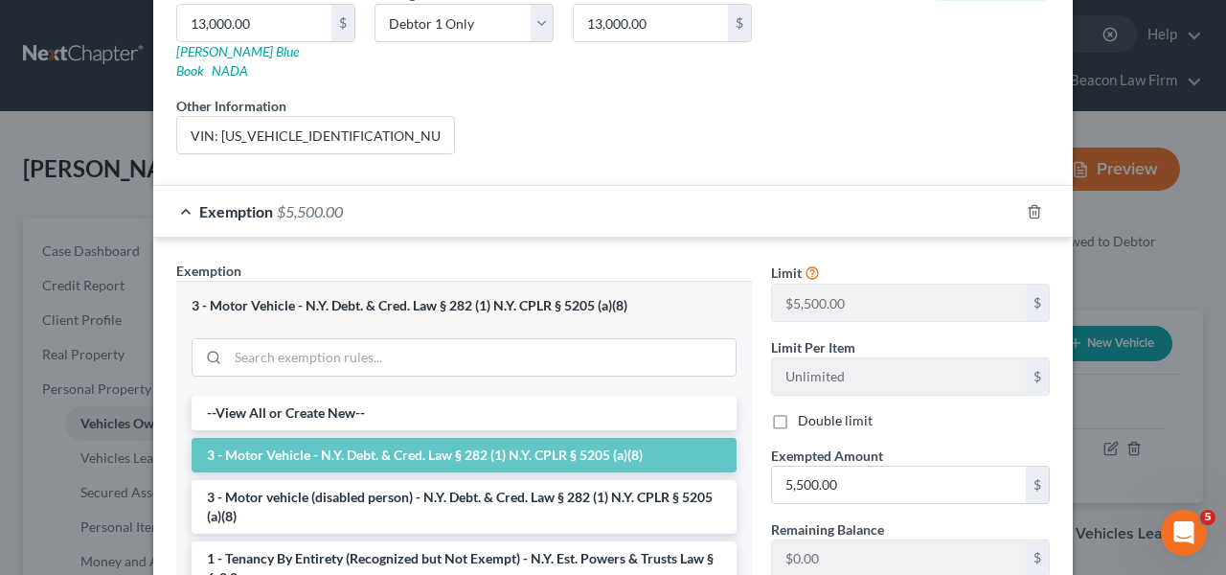
click at [849, 411] on label "Double limit" at bounding box center [835, 420] width 75 height 19
click at [818, 411] on input "Double limit" at bounding box center [811, 417] width 12 height 12
checkbox input "true"
click at [855, 475] on input "5,500.00" at bounding box center [899, 484] width 254 height 36
type input "11,000"
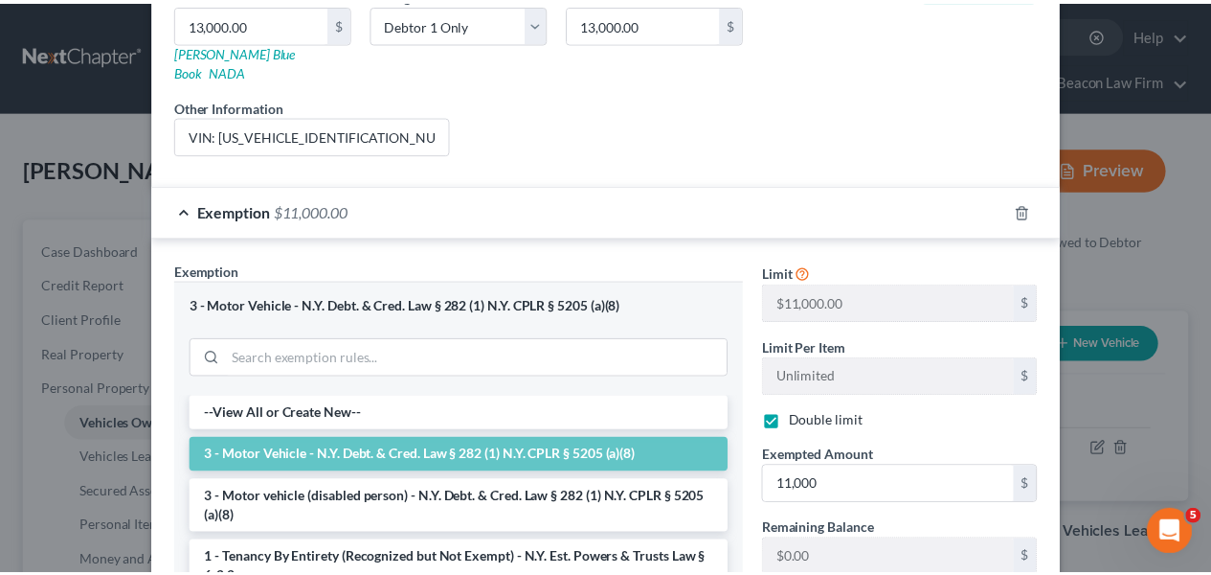
scroll to position [569, 0]
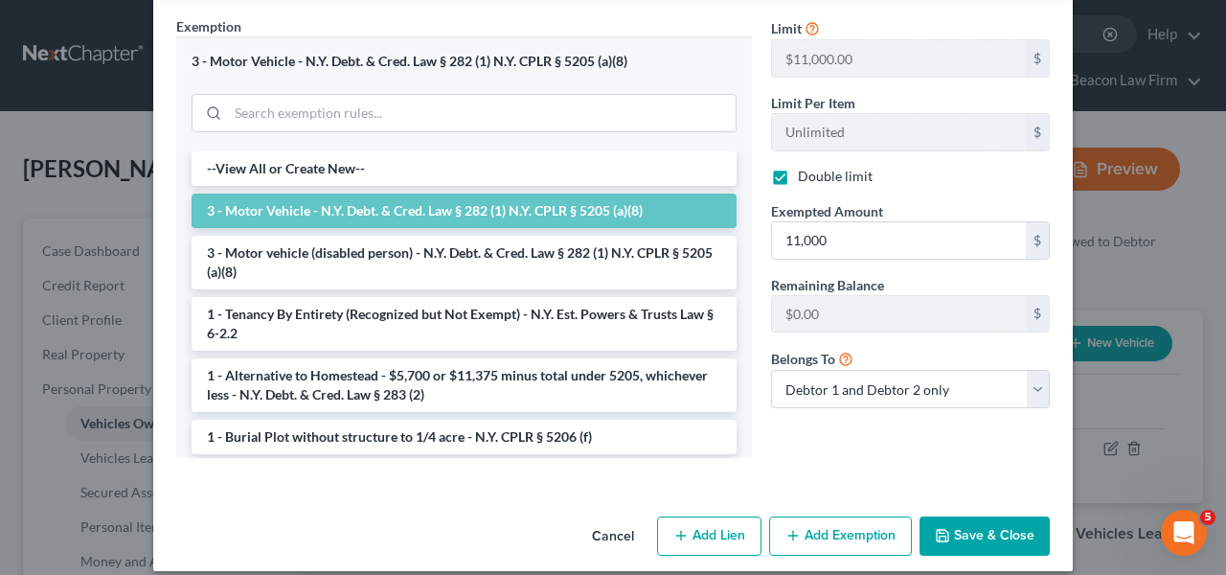
click at [1027, 520] on button "Save & Close" at bounding box center [984, 536] width 130 height 40
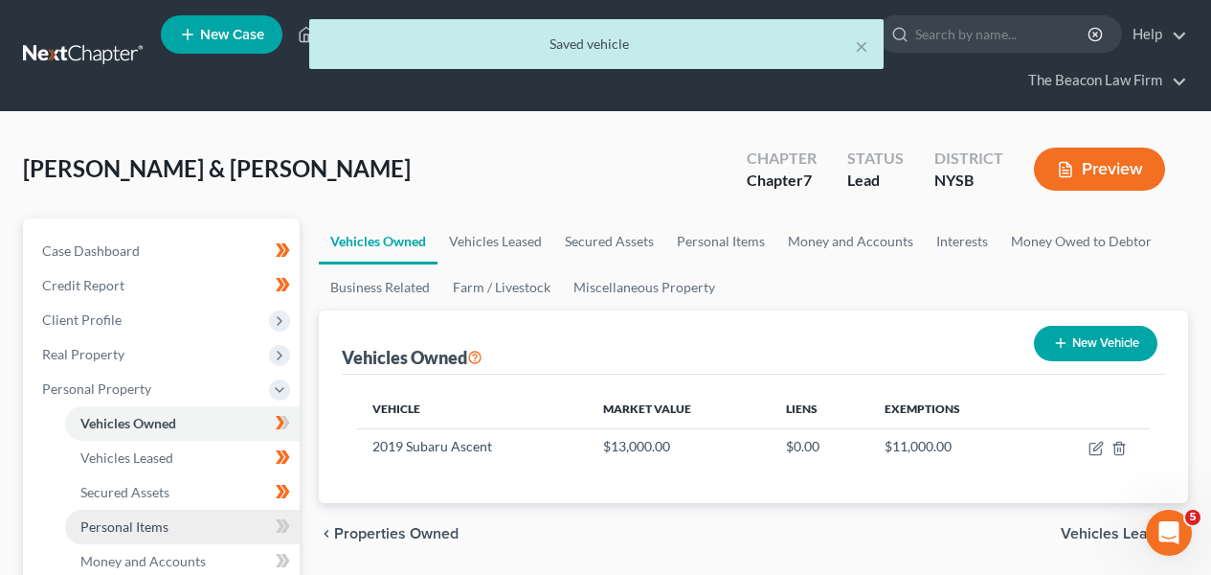
click at [247, 515] on link "Personal Items" at bounding box center [182, 526] width 235 height 34
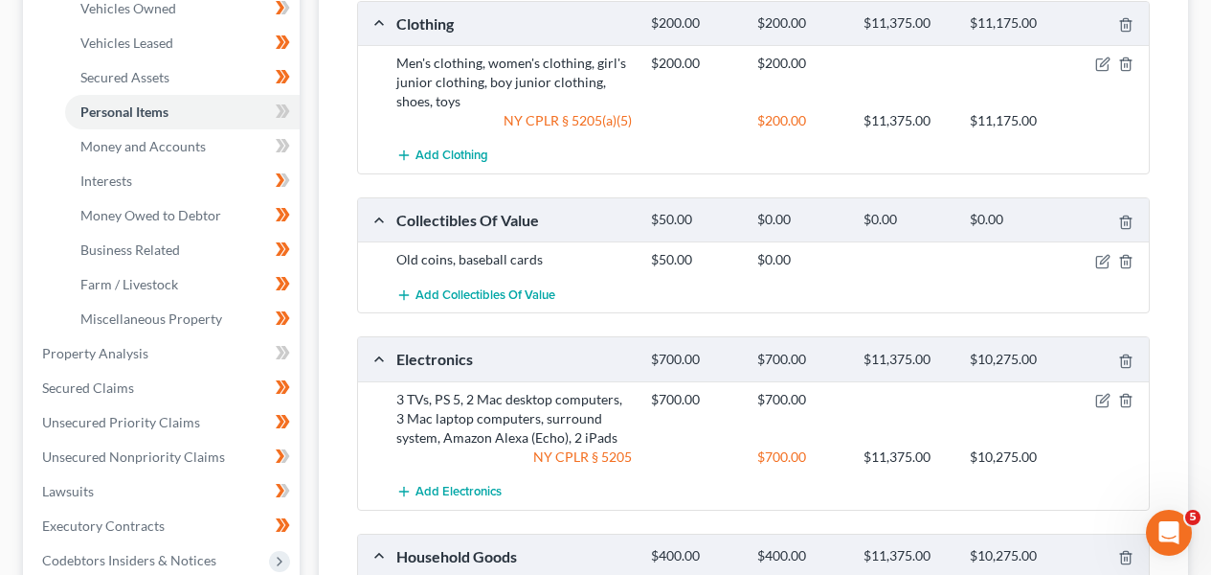
scroll to position [389, 0]
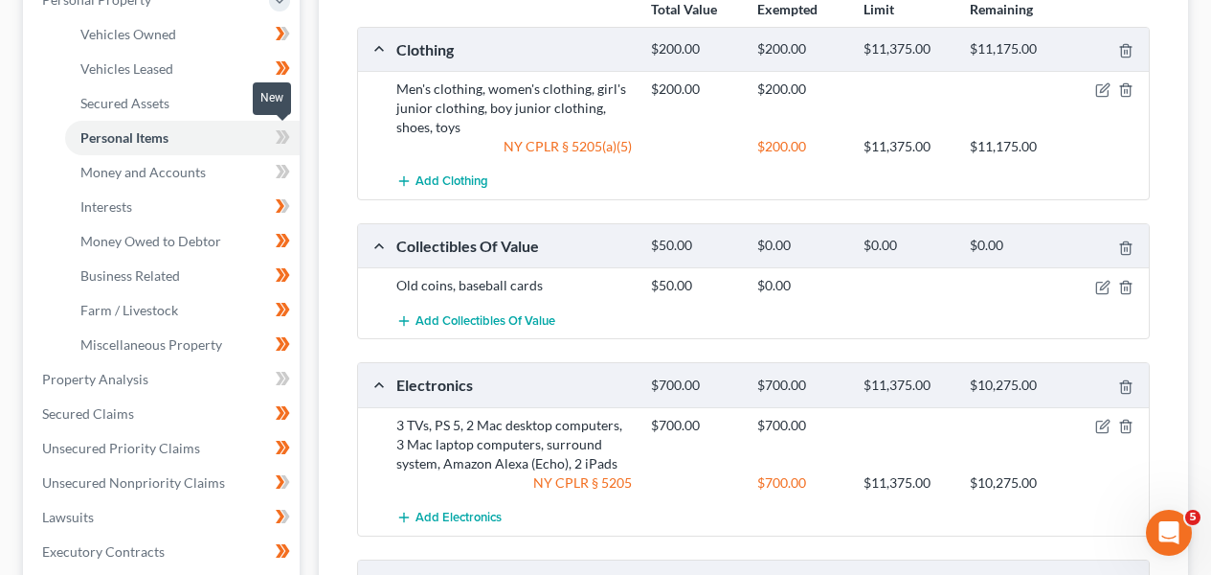
click at [279, 138] on icon at bounding box center [280, 136] width 9 height 13
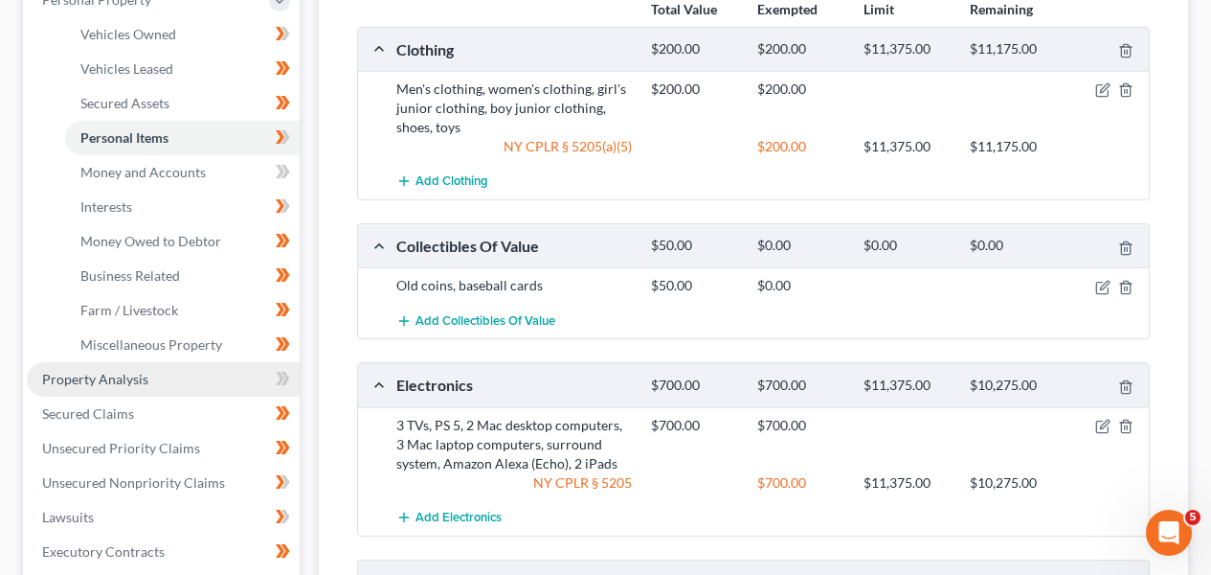
click at [195, 368] on link "Property Analysis" at bounding box center [163, 379] width 273 height 34
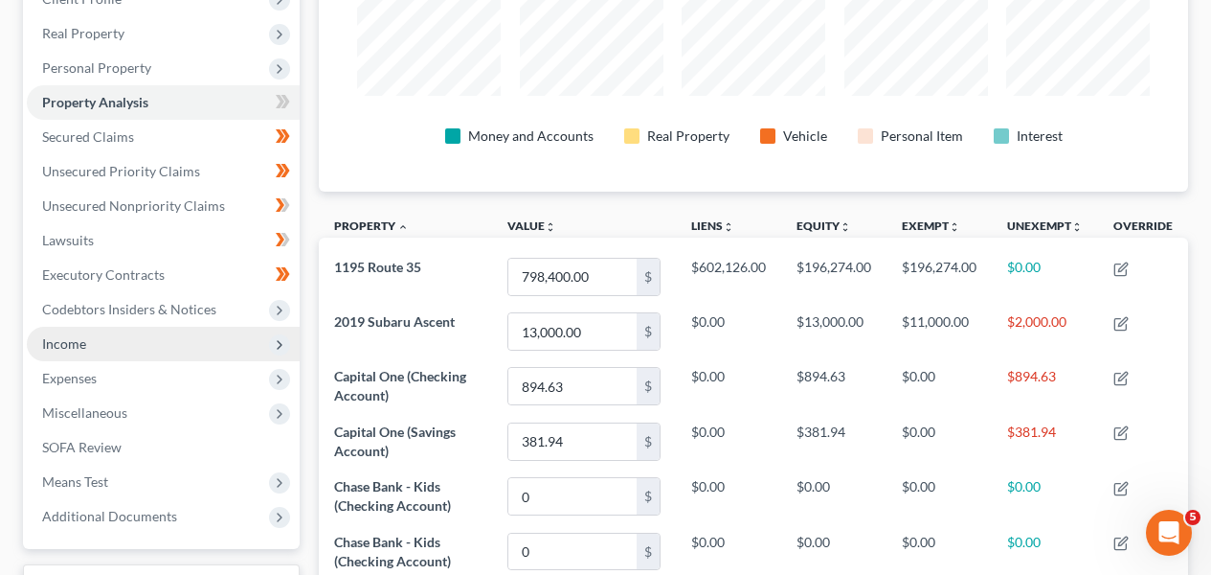
click at [183, 334] on span "Income" at bounding box center [163, 344] width 273 height 34
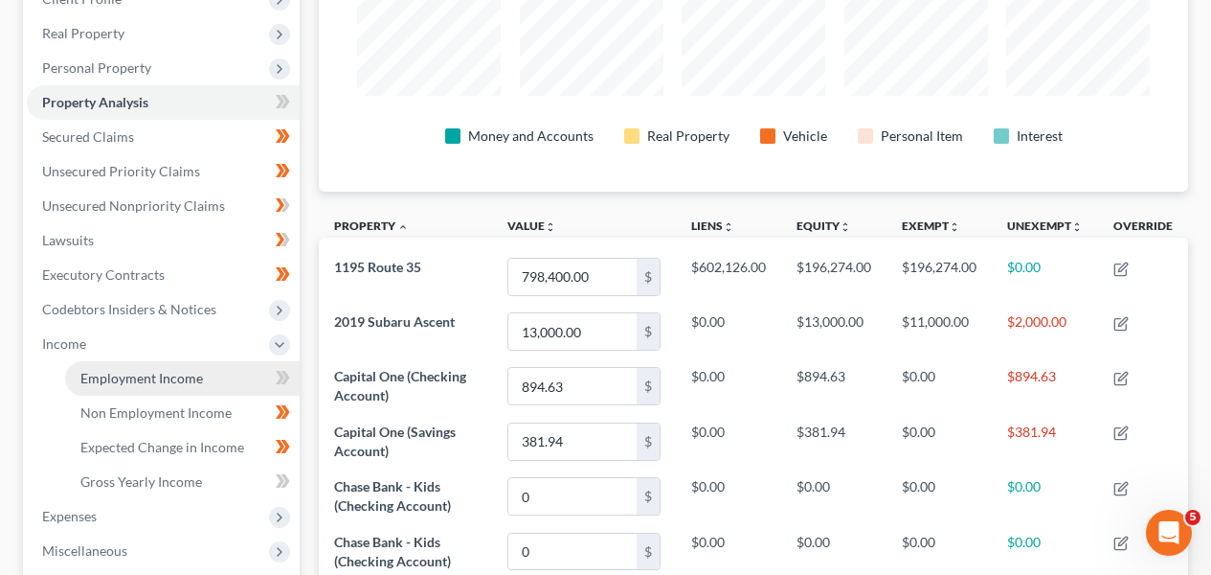
click at [182, 379] on span "Employment Income" at bounding box center [141, 378] width 123 height 16
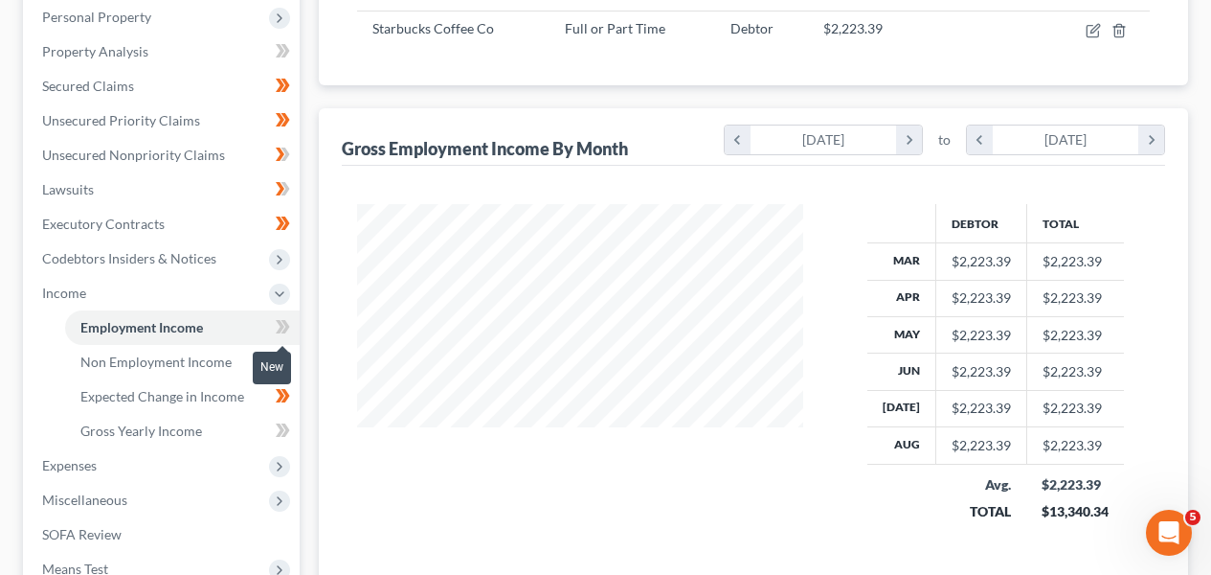
click at [281, 330] on icon at bounding box center [280, 326] width 9 height 13
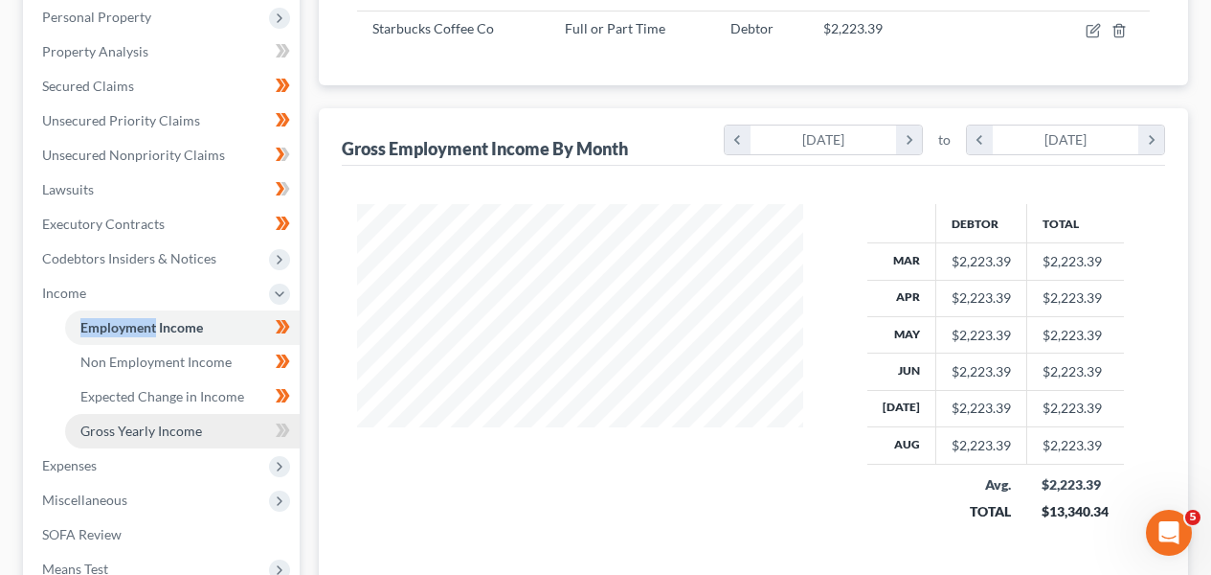
click at [243, 445] on link "Gross Yearly Income" at bounding box center [182, 431] width 235 height 34
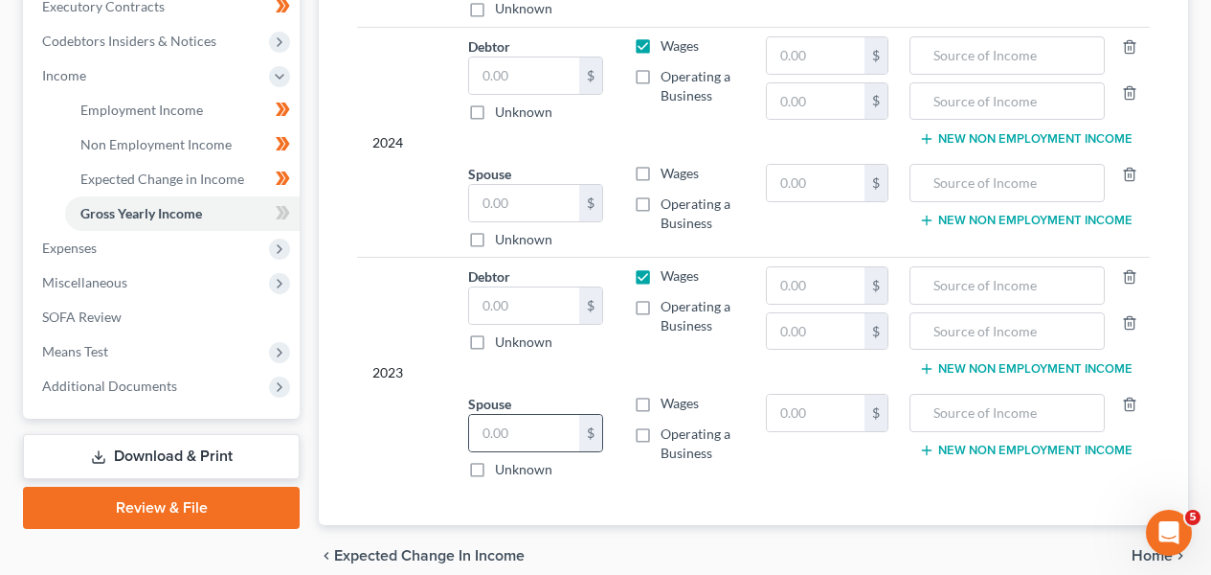
click at [511, 450] on div "$" at bounding box center [535, 433] width 135 height 38
click at [512, 443] on input "text" at bounding box center [524, 433] width 110 height 36
click at [211, 235] on span "Expenses" at bounding box center [163, 248] width 273 height 34
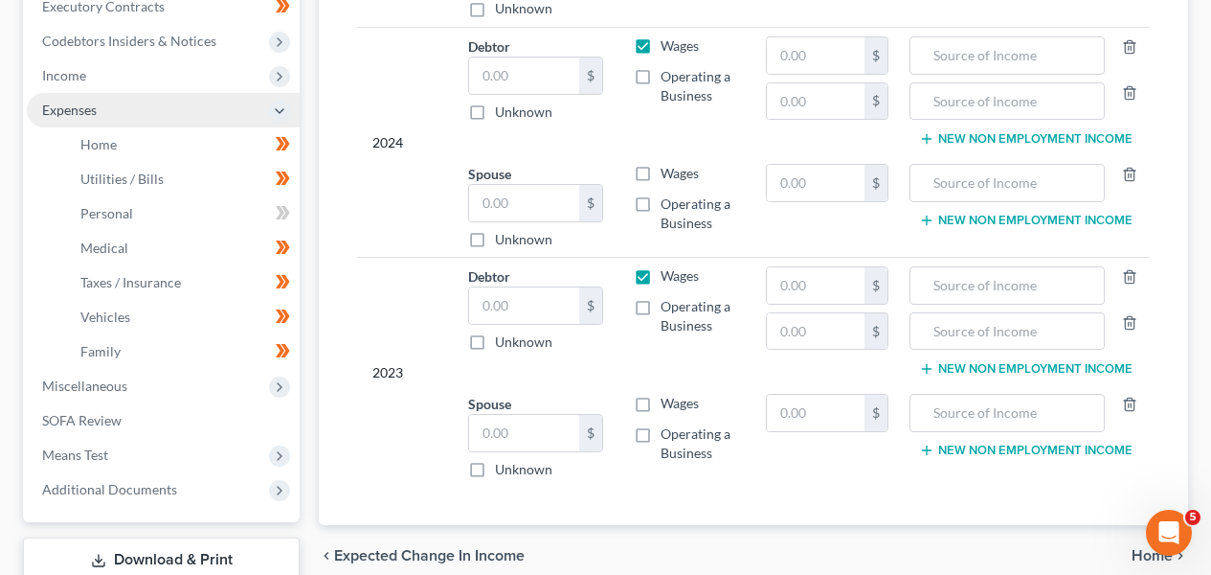
click at [207, 109] on span "Expenses" at bounding box center [163, 110] width 273 height 34
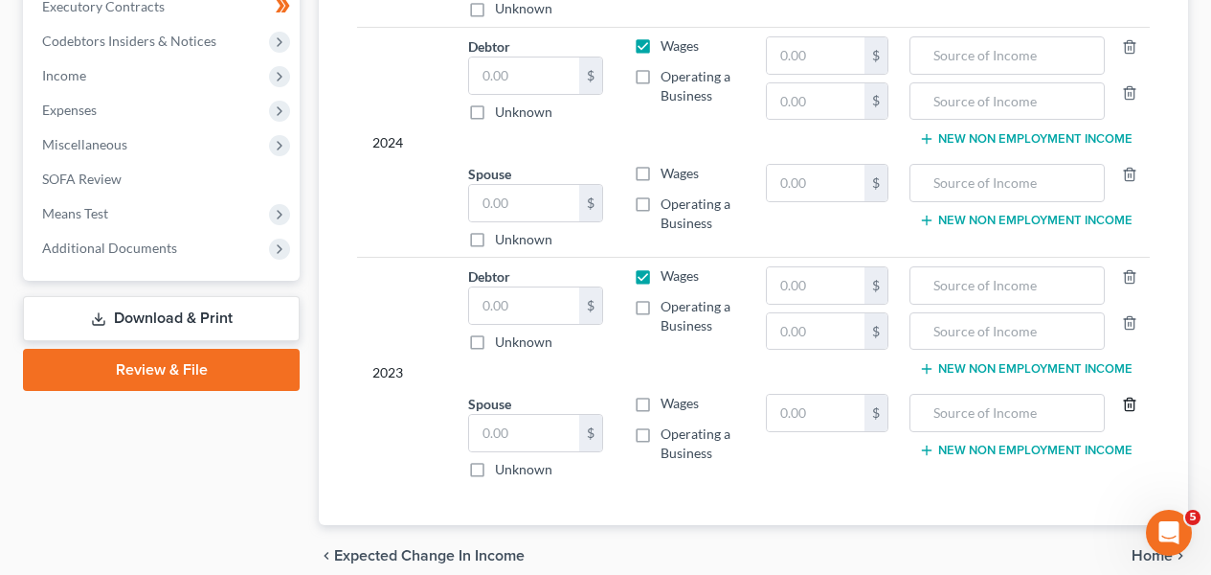
click at [1133, 401] on icon "button" at bounding box center [1129, 403] width 15 height 15
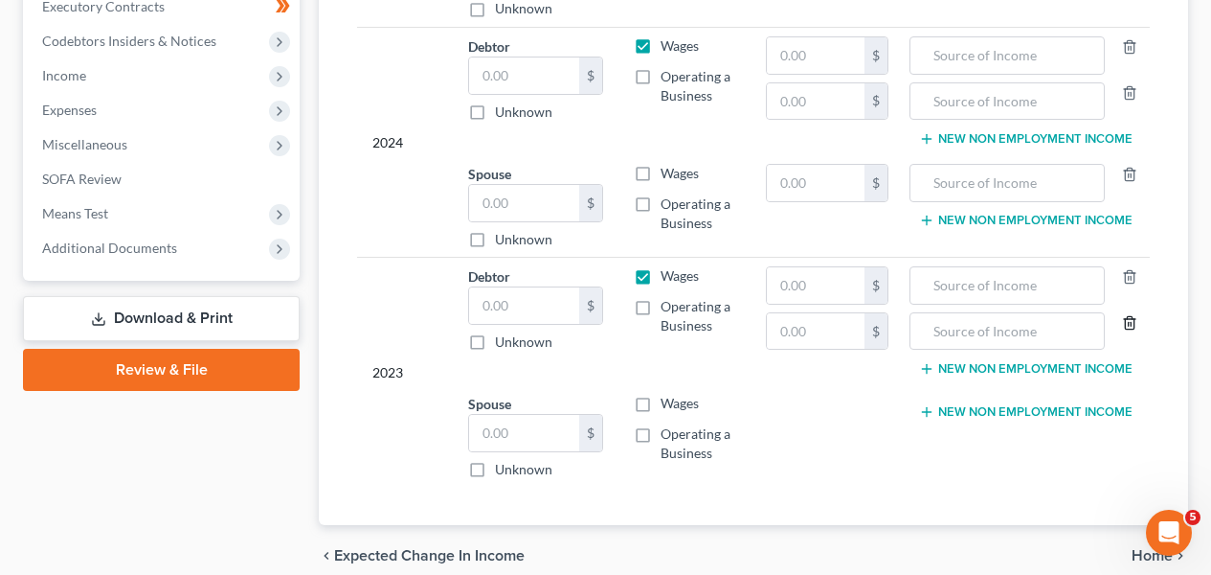
click at [1133, 327] on icon "button" at bounding box center [1129, 322] width 15 height 15
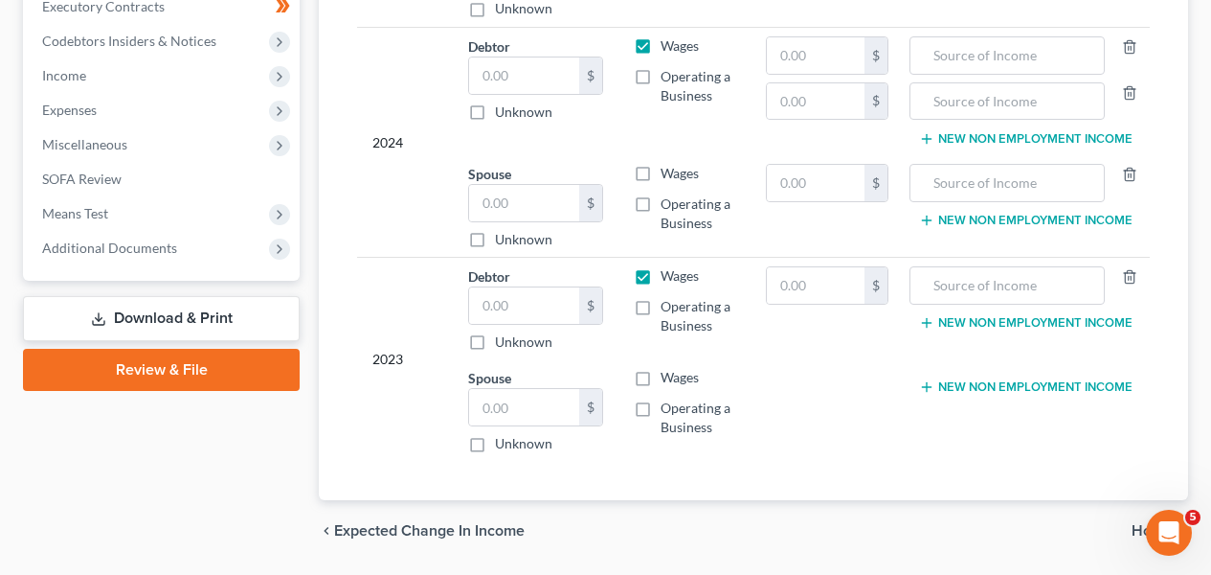
click at [1132, 290] on div at bounding box center [1124, 285] width 39 height 38
click at [1132, 287] on div at bounding box center [1124, 285] width 39 height 38
click at [1132, 284] on div at bounding box center [1124, 285] width 39 height 38
click at [1132, 280] on line "button" at bounding box center [1132, 279] width 0 height 4
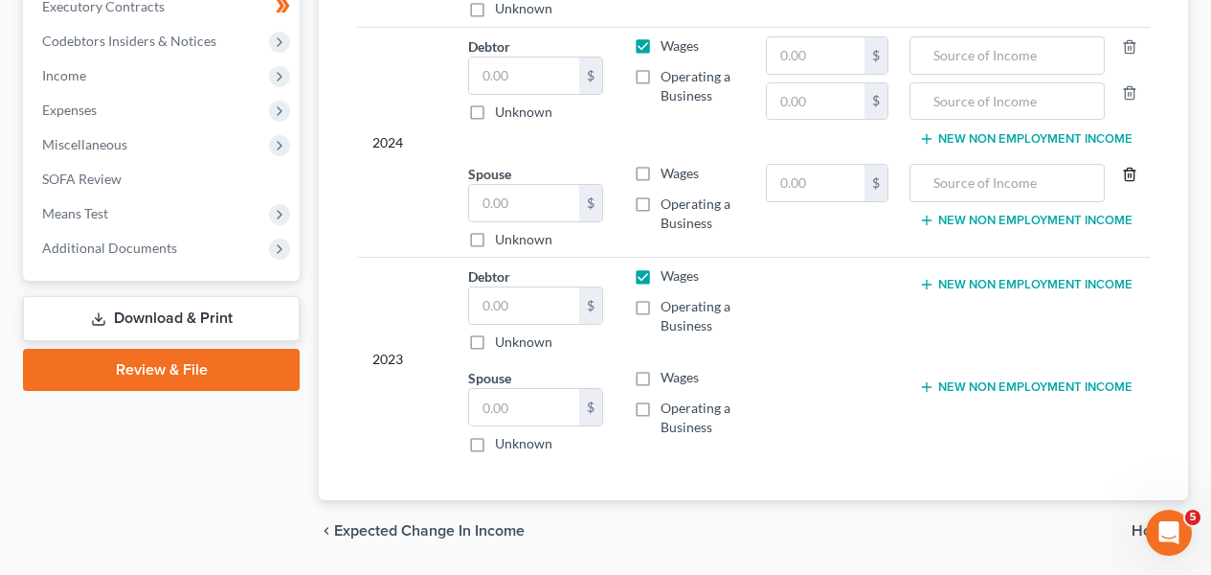
click at [1132, 178] on icon "button" at bounding box center [1129, 174] width 15 height 15
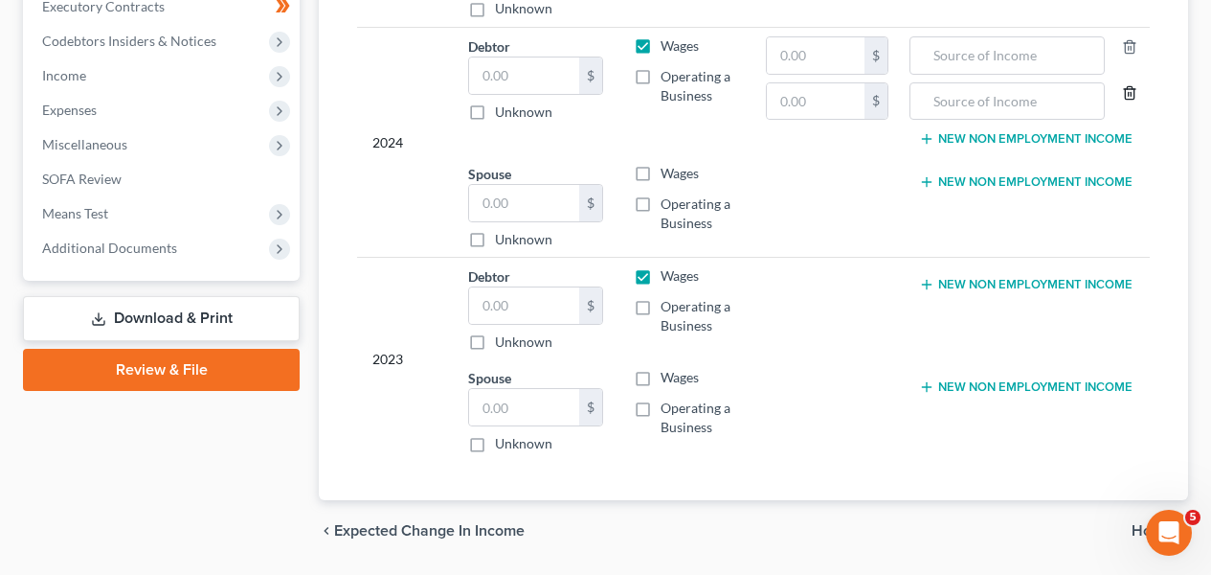
click at [1123, 91] on icon "button" at bounding box center [1129, 92] width 15 height 15
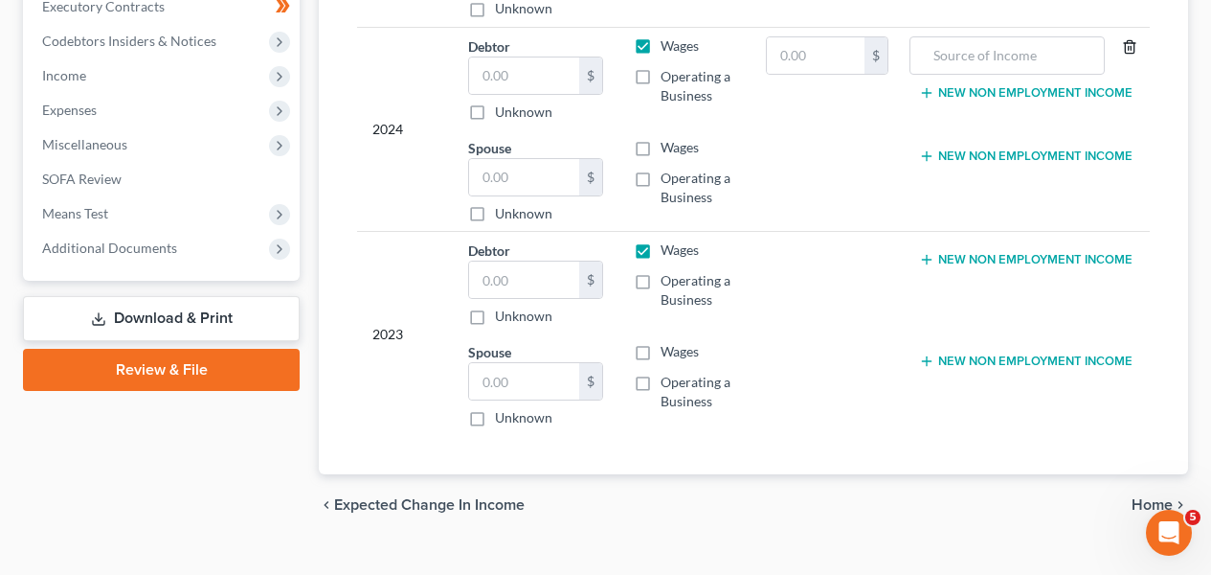
drag, startPoint x: 1122, startPoint y: 48, endPoint x: 1134, endPoint y: 48, distance: 11.5
click at [1123, 48] on icon "button" at bounding box center [1129, 46] width 15 height 15
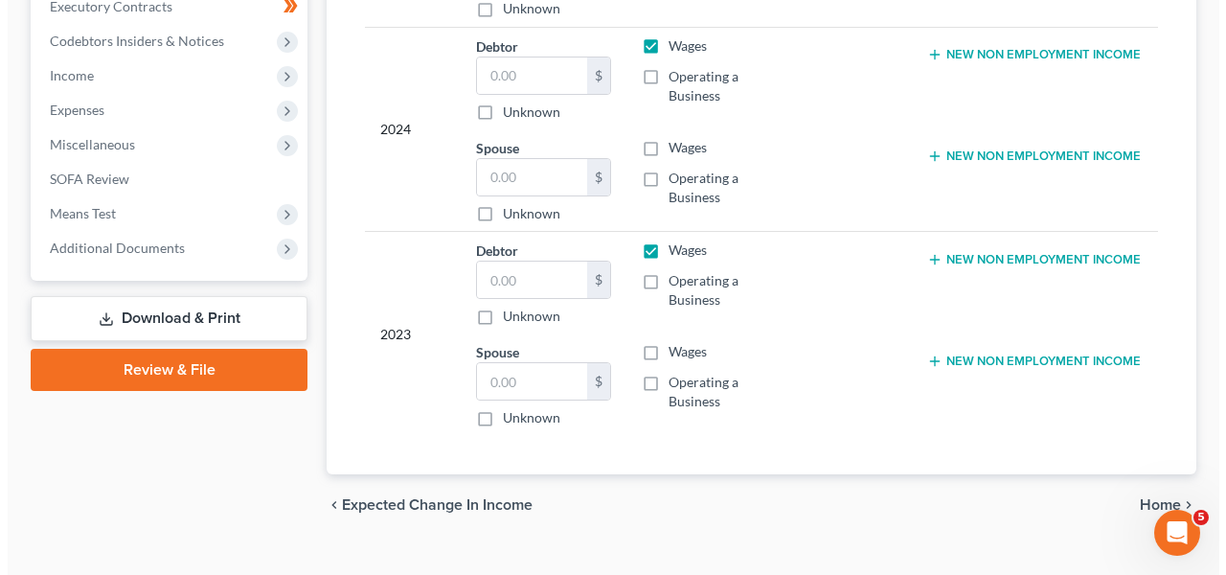
scroll to position [34, 0]
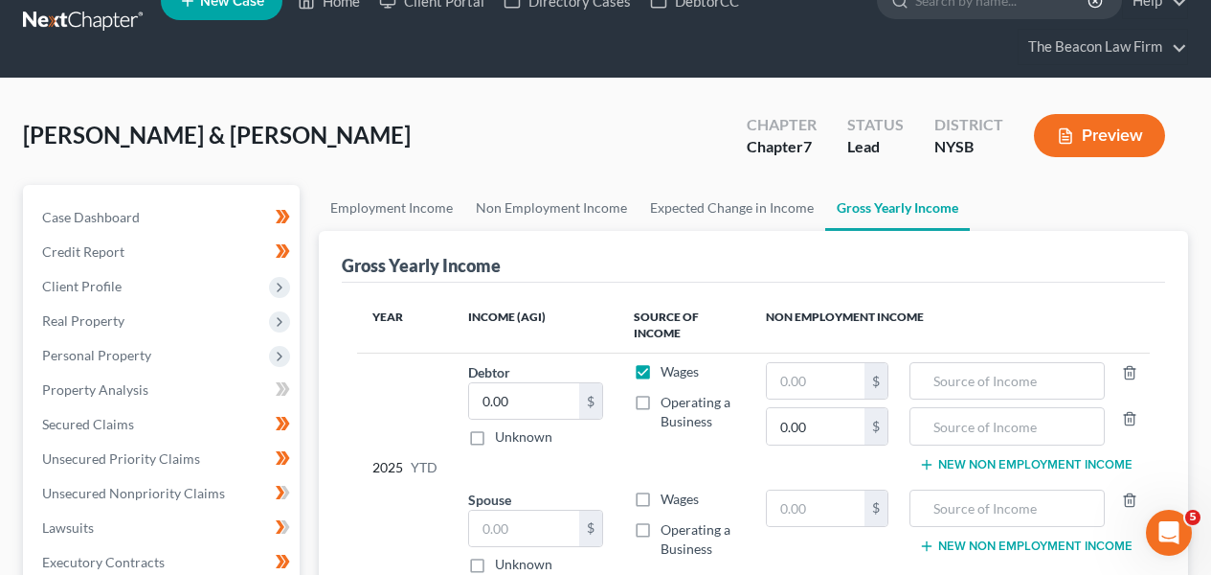
click at [122, 30] on link at bounding box center [84, 22] width 123 height 34
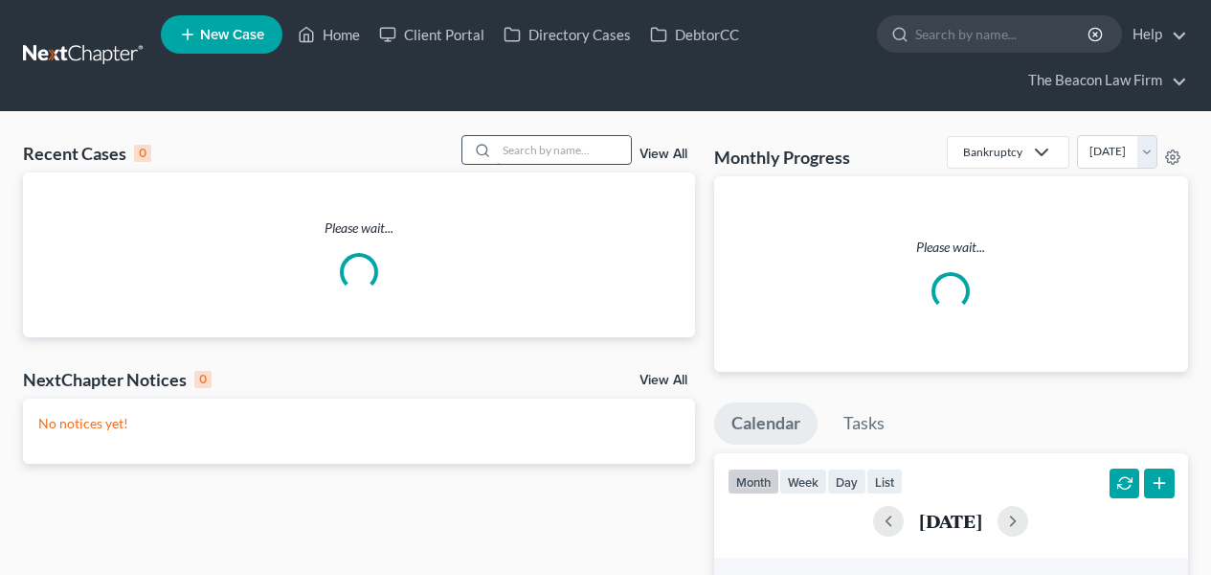
click at [587, 143] on input "search" at bounding box center [564, 150] width 134 height 28
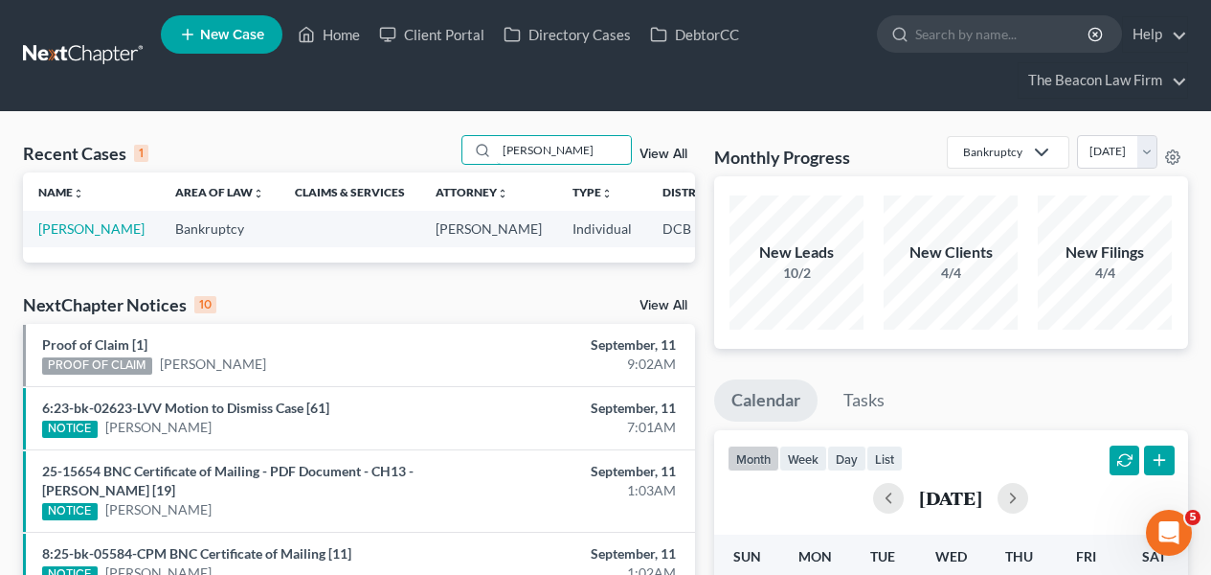
type input "[PERSON_NAME]"
click at [81, 234] on td "[PERSON_NAME]" at bounding box center [91, 228] width 137 height 35
click at [78, 235] on td "[PERSON_NAME]" at bounding box center [91, 228] width 137 height 35
click at [74, 238] on td "[PERSON_NAME]" at bounding box center [91, 228] width 137 height 35
click at [73, 237] on link "[PERSON_NAME]" at bounding box center [91, 228] width 106 height 16
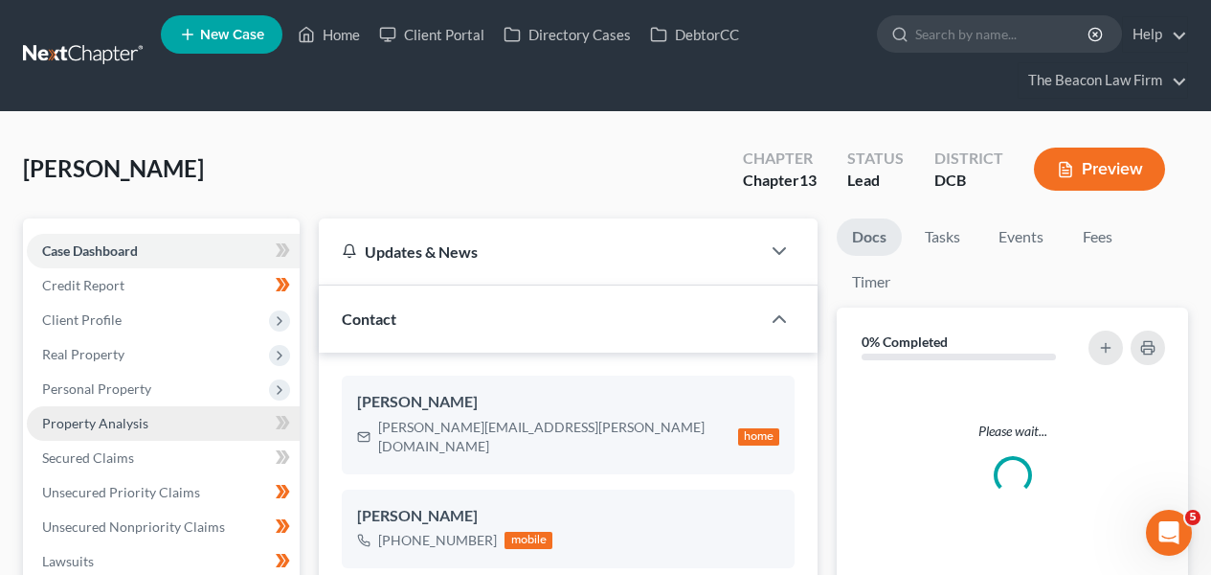
click at [218, 411] on link "Property Analysis" at bounding box center [163, 423] width 273 height 34
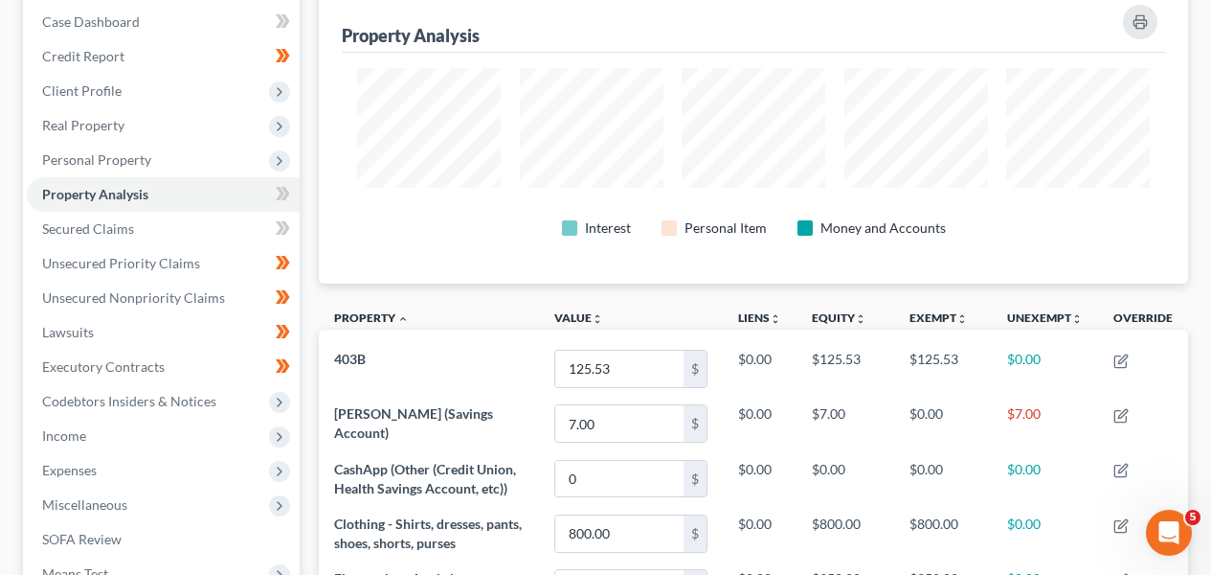
scroll to position [193, 0]
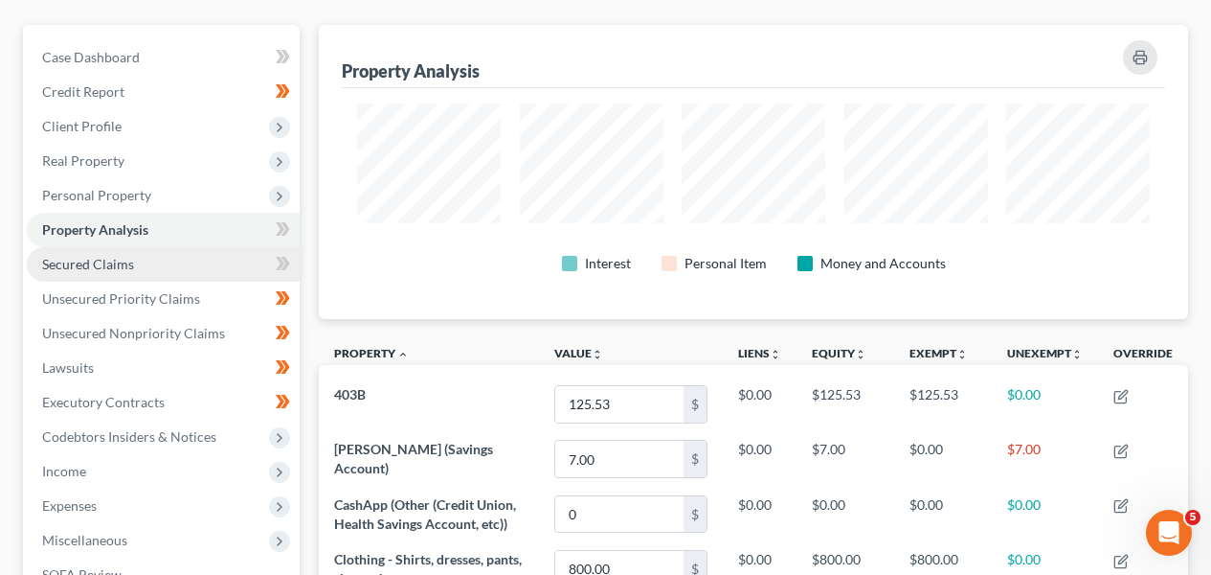
click at [205, 258] on link "Secured Claims" at bounding box center [163, 264] width 273 height 34
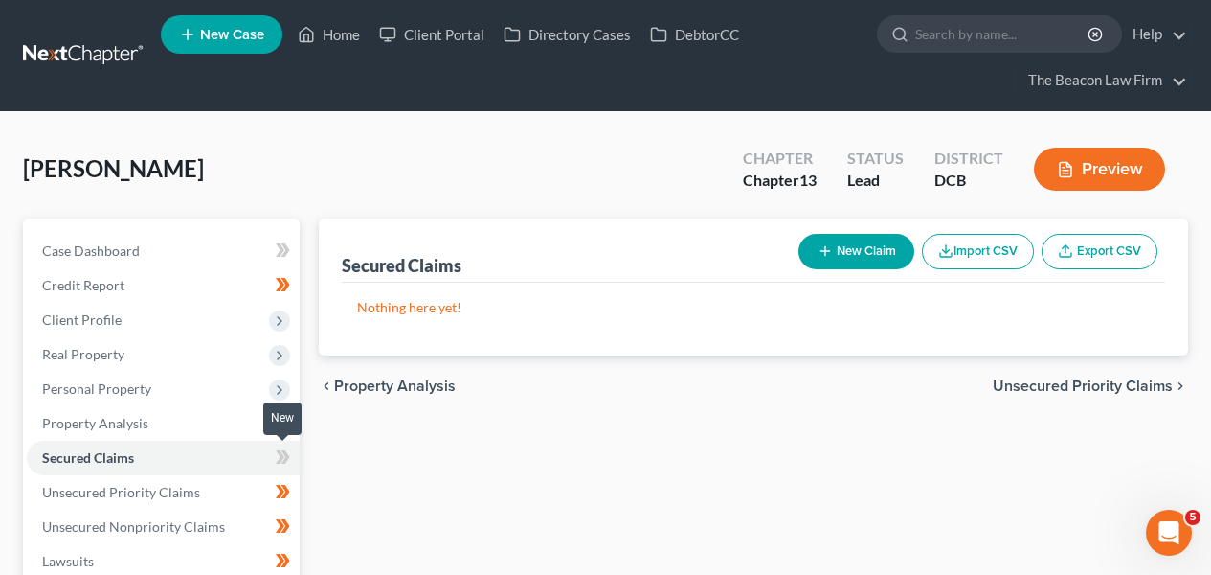
click at [287, 461] on icon at bounding box center [283, 457] width 14 height 24
click at [288, 460] on icon at bounding box center [283, 457] width 14 height 24
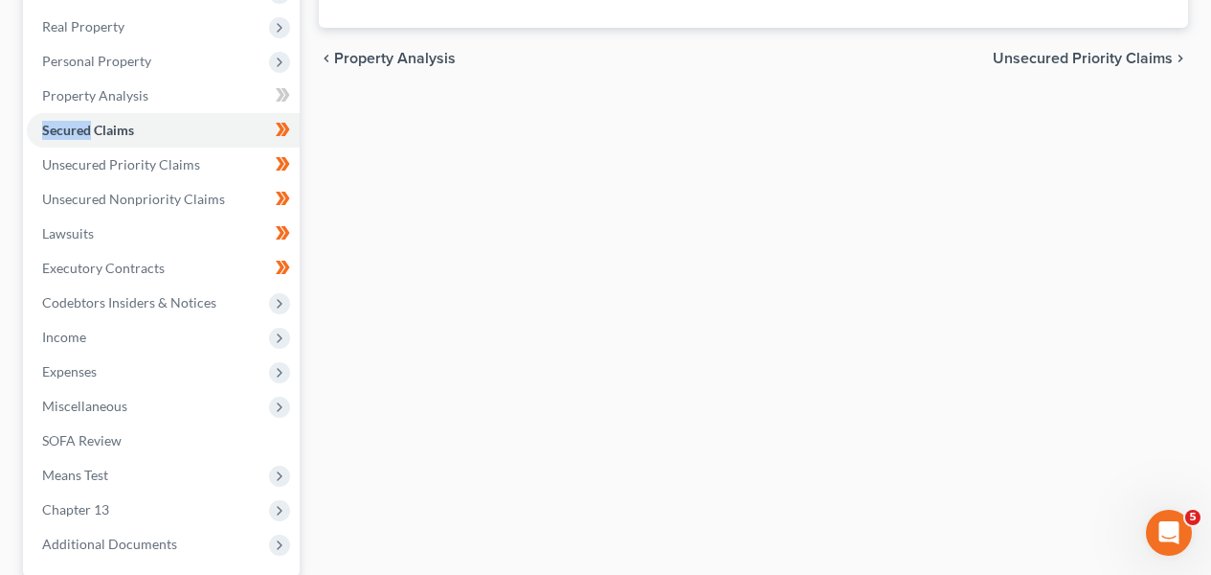
scroll to position [370, 0]
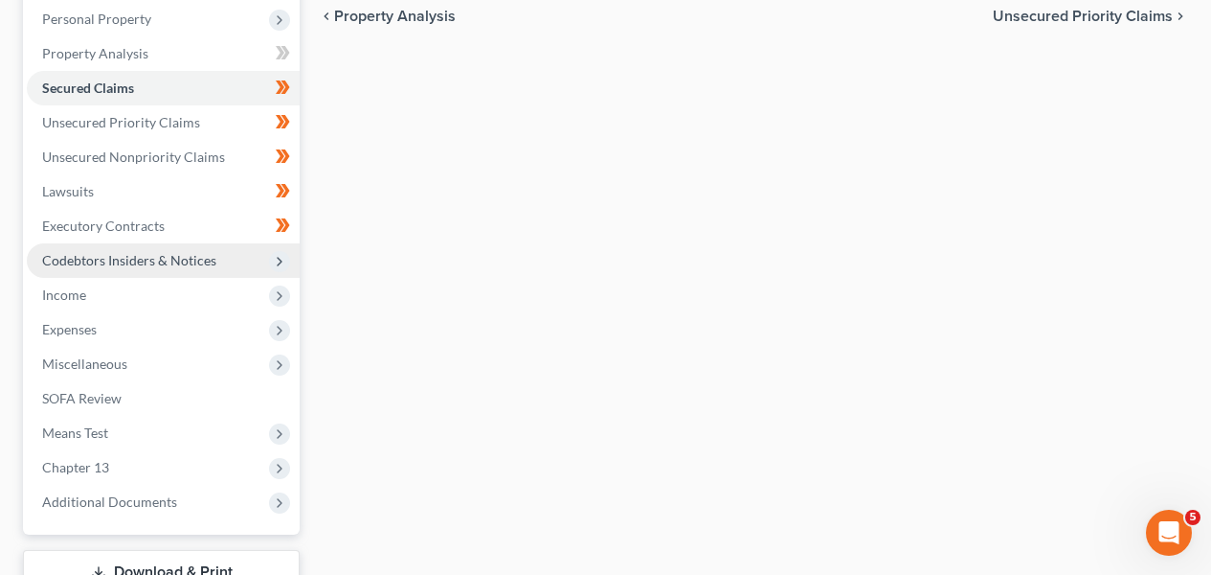
click at [207, 246] on span "Codebtors Insiders & Notices" at bounding box center [163, 260] width 273 height 34
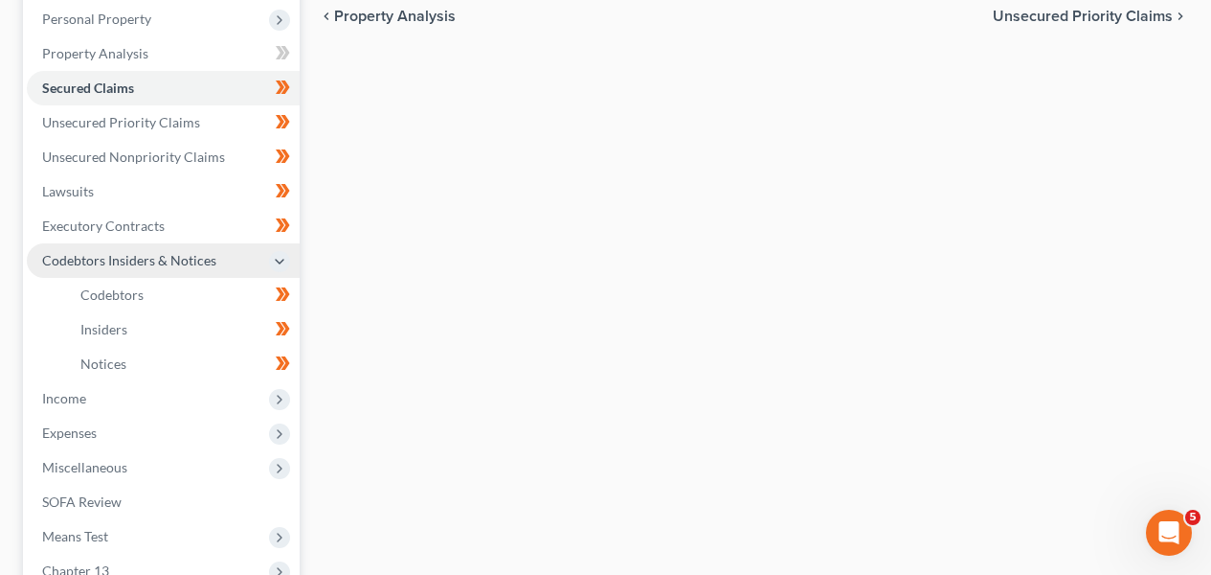
click at [204, 259] on span "Codebtors Insiders & Notices" at bounding box center [129, 260] width 174 height 16
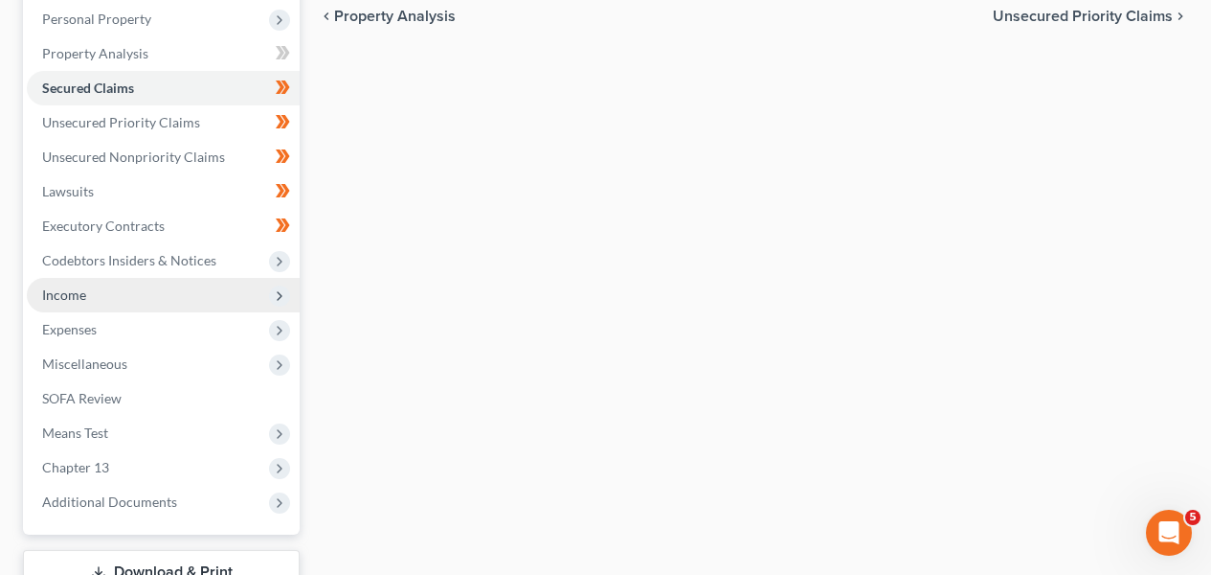
click at [193, 289] on span "Income" at bounding box center [163, 295] width 273 height 34
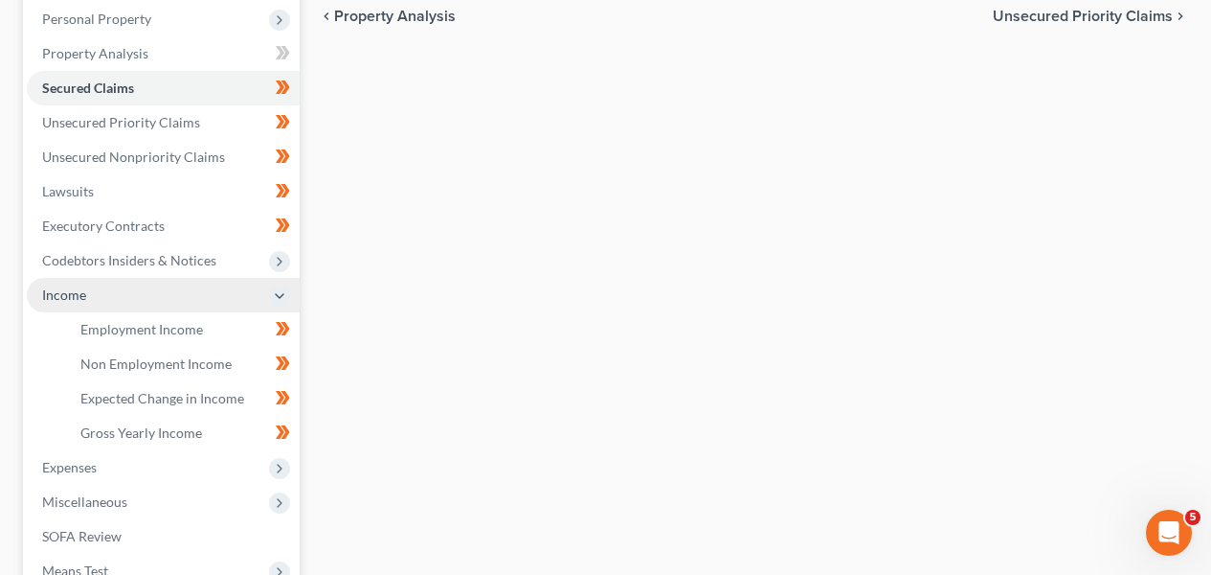
click at [193, 289] on span "Income" at bounding box center [163, 295] width 273 height 34
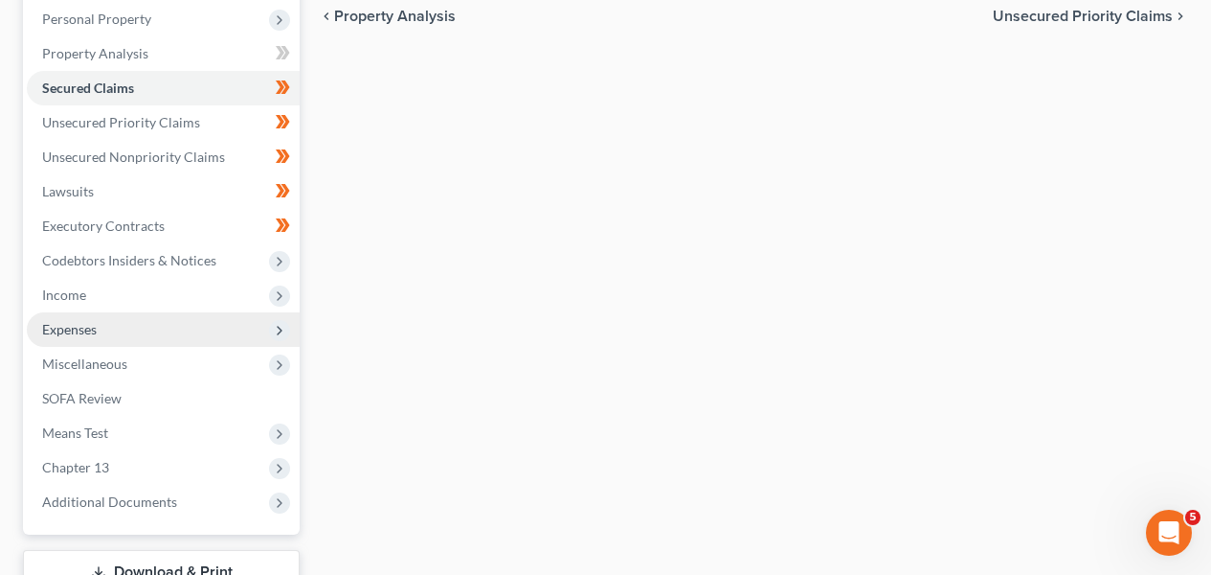
click at [185, 331] on span "Expenses" at bounding box center [163, 329] width 273 height 34
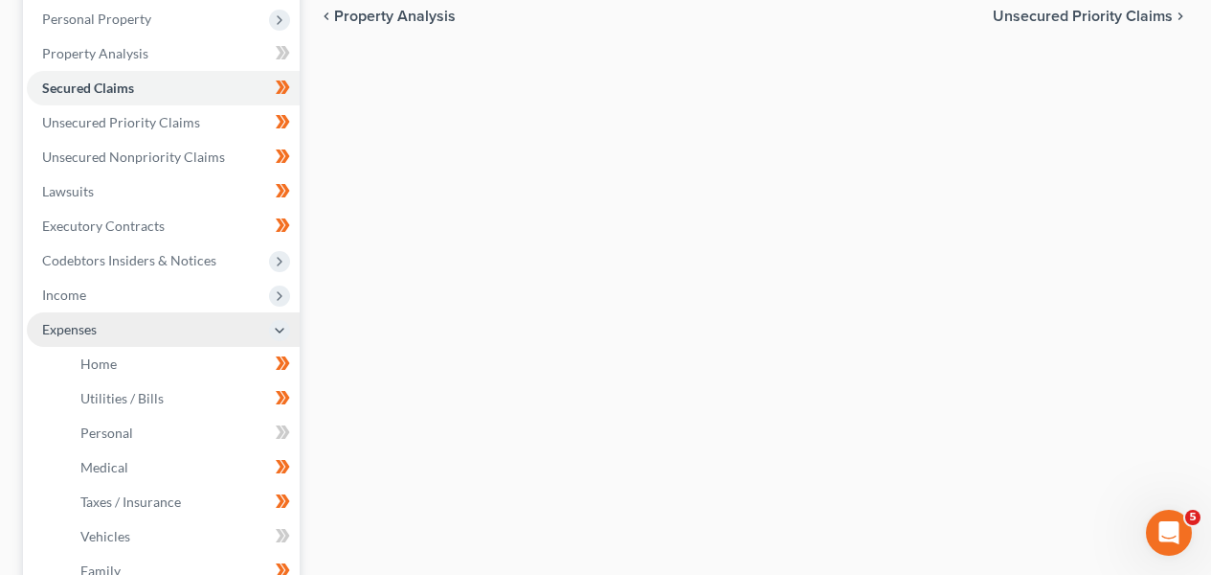
click at [185, 331] on span "Expenses" at bounding box center [163, 329] width 273 height 34
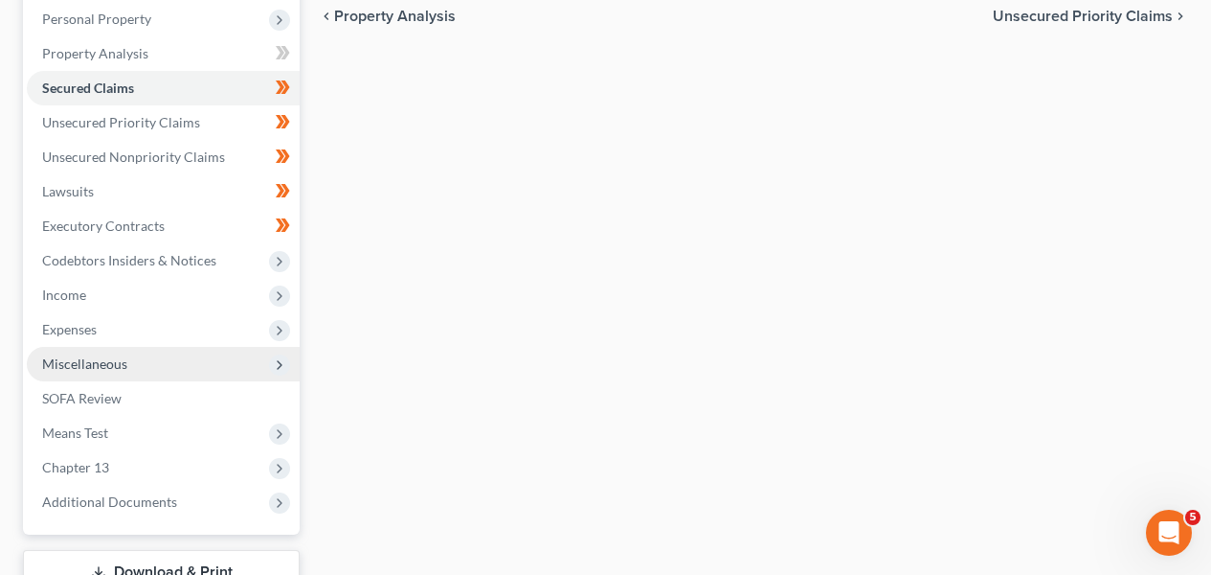
click at [181, 366] on span "Miscellaneous" at bounding box center [163, 364] width 273 height 34
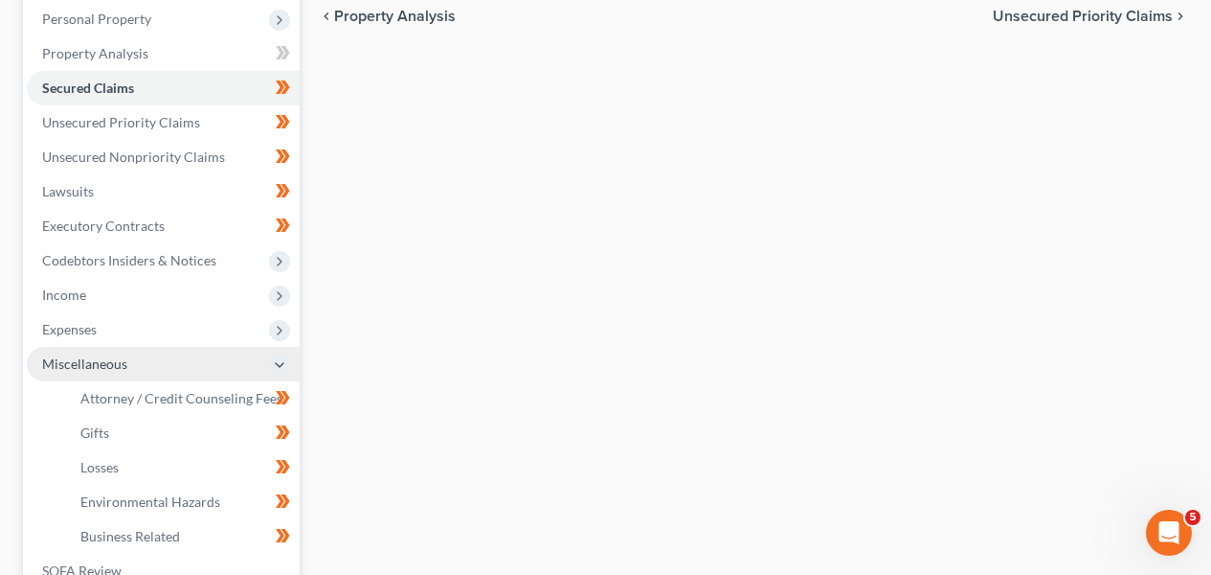
click at [181, 365] on span "Miscellaneous" at bounding box center [163, 364] width 273 height 34
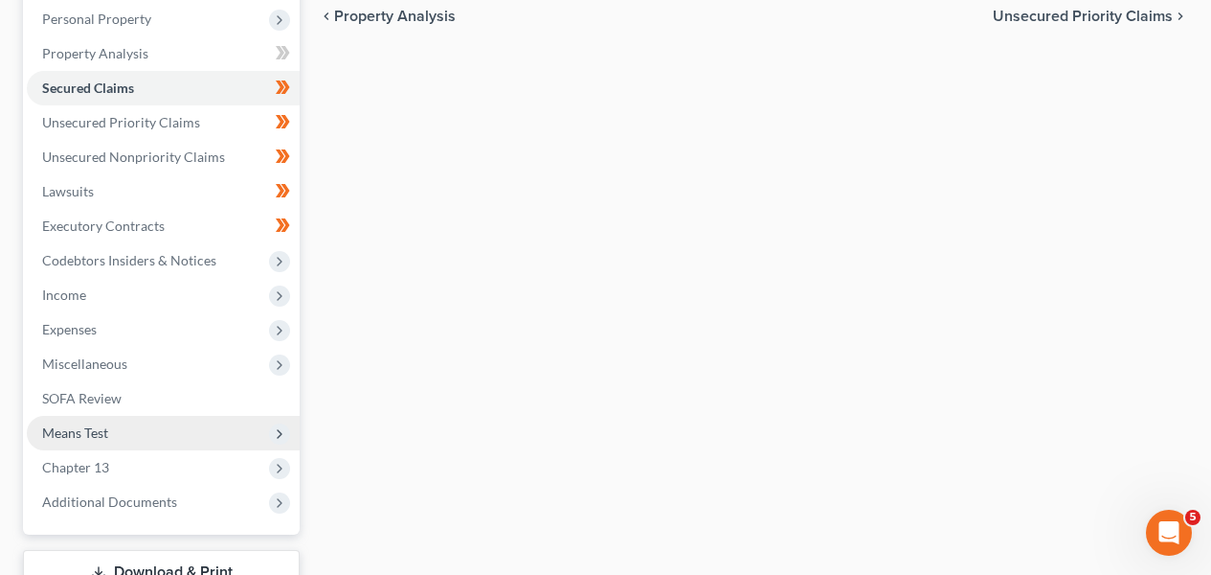
click at [173, 417] on span "Means Test" at bounding box center [163, 433] width 273 height 34
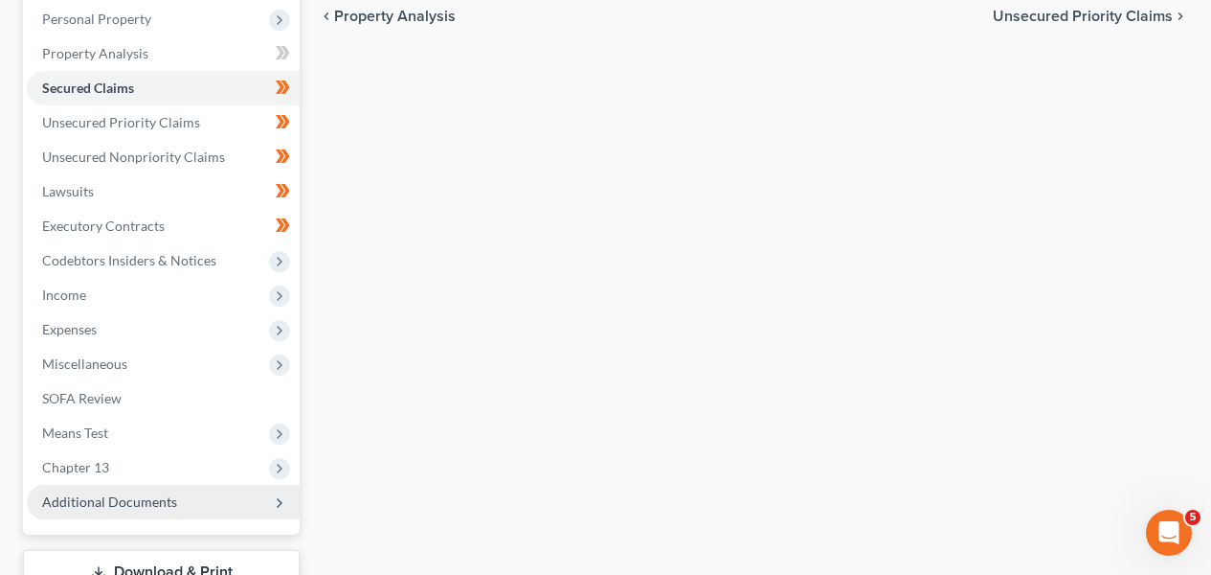
click at [183, 502] on span "Additional Documents" at bounding box center [163, 502] width 273 height 34
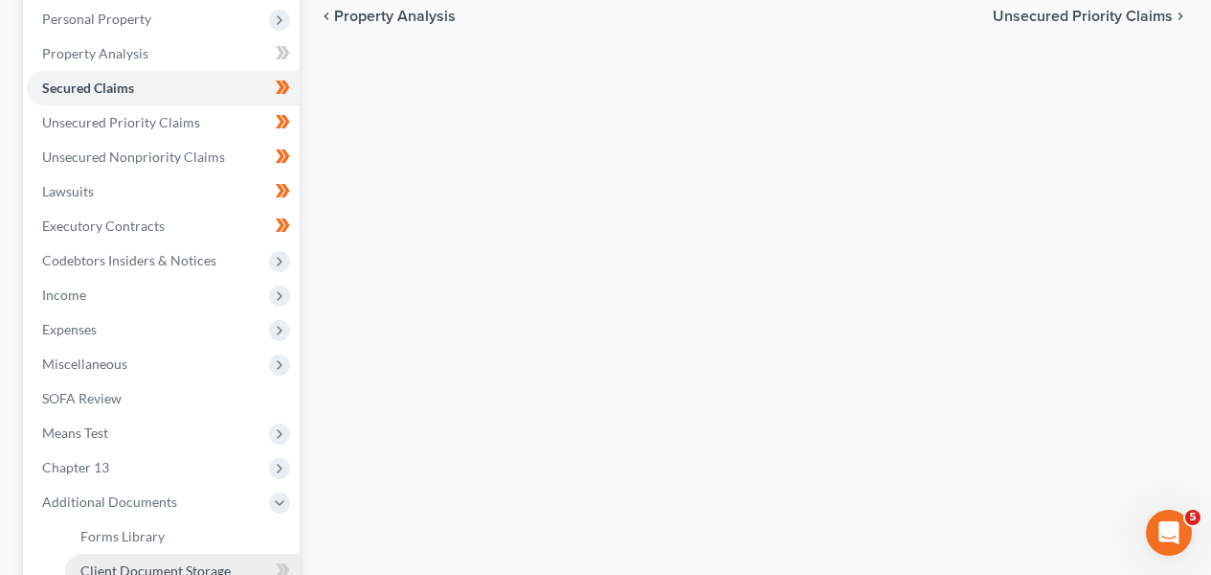
click at [159, 567] on span "Client Document Storage" at bounding box center [155, 570] width 150 height 16
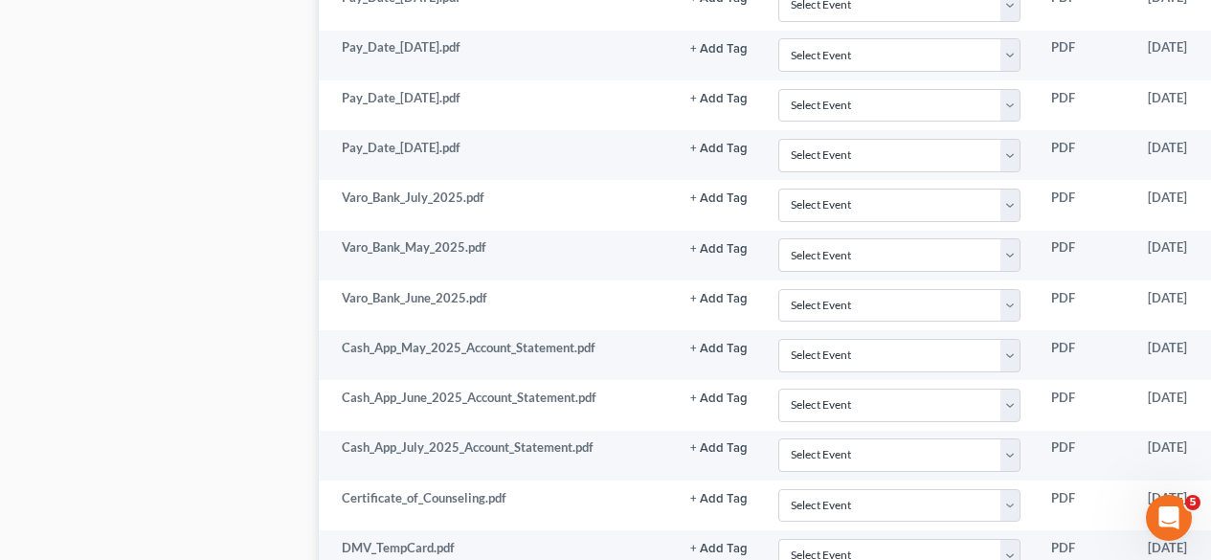
scroll to position [1887, 0]
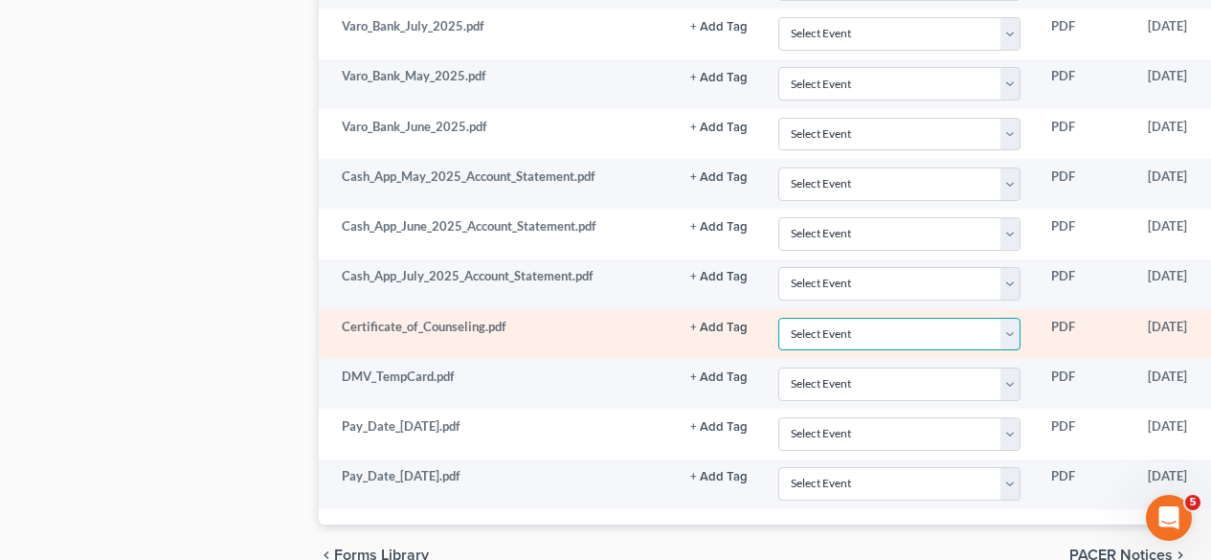
click at [855, 337] on select "Select Event Application to Pay Filing Fee in Installments Certificate of Credi…" at bounding box center [900, 335] width 242 height 34
select select "1"
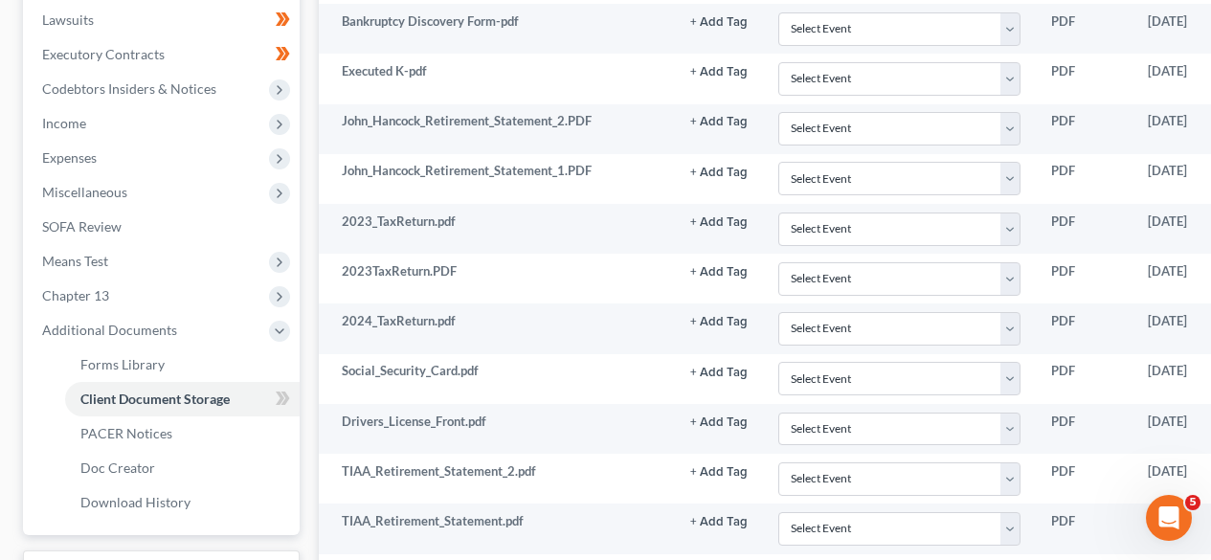
scroll to position [902, 0]
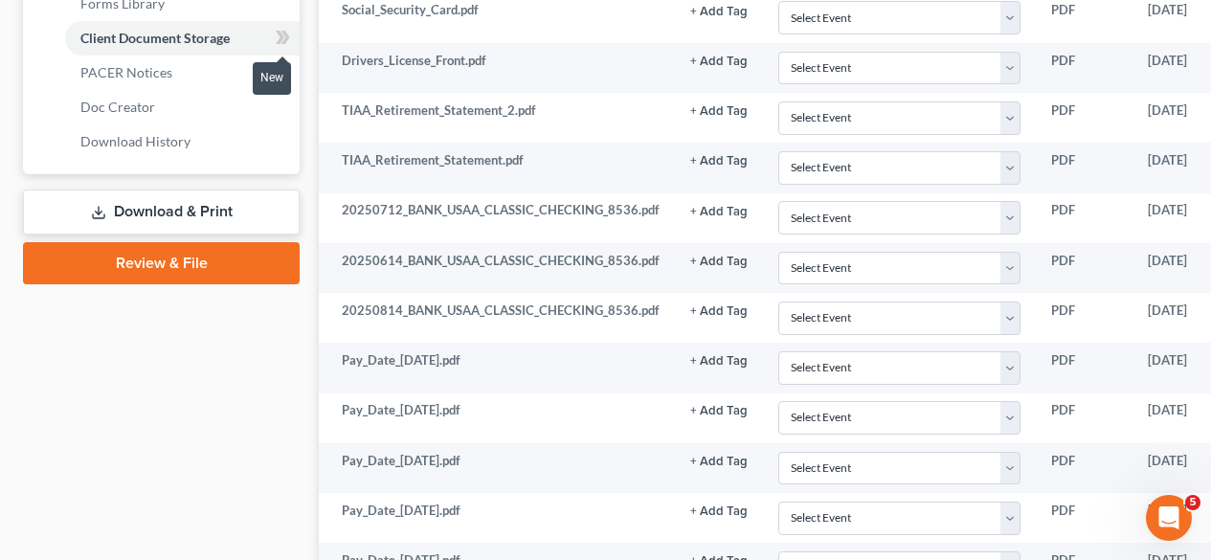
click at [276, 33] on icon at bounding box center [283, 38] width 14 height 24
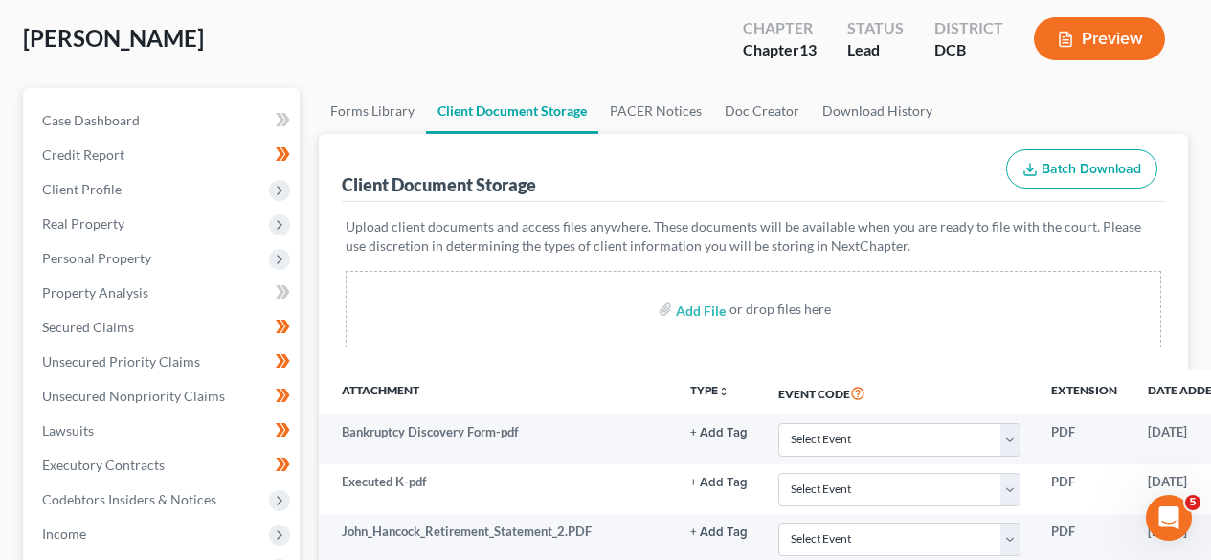
scroll to position [98, 0]
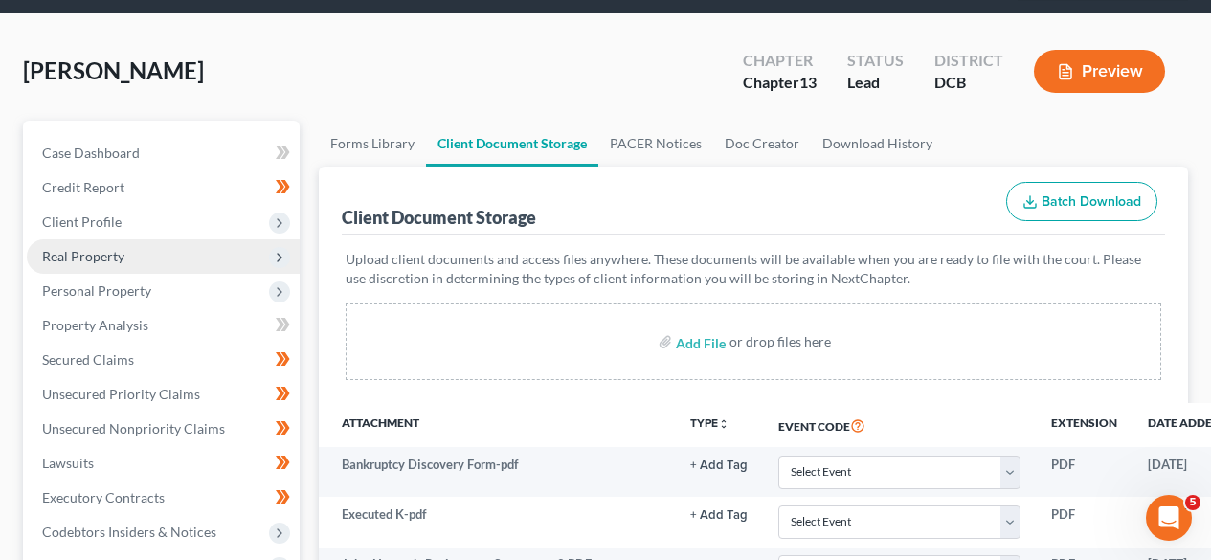
click at [225, 260] on span "Real Property" at bounding box center [163, 256] width 273 height 34
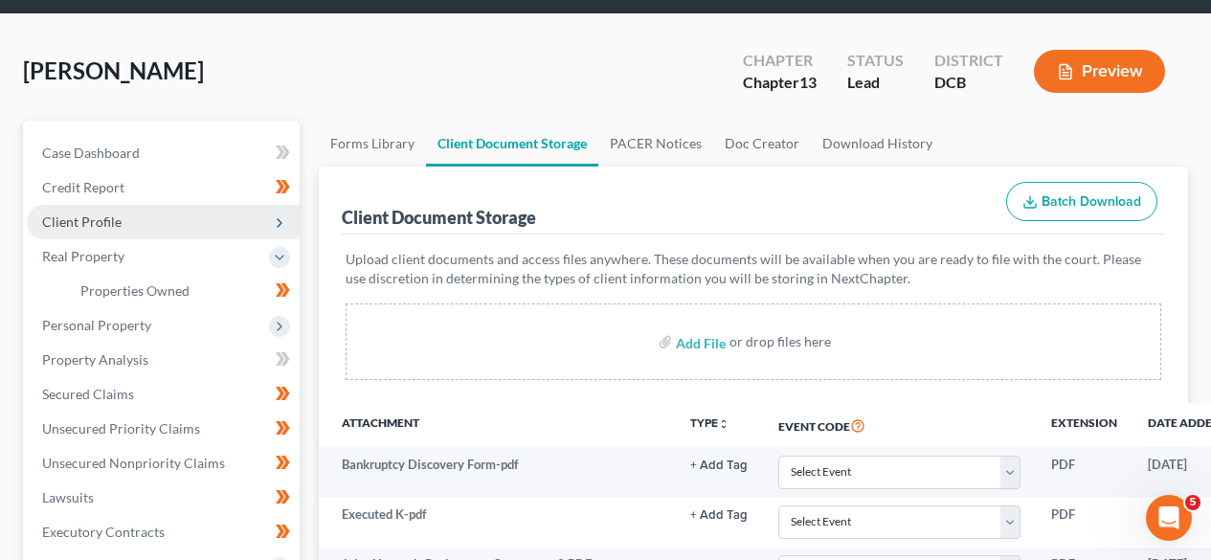
click at [229, 232] on span "Client Profile" at bounding box center [163, 222] width 273 height 34
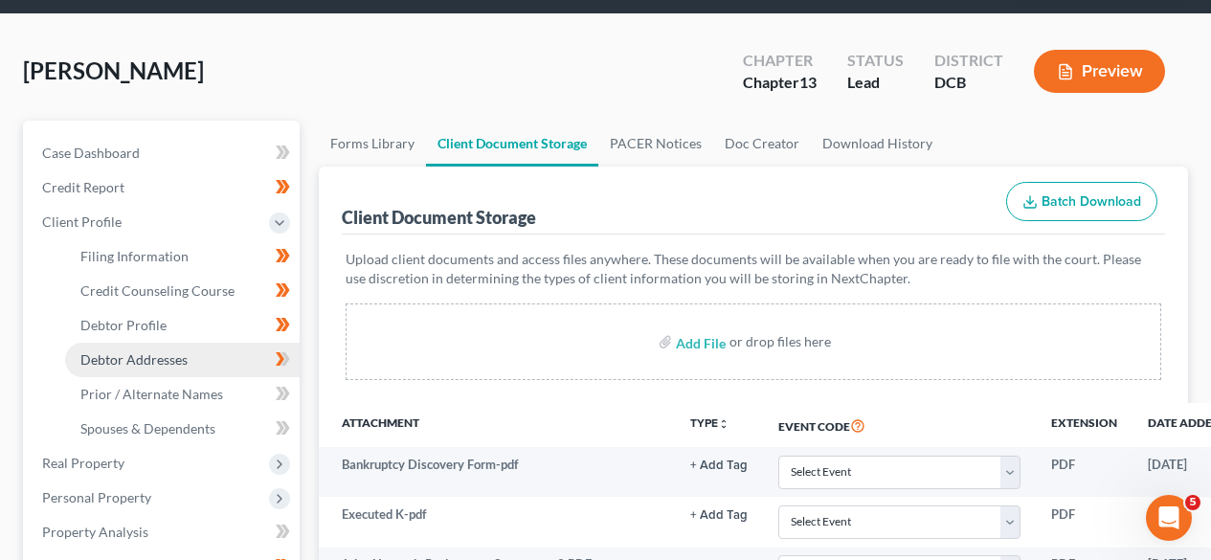
click at [227, 373] on link "Debtor Addresses" at bounding box center [182, 360] width 235 height 34
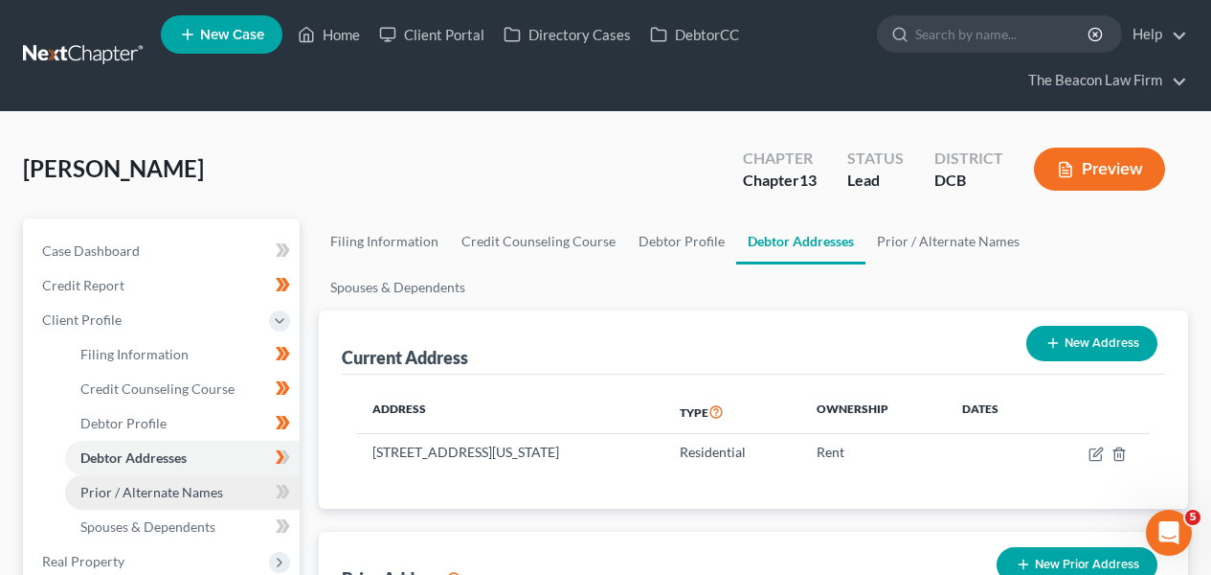
click at [203, 492] on span "Prior / Alternate Names" at bounding box center [151, 492] width 143 height 16
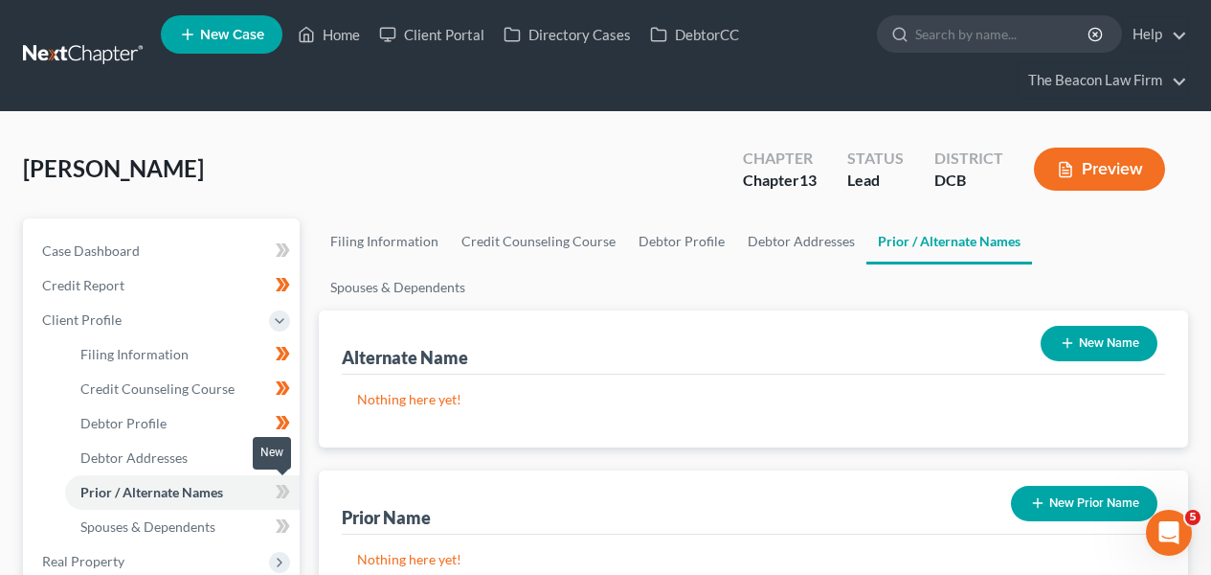
click at [275, 493] on span at bounding box center [283, 494] width 34 height 29
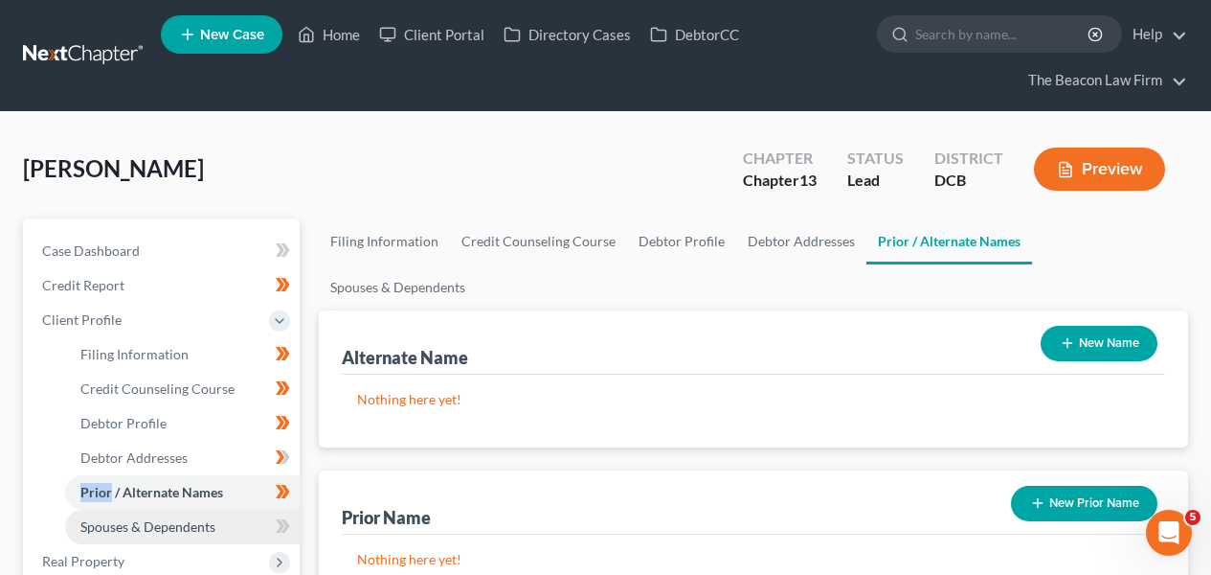
click at [248, 522] on link "Spouses & Dependents" at bounding box center [182, 526] width 235 height 34
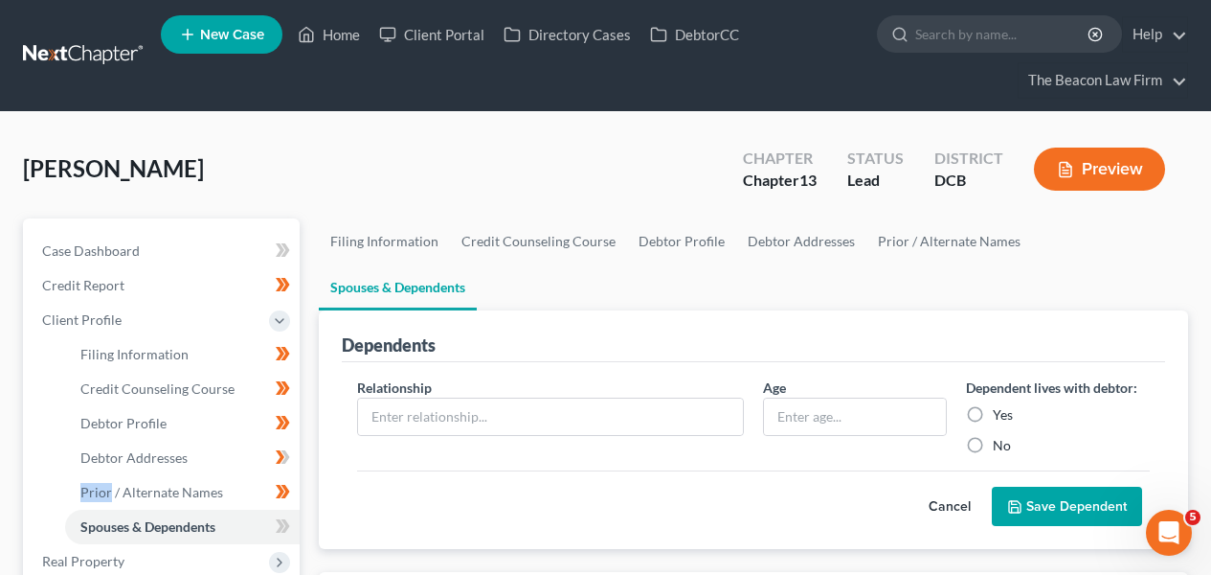
click at [123, 62] on link at bounding box center [84, 55] width 123 height 34
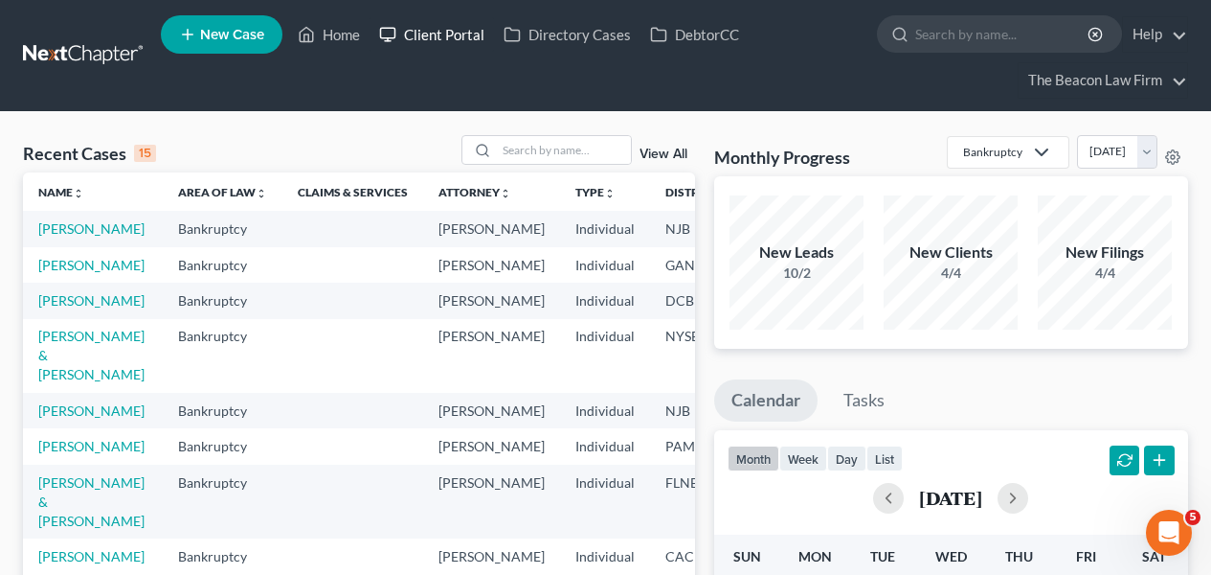
click at [439, 24] on link "Client Portal" at bounding box center [432, 34] width 124 height 34
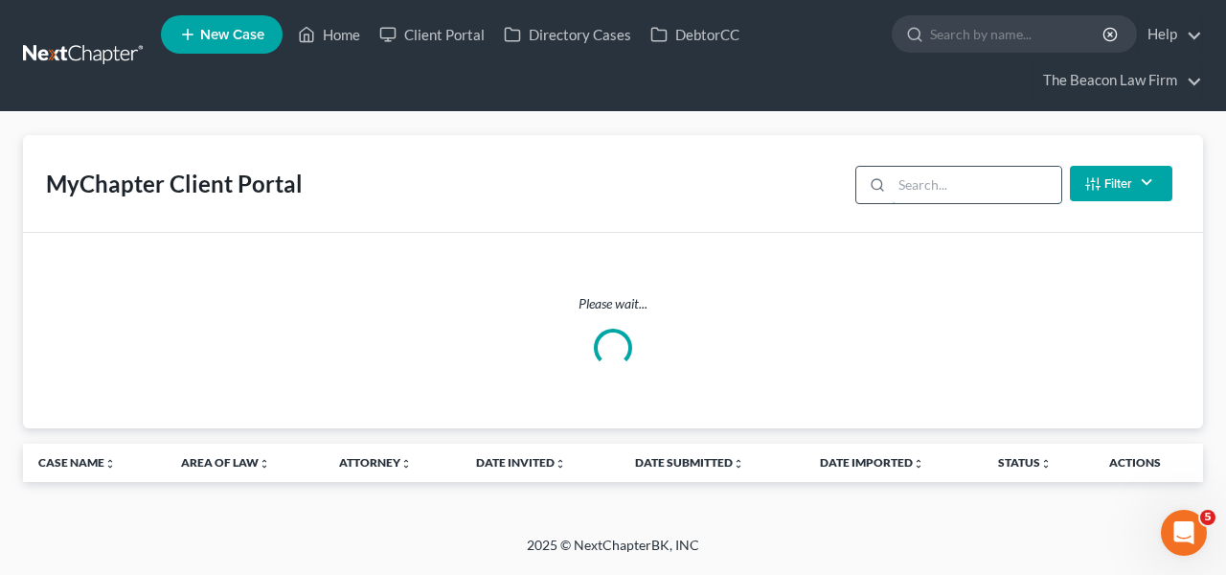
click at [938, 189] on input "search" at bounding box center [977, 185] width 170 height 36
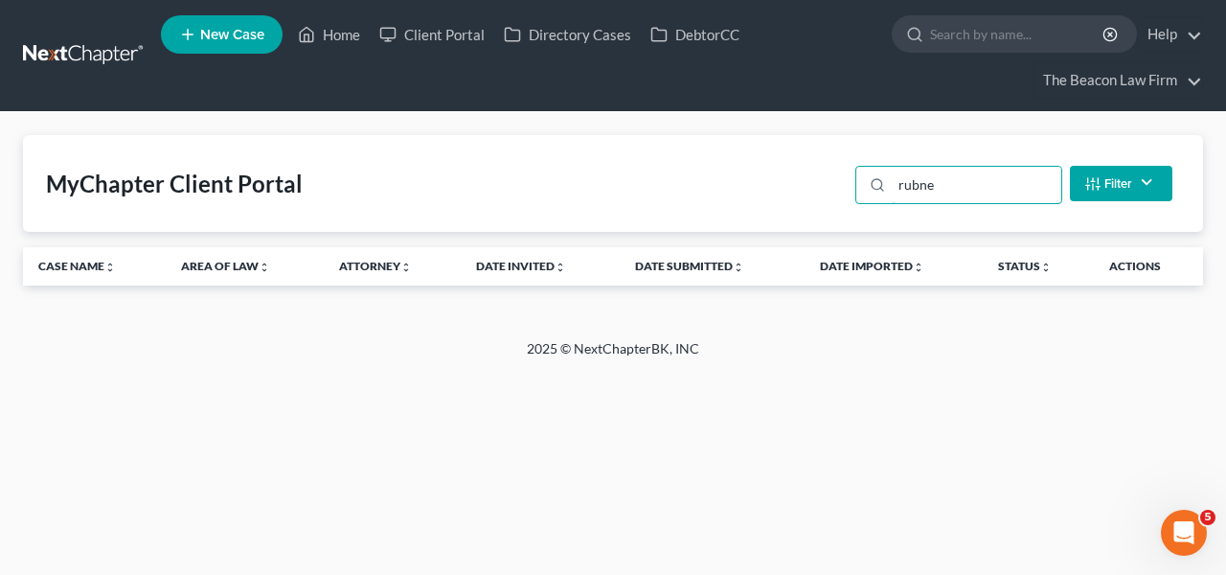
type input "rubne"
click at [104, 49] on link at bounding box center [84, 55] width 123 height 34
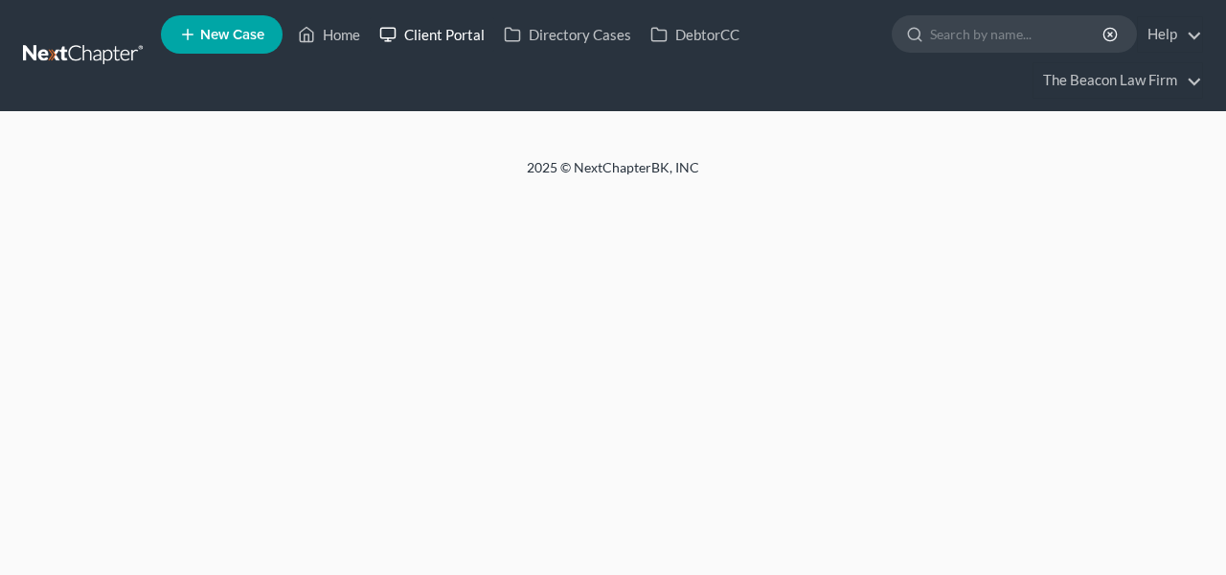
click at [402, 32] on link "Client Portal" at bounding box center [432, 34] width 124 height 34
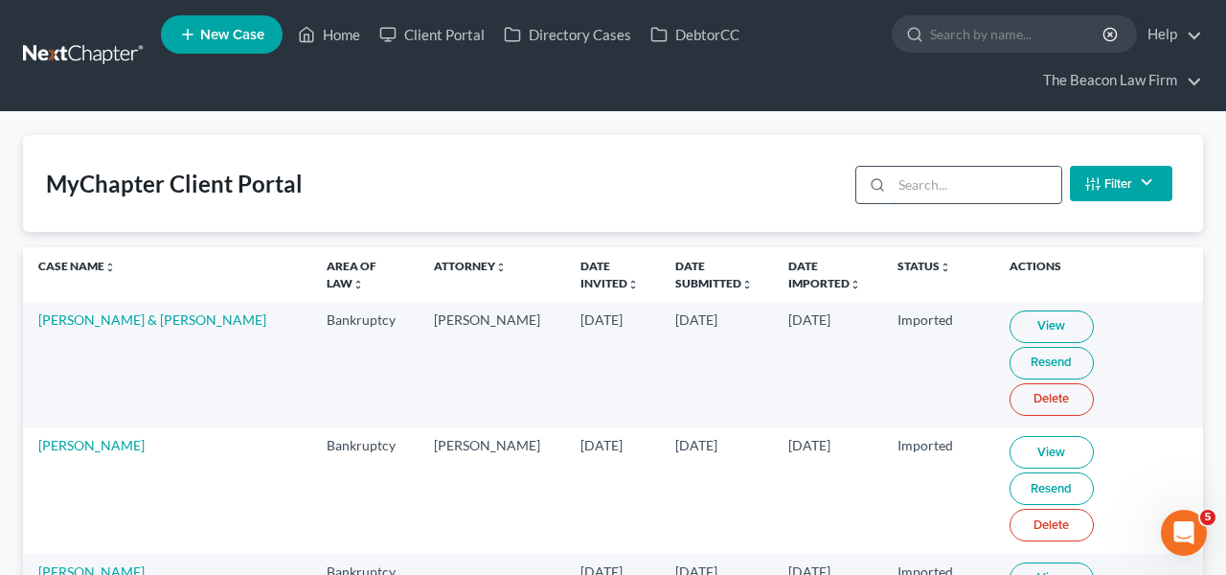
click at [975, 185] on input "search" at bounding box center [977, 185] width 170 height 36
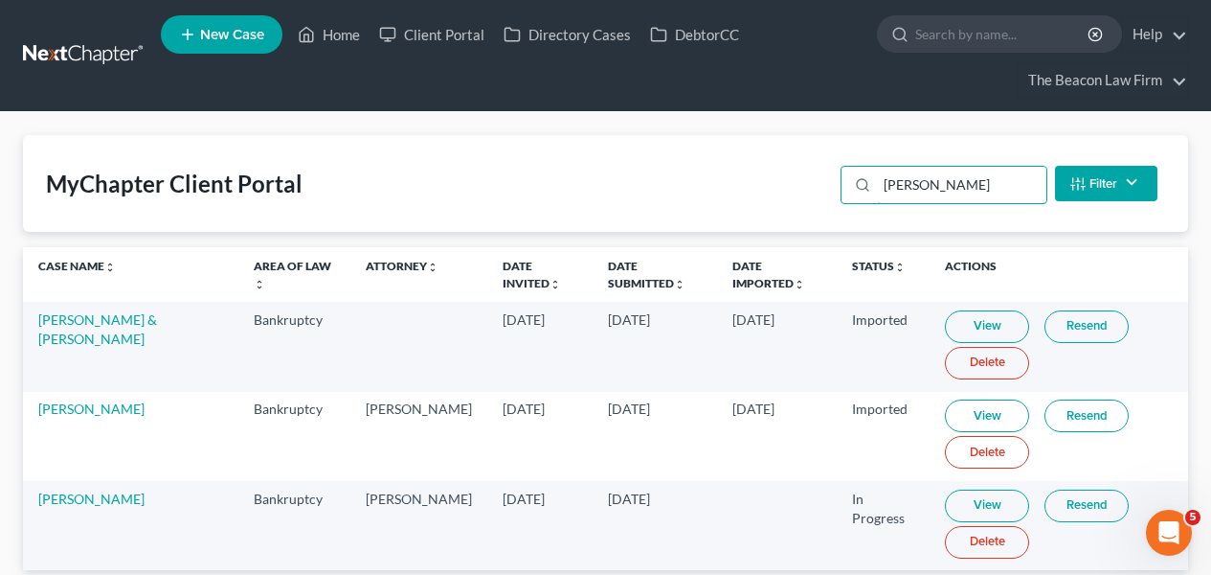
type input "ruben"
click at [945, 501] on link "View" at bounding box center [987, 505] width 84 height 33
click at [107, 60] on link at bounding box center [84, 55] width 123 height 34
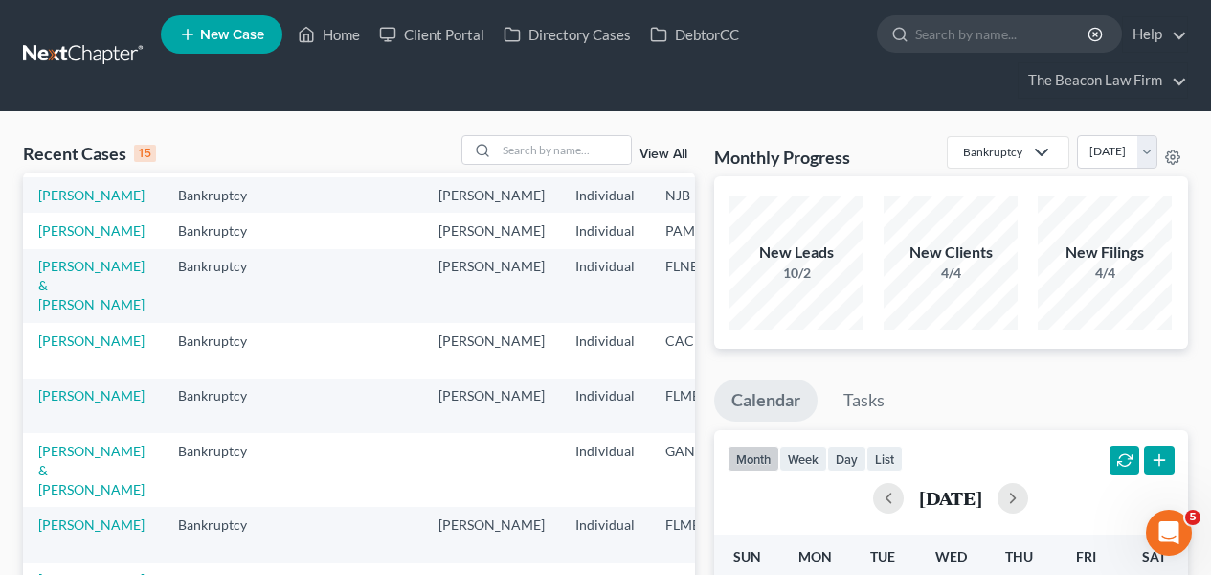
scroll to position [350, 0]
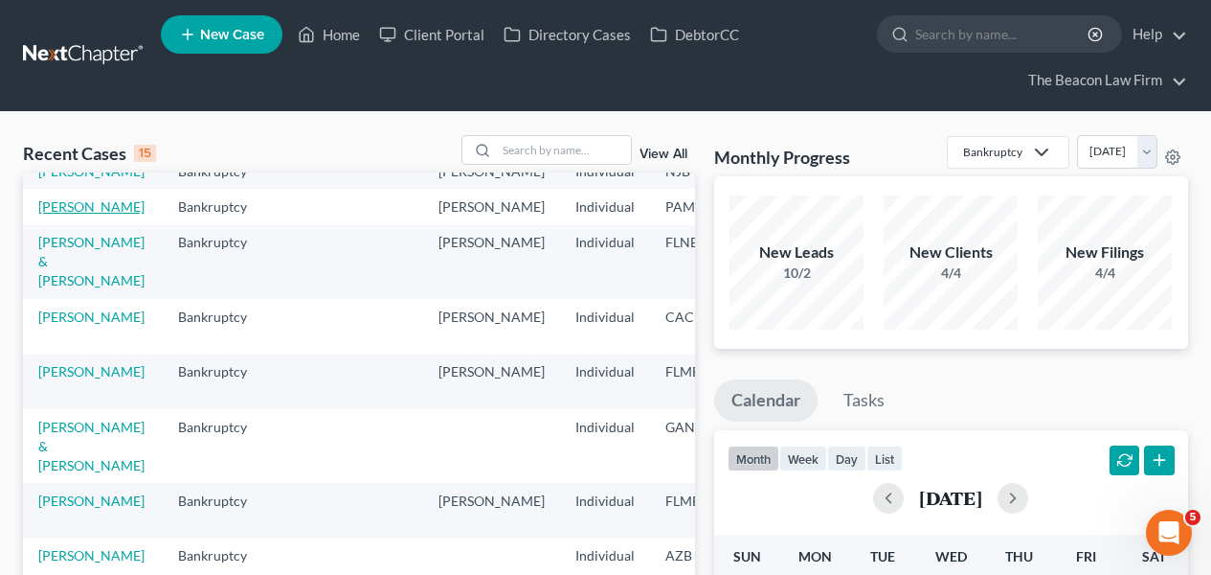
click at [57, 215] on link "[PERSON_NAME]" at bounding box center [91, 206] width 106 height 16
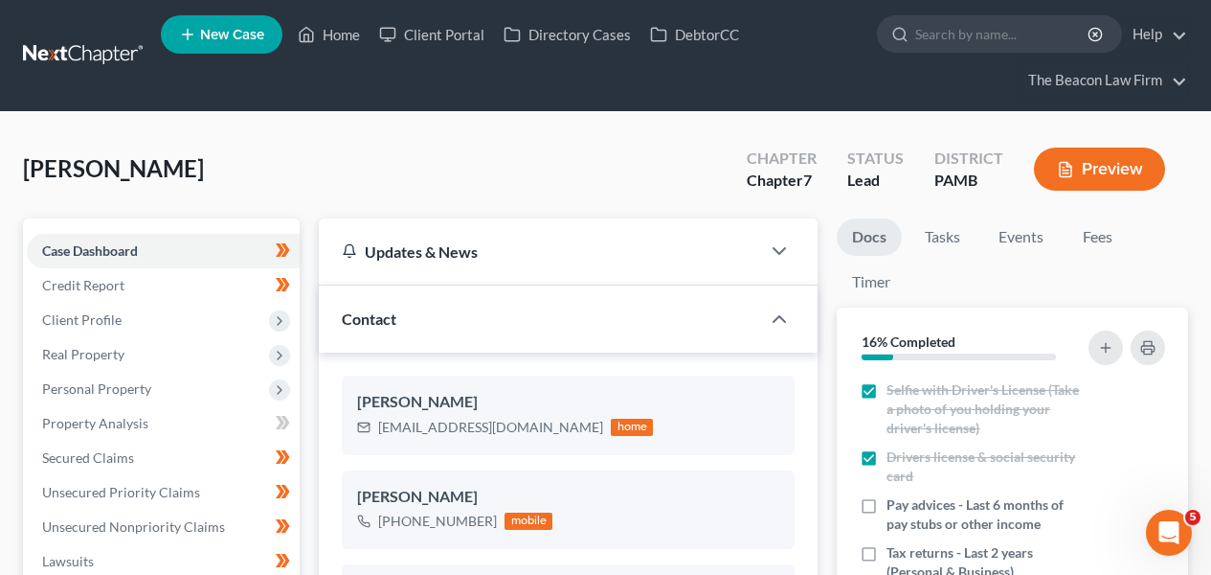
click at [128, 69] on link at bounding box center [84, 55] width 123 height 34
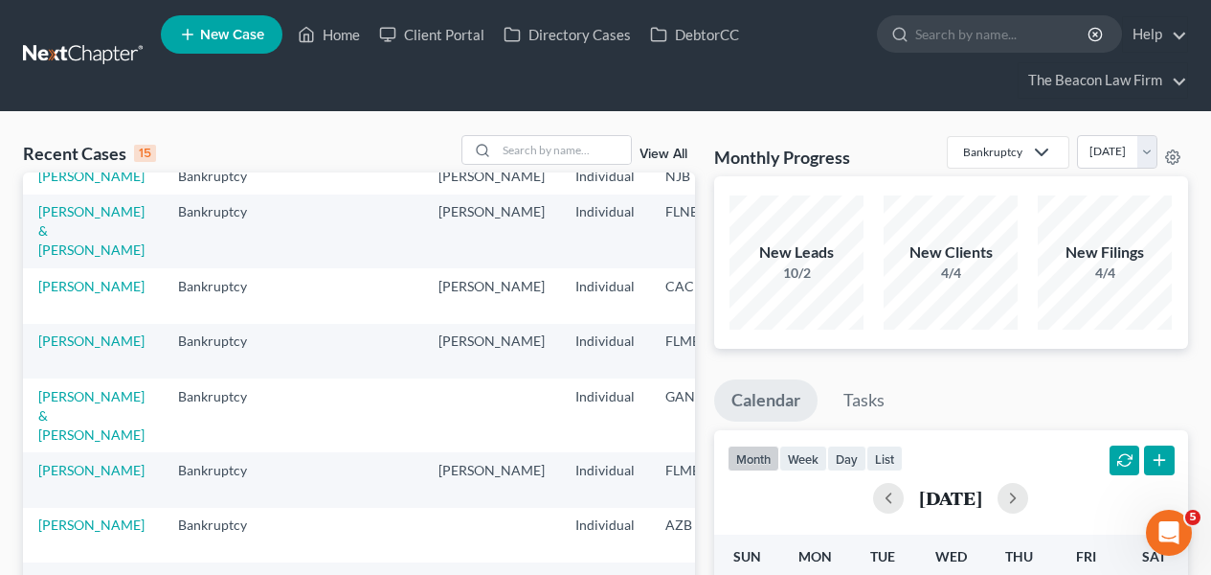
scroll to position [534, 0]
